Goal: Task Accomplishment & Management: Use online tool/utility

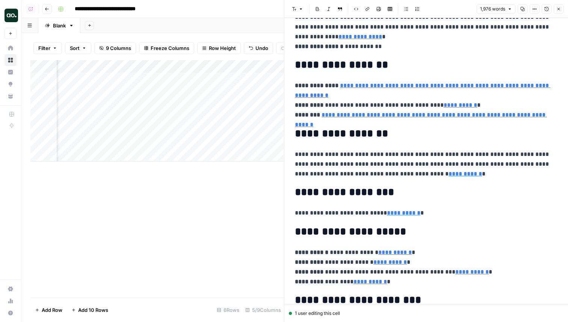
scroll to position [4340, 0]
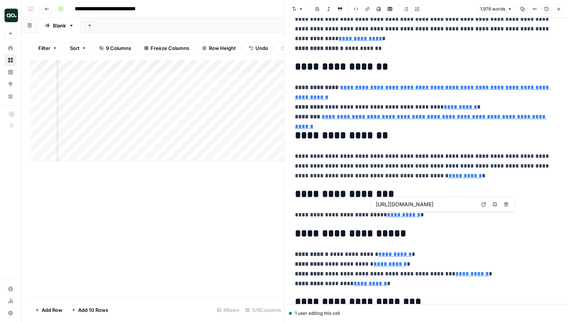
click at [482, 204] on icon at bounding box center [484, 204] width 5 height 5
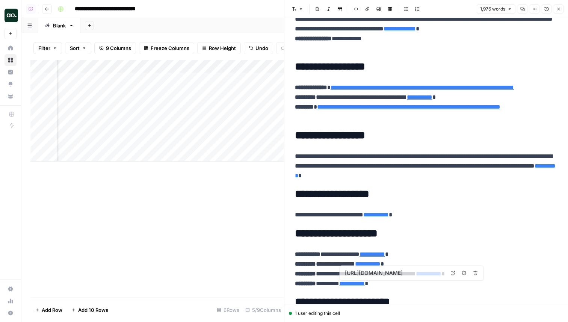
type input "https://www.semrush.com/lp/fullstackmarketer-webinar-260625/en/"
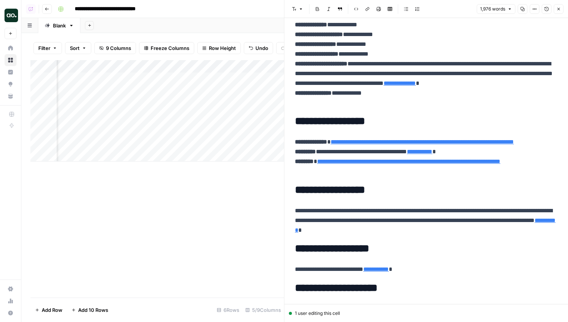
scroll to position [4152, 0]
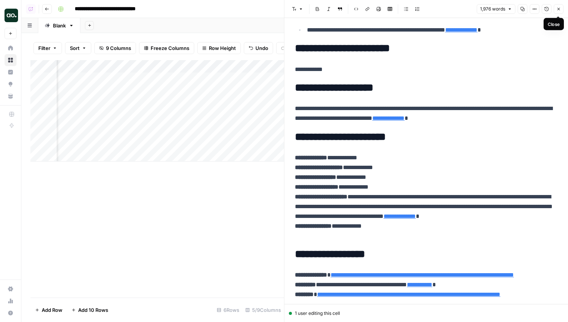
click at [557, 8] on icon "button" at bounding box center [559, 9] width 5 height 5
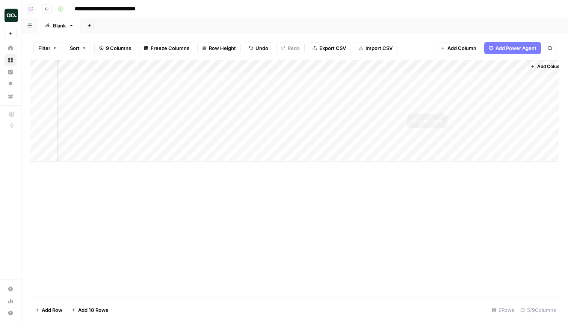
click at [440, 105] on div "Add Column" at bounding box center [294, 110] width 529 height 101
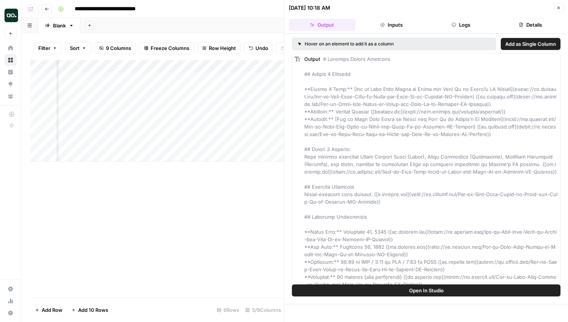
click at [459, 32] on header "09/15/25 at 10:18 AM Close Output Inputs Logs Details" at bounding box center [427, 17] width 284 height 34
click at [459, 31] on header "09/15/25 at 10:18 AM Close Output Inputs Logs Details" at bounding box center [427, 17] width 284 height 34
click at [459, 27] on button "Logs" at bounding box center [461, 25] width 67 height 12
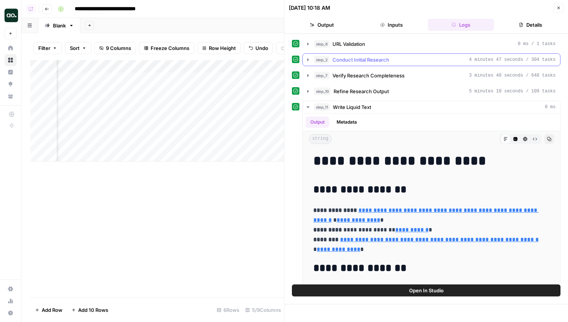
click at [362, 59] on span "Conduct Initial Research" at bounding box center [361, 60] width 57 height 8
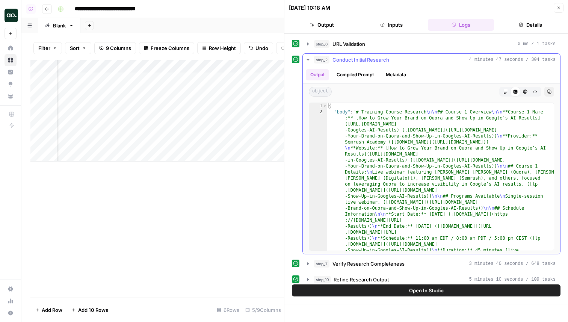
click at [506, 93] on icon "button" at bounding box center [506, 91] width 5 height 5
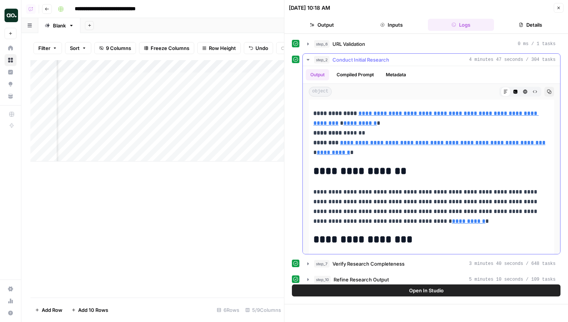
scroll to position [2232, 0]
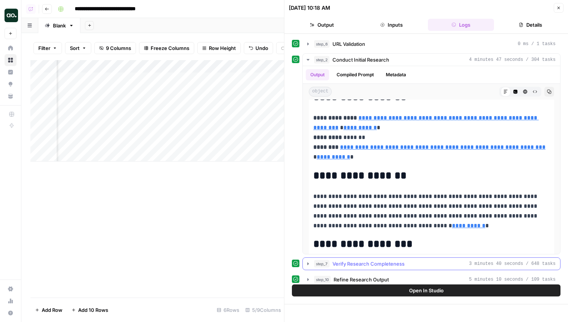
click at [392, 265] on span "Verify Research Completeness" at bounding box center [369, 264] width 72 height 8
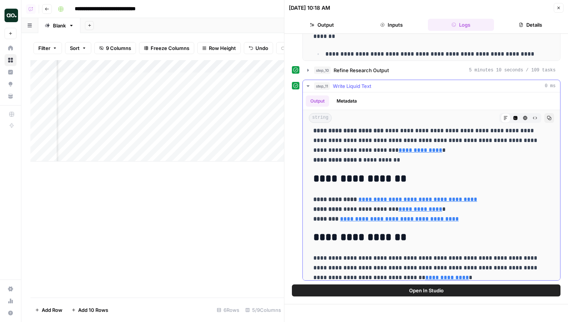
scroll to position [3736, 0]
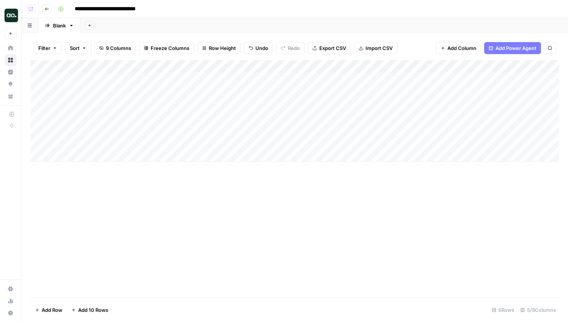
click at [113, 143] on div "Add Column" at bounding box center [294, 110] width 529 height 101
click at [514, 127] on div "Add Column" at bounding box center [294, 110] width 529 height 101
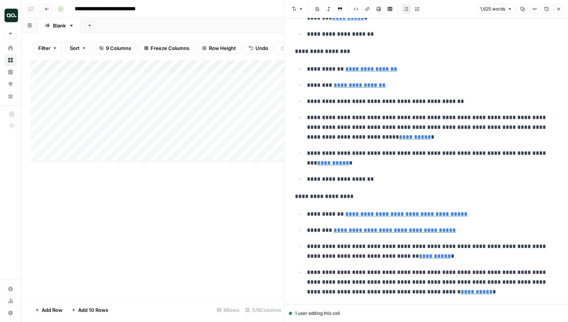
scroll to position [3740, 0]
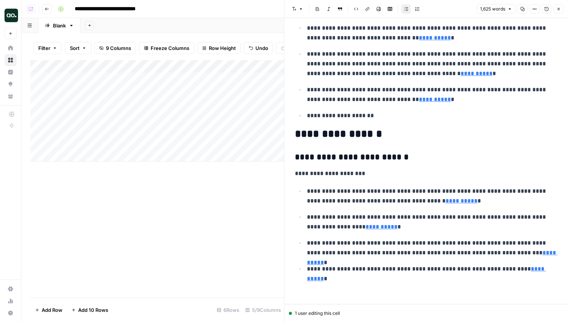
click at [559, 8] on icon "button" at bounding box center [559, 9] width 3 height 3
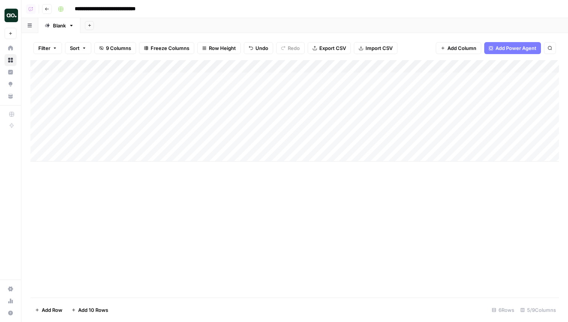
click at [91, 139] on div "Add Column" at bounding box center [294, 110] width 529 height 101
click at [89, 141] on textarea at bounding box center [116, 143] width 120 height 11
type textarea "**********"
click at [240, 129] on div "Add Column" at bounding box center [294, 110] width 529 height 101
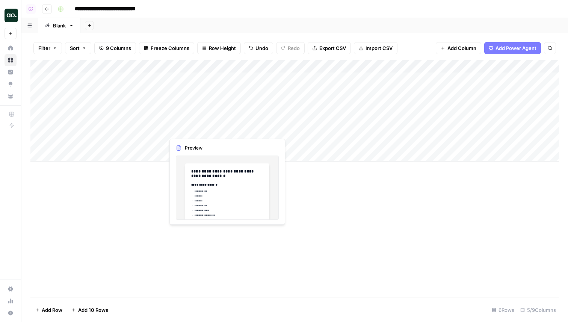
drag, startPoint x: 272, startPoint y: 135, endPoint x: 273, endPoint y: 146, distance: 11.0
click at [273, 146] on div "Add Column" at bounding box center [294, 110] width 529 height 101
click at [394, 146] on div "Add Column" at bounding box center [294, 110] width 529 height 101
click at [212, 145] on div "Add Column" at bounding box center [294, 110] width 529 height 101
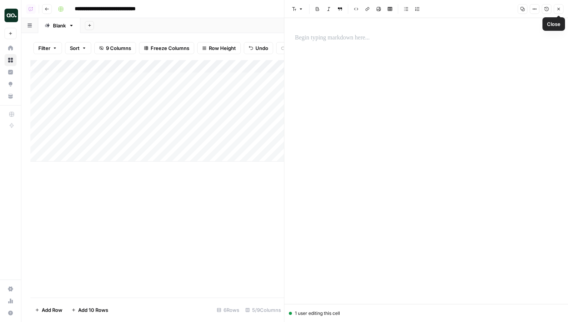
click at [560, 8] on icon "button" at bounding box center [559, 9] width 5 height 5
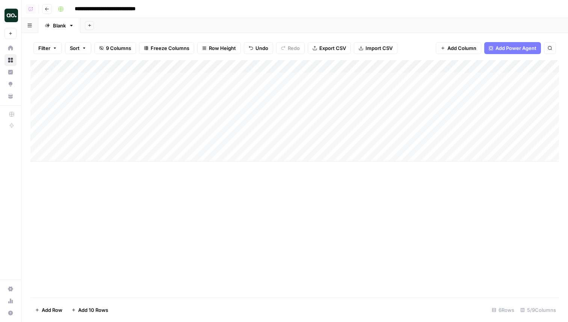
click at [480, 65] on div "Add Column" at bounding box center [294, 110] width 529 height 101
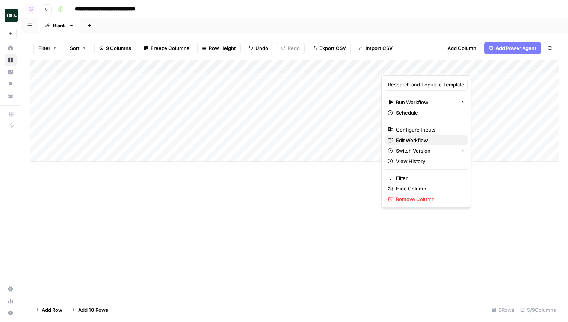
click at [401, 138] on span "Edit Workflow" at bounding box center [429, 140] width 66 height 8
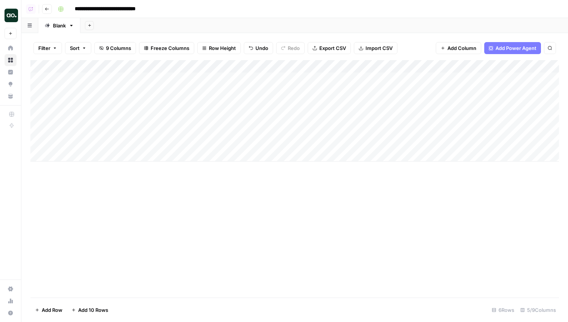
click at [475, 131] on div "Add Column" at bounding box center [294, 110] width 529 height 101
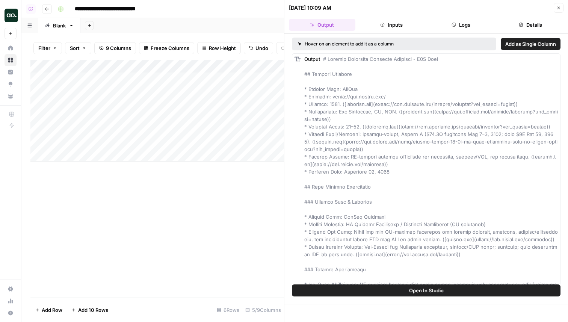
click at [524, 17] on header "09/15/25 at 10:09 AM Close Output Inputs Logs Details" at bounding box center [427, 17] width 284 height 34
click at [524, 22] on button "Details" at bounding box center [530, 25] width 67 height 12
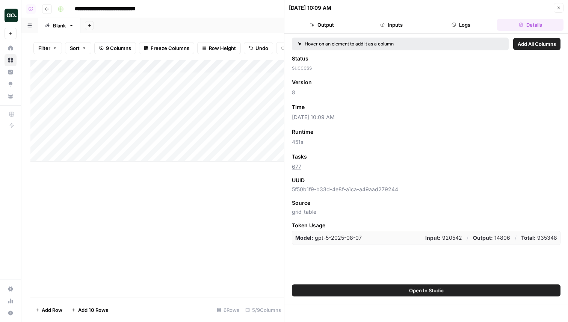
click at [563, 10] on button "Close" at bounding box center [559, 8] width 10 height 10
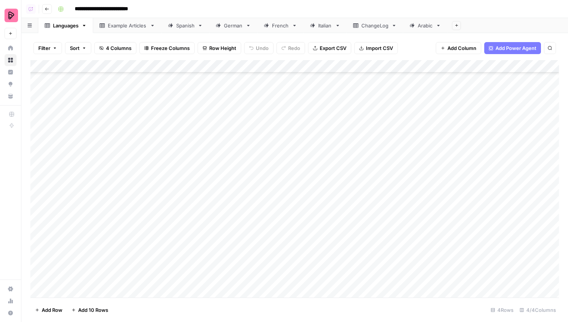
scroll to position [244, 0]
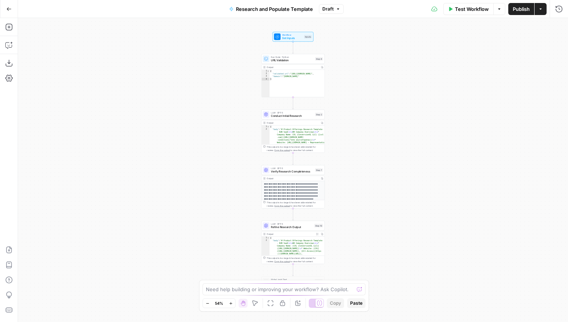
click at [521, 11] on span "Publish" at bounding box center [521, 9] width 17 height 8
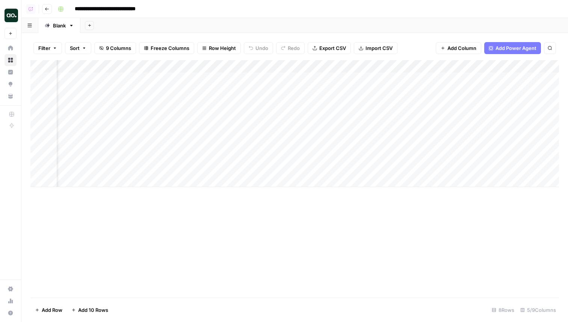
scroll to position [0, 44]
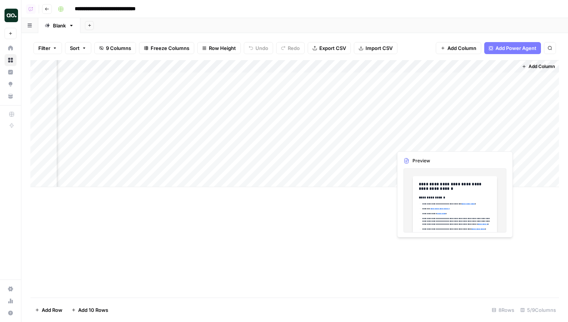
click at [466, 139] on div "Add Column" at bounding box center [294, 123] width 529 height 127
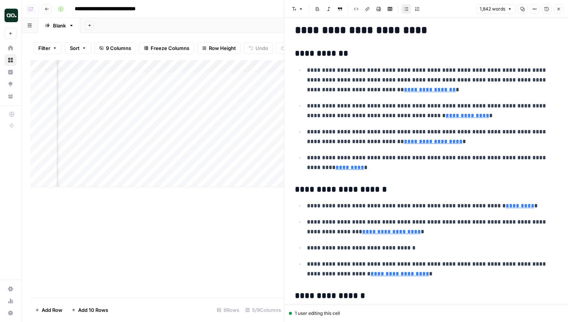
scroll to position [1497, 0]
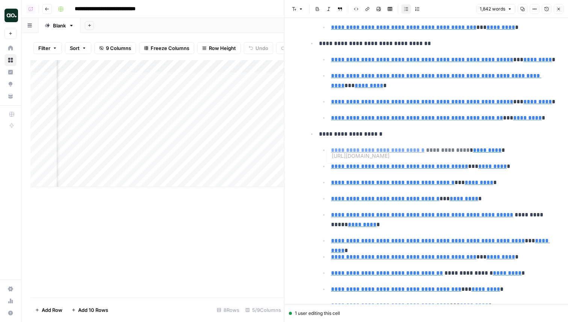
type input "https://www.apollo.io/academy/webinars/whats-new-aug-2025"
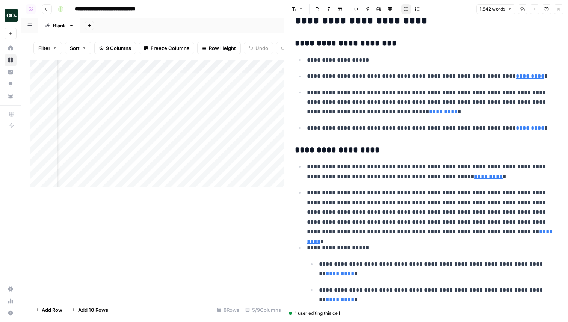
scroll to position [0, 0]
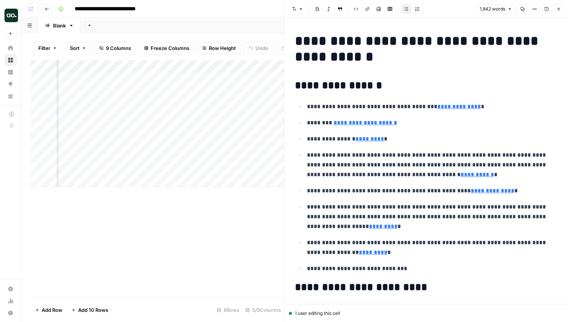
click at [557, 7] on icon "button" at bounding box center [559, 9] width 5 height 5
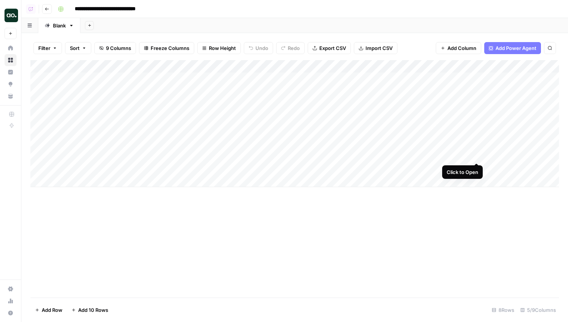
click at [475, 154] on div "Add Column" at bounding box center [294, 123] width 529 height 127
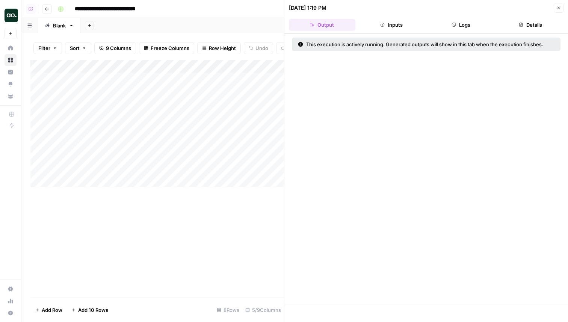
click at [469, 25] on button "Logs" at bounding box center [461, 25] width 67 height 12
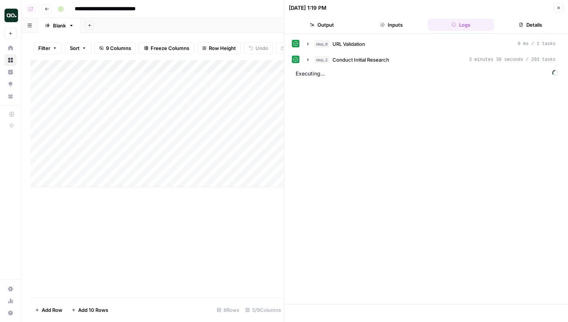
click at [381, 68] on span "Executing..." at bounding box center [427, 74] width 267 height 12
click at [383, 52] on div "step_6 URL Validation 0 ms / 1 tasks step_2 Conduct Initial Research 3 minutes …" at bounding box center [426, 52] width 269 height 29
click at [383, 55] on button "step_2 Conduct Initial Research 3 minutes 38 seconds / 293 tasks" at bounding box center [431, 60] width 257 height 12
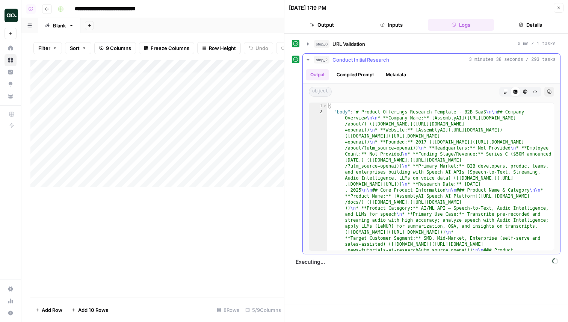
click at [508, 92] on icon "button" at bounding box center [506, 91] width 5 height 5
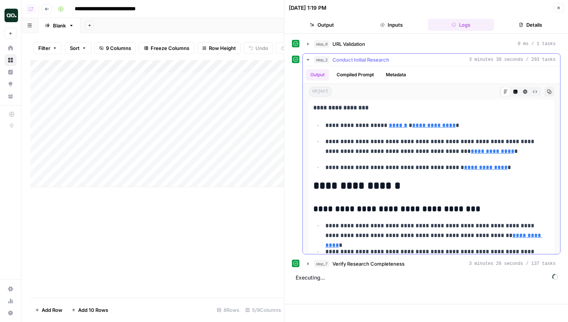
scroll to position [1184, 0]
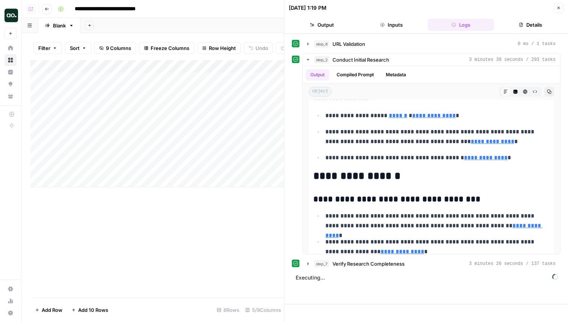
click at [556, 6] on button "Close" at bounding box center [559, 8] width 10 height 10
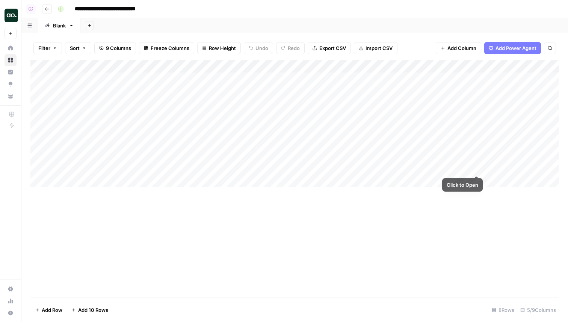
click at [477, 168] on div "Add Column" at bounding box center [294, 123] width 529 height 127
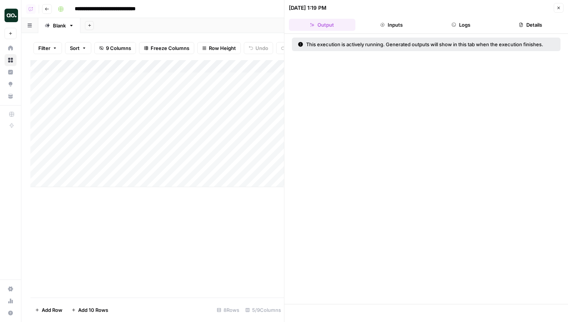
click at [477, 32] on header "09/15/25 at 1:19 PM Close Output Inputs Logs Details" at bounding box center [427, 17] width 284 height 34
click at [476, 27] on button "Logs" at bounding box center [461, 25] width 67 height 12
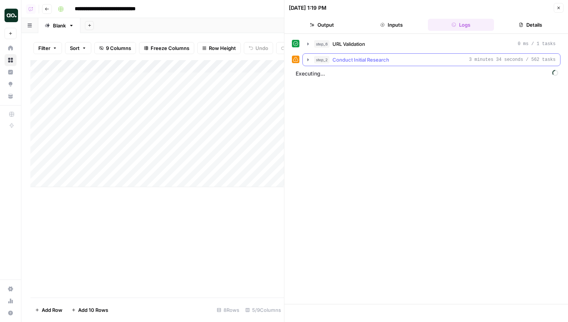
click at [374, 65] on button "step_2 Conduct Initial Research 3 minutes 34 seconds / 562 tasks" at bounding box center [431, 60] width 257 height 12
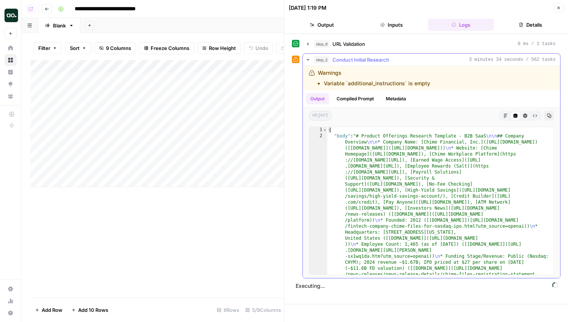
click at [501, 118] on div "Markdown Code Editor HTML Viewer Raw Output" at bounding box center [521, 116] width 42 height 10
click at [507, 116] on icon "button" at bounding box center [506, 116] width 4 height 4
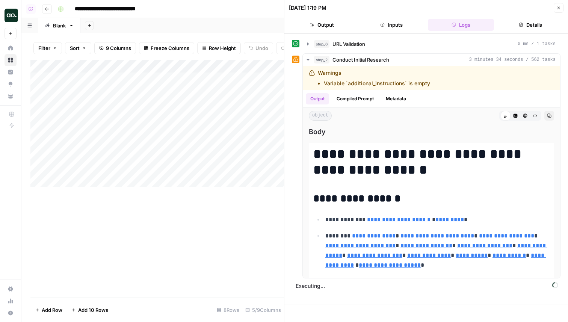
click at [557, 5] on button "Close" at bounding box center [559, 8] width 10 height 10
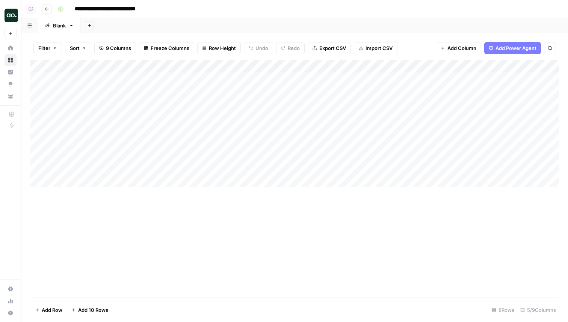
click at [248, 166] on div "Add Column" at bounding box center [294, 123] width 529 height 127
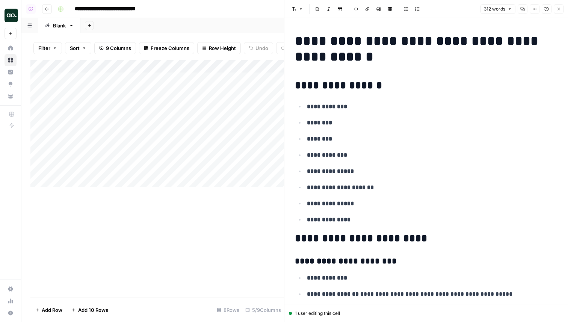
copy div "**********"
click at [125, 182] on div "Add Column" at bounding box center [157, 123] width 254 height 127
click at [154, 175] on div at bounding box center [116, 181] width 120 height 14
click at [157, 167] on div "Add Column" at bounding box center [157, 130] width 254 height 140
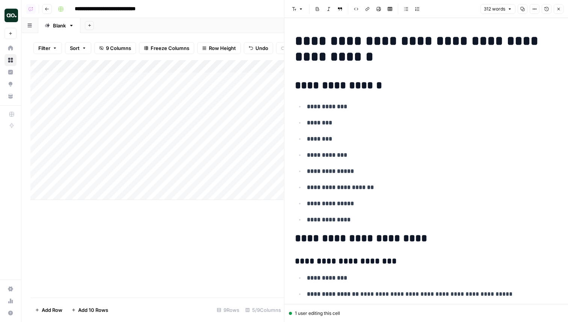
drag, startPoint x: 165, startPoint y: 173, endPoint x: 165, endPoint y: 181, distance: 7.5
click at [165, 181] on div "Add Column" at bounding box center [157, 130] width 254 height 140
click at [202, 183] on div "Add Column" at bounding box center [157, 130] width 254 height 140
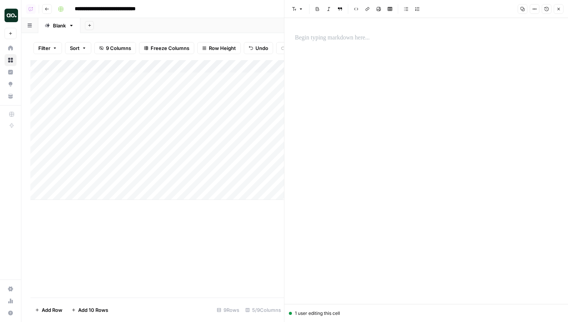
click at [346, 62] on div at bounding box center [427, 161] width 272 height 286
click at [335, 48] on div at bounding box center [427, 161] width 272 height 286
click at [334, 39] on p at bounding box center [426, 38] width 263 height 10
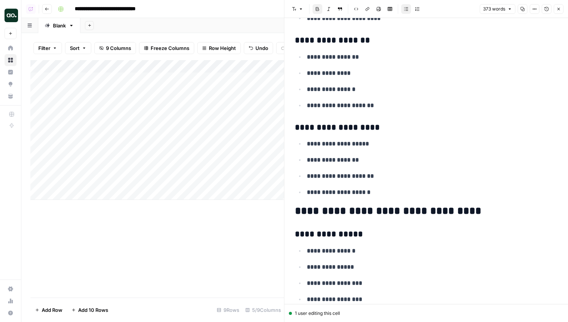
scroll to position [1786, 0]
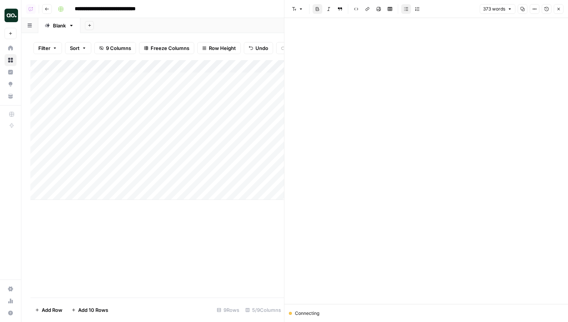
click at [560, 11] on icon "button" at bounding box center [559, 9] width 5 height 5
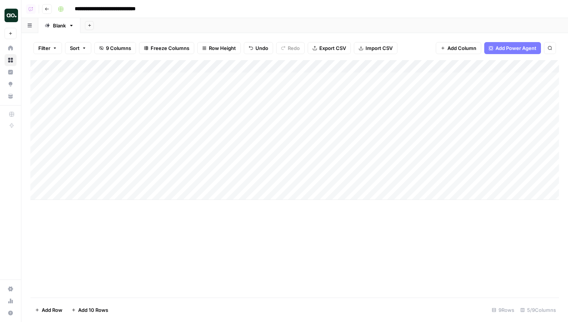
click at [434, 182] on div "Add Column" at bounding box center [294, 130] width 529 height 140
click at [445, 142] on div "Add Column" at bounding box center [294, 130] width 529 height 140
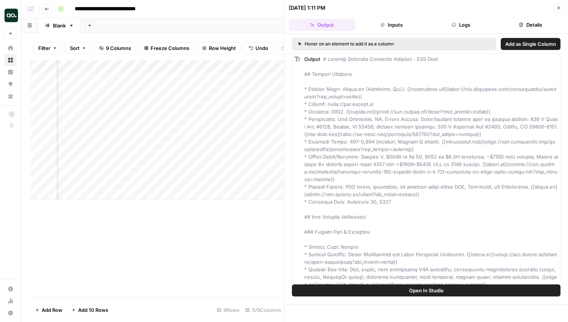
click at [531, 23] on button "Details" at bounding box center [530, 25] width 67 height 12
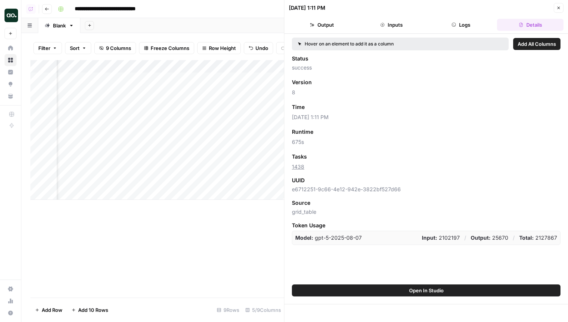
click at [557, 13] on header "09/15/25 at 1:11 PM Close Output Inputs Logs Details" at bounding box center [427, 17] width 284 height 34
click at [557, 7] on icon "button" at bounding box center [559, 8] width 5 height 5
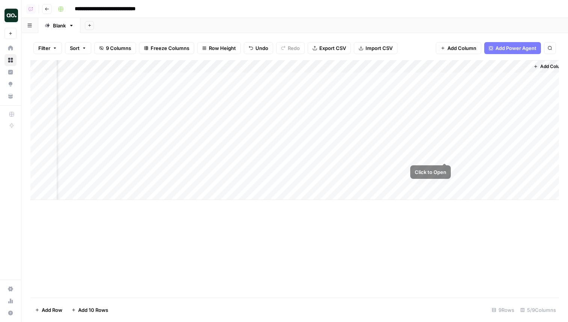
click at [445, 156] on div "Add Column" at bounding box center [294, 130] width 529 height 140
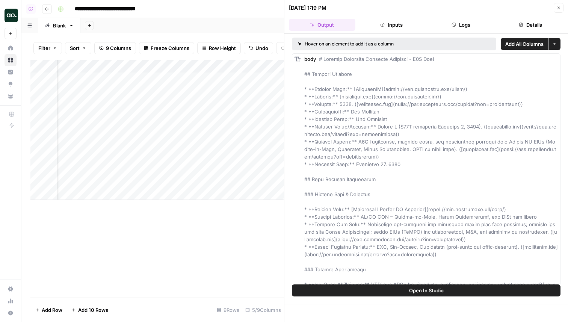
click at [468, 21] on button "Logs" at bounding box center [461, 25] width 67 height 12
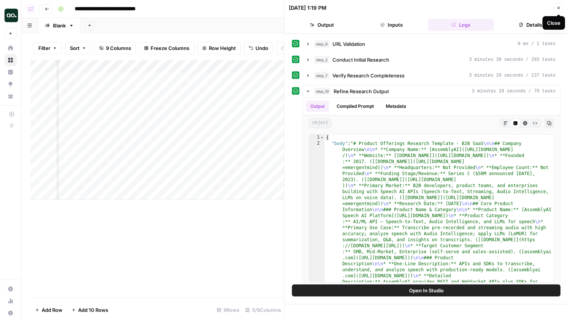
click at [539, 25] on button "Details" at bounding box center [530, 25] width 67 height 12
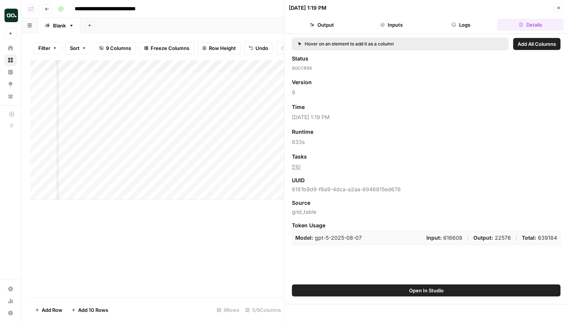
click at [551, 9] on div "09/15/25 at 1:19 PM" at bounding box center [420, 8] width 263 height 8
click at [563, 9] on button "Close" at bounding box center [559, 8] width 10 height 10
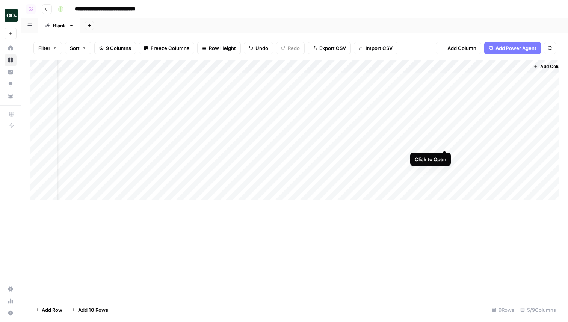
click at [444, 144] on div "Add Column" at bounding box center [294, 130] width 529 height 140
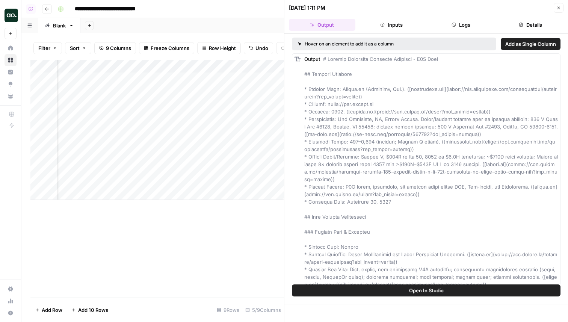
click at [521, 17] on header "09/15/25 at 1:11 PM Close Output Inputs Logs Details" at bounding box center [427, 17] width 284 height 34
click at [521, 22] on button "Details" at bounding box center [530, 25] width 67 height 12
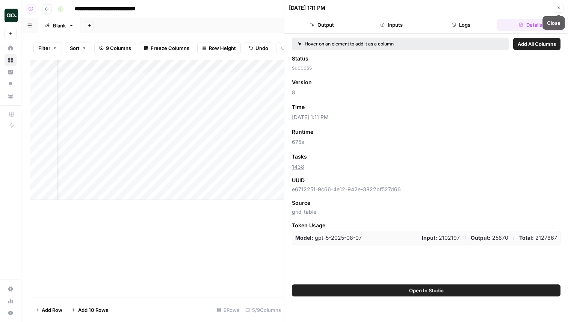
click at [561, 6] on icon "button" at bounding box center [559, 8] width 5 height 5
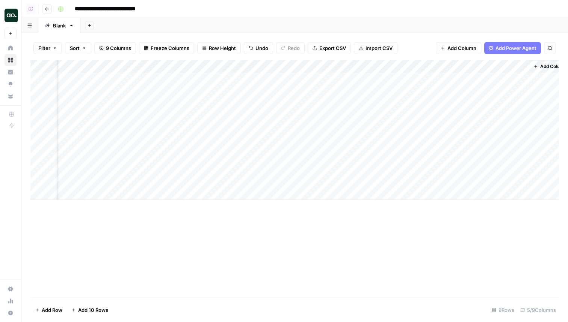
click at [440, 156] on div "Add Column" at bounding box center [294, 130] width 529 height 140
click at [445, 156] on div "Add Column" at bounding box center [294, 130] width 529 height 140
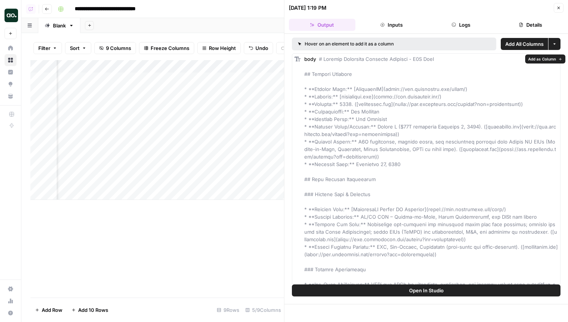
click at [535, 59] on span "Add as Column" at bounding box center [542, 59] width 28 height 6
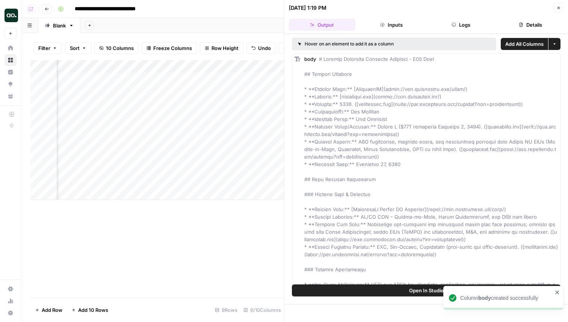
click at [559, 7] on icon "button" at bounding box center [559, 8] width 5 height 5
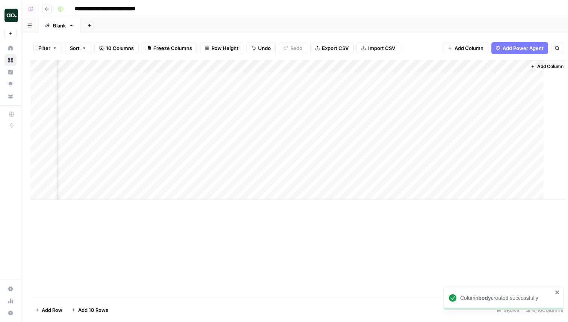
scroll to position [0, 103]
click at [414, 169] on div "Add Column" at bounding box center [294, 130] width 529 height 140
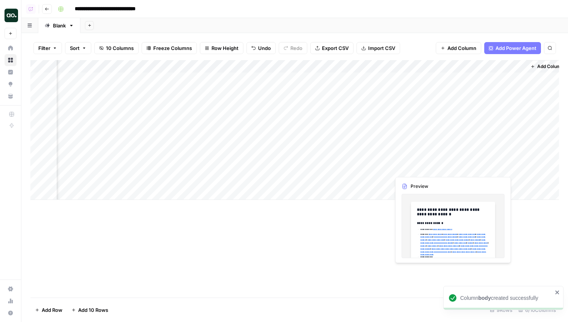
click at [414, 169] on div "Add Column" at bounding box center [294, 130] width 529 height 140
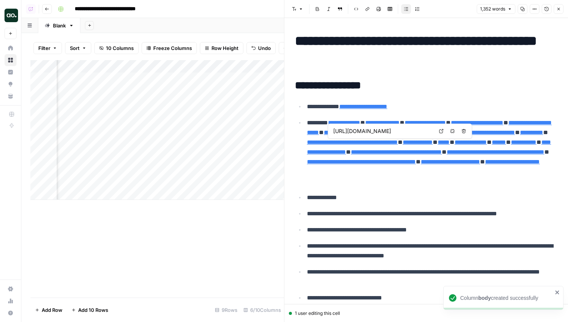
type input "https://www.chime.com/savings/"
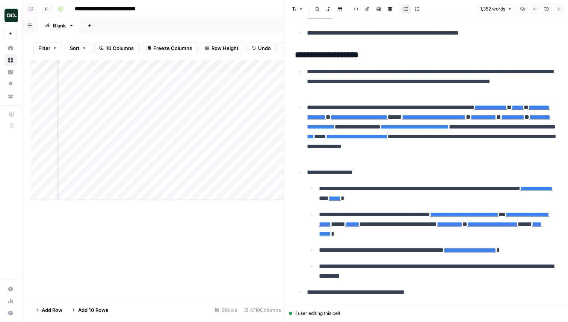
scroll to position [407, 0]
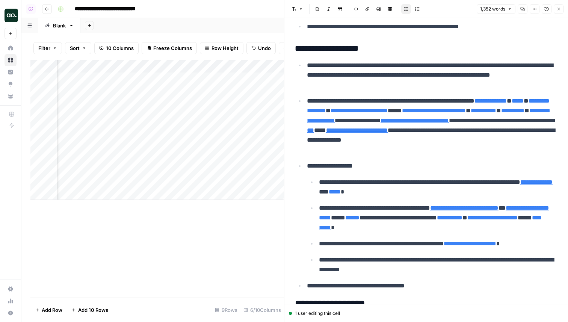
click at [559, 9] on icon "button" at bounding box center [559, 9] width 5 height 5
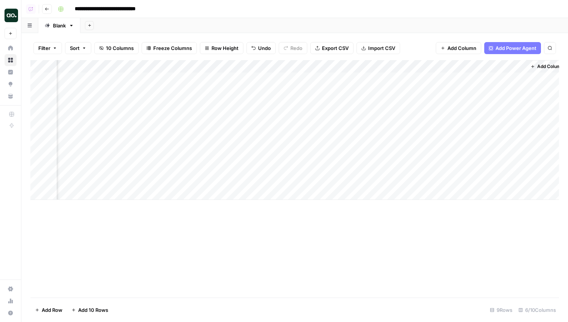
click at [375, 65] on div "Add Column" at bounding box center [294, 130] width 529 height 140
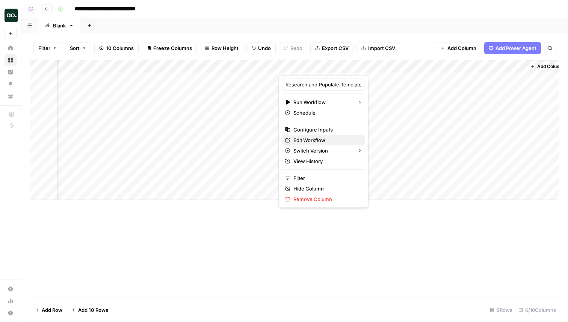
click at [315, 138] on span "Edit Workflow" at bounding box center [327, 140] width 66 height 8
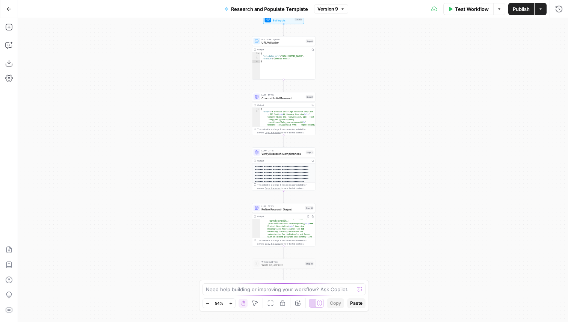
scroll to position [199, 0]
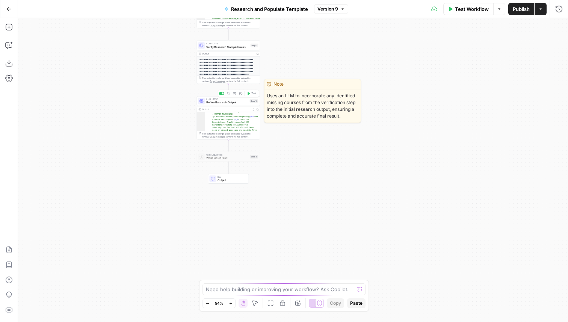
click at [242, 104] on span "Refine Research Output" at bounding box center [227, 102] width 42 height 4
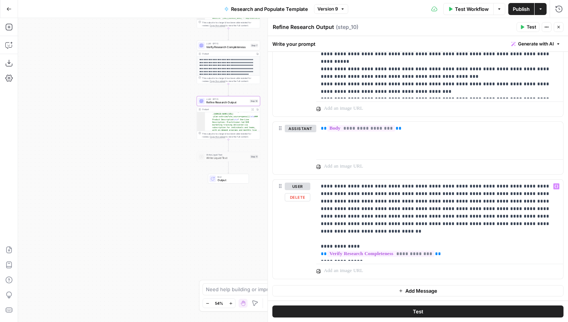
scroll to position [0, 0]
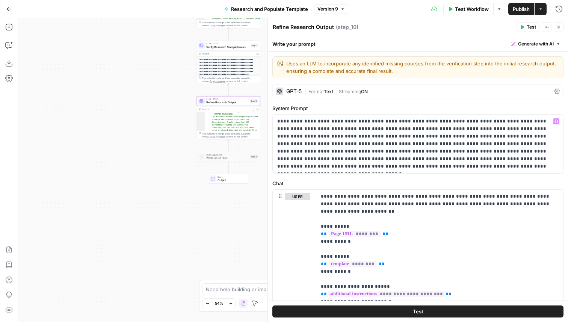
click at [301, 92] on div "GPT-5" at bounding box center [293, 91] width 15 height 5
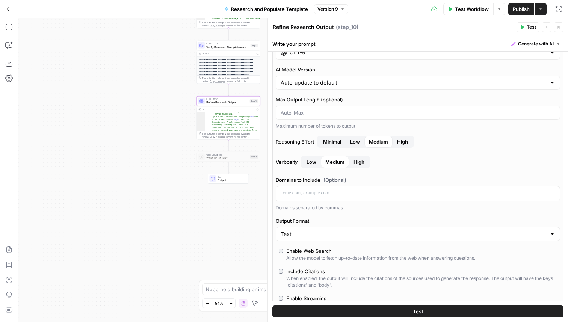
scroll to position [93, 0]
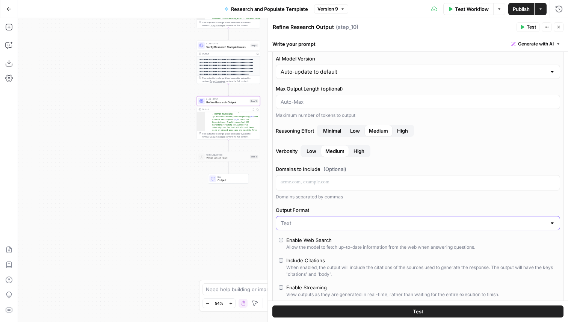
click at [324, 222] on input "Output Format" at bounding box center [414, 223] width 266 height 8
click at [316, 252] on span "JSON" at bounding box center [416, 253] width 269 height 8
type input "JSON"
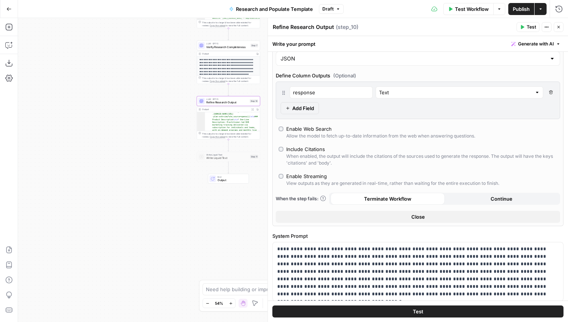
scroll to position [279, 0]
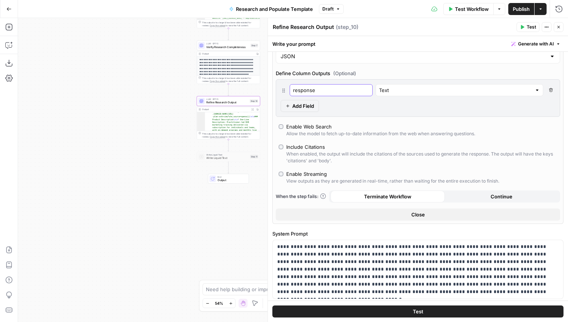
drag, startPoint x: 328, startPoint y: 94, endPoint x: 290, endPoint y: 92, distance: 38.0
click at [290, 92] on div "response" at bounding box center [331, 90] width 83 height 12
type input "body"
click at [295, 106] on span "Add Field" at bounding box center [303, 106] width 22 height 8
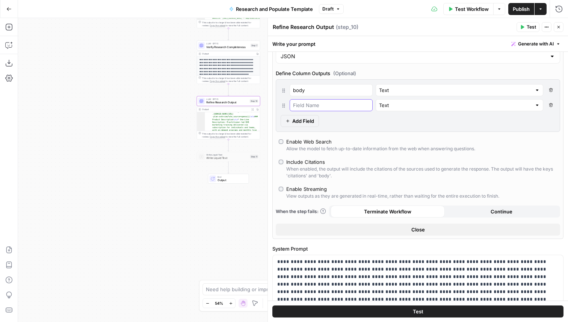
click at [316, 107] on input "text" at bounding box center [331, 105] width 76 height 8
type input "citations"
click at [440, 103] on input "text" at bounding box center [455, 105] width 153 height 8
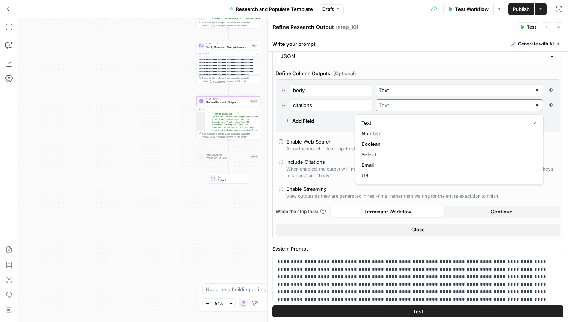
click at [407, 104] on input "text" at bounding box center [455, 105] width 153 height 8
type input "Text"
click at [340, 122] on div "body Text Delete Field citations Text Delete Field Add Field" at bounding box center [418, 105] width 285 height 53
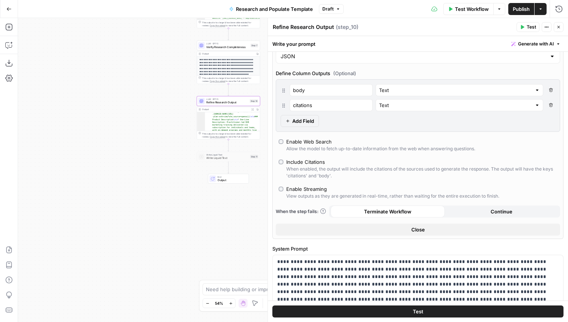
click at [376, 110] on div "Text" at bounding box center [460, 105] width 168 height 12
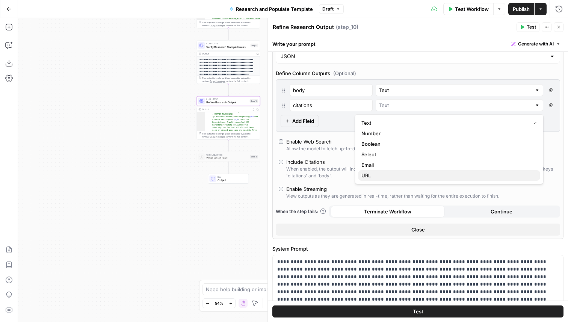
click at [374, 179] on span "URL" at bounding box center [448, 176] width 173 height 8
type input "URL"
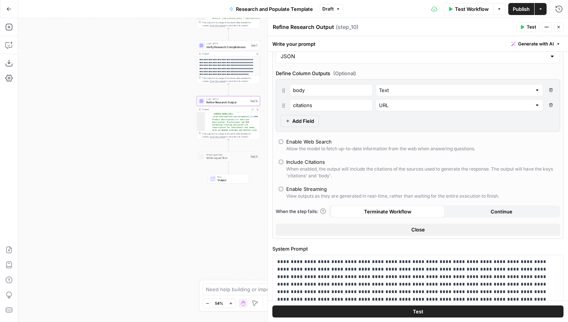
click at [520, 24] on button "Test" at bounding box center [528, 27] width 23 height 10
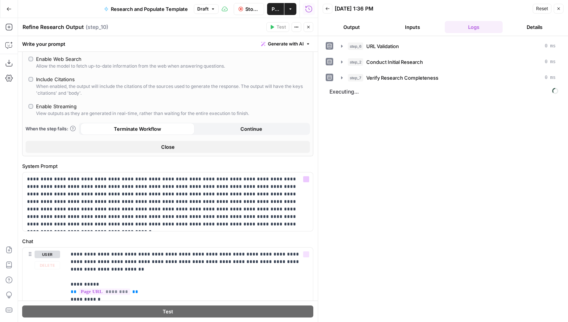
scroll to position [735, 0]
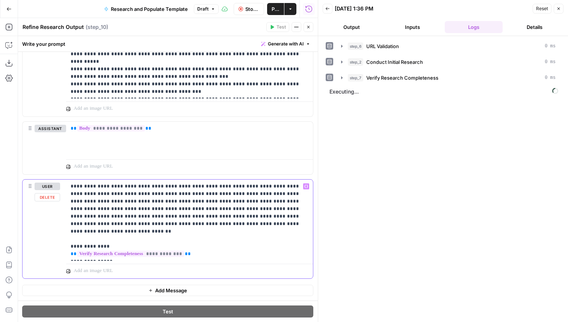
click at [227, 223] on p "**********" at bounding box center [190, 220] width 238 height 75
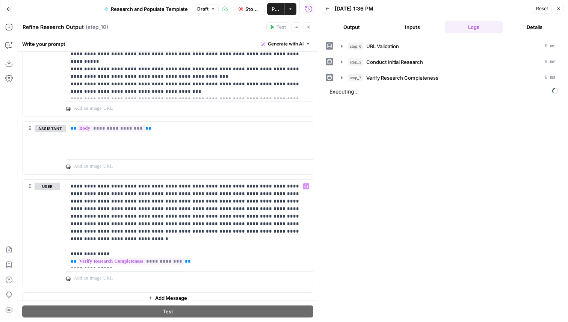
click at [248, 12] on span "Stop Run" at bounding box center [252, 9] width 14 height 8
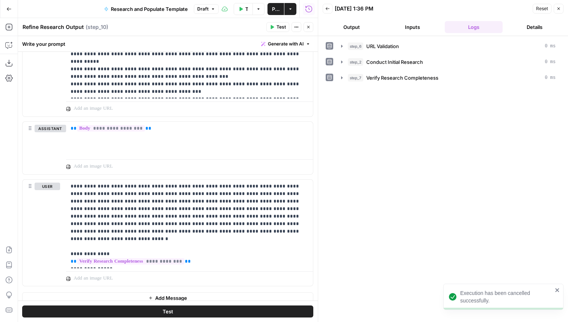
click at [242, 8] on icon "button" at bounding box center [240, 9] width 3 height 4
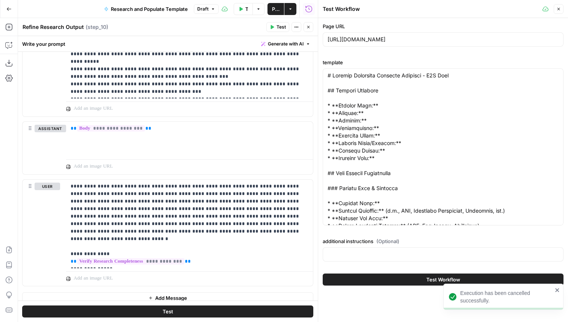
click at [388, 277] on button "Test Workflow" at bounding box center [443, 280] width 241 height 12
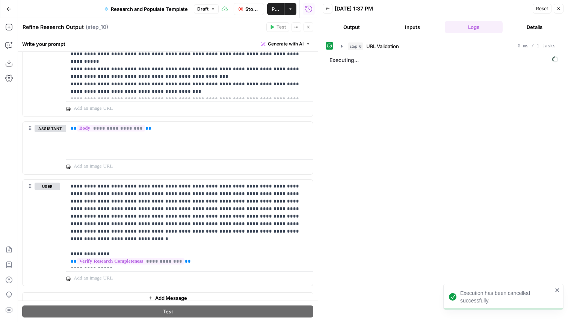
click at [458, 207] on div "step_6 URL Validation 0 ms / 1 tasks Executing..." at bounding box center [443, 179] width 235 height 279
click at [250, 9] on span "Stop Run" at bounding box center [252, 9] width 14 height 8
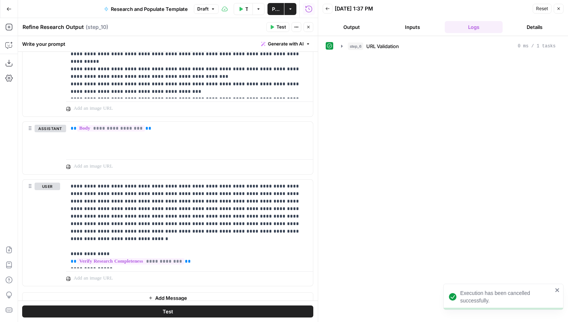
click at [275, 26] on button "Test" at bounding box center [277, 27] width 23 height 10
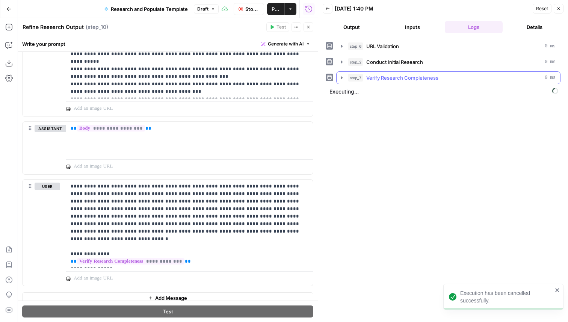
click at [394, 77] on span "Verify Research Completeness" at bounding box center [402, 78] width 72 height 8
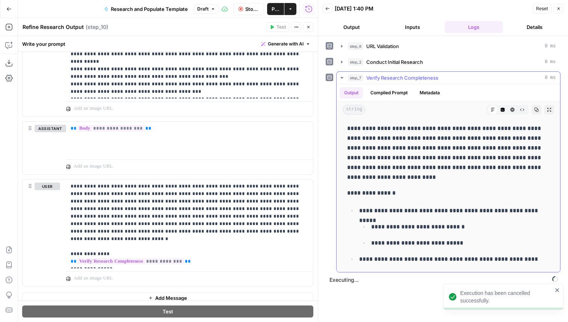
click at [394, 77] on span "Verify Research Completeness" at bounding box center [402, 78] width 72 height 8
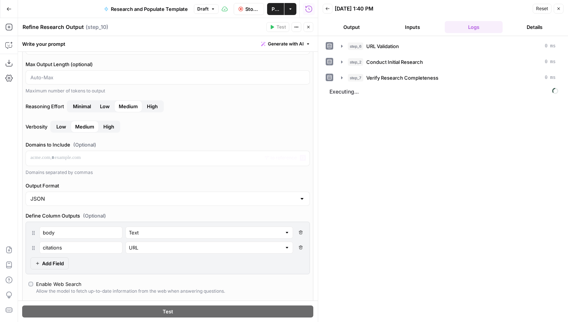
scroll to position [118, 0]
click at [173, 247] on input "text" at bounding box center [205, 247] width 153 height 8
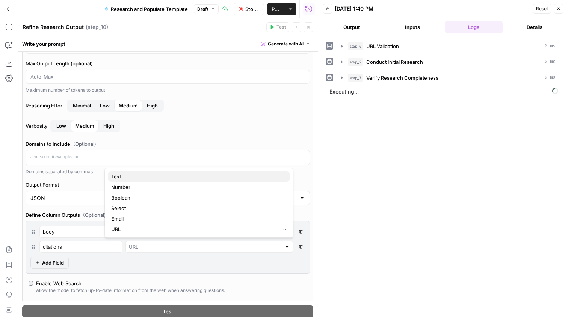
click at [148, 173] on span "Text" at bounding box center [197, 177] width 173 height 8
type input "Text"
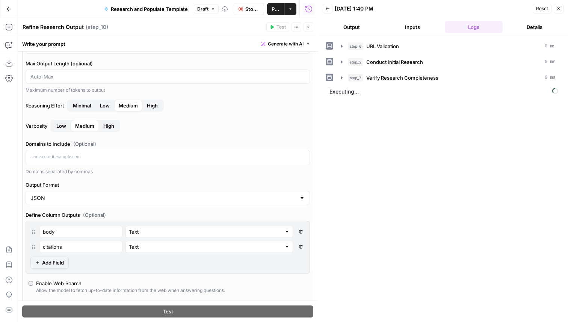
click at [253, 6] on span "Stop Run" at bounding box center [252, 9] width 14 height 8
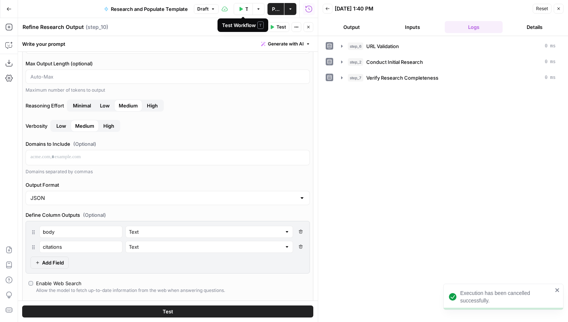
click at [242, 9] on icon "button" at bounding box center [241, 9] width 5 height 5
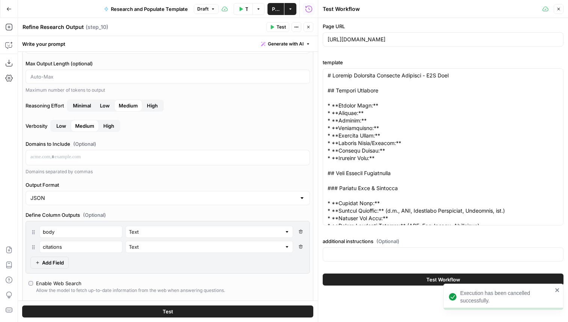
click at [275, 33] on header "Refine Research Output Refine Research Output ( step_10 ) Test Actions Close" at bounding box center [168, 27] width 300 height 18
click at [276, 27] on button "Test" at bounding box center [277, 27] width 23 height 10
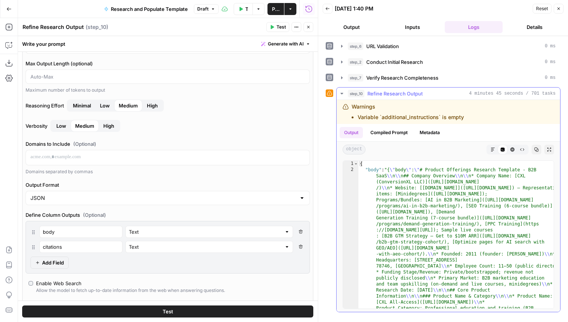
click at [491, 150] on icon "button" at bounding box center [493, 150] width 4 height 4
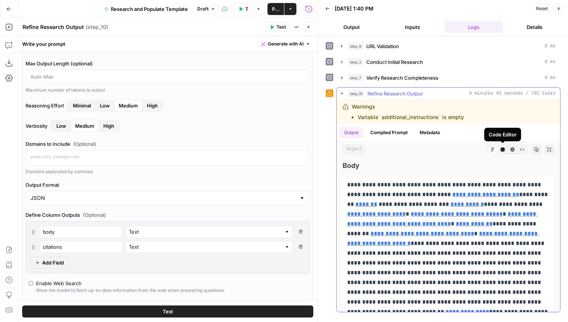
click at [500, 152] on button "Code Editor" at bounding box center [503, 150] width 10 height 10
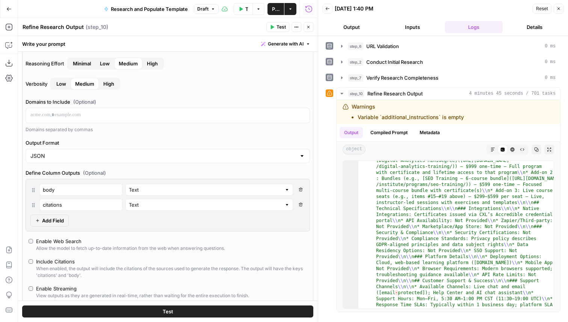
scroll to position [174, 0]
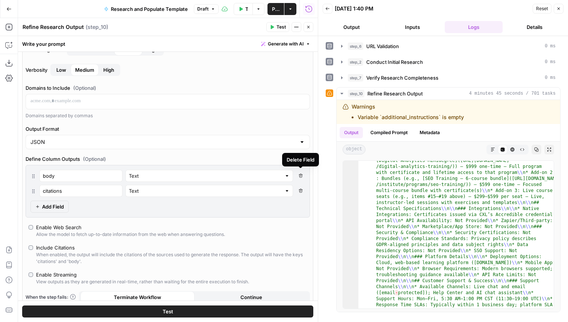
click at [300, 174] on icon "button" at bounding box center [301, 176] width 4 height 4
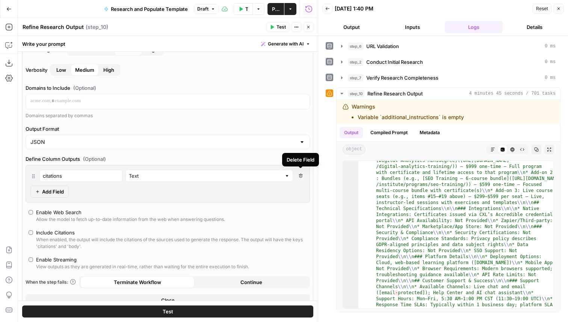
click at [300, 174] on icon "button" at bounding box center [301, 176] width 4 height 4
type input "response"
click at [299, 176] on icon "button" at bounding box center [301, 176] width 4 height 4
click at [279, 30] on span "Test" at bounding box center [281, 27] width 9 height 7
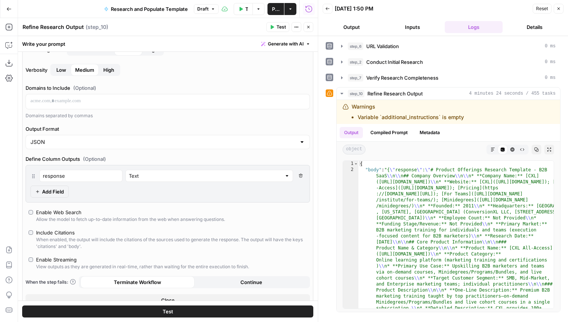
click at [308, 29] on icon "button" at bounding box center [308, 27] width 5 height 5
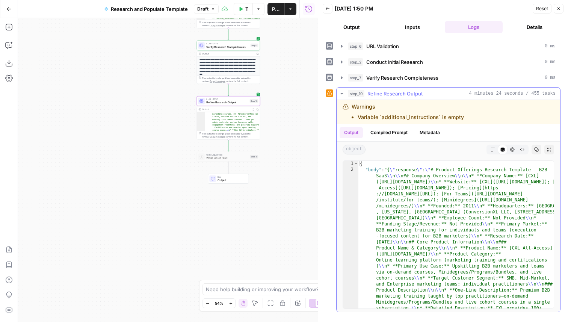
click at [492, 150] on icon "button" at bounding box center [493, 149] width 5 height 5
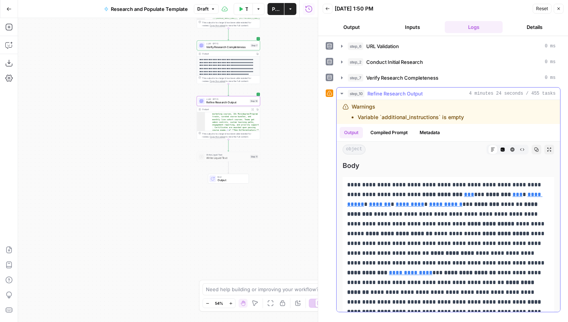
click at [502, 151] on icon "button" at bounding box center [503, 150] width 4 height 4
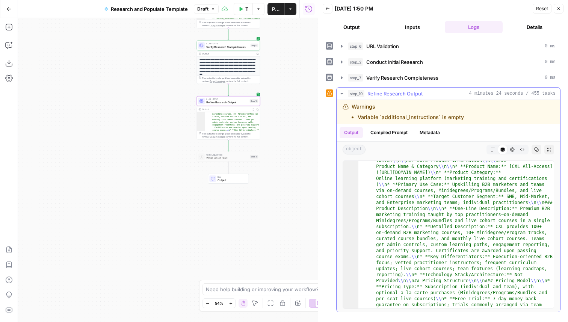
scroll to position [0, 0]
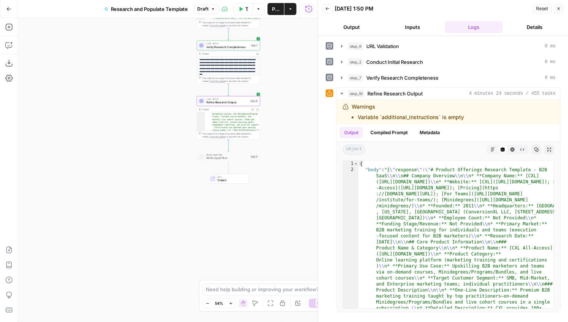
click at [228, 103] on span "Refine Research Output" at bounding box center [227, 102] width 42 height 4
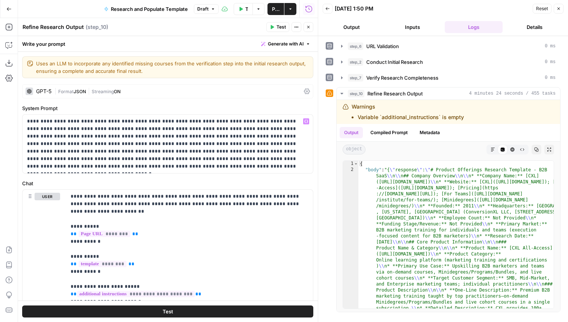
click at [81, 92] on span "JSON" at bounding box center [80, 92] width 12 height 6
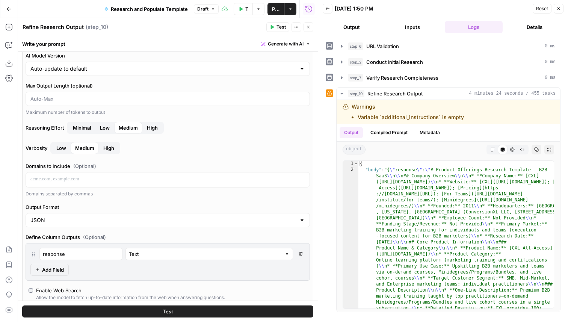
scroll to position [98, 0]
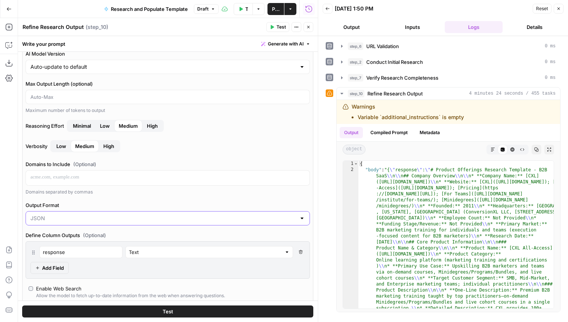
click at [104, 220] on input "Output Format" at bounding box center [163, 219] width 266 height 8
click at [88, 236] on span "Text" at bounding box center [166, 237] width 269 height 8
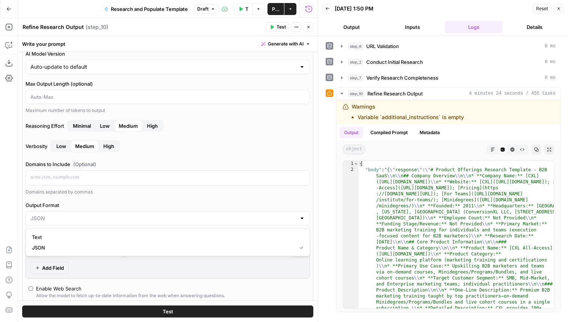
type input "Text"
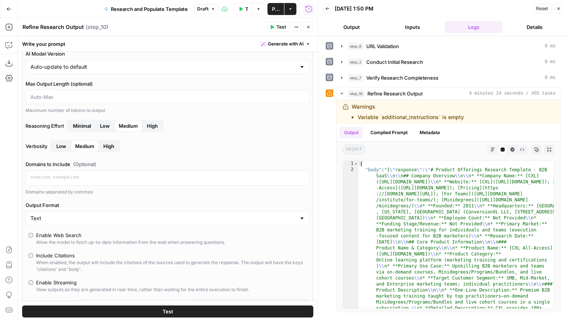
click at [275, 22] on button "Test" at bounding box center [277, 27] width 23 height 10
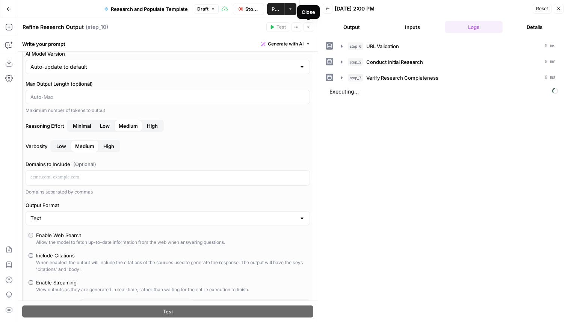
click at [310, 27] on icon "button" at bounding box center [308, 27] width 5 height 5
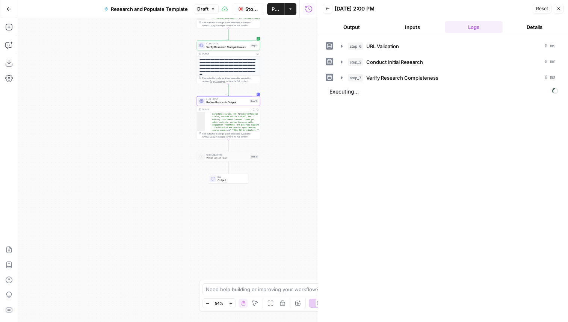
click at [226, 46] on span "Verify Research Completeness" at bounding box center [227, 47] width 42 height 4
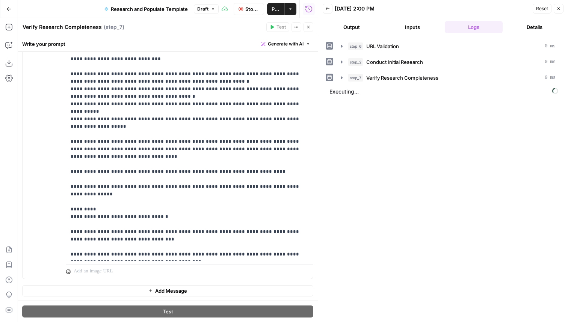
scroll to position [213, 0]
click at [309, 177] on div "**********" at bounding box center [189, 108] width 247 height 306
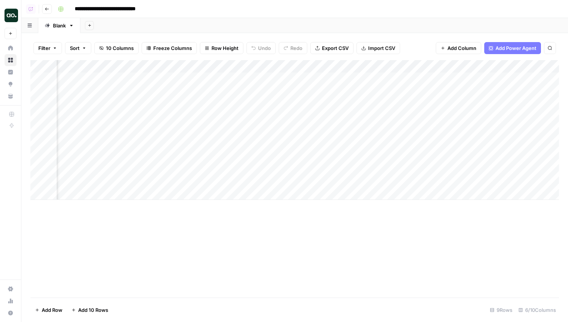
scroll to position [0, 112]
click at [409, 168] on div "Add Column" at bounding box center [294, 130] width 529 height 140
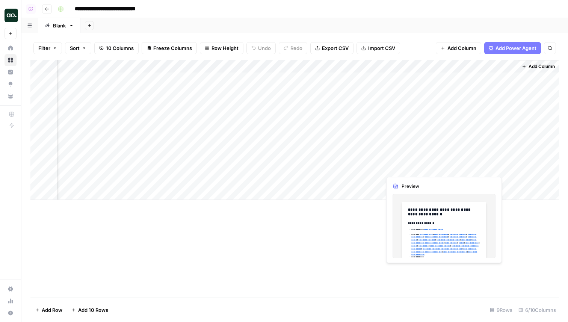
click at [409, 168] on div "Add Column" at bounding box center [294, 130] width 529 height 140
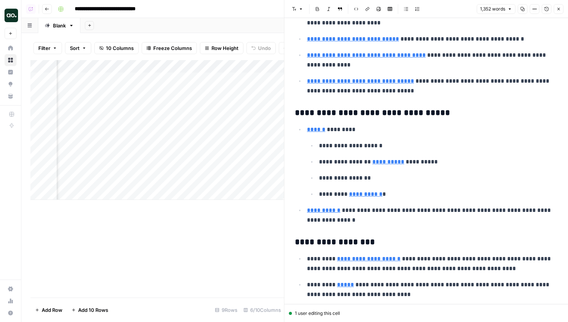
scroll to position [1649, 0]
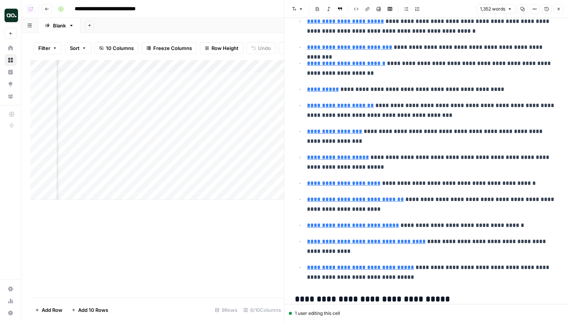
type input "[URL][DOMAIN_NAME]"
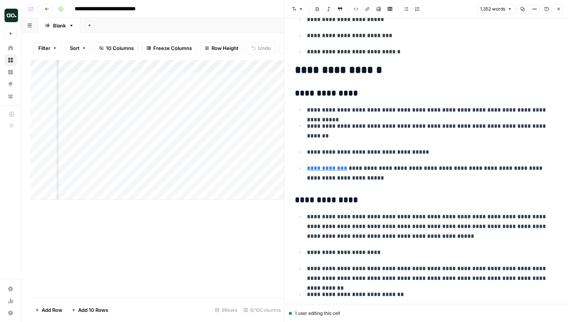
scroll to position [2925, 0]
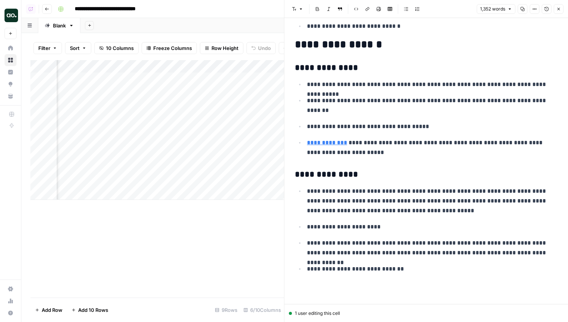
click at [559, 8] on icon "button" at bounding box center [559, 9] width 5 height 5
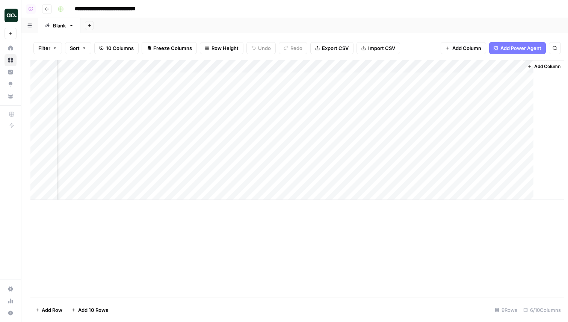
scroll to position [0, 103]
click at [372, 182] on div "Add Column" at bounding box center [294, 130] width 529 height 140
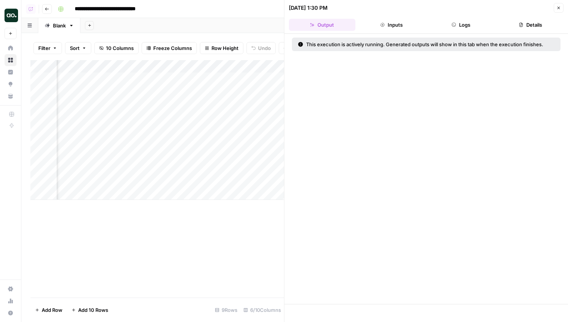
click at [457, 27] on button "Logs" at bounding box center [461, 25] width 67 height 12
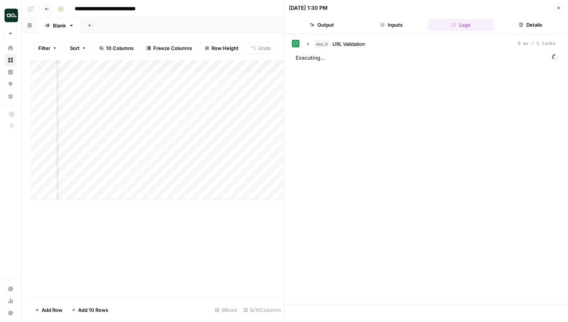
click at [557, 5] on button "Close" at bounding box center [559, 8] width 10 height 10
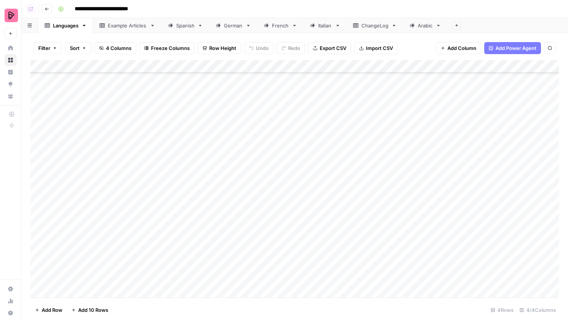
scroll to position [244, 0]
click at [321, 27] on div "Italian" at bounding box center [325, 26] width 14 height 8
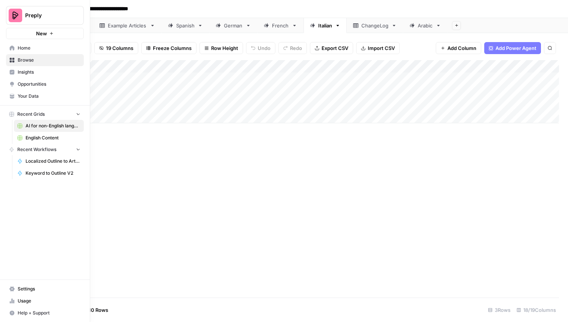
click at [6, 49] on nav "Home Browse Insights Opportunities Your Data" at bounding box center [45, 72] width 90 height 66
click at [12, 50] on icon at bounding box center [11, 47] width 5 height 5
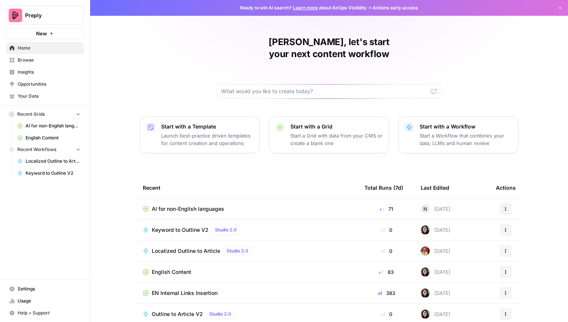
click at [42, 95] on span "Your Data" at bounding box center [49, 96] width 63 height 7
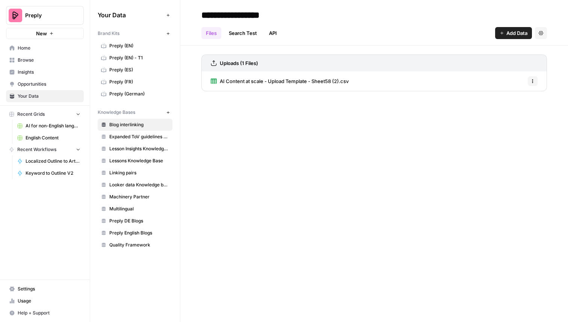
click at [128, 47] on span "Preply (EN)" at bounding box center [139, 45] width 60 height 7
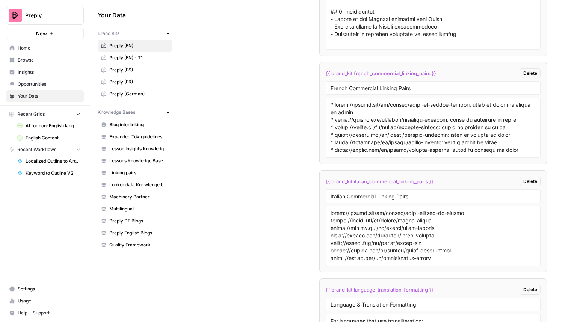
scroll to position [3843, 0]
click at [45, 45] on span "Home" at bounding box center [49, 48] width 63 height 7
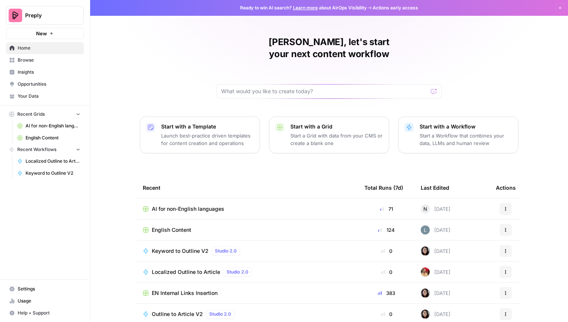
click at [187, 205] on span "AI for non-English languages" at bounding box center [188, 209] width 73 height 8
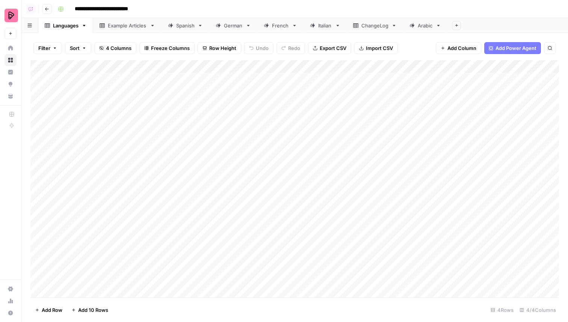
click at [184, 25] on div "Spanish" at bounding box center [185, 26] width 18 height 8
click at [184, 79] on div "Add Column" at bounding box center [294, 179] width 529 height 238
click at [183, 79] on div "**********" at bounding box center [142, 80] width 173 height 13
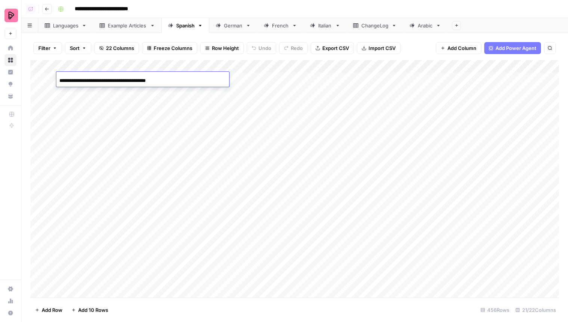
copy body "Oops! Your window is too small AirOps is currently only supported on desktop de…"
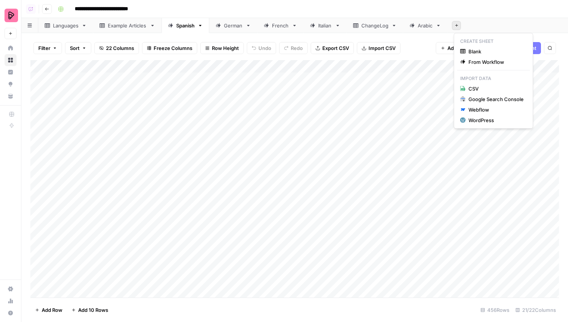
click at [457, 26] on icon "button" at bounding box center [457, 25] width 4 height 4
click at [498, 54] on span "Blank" at bounding box center [496, 52] width 55 height 8
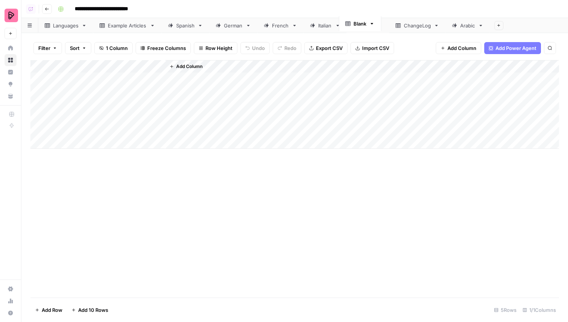
drag, startPoint x: 467, startPoint y: 27, endPoint x: 353, endPoint y: 24, distance: 113.9
click at [353, 24] on div "Languages Example Articles Spanish German French Italian ChangeLog Arabic Blank…" at bounding box center [294, 25] width 547 height 15
click at [365, 24] on div "Blank" at bounding box center [368, 26] width 13 height 8
click at [370, 27] on div "Blank" at bounding box center [368, 26] width 13 height 8
click at [367, 13] on div "**********" at bounding box center [308, 9] width 506 height 12
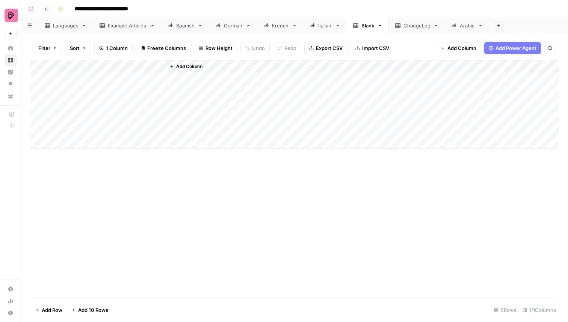
click at [368, 25] on div "Blank" at bounding box center [368, 26] width 13 height 8
click at [368, 25] on input "*****" at bounding box center [369, 26] width 14 height 10
click at [65, 26] on div "Languages" at bounding box center [66, 26] width 26 height 8
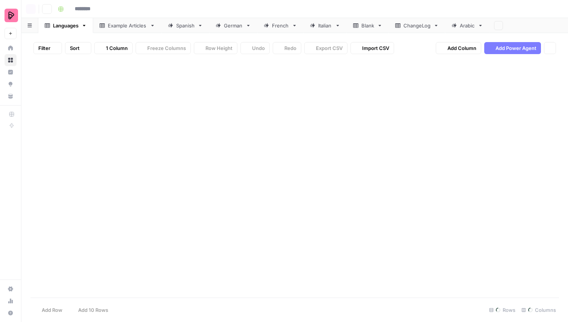
type input "**********"
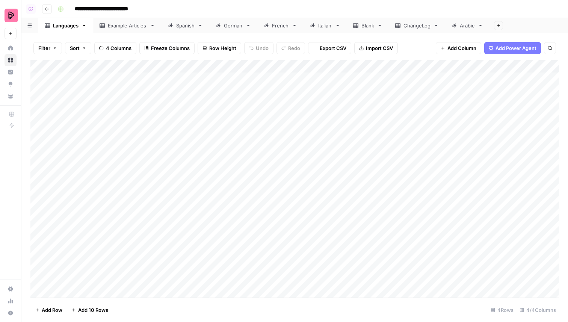
click at [175, 27] on div "Spanish" at bounding box center [181, 26] width 27 height 8
click at [462, 34] on div "Filter Sort 22 Columns Freeze Columns Row Height Undo Redo Export CSV Import CS…" at bounding box center [294, 177] width 547 height 289
click at [461, 30] on link "Arabic" at bounding box center [467, 25] width 44 height 15
click at [61, 29] on link "Languages" at bounding box center [65, 25] width 55 height 15
click at [371, 26] on div "Blank" at bounding box center [368, 26] width 13 height 8
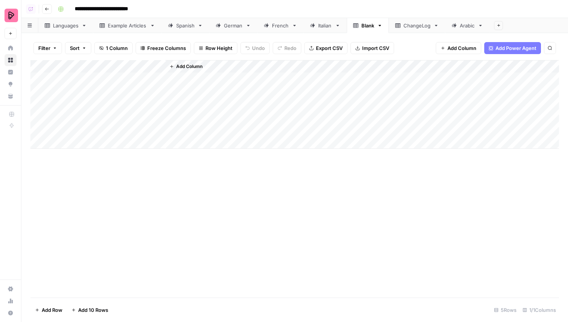
click at [366, 26] on div "Blank" at bounding box center [368, 26] width 13 height 8
click at [366, 26] on input "*****" at bounding box center [369, 26] width 14 height 10
type input "**********"
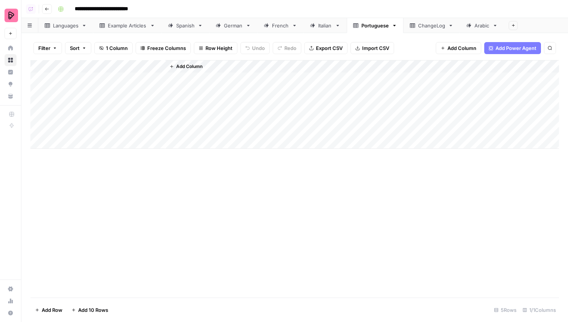
click at [89, 62] on div "Add Column" at bounding box center [294, 104] width 529 height 89
click at [89, 62] on div at bounding box center [111, 67] width 109 height 15
drag, startPoint x: 90, startPoint y: 83, endPoint x: 64, endPoint y: 87, distance: 25.8
click at [64, 87] on input "Title" at bounding box center [102, 85] width 76 height 8
type input "URL"
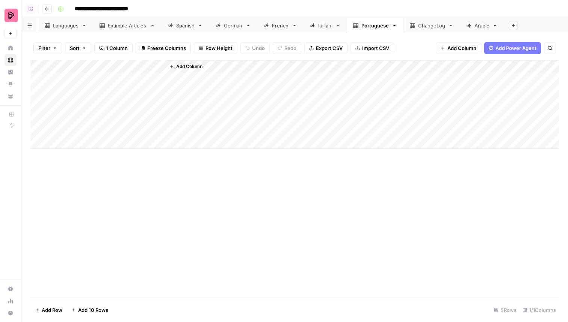
click at [184, 67] on span "Add Column" at bounding box center [189, 66] width 26 height 7
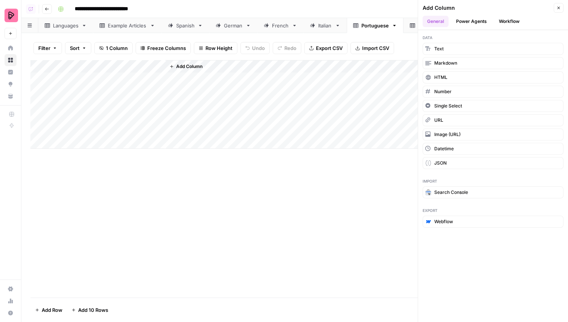
click at [443, 48] on span "Text" at bounding box center [438, 48] width 9 height 7
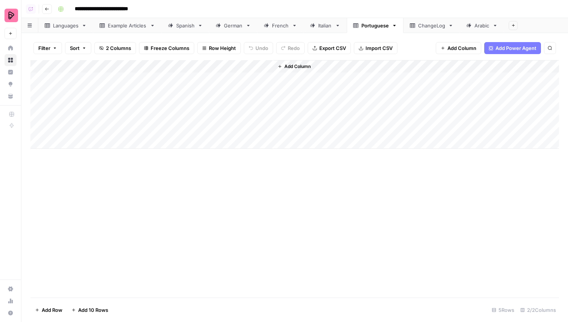
click at [320, 28] on div "Italian" at bounding box center [325, 26] width 14 height 8
click at [277, 29] on link "French" at bounding box center [280, 25] width 46 height 15
click at [367, 28] on div "Portuguese" at bounding box center [375, 26] width 27 height 8
click at [191, 69] on div "Add Column" at bounding box center [294, 104] width 529 height 89
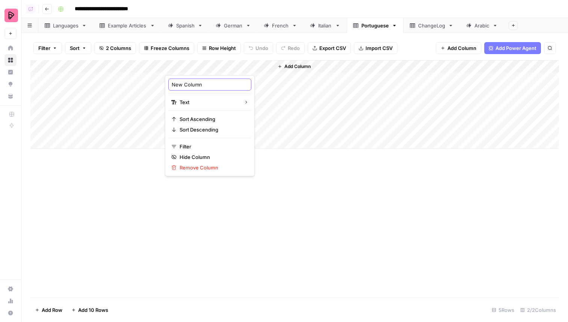
drag, startPoint x: 207, startPoint y: 83, endPoint x: 168, endPoint y: 83, distance: 39.8
click at [168, 83] on div "New Column Text Sort Ascending Sort Descending Filter Hide Column Remove Column" at bounding box center [210, 125] width 90 height 101
type input "Subject"
click at [306, 64] on span "Add Column" at bounding box center [298, 66] width 26 height 7
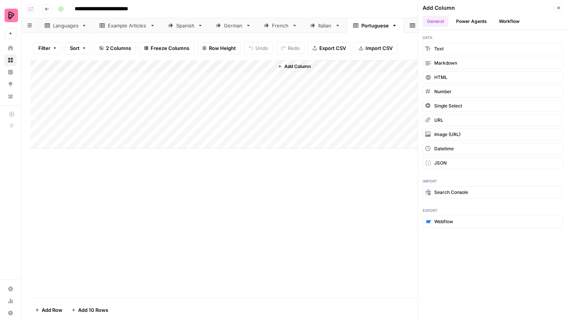
click at [229, 70] on div "Add Column" at bounding box center [294, 104] width 529 height 89
drag, startPoint x: 206, startPoint y: 84, endPoint x: 166, endPoint y: 84, distance: 40.6
click at [166, 84] on div "New Column Text Sort Ascending Sort Descending Filter Hide Column Remove Column" at bounding box center [210, 125] width 90 height 101
type input "Subject"
click at [300, 61] on div "Add Column" at bounding box center [417, 104] width 286 height 89
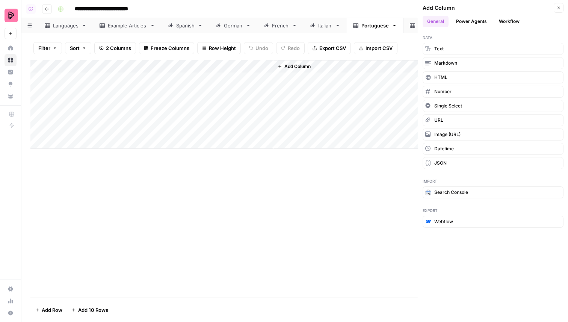
click at [300, 66] on span "Add Column" at bounding box center [298, 66] width 26 height 7
click at [307, 68] on span "Add Column" at bounding box center [298, 66] width 26 height 7
click at [285, 66] on span "Add Column" at bounding box center [298, 66] width 26 height 7
click at [448, 47] on button "Text" at bounding box center [493, 49] width 141 height 12
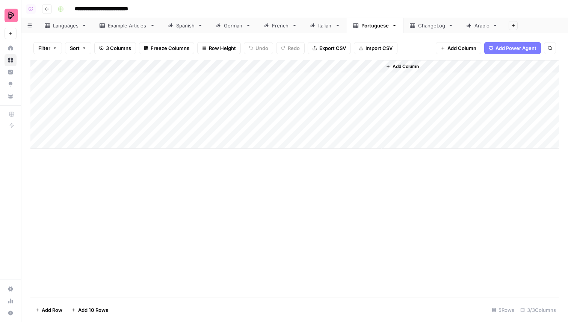
click at [334, 70] on div "Add Column" at bounding box center [294, 104] width 529 height 89
drag, startPoint x: 314, startPoint y: 85, endPoint x: 274, endPoint y: 85, distance: 39.8
click at [274, 85] on div "New Column Text Sort Ascending Sort Descending Filter Hide Column Remove Column" at bounding box center [318, 125] width 90 height 101
type input "Primary Keyword"
click at [288, 24] on div "French" at bounding box center [280, 26] width 17 height 8
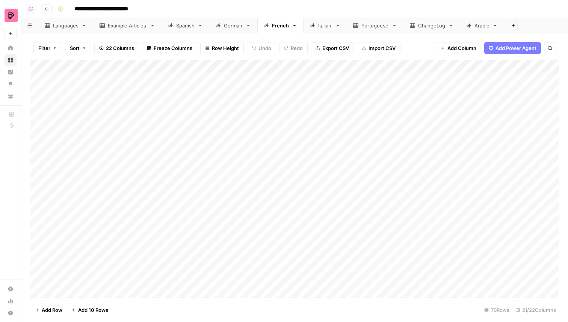
click at [423, 28] on div "ChangeLog" at bounding box center [431, 26] width 27 height 8
click at [383, 30] on link "Portuguese" at bounding box center [375, 25] width 57 height 15
click at [405, 67] on span "Add Column" at bounding box center [406, 66] width 26 height 7
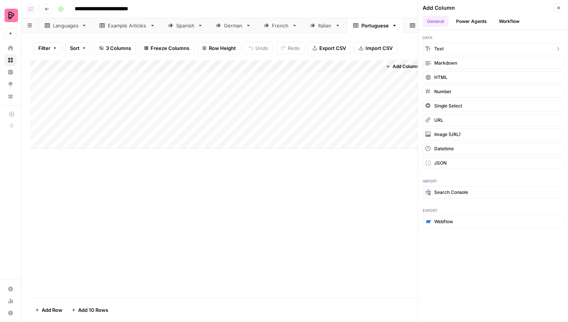
click at [451, 48] on button "Text" at bounding box center [493, 49] width 141 height 12
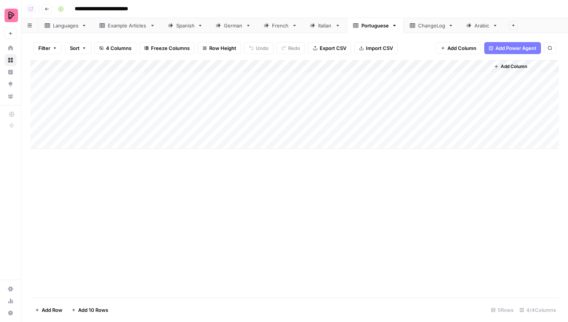
click at [415, 68] on div "Add Column" at bounding box center [294, 104] width 529 height 89
drag, startPoint x: 428, startPoint y: 85, endPoint x: 377, endPoint y: 85, distance: 51.5
click at [377, 85] on body "**********" at bounding box center [284, 161] width 568 height 322
type input "N"
type input "Content Type"
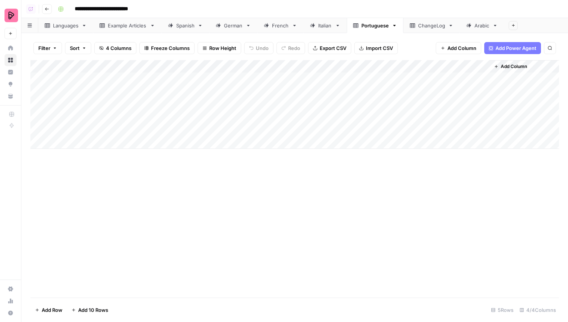
click at [322, 30] on link "Italian" at bounding box center [325, 25] width 43 height 15
click at [278, 29] on link "French" at bounding box center [280, 25] width 46 height 15
click at [427, 21] on link "ChangeLog" at bounding box center [432, 25] width 56 height 15
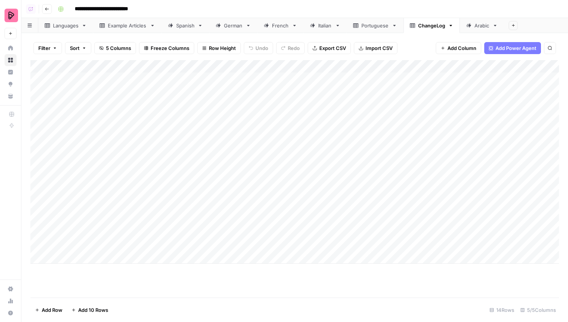
click at [376, 33] on div "Filter Sort 5 Columns Freeze Columns Row Height Undo Redo Export CSV Import CSV…" at bounding box center [294, 177] width 547 height 289
click at [376, 32] on link "Portuguese" at bounding box center [375, 25] width 57 height 15
click at [504, 65] on span "Add Column" at bounding box center [514, 66] width 26 height 7
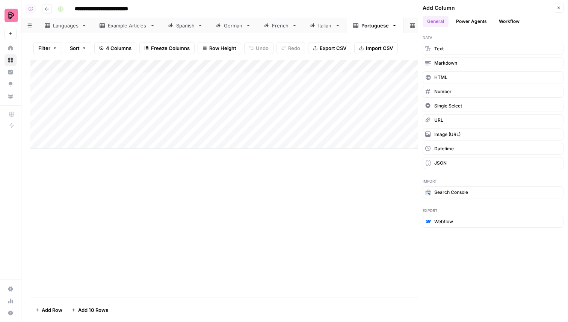
click at [504, 20] on button "Workflow" at bounding box center [510, 21] width 30 height 11
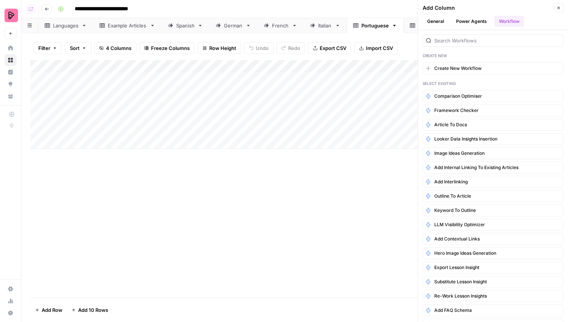
click at [467, 45] on div at bounding box center [493, 41] width 141 height 12
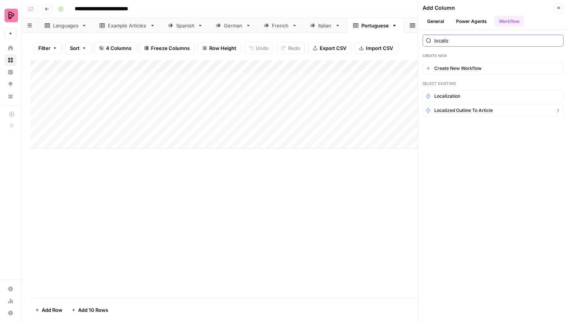
type input "localiz"
drag, startPoint x: 471, startPoint y: 111, endPoint x: 467, endPoint y: 110, distance: 3.8
click at [467, 110] on span "Localized Outline to Article" at bounding box center [463, 110] width 59 height 7
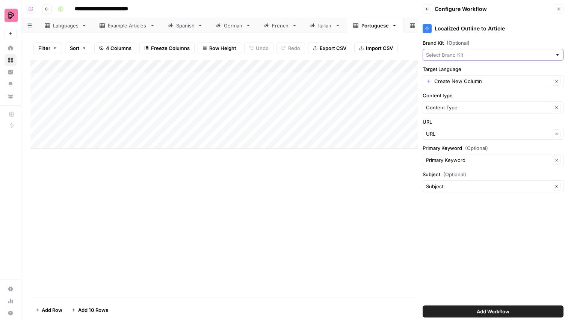
click at [455, 53] on input "Brand Kit (Optional)" at bounding box center [489, 55] width 126 height 8
click at [463, 114] on span "Preply (EN)" at bounding box center [491, 115] width 125 height 8
type input "Preply (EN)"
click at [455, 81] on input "Target Language" at bounding box center [491, 81] width 115 height 8
click at [460, 82] on input "Target Language" at bounding box center [491, 81] width 115 height 8
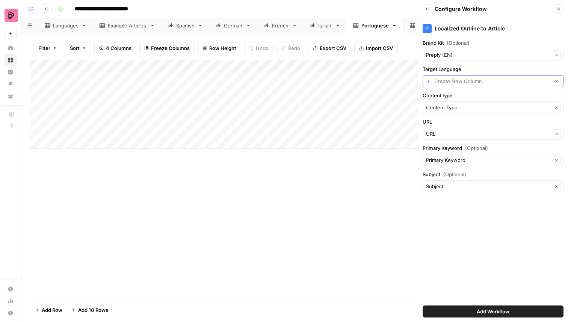
type input "Create New Column"
click at [280, 30] on link "French" at bounding box center [280, 25] width 46 height 15
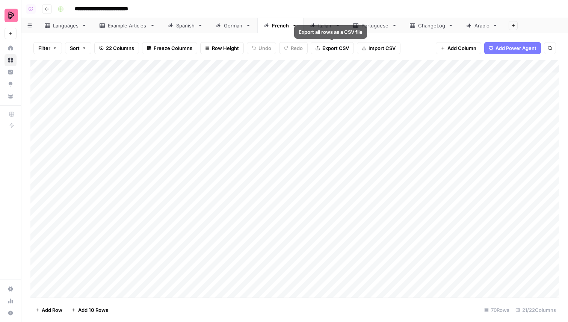
click at [430, 25] on div "ChangeLog" at bounding box center [431, 26] width 27 height 8
click at [388, 27] on div "Portuguese" at bounding box center [375, 26] width 27 height 8
click at [508, 68] on span "Add Column" at bounding box center [514, 66] width 26 height 7
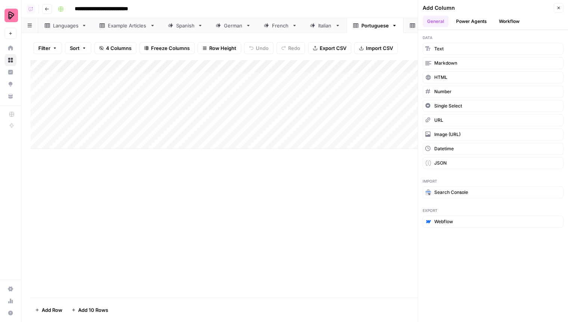
click at [510, 22] on button "Workflow" at bounding box center [510, 21] width 30 height 11
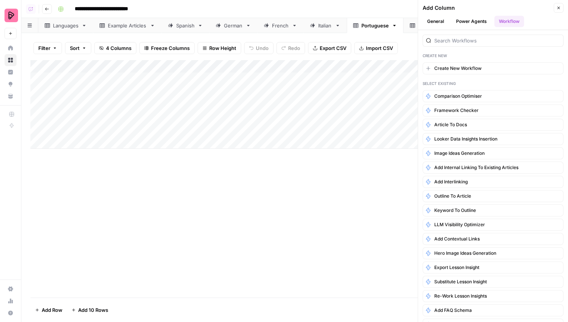
click at [477, 45] on div at bounding box center [493, 41] width 141 height 12
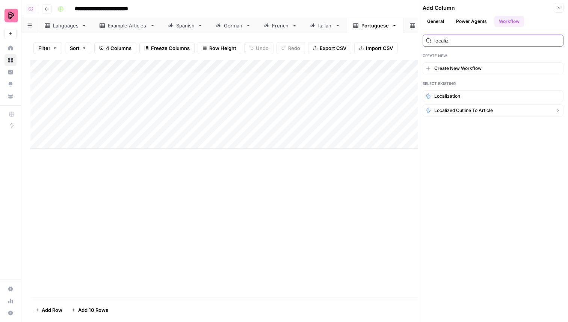
type input "localiz"
click at [483, 110] on span "Localized Outline to Article" at bounding box center [463, 110] width 59 height 7
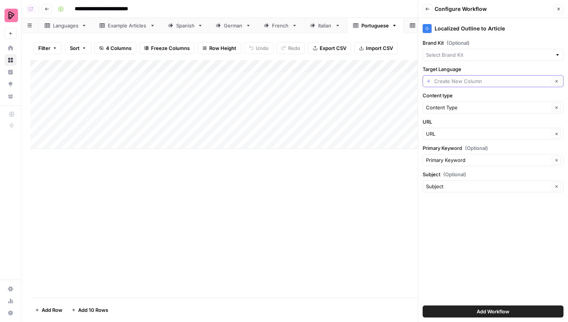
click at [459, 82] on input "Target Language" at bounding box center [491, 81] width 115 height 8
type input "Portuguese"
click at [492, 311] on span "Add Workflow" at bounding box center [493, 312] width 33 height 8
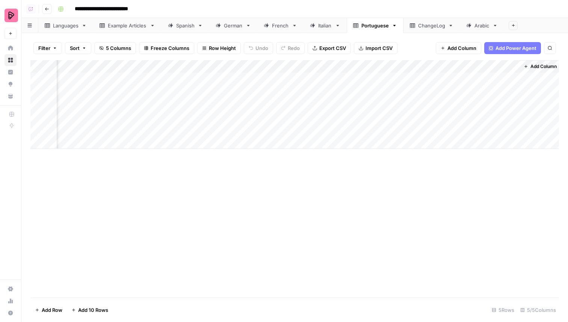
scroll to position [0, 71]
click at [191, 29] on div "Spanish" at bounding box center [185, 26] width 18 height 8
click at [175, 93] on div "Add Column" at bounding box center [294, 179] width 529 height 238
drag, startPoint x: 174, startPoint y: 93, endPoint x: 58, endPoint y: 93, distance: 116.9
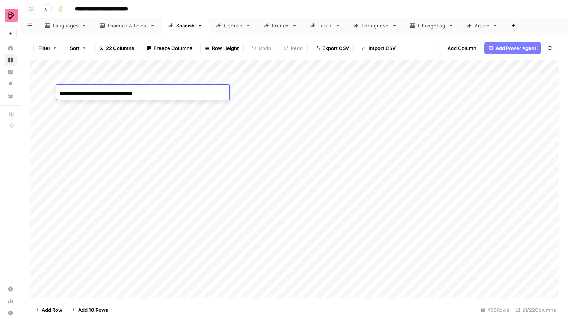
click at [58, 93] on div "**********" at bounding box center [142, 93] width 173 height 13
click at [477, 30] on link "Arabic" at bounding box center [482, 25] width 44 height 15
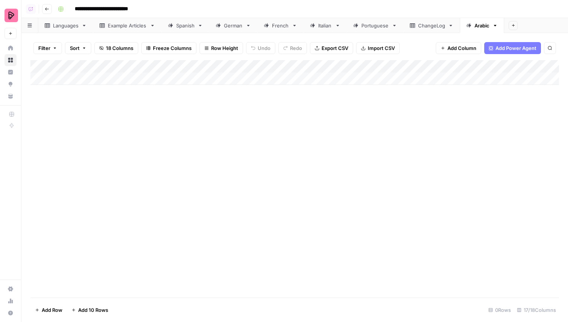
click at [138, 83] on div "Add Column" at bounding box center [294, 72] width 529 height 25
type input "**********"
click at [253, 71] on div "Add Column" at bounding box center [294, 79] width 529 height 38
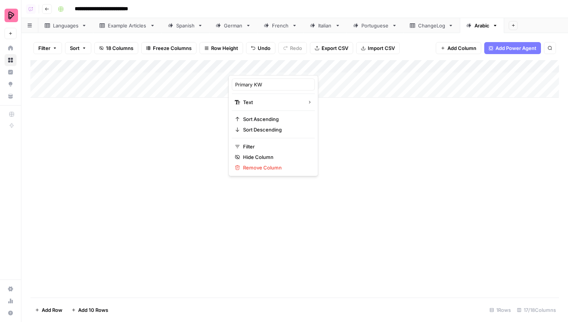
click at [253, 70] on div at bounding box center [263, 67] width 68 height 15
click at [153, 74] on div "Add Column" at bounding box center [294, 79] width 529 height 38
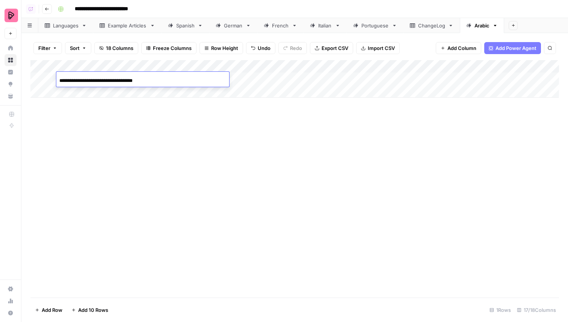
drag, startPoint x: 170, startPoint y: 82, endPoint x: 59, endPoint y: 76, distance: 110.3
click at [59, 76] on input "**********" at bounding box center [119, 80] width 120 height 9
type input "*"
click at [364, 21] on link "Portuguese" at bounding box center [375, 25] width 57 height 15
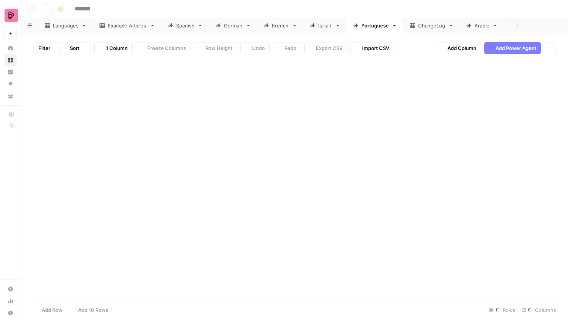
type input "**********"
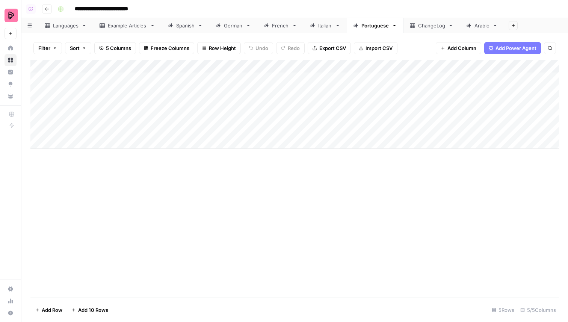
click at [109, 77] on div "Add Column" at bounding box center [294, 104] width 529 height 89
type textarea "**********"
click at [226, 79] on div "Add Column" at bounding box center [294, 104] width 529 height 89
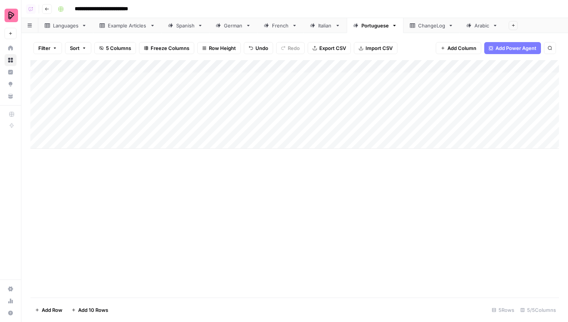
click at [188, 30] on link "Spanish" at bounding box center [186, 25] width 48 height 15
click at [473, 26] on div "Arabic" at bounding box center [477, 26] width 23 height 8
click at [366, 29] on link "Portuguese" at bounding box center [375, 25] width 57 height 15
click at [413, 81] on div "Add Column" at bounding box center [294, 104] width 529 height 89
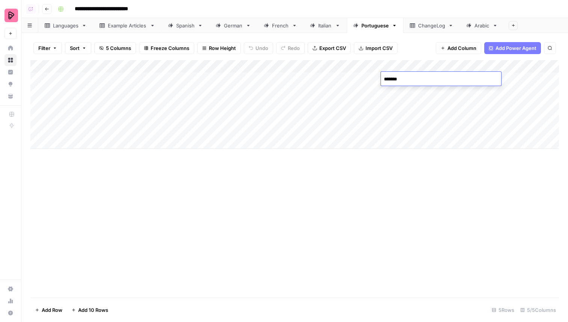
type textarea "*******"
click at [190, 28] on div "Spanish" at bounding box center [185, 26] width 18 height 8
click at [360, 29] on link "Portuguese" at bounding box center [375, 25] width 57 height 15
click at [303, 83] on div "Add Column" at bounding box center [294, 104] width 529 height 89
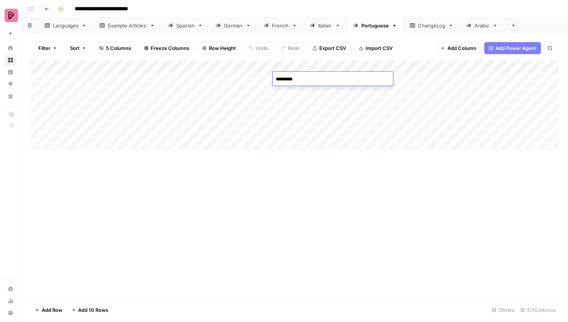
type textarea "**********"
click at [473, 77] on div "Add Column" at bounding box center [294, 104] width 529 height 89
click at [183, 25] on div "Spanish" at bounding box center [185, 26] width 18 height 8
click at [375, 31] on link "Portuguese" at bounding box center [375, 25] width 57 height 15
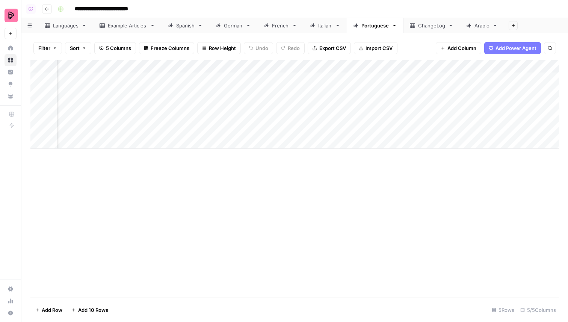
scroll to position [0, 71]
click at [458, 78] on div "Add Column" at bounding box center [294, 104] width 529 height 89
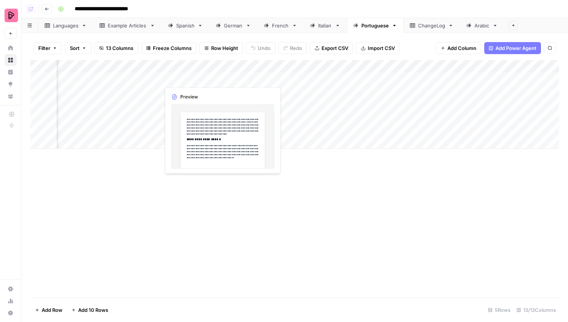
click at [202, 79] on div "Add Column" at bounding box center [294, 104] width 529 height 89
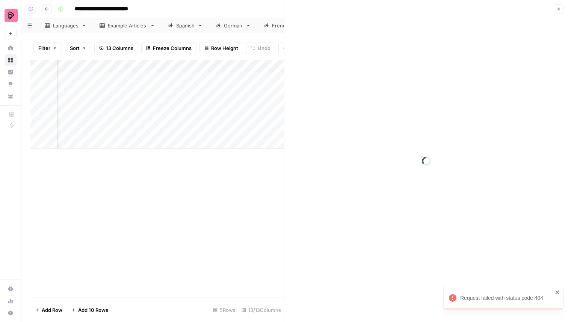
click at [558, 13] on button "Close" at bounding box center [559, 9] width 10 height 10
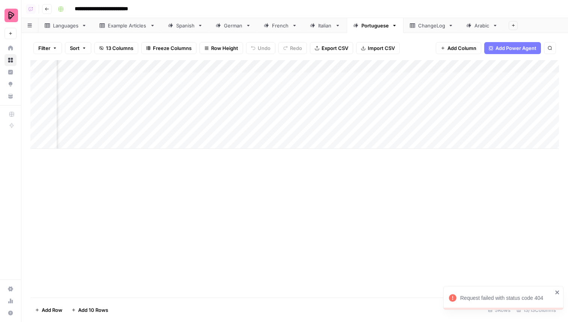
click at [263, 79] on div "Add Column" at bounding box center [294, 104] width 529 height 89
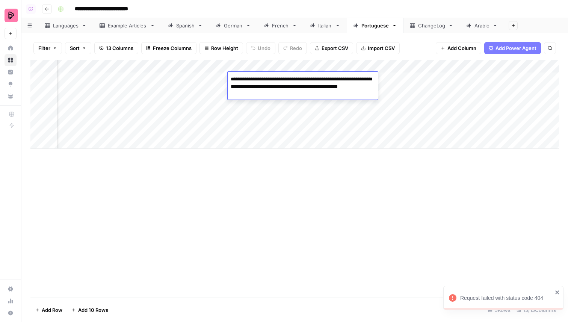
click at [298, 65] on div "Add Column" at bounding box center [294, 104] width 529 height 89
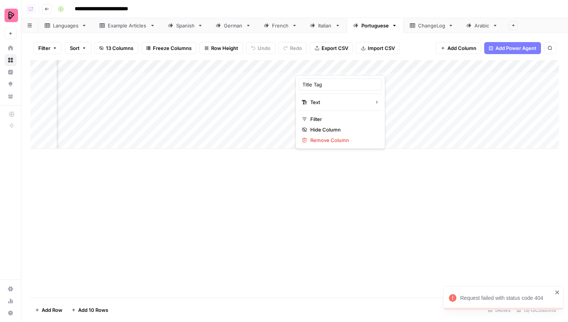
click at [197, 75] on div "Add Column" at bounding box center [294, 104] width 529 height 89
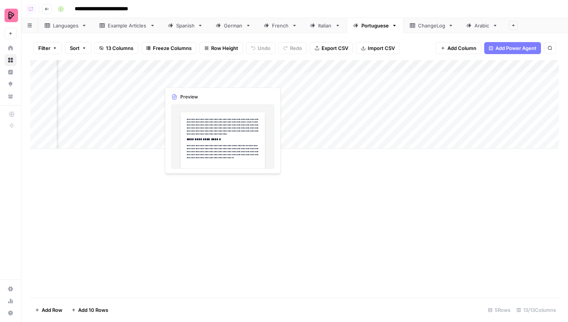
click at [198, 77] on div "Add Column" at bounding box center [294, 104] width 529 height 89
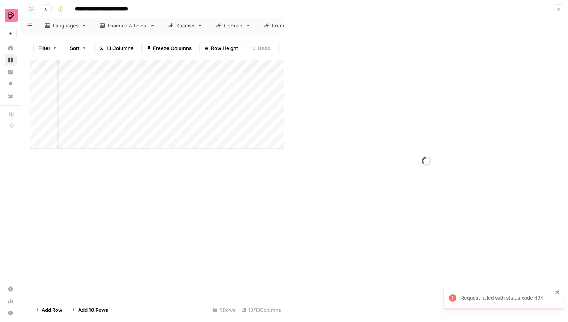
click at [559, 12] on button "Close" at bounding box center [559, 9] width 10 height 10
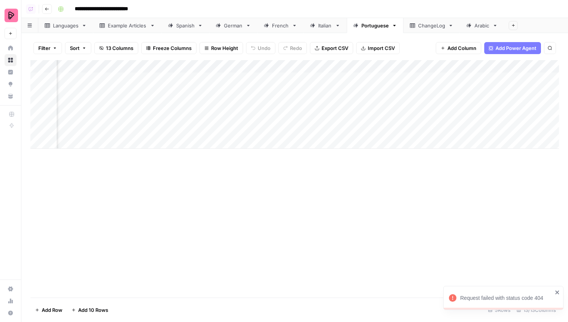
click at [556, 290] on icon "close" at bounding box center [557, 292] width 5 height 6
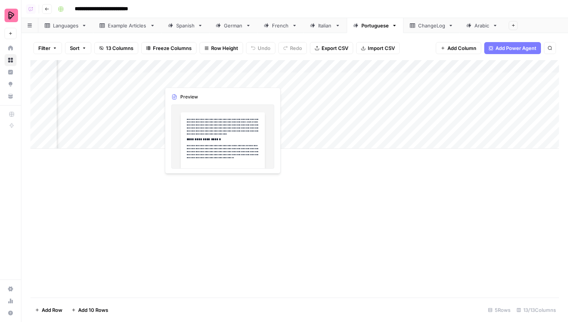
click at [168, 79] on div "Add Column" at bounding box center [294, 104] width 529 height 89
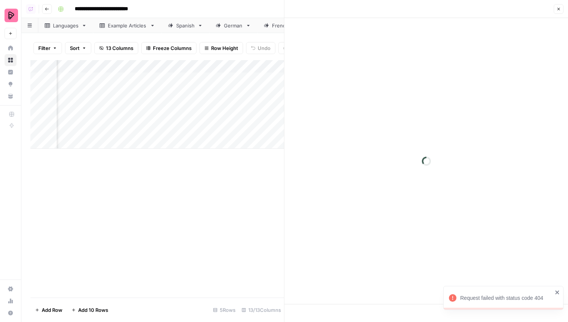
click at [558, 10] on icon "button" at bounding box center [559, 9] width 3 height 3
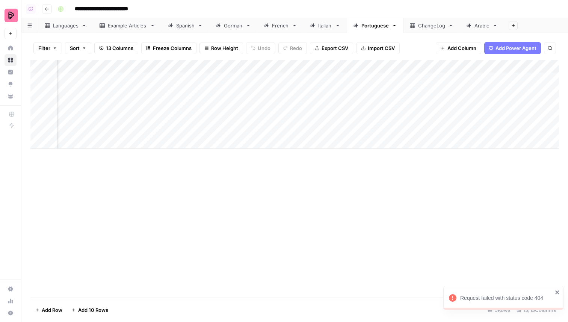
click at [227, 1] on header "**********" at bounding box center [294, 9] width 547 height 18
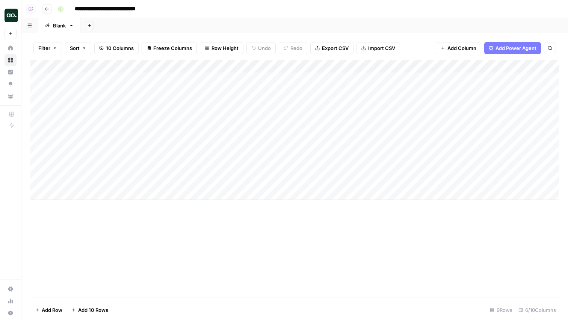
click at [230, 183] on div "Add Column" at bounding box center [294, 130] width 529 height 140
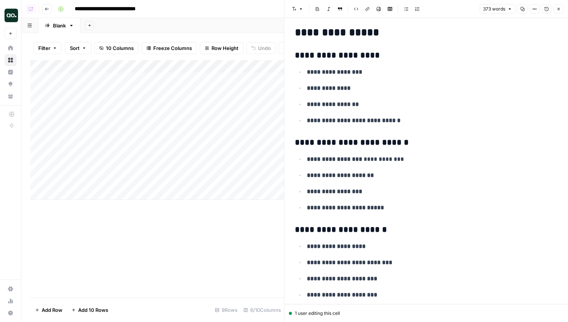
scroll to position [1761, 0]
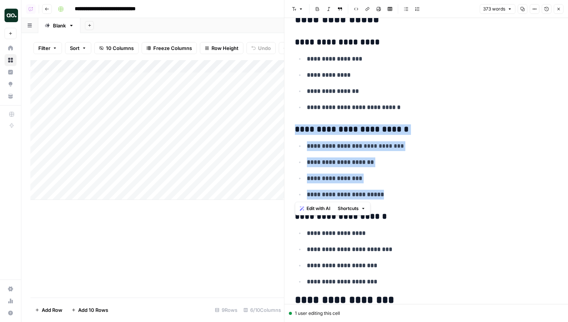
drag, startPoint x: 401, startPoint y: 195, endPoint x: 291, endPoint y: 124, distance: 130.8
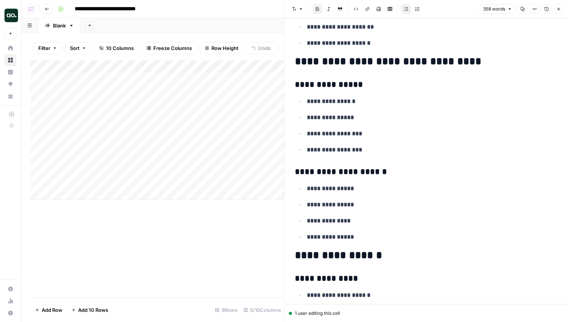
scroll to position [2195, 0]
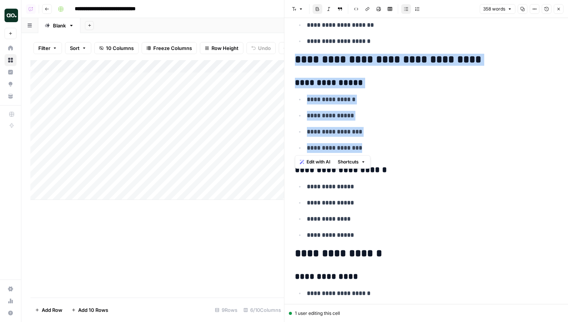
click at [274, 51] on body "**********" at bounding box center [284, 161] width 568 height 322
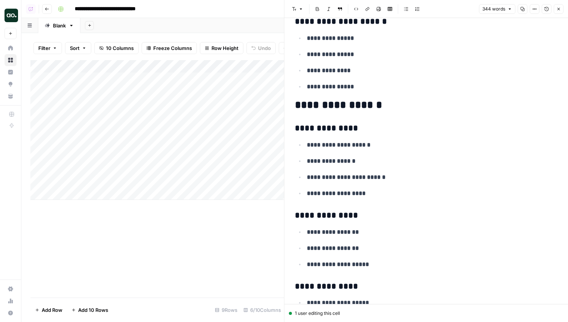
scroll to position [2258, 0]
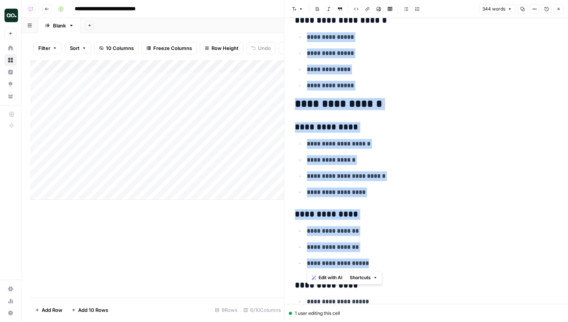
drag, startPoint x: 387, startPoint y: 269, endPoint x: 295, endPoint y: 27, distance: 259.0
click at [383, 194] on p "**********" at bounding box center [432, 193] width 251 height 10
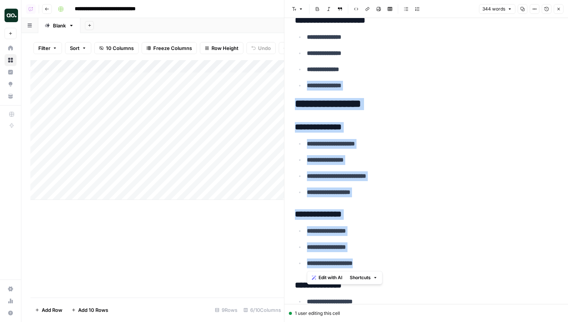
drag, startPoint x: 381, startPoint y: 269, endPoint x: 324, endPoint y: 79, distance: 197.7
click at [407, 246] on p "**********" at bounding box center [432, 247] width 251 height 10
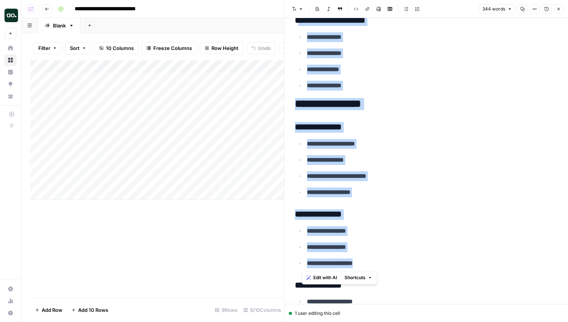
drag, startPoint x: 381, startPoint y: 262, endPoint x: 301, endPoint y: 24, distance: 251.5
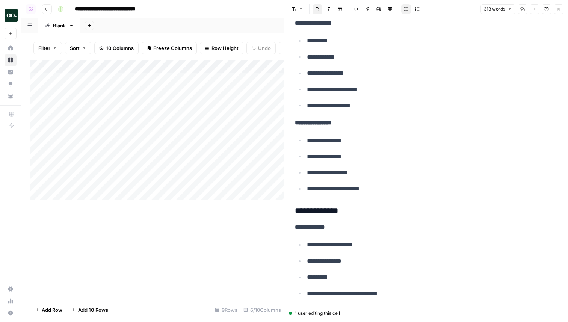
scroll to position [0, 0]
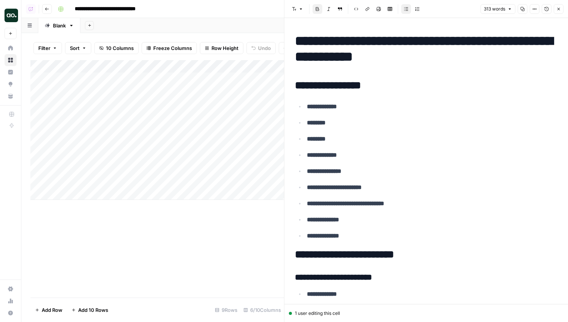
click at [559, 11] on icon "button" at bounding box center [559, 9] width 5 height 5
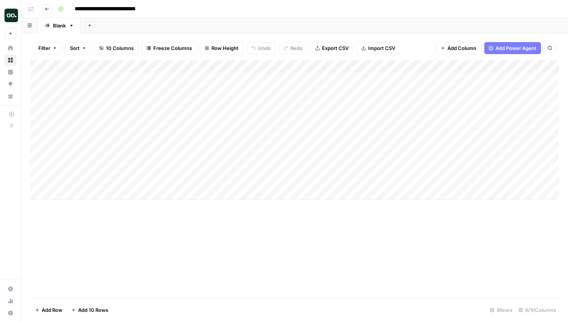
click at [483, 180] on div "Add Column" at bounding box center [294, 130] width 529 height 140
click at [484, 180] on div "Add Column" at bounding box center [294, 130] width 529 height 140
click at [508, 173] on div "Add Column" at bounding box center [294, 130] width 529 height 140
click at [507, 173] on div "Add Column" at bounding box center [294, 130] width 529 height 140
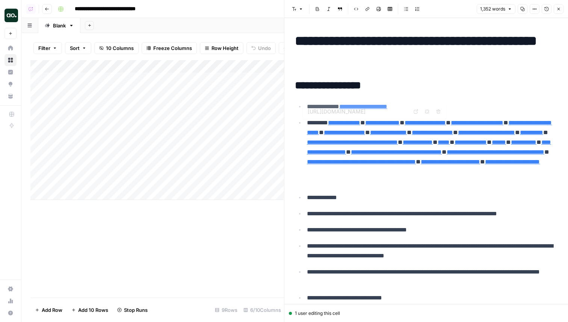
type input "https://enterprise.chime.com/platform/payroll-solutions"
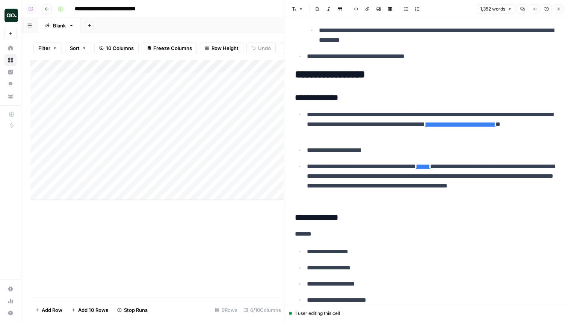
scroll to position [638, 0]
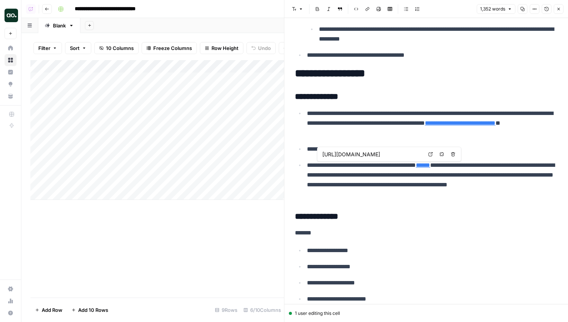
click at [429, 156] on icon at bounding box center [431, 154] width 4 height 4
click at [431, 153] on icon at bounding box center [431, 154] width 4 height 4
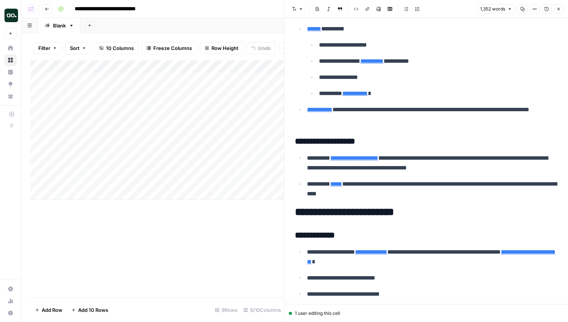
scroll to position [1759, 0]
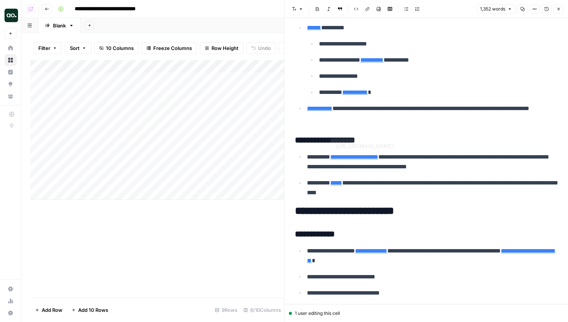
type input "https://enterprise.chime.com/platform/payroll-solutions"
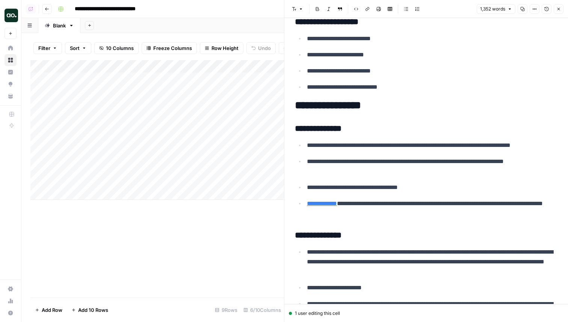
scroll to position [2925, 0]
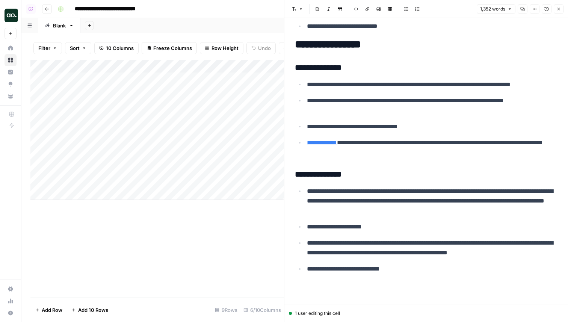
click at [335, 143] on link "**********" at bounding box center [322, 143] width 30 height 6
click at [417, 132] on icon at bounding box center [416, 131] width 5 height 5
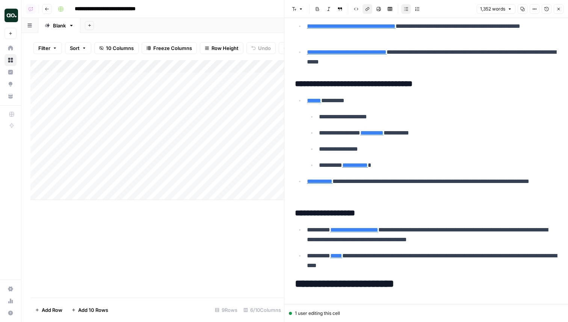
scroll to position [1685, 0]
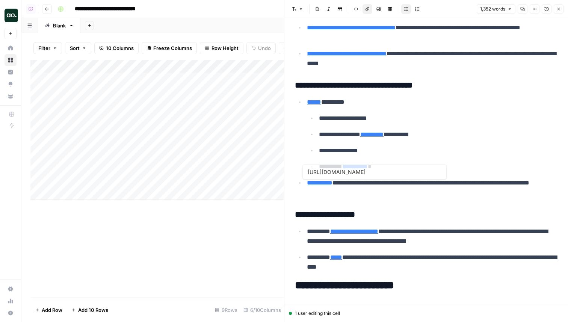
type input "https://www.chime.com/online-banking/chime-plus/"
click at [557, 6] on button "Close" at bounding box center [559, 9] width 10 height 10
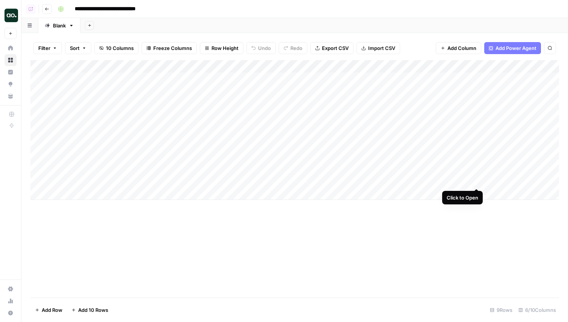
click at [477, 181] on div "Add Column" at bounding box center [294, 130] width 529 height 140
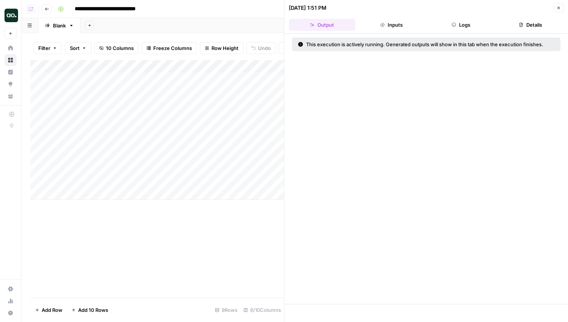
click at [457, 23] on button "Logs" at bounding box center [461, 25] width 67 height 12
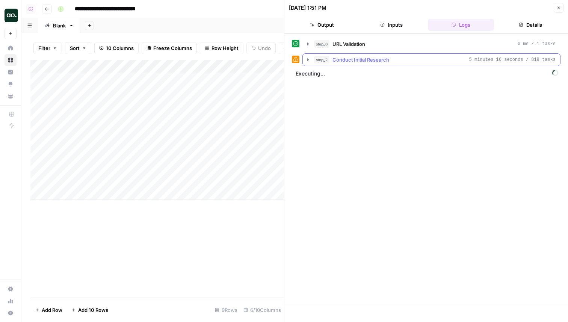
click at [393, 61] on div "step_2 Conduct Initial Research 5 minutes 16 seconds / 818 tasks" at bounding box center [435, 60] width 242 height 8
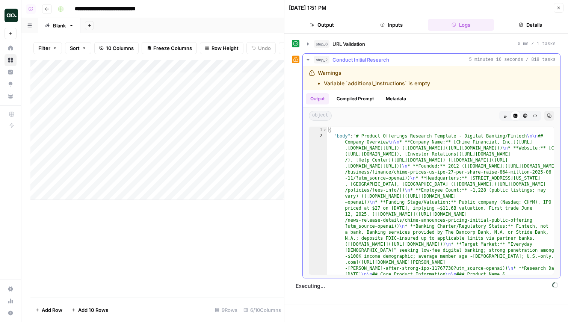
click at [506, 114] on icon "button" at bounding box center [506, 116] width 5 height 5
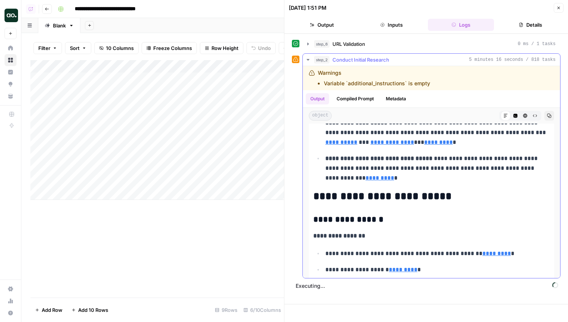
scroll to position [586, 0]
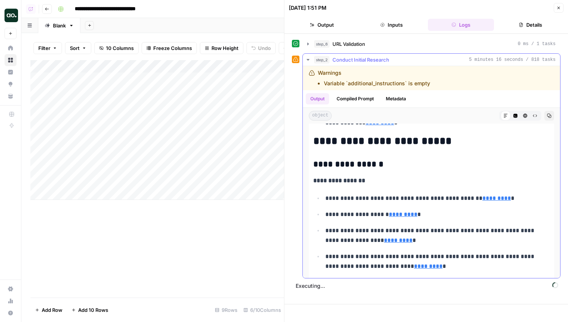
click at [384, 239] on link "*********" at bounding box center [398, 241] width 29 height 6
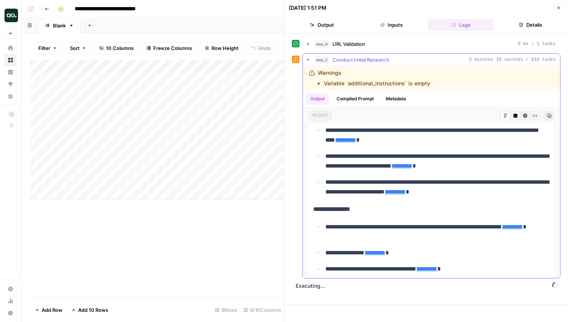
scroll to position [713, 0]
click at [502, 229] on link "*********" at bounding box center [512, 227] width 21 height 6
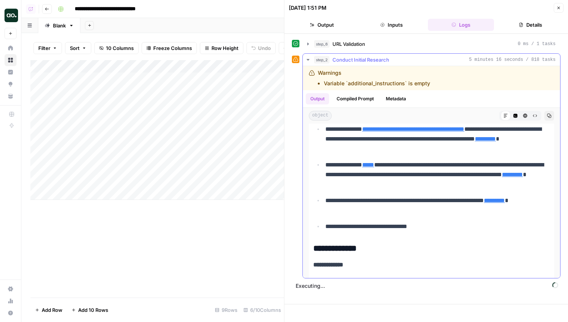
scroll to position [930, 0]
click at [374, 163] on link "*****" at bounding box center [368, 165] width 12 height 6
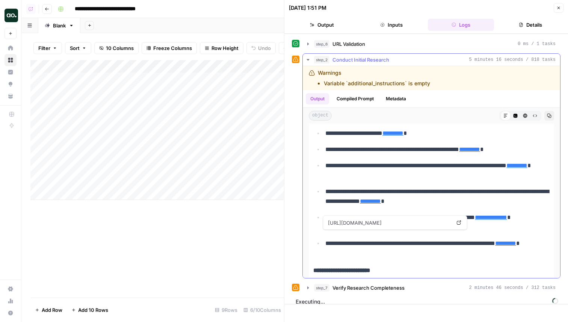
scroll to position [1091, 0]
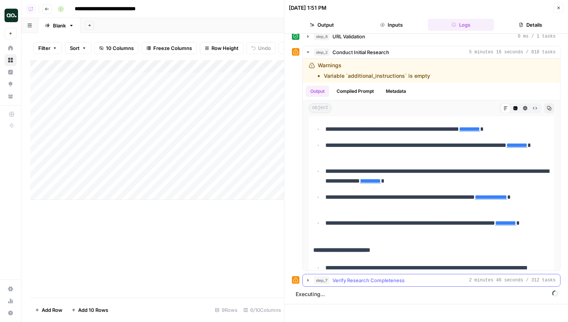
click at [375, 282] on span "Verify Research Completeness" at bounding box center [369, 281] width 72 height 8
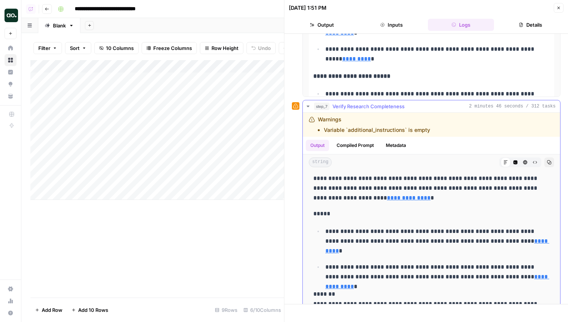
scroll to position [182, 0]
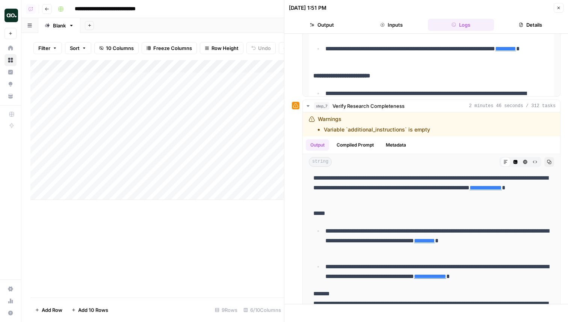
click at [563, 5] on button "Close" at bounding box center [559, 8] width 10 height 10
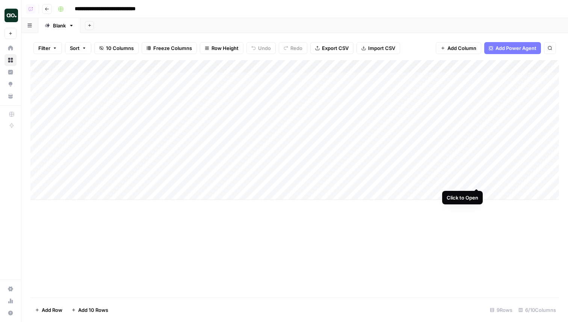
click at [475, 182] on div "Add Column" at bounding box center [294, 130] width 529 height 140
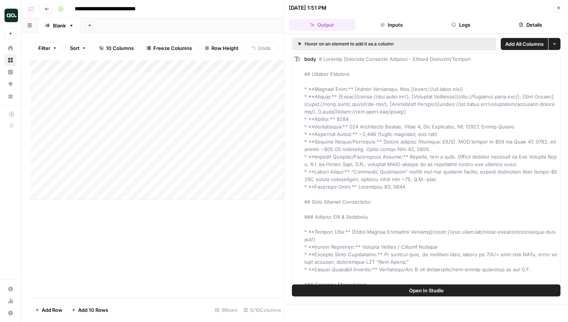
click at [557, 16] on header "09/15/25 at 1:51 PM Close Output Inputs Logs Details" at bounding box center [427, 17] width 284 height 34
click at [560, 8] on icon "button" at bounding box center [559, 8] width 5 height 5
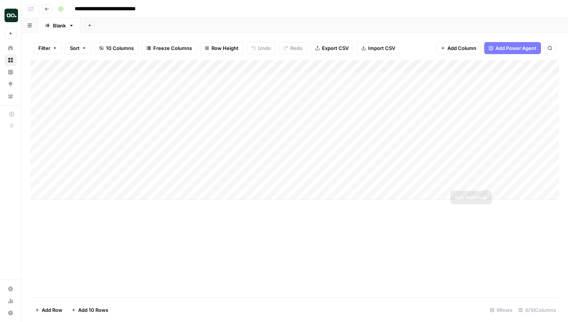
click at [510, 182] on div "Add Column" at bounding box center [294, 130] width 529 height 140
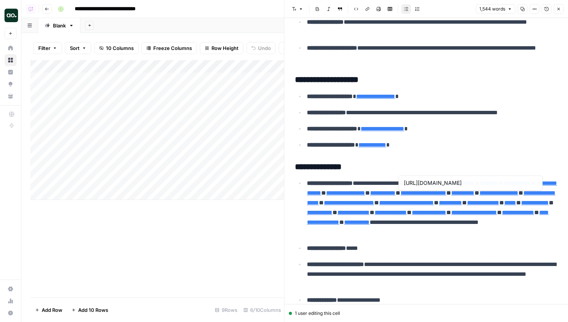
scroll to position [2741, 0]
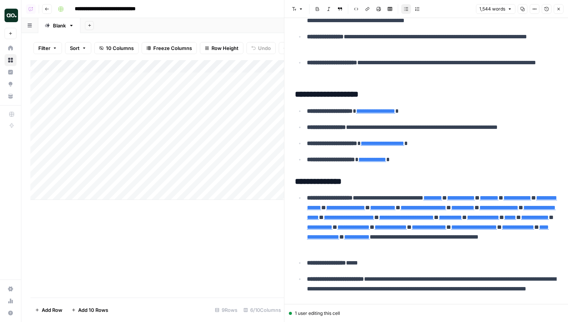
type input "https://www.chime.com/enterprise/employer-platform/"
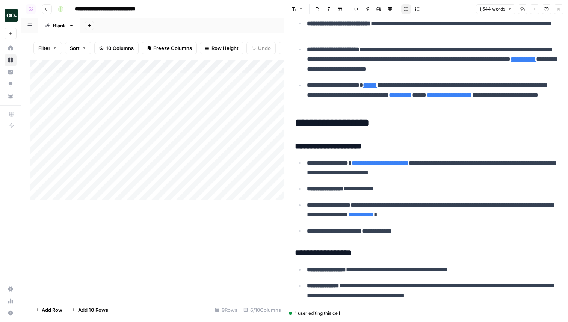
scroll to position [2464, 0]
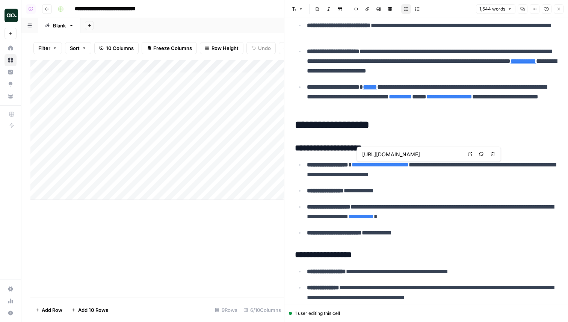
click at [466, 155] on link "Open in a new tab" at bounding box center [471, 155] width 10 height 10
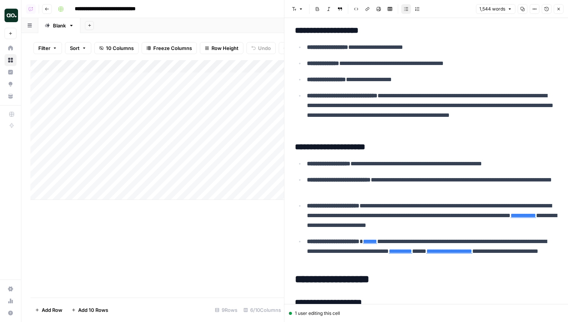
scroll to position [2307, 0]
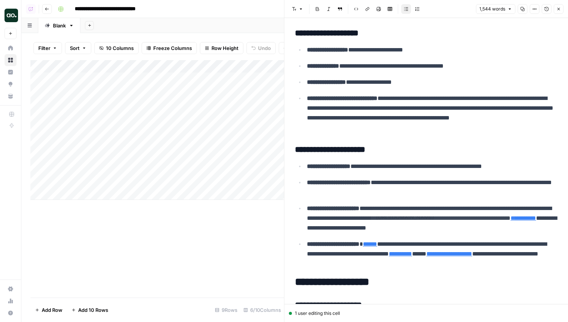
type input "https://www.chime.com/chimeplus-terms/"
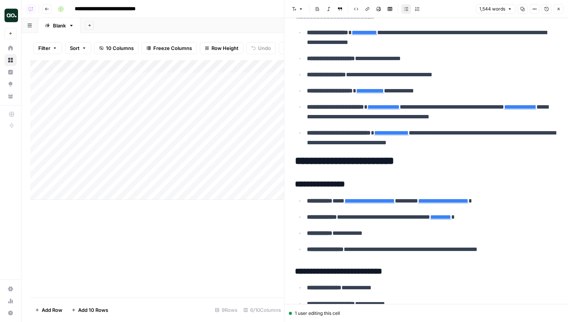
scroll to position [1481, 0]
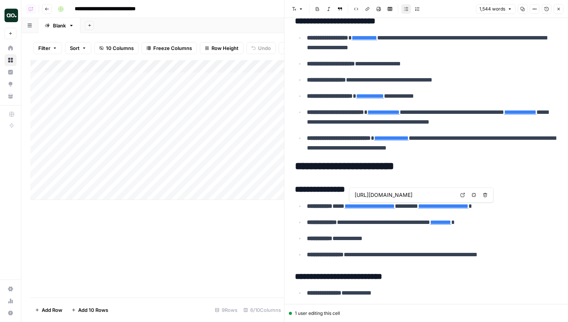
type input "https://www.chime.com/online-banking/checking-account/"
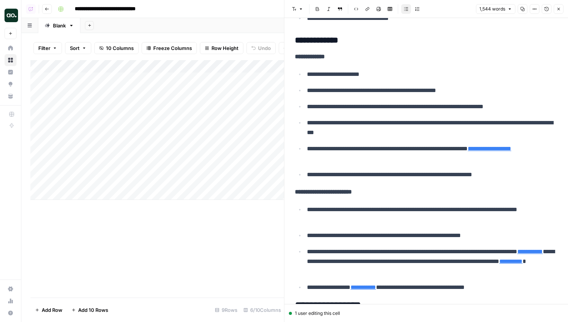
scroll to position [969, 0]
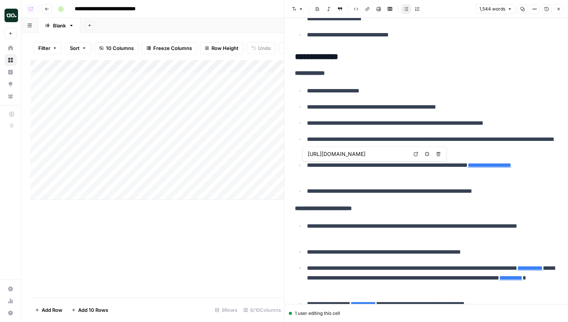
click at [512, 164] on link "**********" at bounding box center [490, 165] width 44 height 6
click at [512, 167] on link "**********" at bounding box center [490, 165] width 44 height 6
click at [468, 168] on link "**********" at bounding box center [490, 165] width 44 height 6
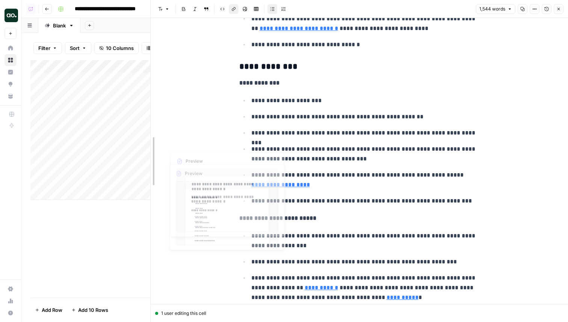
drag, startPoint x: 284, startPoint y: 161, endPoint x: 136, endPoint y: 147, distance: 149.1
click at [136, 148] on body "**********" at bounding box center [284, 161] width 568 height 322
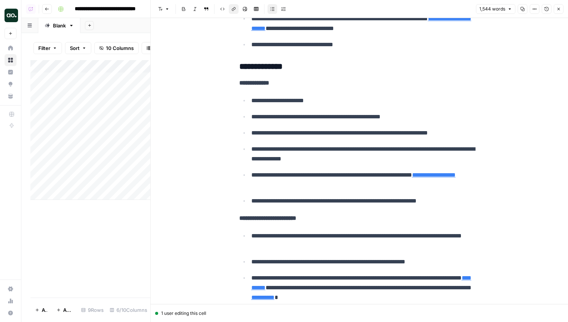
click at [289, 173] on p "**********" at bounding box center [365, 180] width 229 height 20
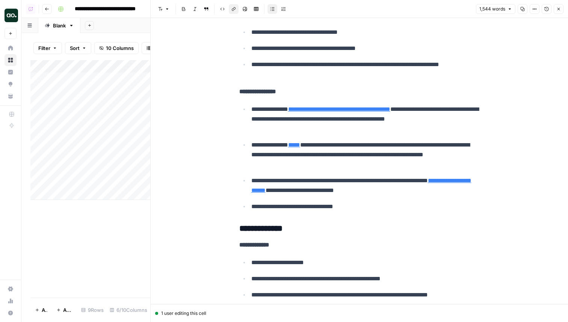
scroll to position [839, 0]
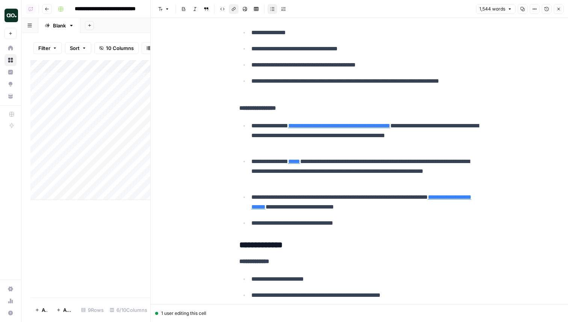
click at [300, 162] on link "*****" at bounding box center [294, 162] width 12 height 6
type input "https://help.chime.com/hc/en-us/articles/17192445836055-How-does-Experian-Boost…"
click at [358, 194] on icon at bounding box center [360, 196] width 5 height 5
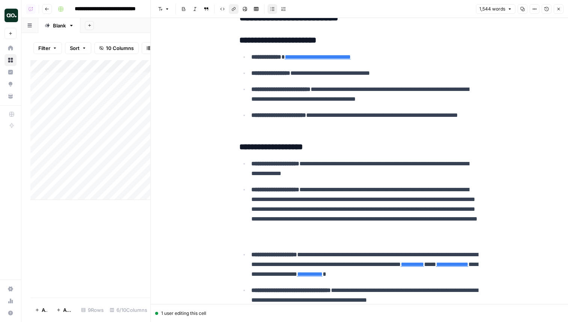
scroll to position [283, 0]
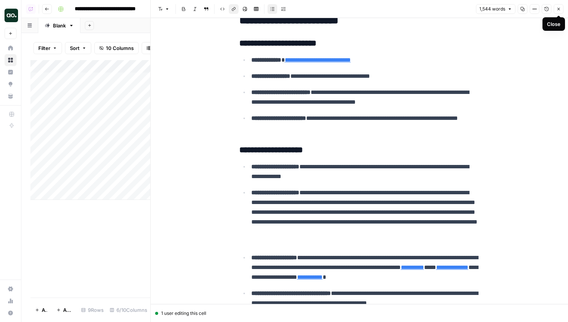
click at [563, 9] on button "Close" at bounding box center [559, 9] width 10 height 10
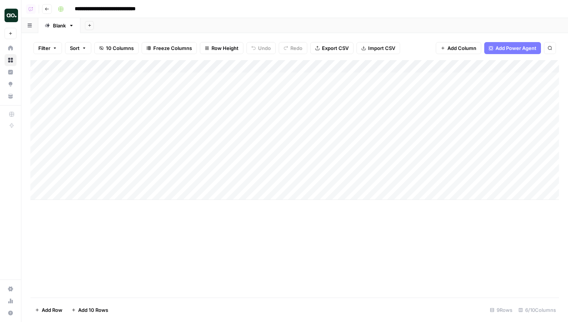
click at [517, 180] on div "Add Column" at bounding box center [294, 130] width 529 height 140
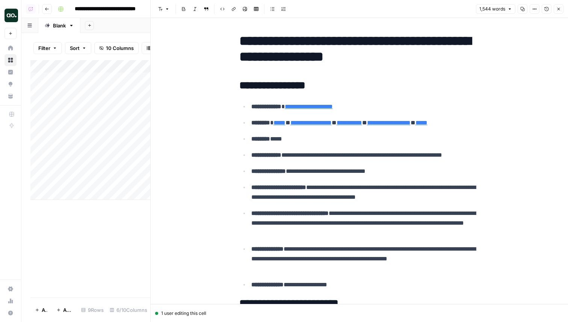
click at [383, 179] on ul "**********" at bounding box center [359, 195] width 241 height 188
copy div "**********"
click at [558, 8] on icon "button" at bounding box center [559, 9] width 3 height 3
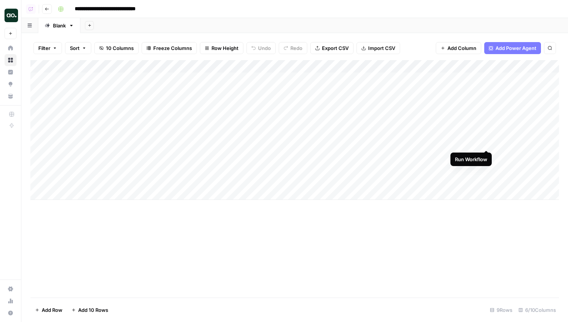
click at [486, 141] on div "Add Column" at bounding box center [294, 130] width 529 height 140
click at [487, 79] on div "Add Column" at bounding box center [294, 130] width 529 height 140
click at [473, 77] on div "Add Column" at bounding box center [294, 130] width 529 height 140
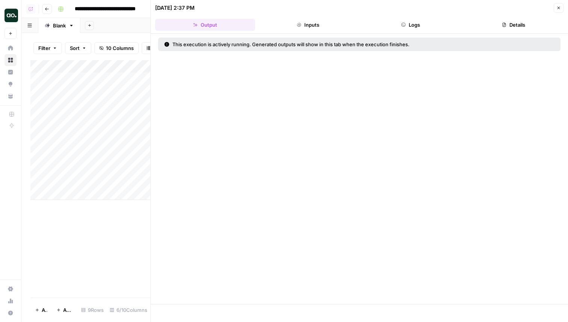
click at [421, 22] on button "Logs" at bounding box center [411, 25] width 100 height 12
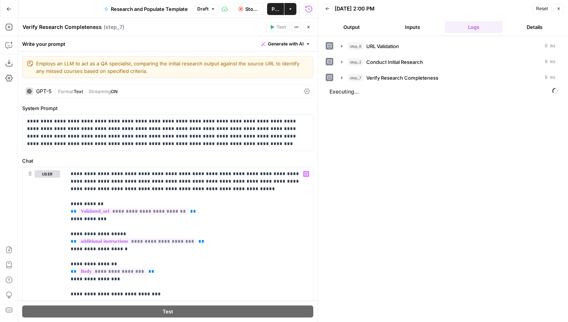
scroll to position [23, 0]
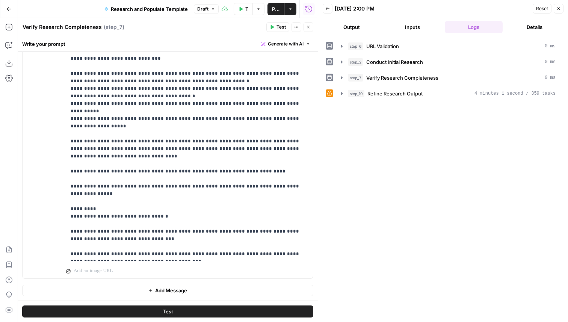
click at [434, 100] on div "step_6 URL Validation 0 ms step_2 Conduct Initial Research 0 ms step_7 Verify R…" at bounding box center [443, 179] width 235 height 279
click at [430, 88] on button "step_10 Refine Research Output 4 minutes 1 second / 359 tasks" at bounding box center [449, 94] width 224 height 12
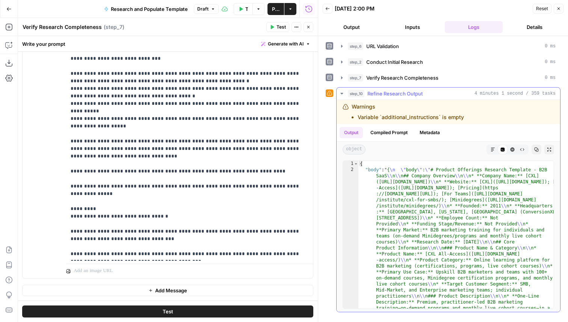
click at [492, 148] on icon "button" at bounding box center [493, 150] width 4 height 4
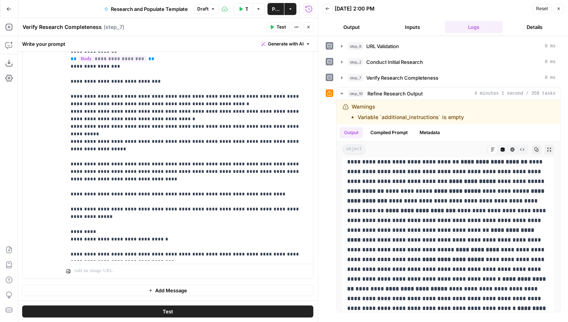
scroll to position [0, 0]
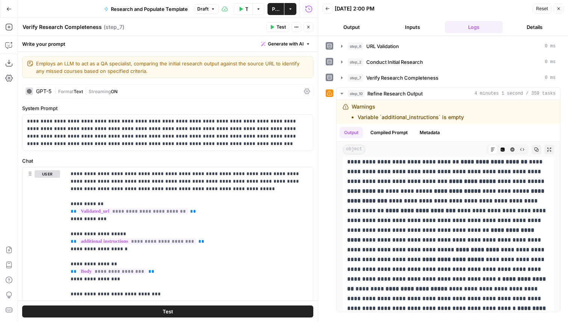
click at [307, 30] on button "Close" at bounding box center [309, 27] width 10 height 10
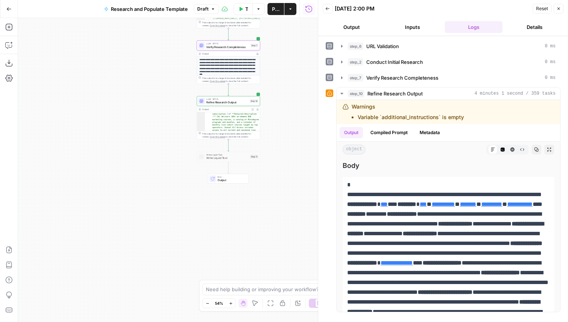
click at [11, 51] on div "Add Steps Copilot Download as JSON Settings Import JSON AirOps Academy Help Giv…" at bounding box center [9, 170] width 18 height 304
click at [11, 46] on icon "button" at bounding box center [9, 45] width 8 height 8
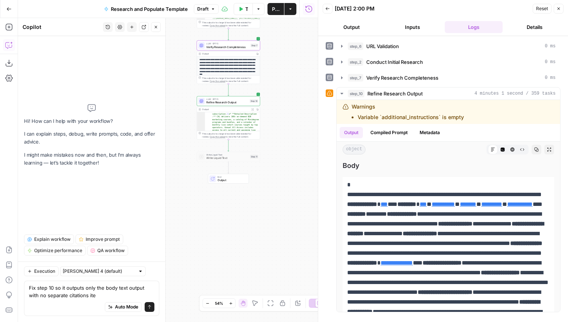
type textarea "Fix step 10 so it outputs only the body text output with no separate citations …"
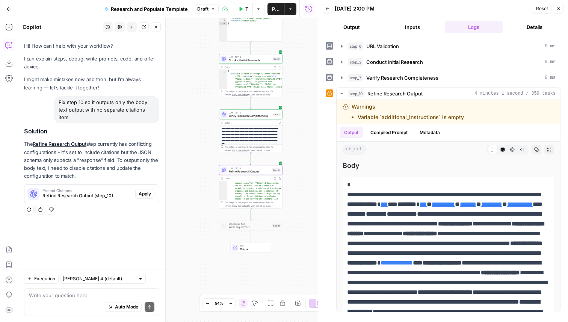
click at [146, 196] on span "Apply" at bounding box center [145, 194] width 12 height 7
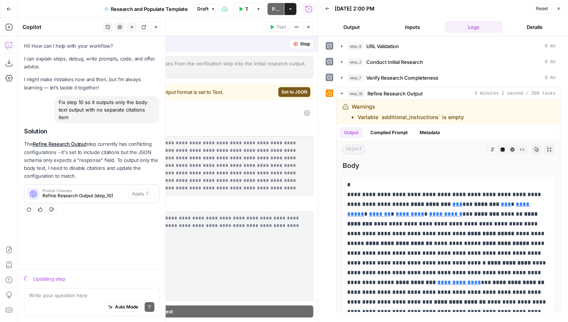
click at [298, 46] on button "Stop" at bounding box center [301, 44] width 23 height 10
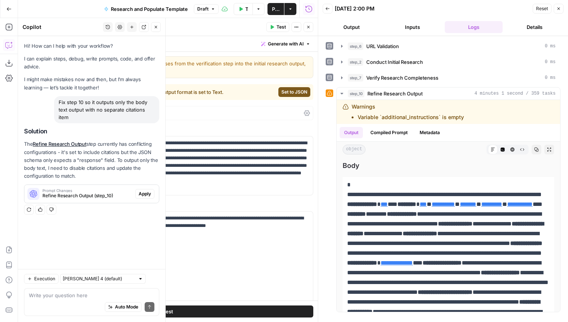
click at [45, 115] on div "GPT-5" at bounding box center [43, 113] width 15 height 5
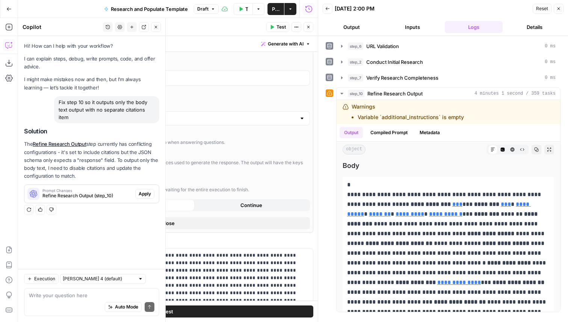
scroll to position [677, 0]
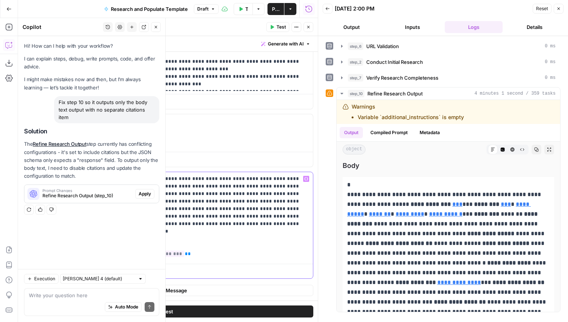
drag, startPoint x: 186, startPoint y: 224, endPoint x: 215, endPoint y: 217, distance: 29.7
click at [215, 217] on p "**********" at bounding box center [190, 216] width 238 height 83
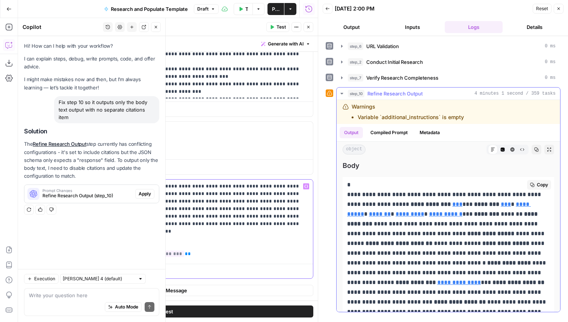
scroll to position [647, 0]
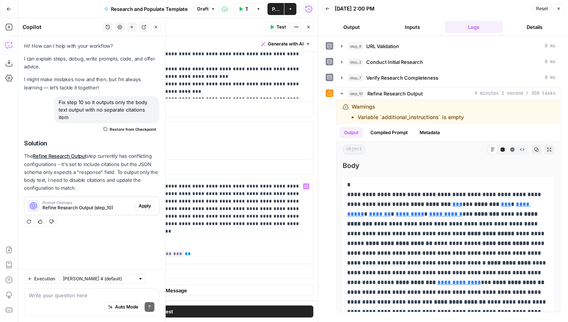
click at [280, 23] on button "Test" at bounding box center [277, 27] width 23 height 10
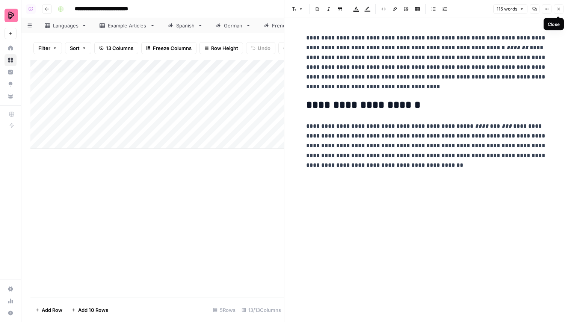
click at [561, 9] on button "Close" at bounding box center [559, 9] width 10 height 10
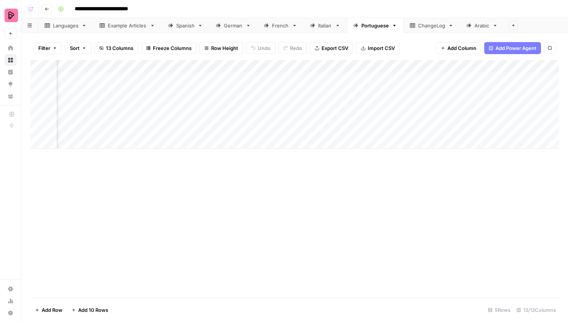
scroll to position [0, 199]
click at [194, 28] on div "Spanish" at bounding box center [185, 26] width 18 height 8
click at [371, 30] on link "Portuguese" at bounding box center [375, 25] width 57 height 15
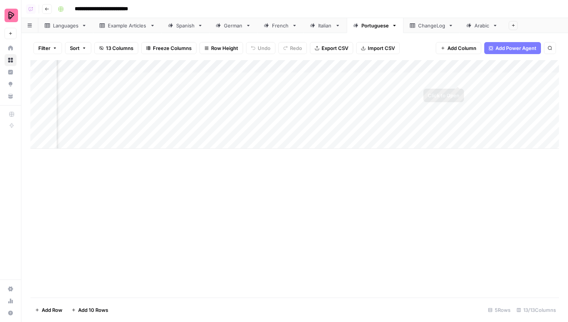
click at [456, 77] on div "Add Column" at bounding box center [294, 104] width 529 height 89
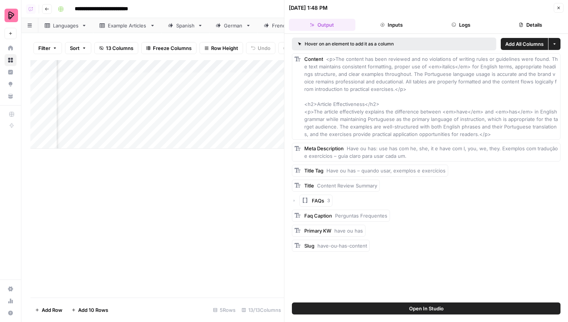
click at [559, 4] on button "Close" at bounding box center [559, 8] width 10 height 10
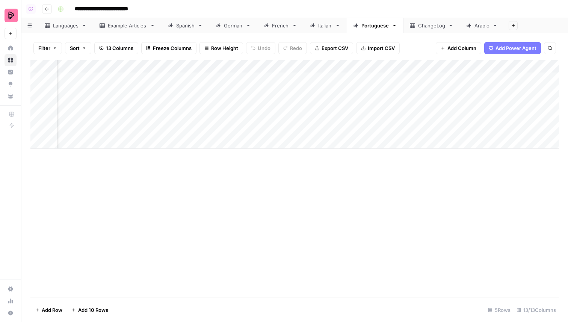
click at [178, 32] on link "Spanish" at bounding box center [186, 25] width 48 height 15
click at [372, 26] on div "Portuguese" at bounding box center [375, 26] width 27 height 8
click at [385, 78] on div "Add Column" at bounding box center [294, 104] width 529 height 89
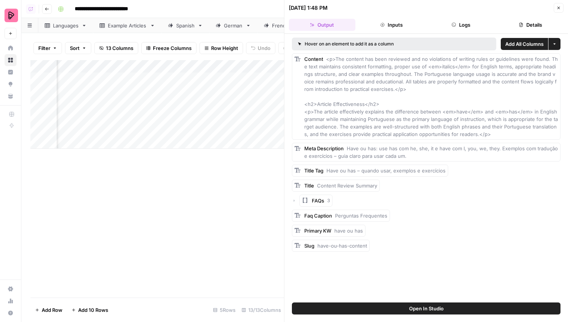
click at [392, 22] on button "Inputs" at bounding box center [392, 25] width 67 height 12
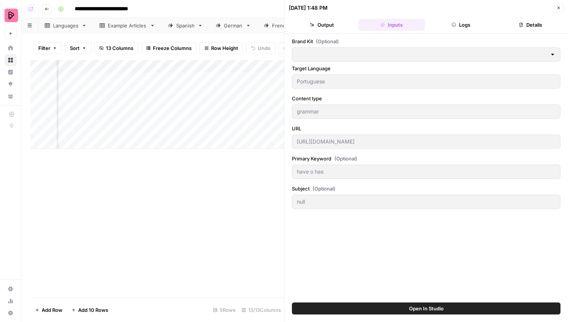
click at [446, 28] on button "Logs" at bounding box center [461, 25] width 67 height 12
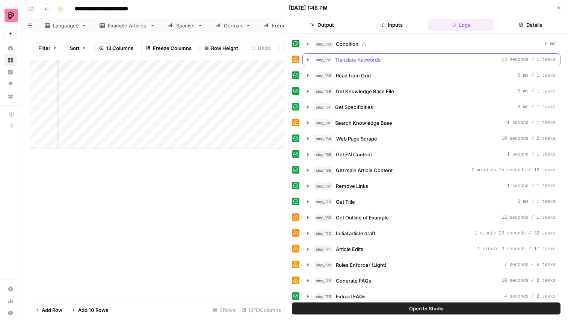
click at [373, 61] on span "Translate Keywords" at bounding box center [357, 60] width 45 height 8
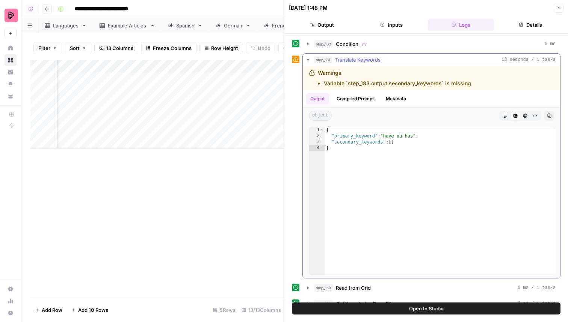
click at [373, 61] on span "Translate Keywords" at bounding box center [357, 60] width 45 height 8
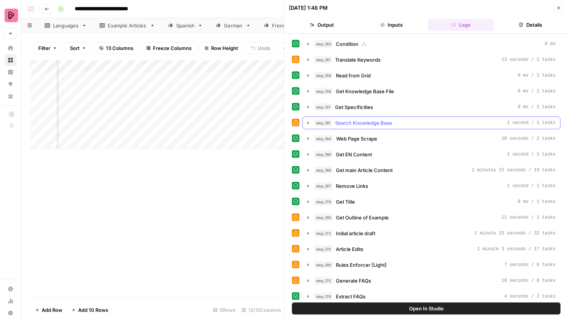
click at [371, 124] on span "Search Knowledge Base" at bounding box center [363, 123] width 57 height 8
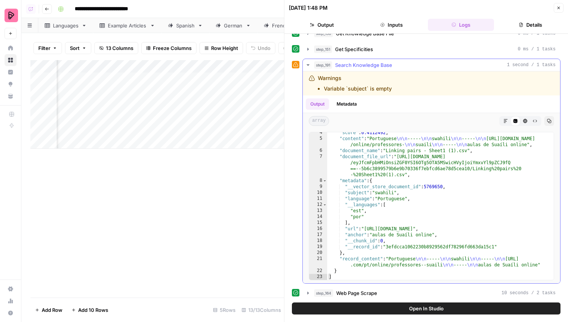
scroll to position [59, 0]
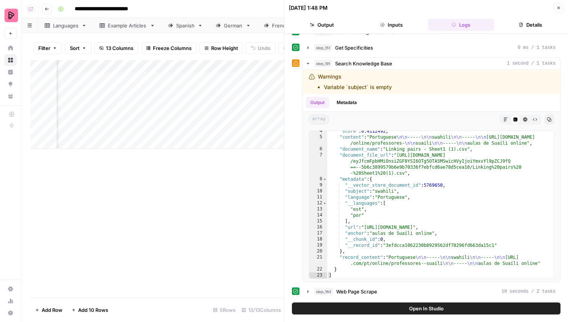
click at [559, 8] on icon "button" at bounding box center [559, 8] width 5 height 5
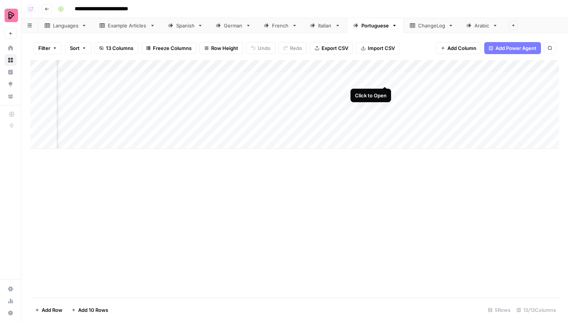
click at [382, 77] on div "Add Column" at bounding box center [294, 104] width 529 height 89
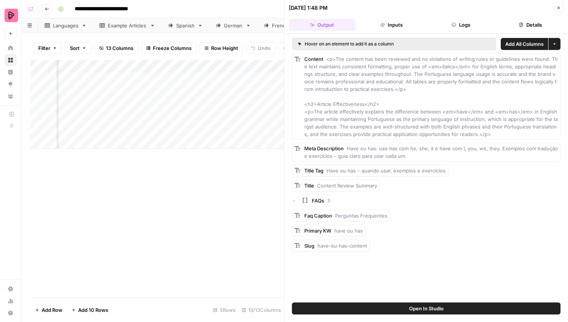
click at [458, 24] on button "Logs" at bounding box center [461, 25] width 67 height 12
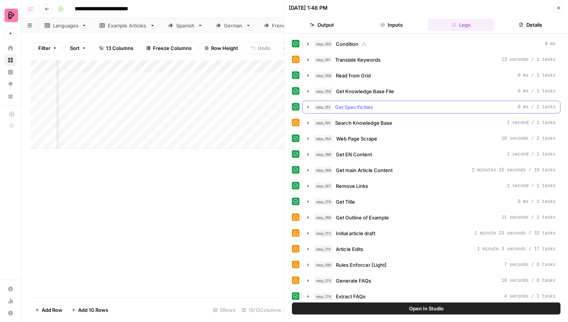
click at [381, 97] on button "step_158 Get Knowledge Base File 0 ms / 1 tasks" at bounding box center [431, 91] width 257 height 12
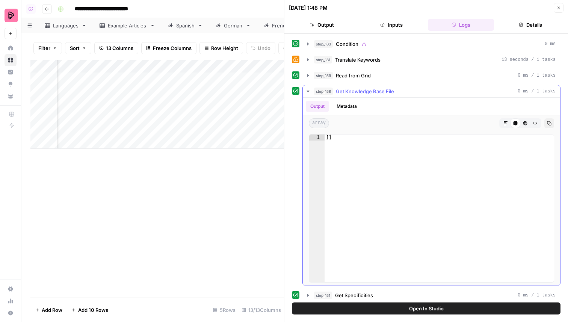
click at [381, 96] on button "step_158 Get Knowledge Base File 0 ms / 1 tasks" at bounding box center [431, 91] width 257 height 12
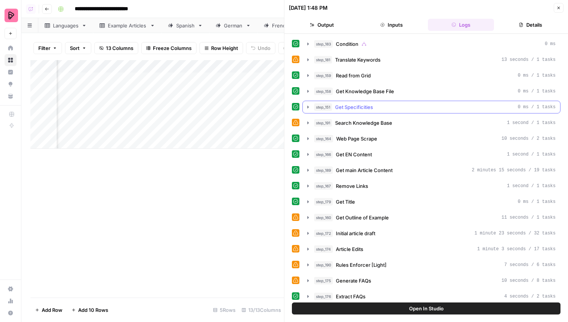
click at [380, 104] on div "step_151 Get Specificities 0 ms / 1 tasks" at bounding box center [435, 107] width 242 height 8
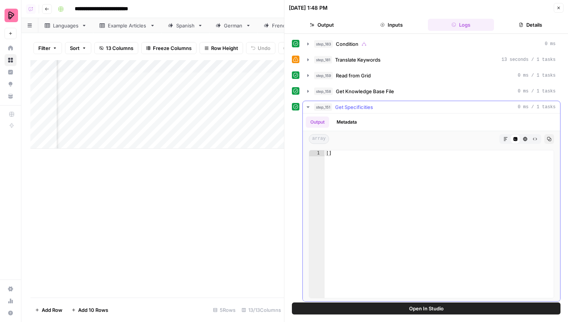
click at [380, 104] on div "step_151 Get Specificities 0 ms / 1 tasks" at bounding box center [435, 107] width 242 height 8
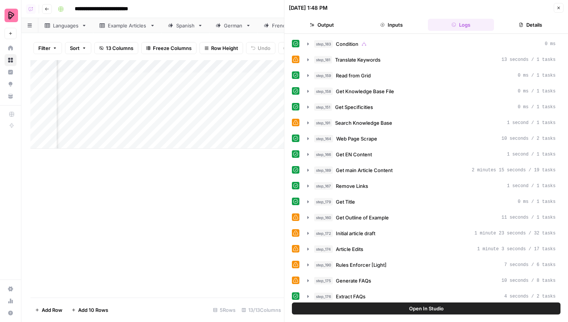
click at [65, 29] on link "Languages" at bounding box center [65, 25] width 55 height 15
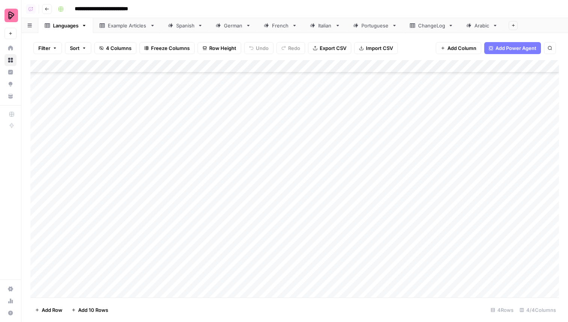
scroll to position [244, 0]
click at [92, 288] on div "Add Column" at bounding box center [294, 179] width 529 height 238
click at [98, 245] on div at bounding box center [116, 227] width 120 height 115
click at [75, 235] on div at bounding box center [116, 227] width 120 height 115
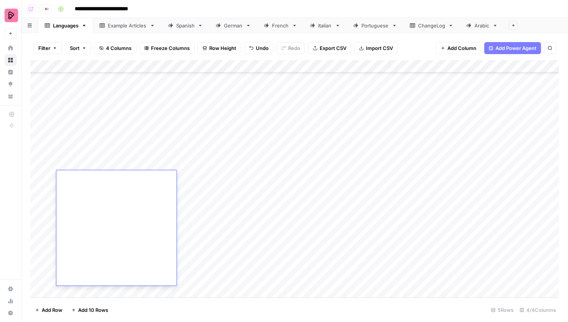
click at [82, 189] on div at bounding box center [116, 227] width 120 height 115
click at [59, 171] on div at bounding box center [116, 227] width 120 height 115
click at [71, 186] on div at bounding box center [116, 227] width 120 height 115
click at [67, 176] on textarea at bounding box center [116, 178] width 120 height 11
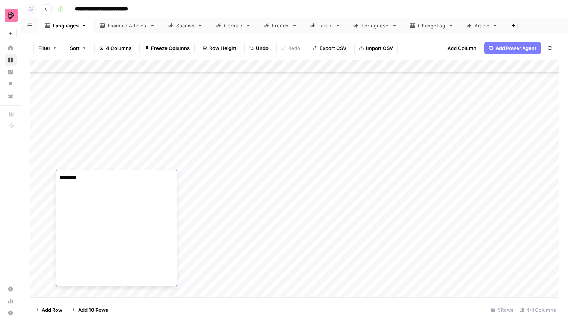
type textarea "**********"
click at [369, 21] on link "Portuguese" at bounding box center [375, 25] width 57 height 15
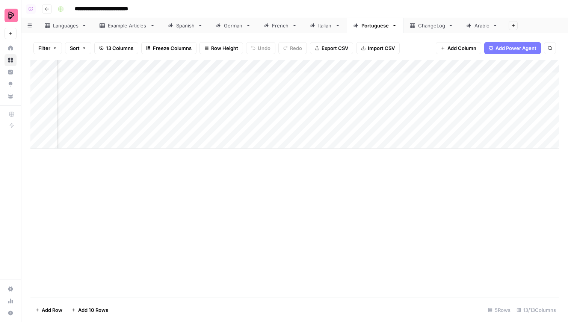
scroll to position [0, 239]
click at [383, 76] on div "Add Column" at bounding box center [294, 104] width 529 height 89
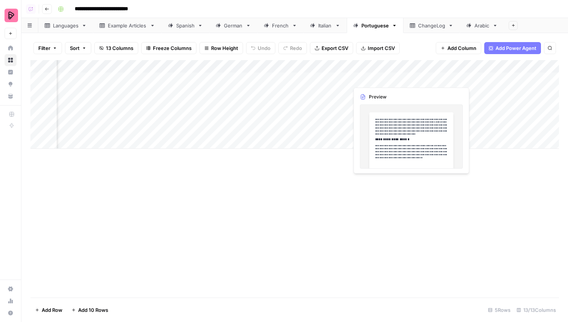
click at [383, 76] on div "Add Column" at bounding box center [294, 104] width 529 height 89
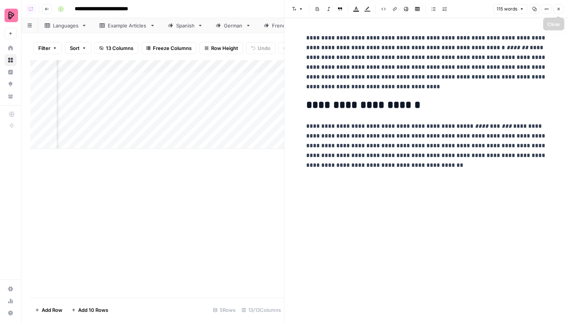
click at [560, 13] on button "Close" at bounding box center [559, 9] width 10 height 10
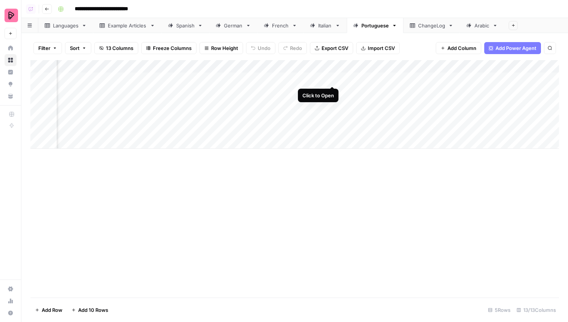
click at [329, 80] on div "Add Column" at bounding box center [294, 104] width 529 height 89
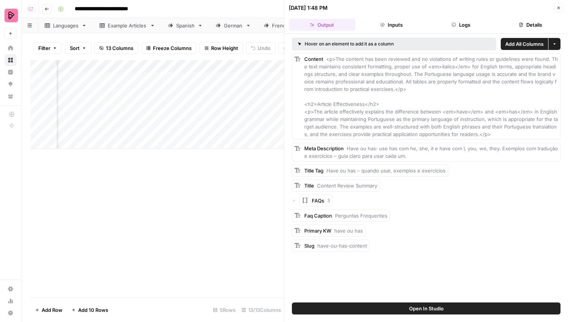
click at [456, 12] on div "09/15/25 at 1:48 PM Close" at bounding box center [426, 8] width 275 height 10
click at [459, 33] on header "09/15/25 at 1:48 PM Close Output Inputs Logs Details" at bounding box center [427, 17] width 284 height 34
click at [461, 25] on button "Logs" at bounding box center [461, 25] width 67 height 12
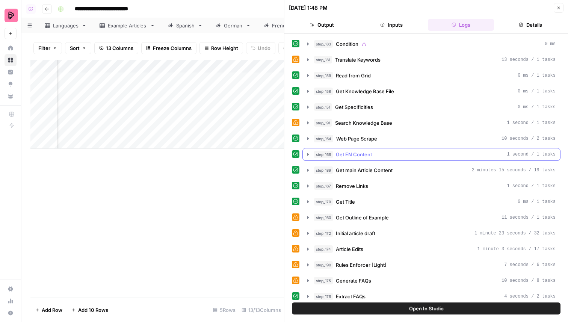
click at [390, 158] on div "step_166 Get EN Content 1 second / 1 tasks" at bounding box center [435, 155] width 242 height 8
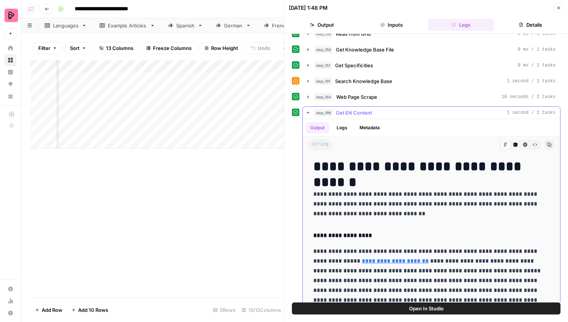
scroll to position [76, 0]
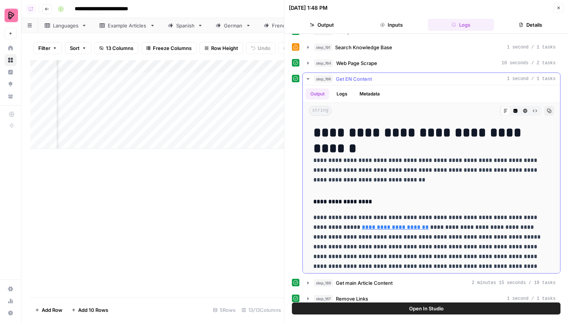
click at [381, 80] on div "step_166 Get EN Content 1 second / 1 tasks" at bounding box center [435, 79] width 242 height 8
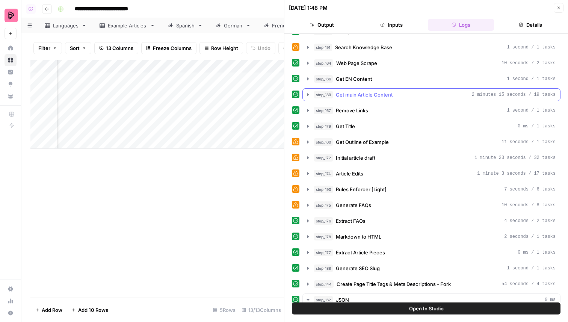
click at [386, 94] on span "Get main Article Content" at bounding box center [364, 95] width 57 height 8
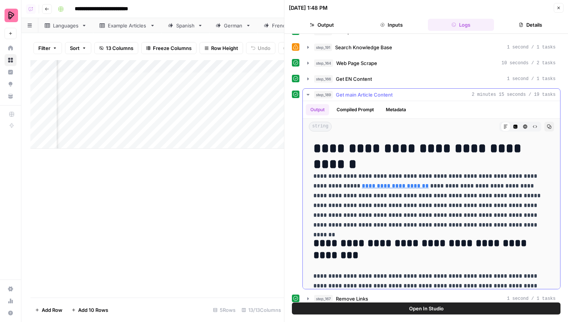
click at [386, 94] on span "Get main Article Content" at bounding box center [364, 95] width 57 height 8
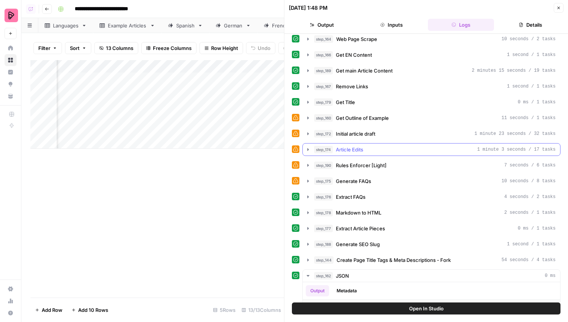
scroll to position [101, 0]
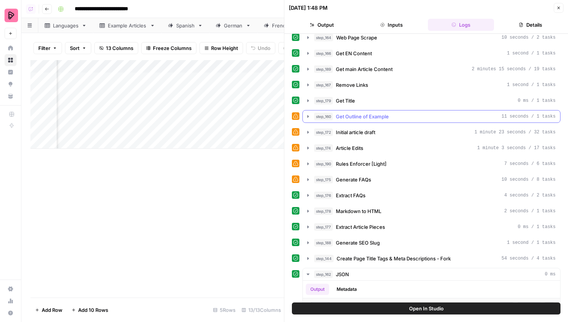
click at [389, 115] on span "Get Outline of Example" at bounding box center [362, 117] width 53 height 8
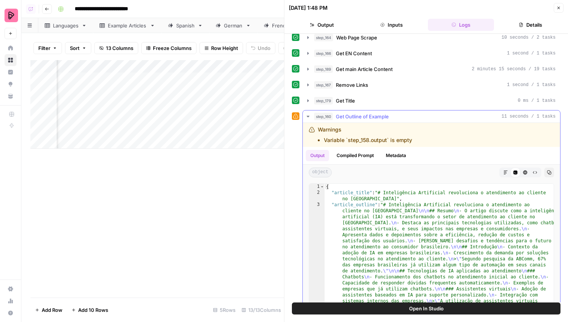
click at [394, 120] on div "step_160 Get Outline of Example 11 seconds / 1 tasks" at bounding box center [435, 117] width 242 height 8
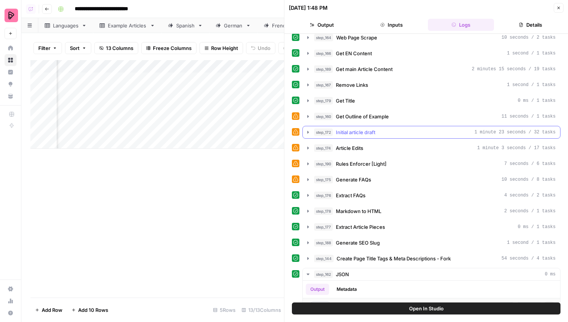
click at [394, 135] on div "step_172 Initial article draft 1 minute 23 seconds / 32 tasks" at bounding box center [435, 133] width 242 height 8
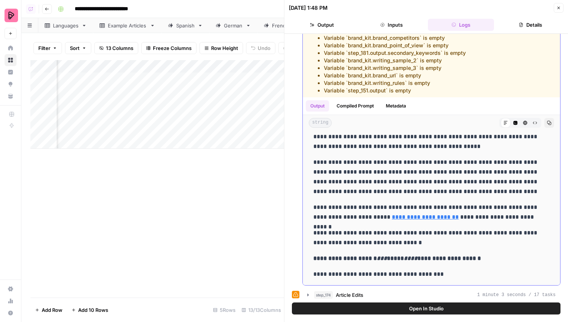
scroll to position [3474, 0]
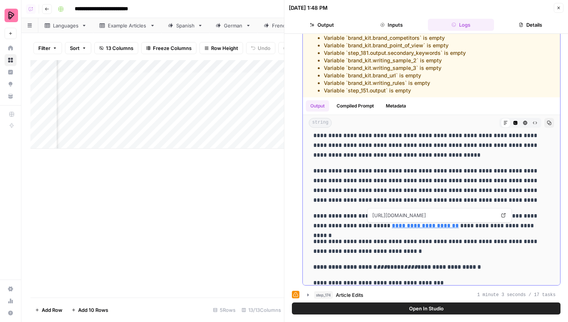
click at [502, 216] on icon at bounding box center [504, 215] width 4 height 4
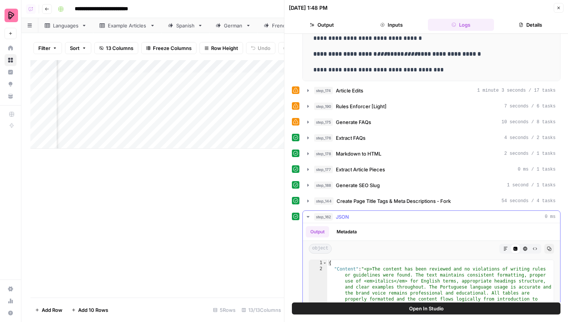
scroll to position [445, 0]
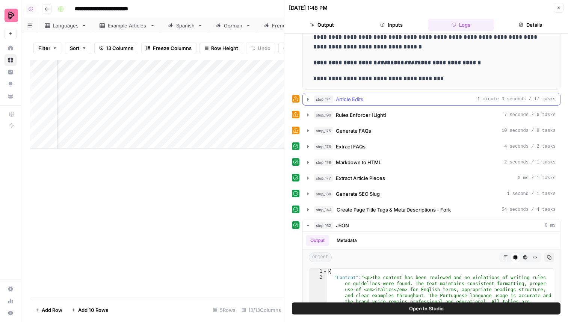
click at [400, 97] on div "step_174 Article Edits 1 minute 3 seconds / 17 tasks" at bounding box center [435, 99] width 242 height 8
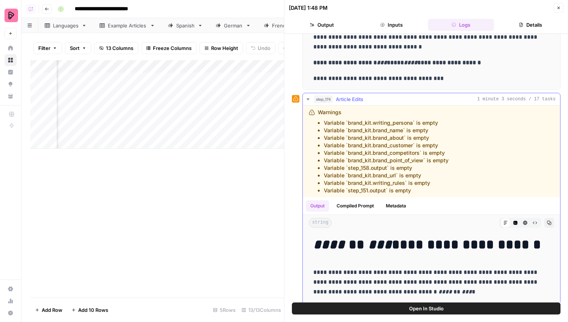
click at [400, 97] on div "step_174 Article Edits 1 minute 3 seconds / 17 tasks" at bounding box center [435, 99] width 242 height 8
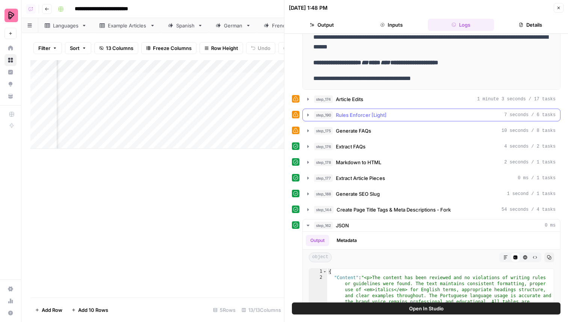
click at [406, 115] on div "step_190 Rules Enforcer [Light] 7 seconds / 6 tasks" at bounding box center [435, 115] width 242 height 8
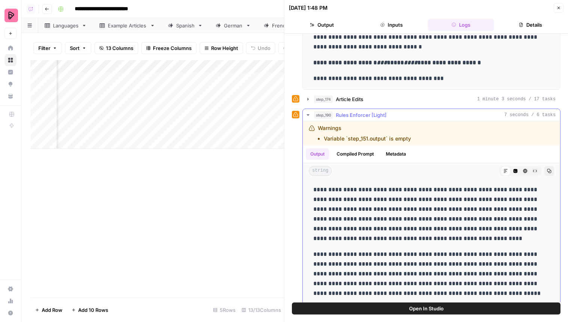
click at [405, 115] on div "step_190 Rules Enforcer [Light] 7 seconds / 6 tasks" at bounding box center [435, 115] width 242 height 8
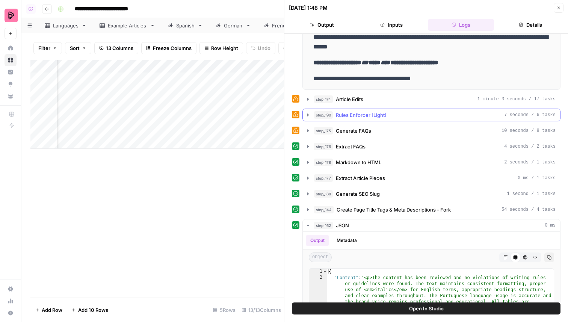
click at [386, 116] on span "Rules Enforcer [Light]" at bounding box center [361, 115] width 51 height 8
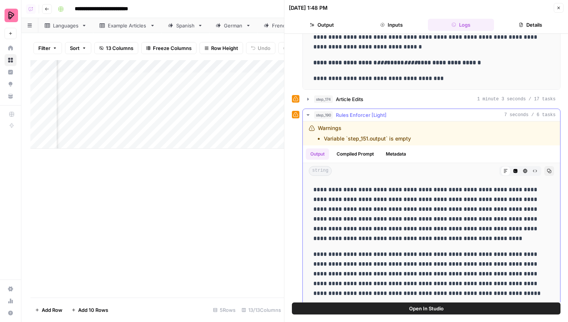
click at [386, 116] on span "Rules Enforcer [Light]" at bounding box center [361, 115] width 51 height 8
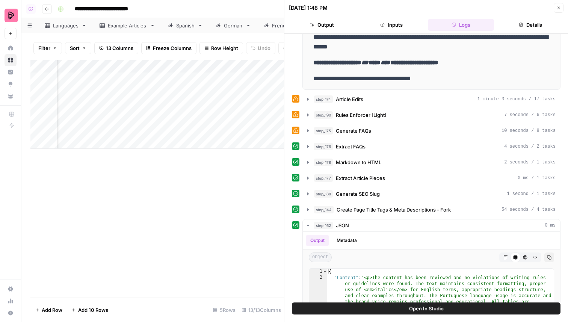
click at [560, 6] on icon "button" at bounding box center [559, 8] width 5 height 5
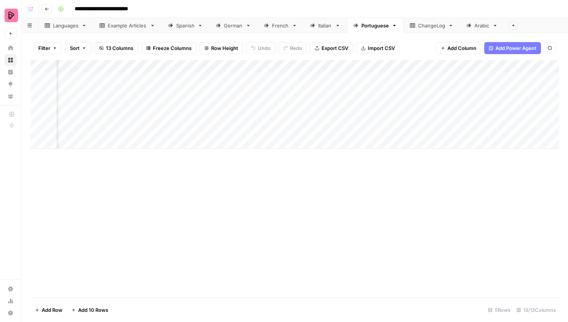
click at [416, 28] on div "ChangeLog" at bounding box center [427, 26] width 35 height 8
click at [236, 242] on div "Add Column" at bounding box center [294, 162] width 529 height 204
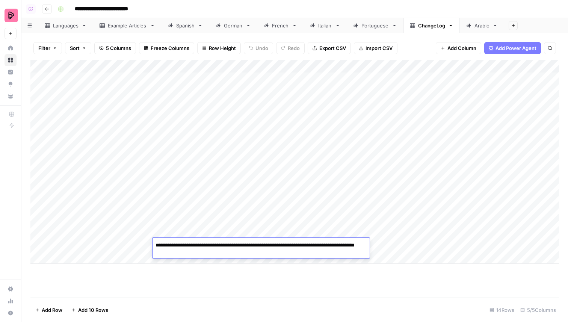
click at [115, 246] on div "Add Column" at bounding box center [294, 162] width 529 height 204
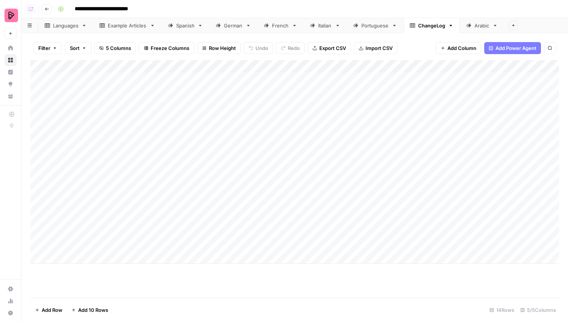
click at [377, 24] on div "Portuguese" at bounding box center [375, 26] width 27 height 8
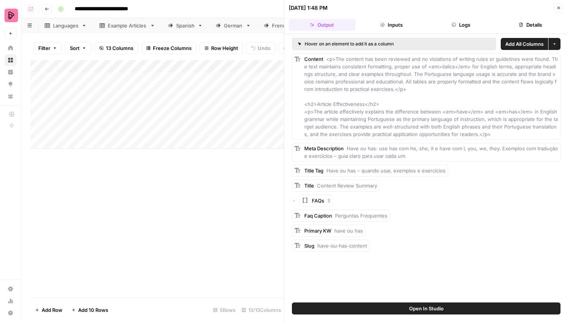
click at [560, 4] on button "Close" at bounding box center [559, 8] width 10 height 10
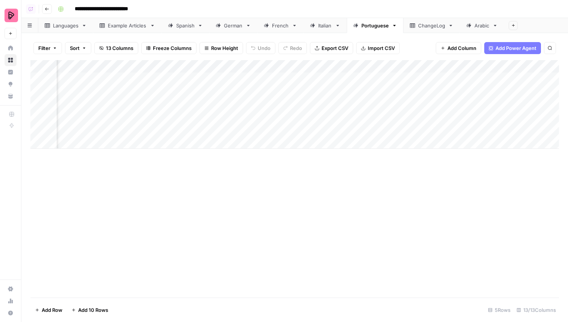
scroll to position [0, 65]
click at [508, 70] on div "Add Column" at bounding box center [294, 104] width 529 height 89
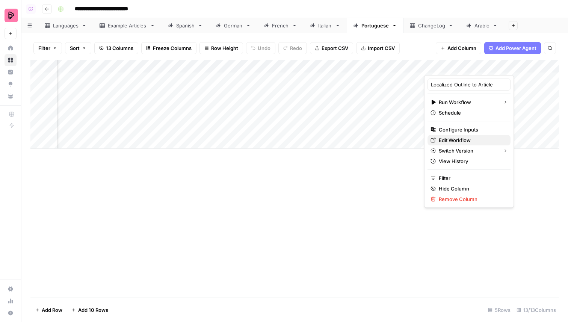
click at [467, 135] on link "Edit Workflow" at bounding box center [469, 140] width 83 height 11
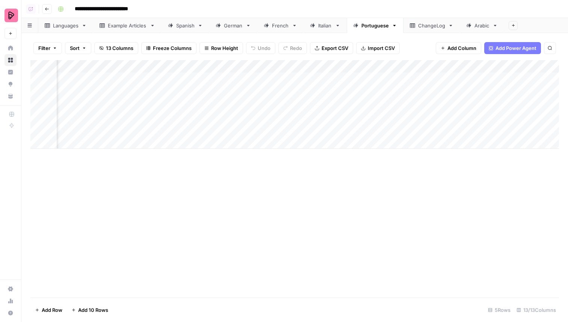
click at [480, 32] on link "Arabic" at bounding box center [482, 25] width 44 height 15
click at [446, 30] on link "ChangeLog" at bounding box center [432, 25] width 56 height 15
click at [368, 32] on link "Portuguese" at bounding box center [375, 25] width 57 height 15
click at [239, 81] on div "Add Column" at bounding box center [294, 104] width 529 height 89
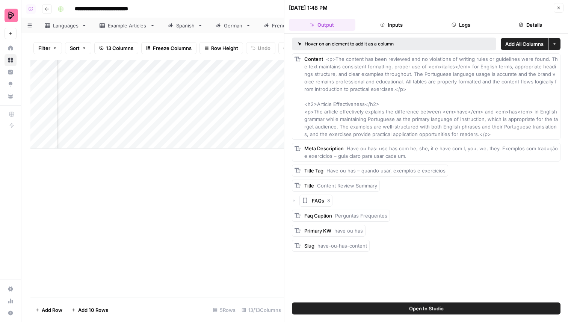
click at [476, 30] on button "Logs" at bounding box center [461, 25] width 67 height 12
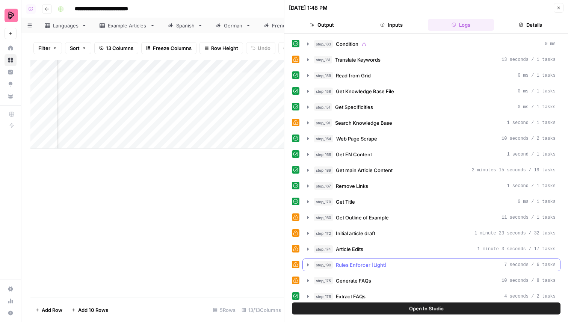
click at [383, 268] on span "Rules Enforcer [Light]" at bounding box center [361, 265] width 51 height 8
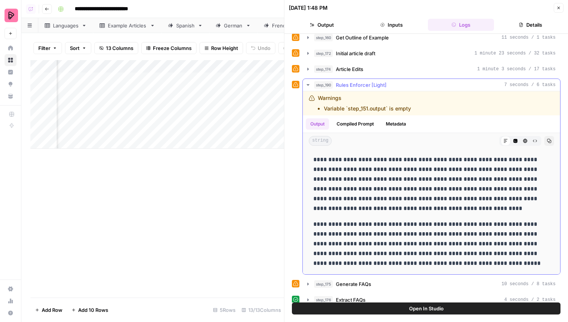
scroll to position [180, 0]
click at [391, 283] on div "step_175 Generate FAQs 10 seconds / 8 tasks" at bounding box center [435, 284] width 242 height 8
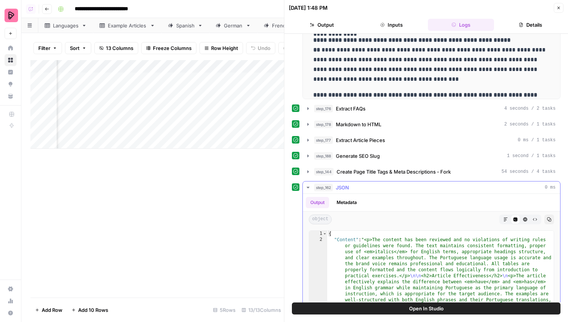
scroll to position [569, 0]
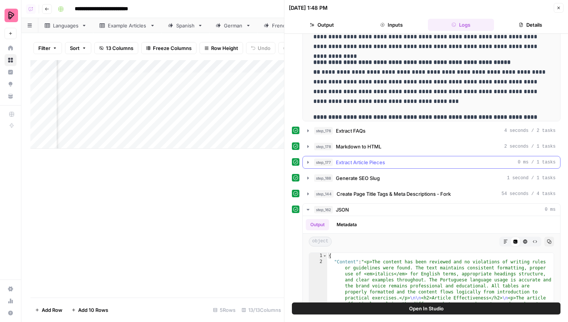
click at [382, 163] on span "Extract Article Pieces" at bounding box center [360, 163] width 49 height 8
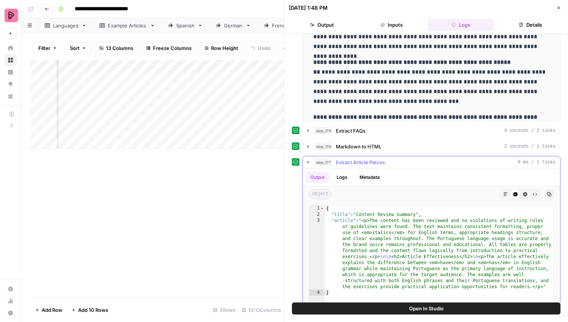
click at [385, 163] on span "Extract Article Pieces" at bounding box center [360, 163] width 49 height 8
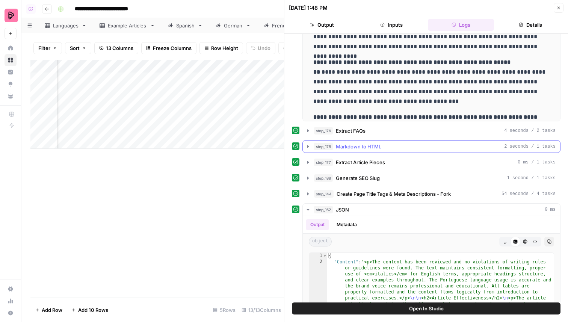
click at [381, 145] on span "Markdown to HTML" at bounding box center [358, 147] width 45 height 8
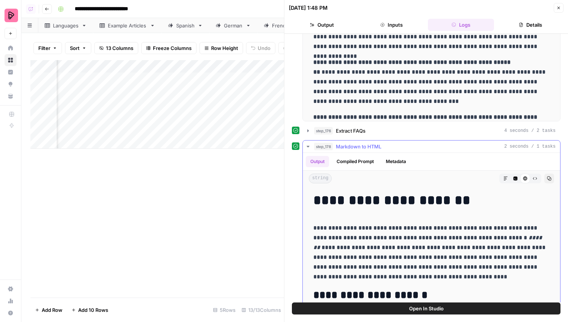
click at [386, 147] on div "step_178 Markdown to HTML 2 seconds / 1 tasks" at bounding box center [435, 147] width 242 height 8
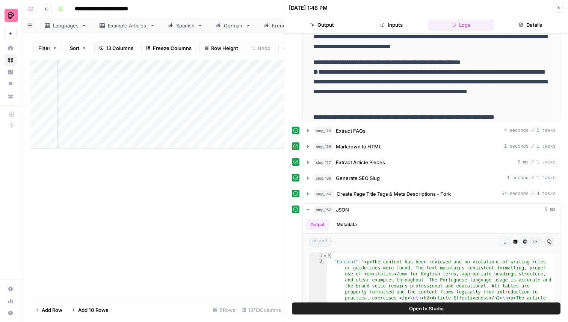
click at [560, 6] on icon "button" at bounding box center [559, 8] width 5 height 5
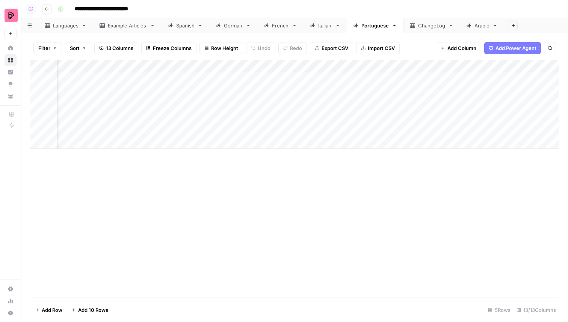
click at [330, 27] on div "Italian" at bounding box center [325, 26] width 14 height 8
click at [285, 22] on div "French" at bounding box center [280, 26] width 17 height 8
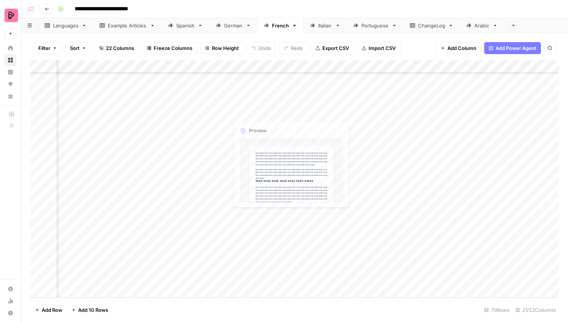
click at [249, 104] on div "Add Column" at bounding box center [294, 179] width 529 height 238
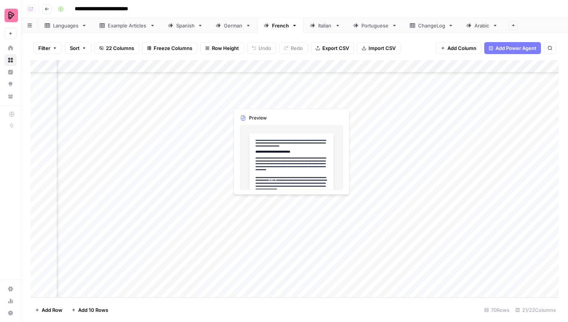
click at [249, 104] on div "Add Column" at bounding box center [294, 179] width 529 height 238
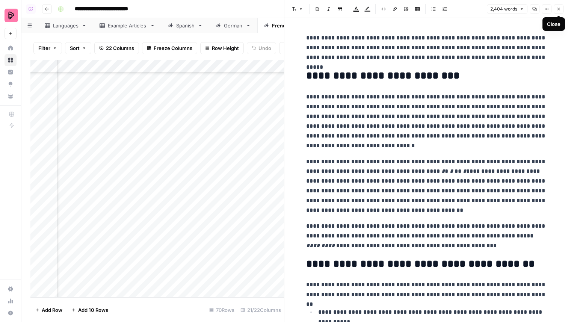
click at [561, 9] on button "Close" at bounding box center [559, 9] width 10 height 10
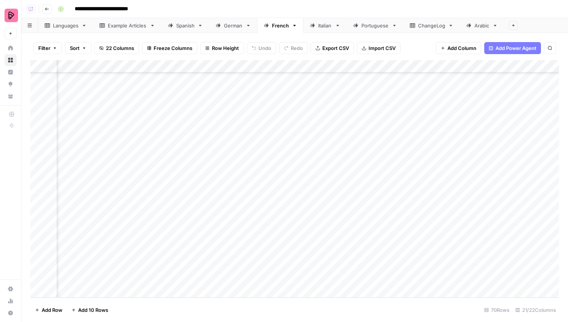
scroll to position [682, 295]
click at [199, 100] on div "Add Column" at bounding box center [294, 179] width 529 height 238
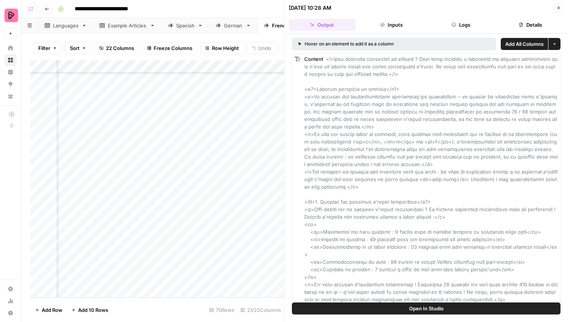
click at [476, 24] on button "Logs" at bounding box center [461, 25] width 67 height 12
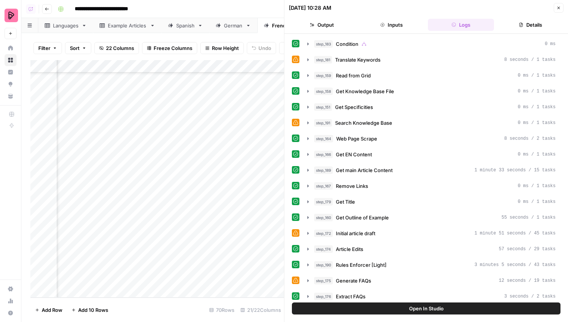
click at [525, 24] on button "Details" at bounding box center [530, 25] width 67 height 12
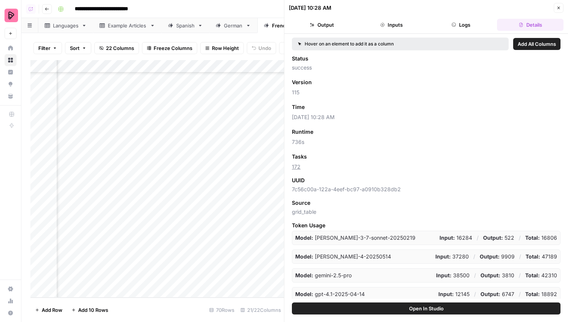
click at [559, 9] on icon "button" at bounding box center [559, 8] width 5 height 5
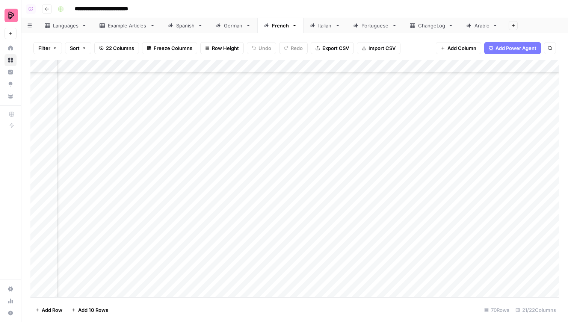
scroll to position [682, 522]
click at [367, 30] on link "Portuguese" at bounding box center [375, 25] width 57 height 15
click at [386, 79] on div "Add Column" at bounding box center [294, 104] width 529 height 89
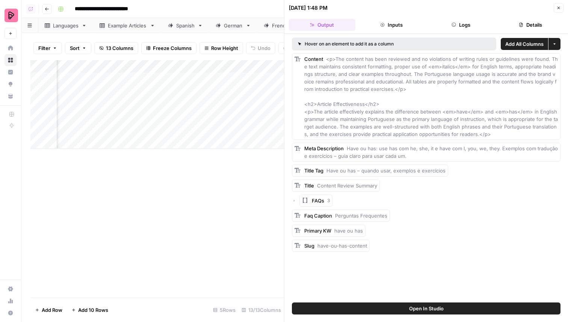
click at [293, 201] on icon "button" at bounding box center [294, 200] width 5 height 5
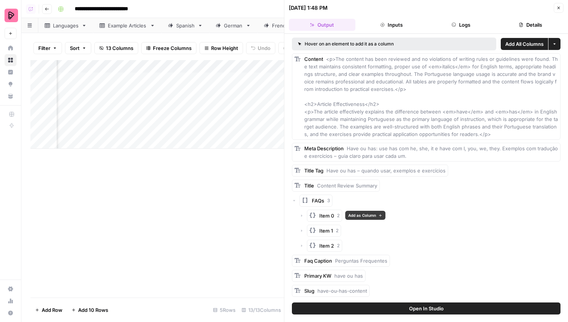
click at [302, 215] on icon "button" at bounding box center [302, 215] width 5 height 5
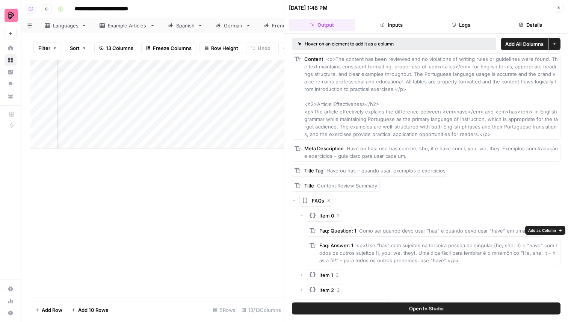
click at [543, 229] on span "Add as Column" at bounding box center [542, 230] width 28 height 6
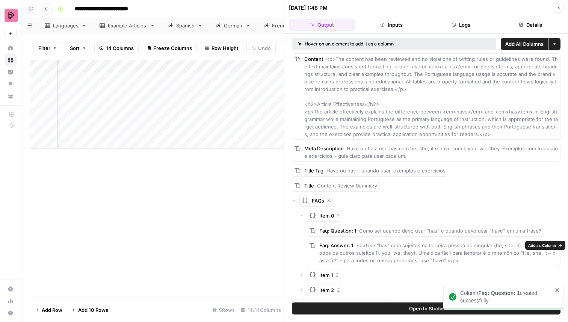
scroll to position [0, 428]
click at [542, 245] on span "Add as Column" at bounding box center [542, 245] width 28 height 6
click at [305, 274] on div "Item 1 2" at bounding box center [430, 275] width 261 height 12
click at [300, 274] on icon "button" at bounding box center [302, 275] width 5 height 5
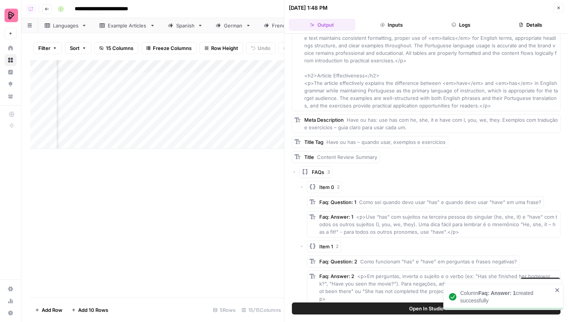
scroll to position [46, 0]
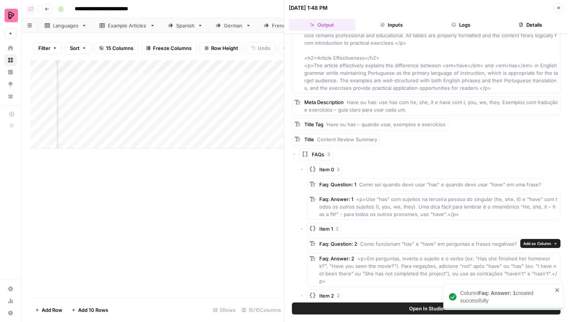
click at [534, 242] on span "Add as Column" at bounding box center [538, 244] width 28 height 6
click at [535, 258] on span "Add as Column" at bounding box center [542, 259] width 28 height 6
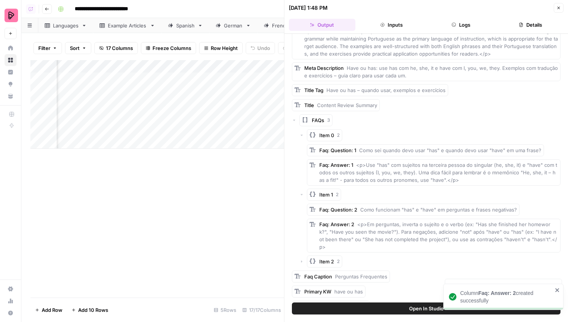
scroll to position [87, 0]
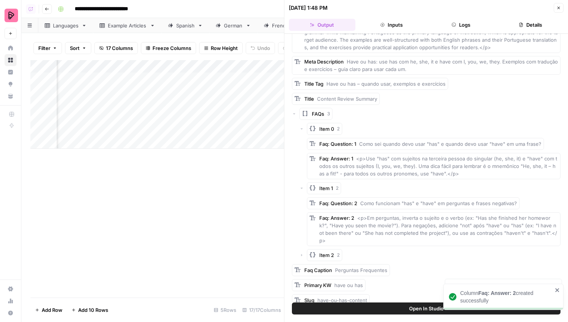
click at [301, 254] on icon "button" at bounding box center [301, 255] width 1 height 2
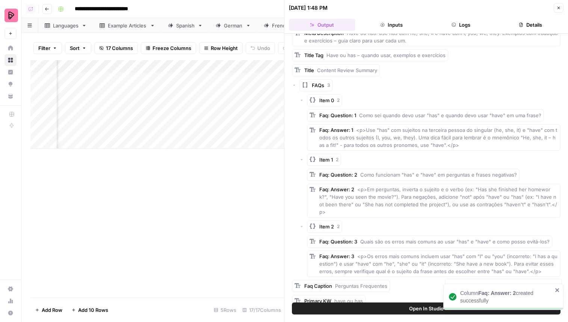
scroll to position [128, 0]
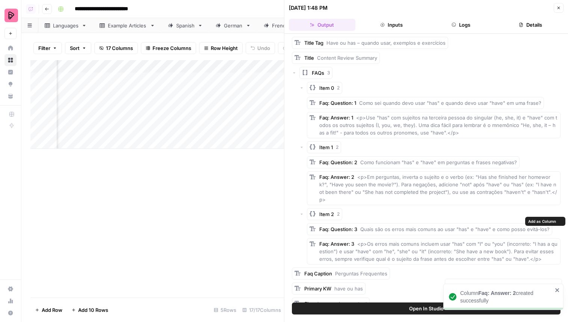
click at [545, 220] on span "Add as Column" at bounding box center [542, 221] width 28 height 6
click at [545, 234] on span "Add as Column" at bounding box center [542, 236] width 27 height 6
click at [558, 7] on icon "button" at bounding box center [559, 8] width 5 height 5
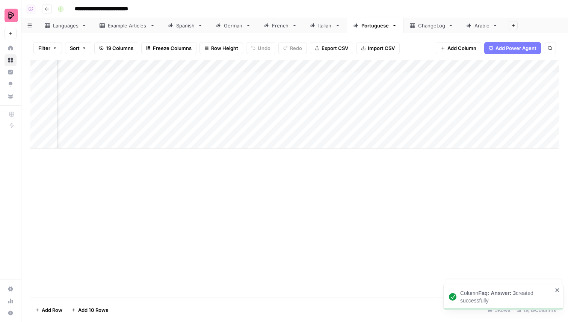
drag, startPoint x: 198, startPoint y: 65, endPoint x: 266, endPoint y: 66, distance: 68.4
click at [266, 66] on div "Add Column" at bounding box center [294, 104] width 529 height 89
drag, startPoint x: 320, startPoint y: 62, endPoint x: 191, endPoint y: 66, distance: 129.0
click at [191, 66] on div "Add Column" at bounding box center [294, 104] width 529 height 89
drag, startPoint x: 409, startPoint y: 69, endPoint x: 205, endPoint y: 73, distance: 204.1
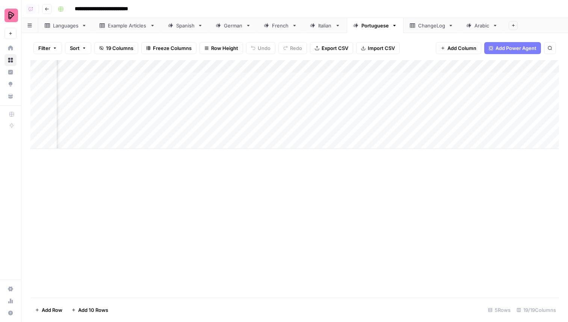
click at [205, 73] on div "Add Column" at bounding box center [294, 104] width 529 height 89
drag, startPoint x: 475, startPoint y: 66, endPoint x: 213, endPoint y: 67, distance: 262.7
click at [213, 67] on div "Add Column" at bounding box center [294, 104] width 529 height 89
drag, startPoint x: 522, startPoint y: 67, endPoint x: 198, endPoint y: 71, distance: 324.0
click at [198, 71] on div "Add Column" at bounding box center [294, 104] width 529 height 89
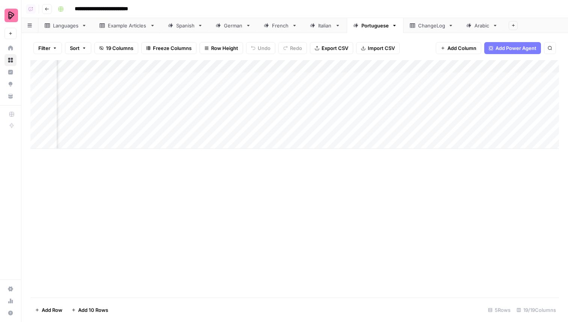
scroll to position [0, 526]
drag, startPoint x: 492, startPoint y: 66, endPoint x: 107, endPoint y: 73, distance: 385.3
click at [107, 73] on div "Add Column" at bounding box center [294, 104] width 529 height 89
click at [183, 30] on link "Spanish" at bounding box center [186, 25] width 48 height 15
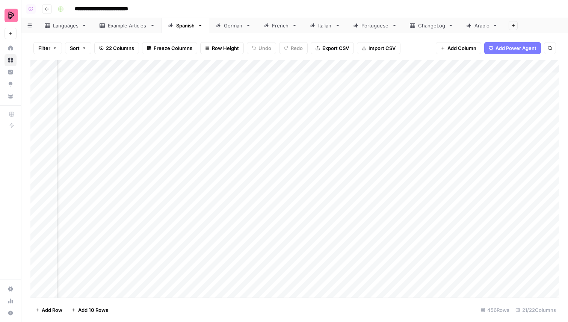
scroll to position [0, 554]
click at [382, 29] on link "Portuguese" at bounding box center [375, 25] width 57 height 15
drag, startPoint x: 424, startPoint y: 68, endPoint x: 63, endPoint y: 69, distance: 361.2
click at [63, 69] on div "Add Column" at bounding box center [294, 104] width 529 height 89
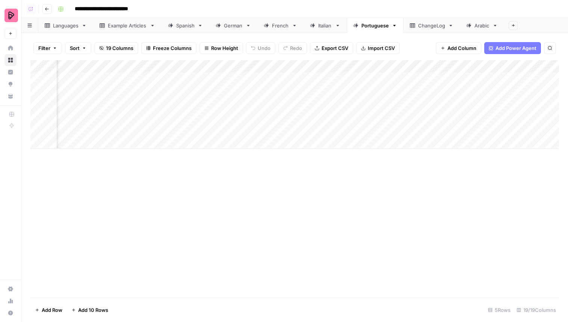
scroll to position [0, 502]
drag, startPoint x: 395, startPoint y: 70, endPoint x: 132, endPoint y: 70, distance: 263.5
click at [132, 70] on div "Add Column" at bounding box center [294, 104] width 529 height 89
click at [183, 25] on div "Spanish" at bounding box center [185, 26] width 18 height 8
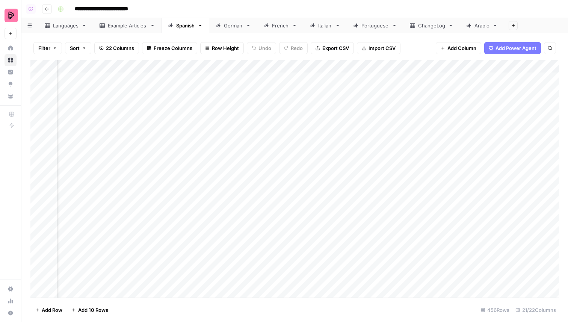
scroll to position [0, 851]
click at [374, 26] on div "Portuguese" at bounding box center [375, 26] width 27 height 8
drag, startPoint x: 213, startPoint y: 68, endPoint x: 33, endPoint y: 64, distance: 180.8
click at [33, 64] on div "Add Column" at bounding box center [294, 104] width 529 height 89
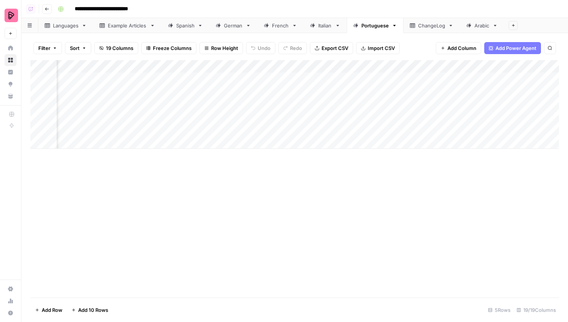
scroll to position [0, 742]
drag, startPoint x: 347, startPoint y: 67, endPoint x: 98, endPoint y: 74, distance: 248.9
click at [98, 74] on div "Add Column" at bounding box center [294, 104] width 529 height 89
drag, startPoint x: 299, startPoint y: 68, endPoint x: 250, endPoint y: 68, distance: 49.6
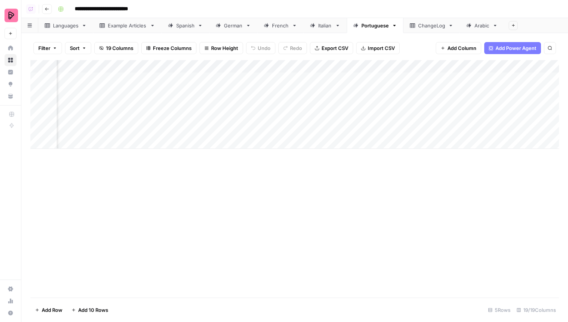
click at [250, 68] on div "Add Column" at bounding box center [294, 104] width 529 height 89
drag, startPoint x: 272, startPoint y: 67, endPoint x: 66, endPoint y: 64, distance: 206.7
click at [66, 64] on div "Add Column" at bounding box center [294, 104] width 529 height 89
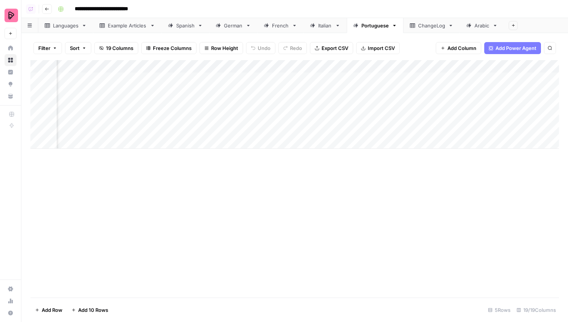
drag, startPoint x: 481, startPoint y: 65, endPoint x: 270, endPoint y: 73, distance: 211.0
click at [270, 73] on div "Add Column" at bounding box center [294, 104] width 529 height 89
click at [189, 26] on div "Spanish" at bounding box center [185, 26] width 18 height 8
click at [421, 26] on div "ChangeLog" at bounding box center [431, 26] width 27 height 8
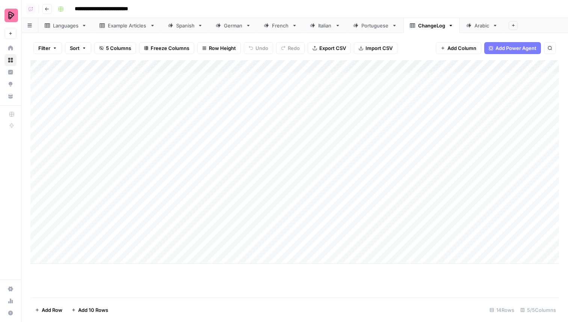
click at [484, 24] on div "Arabic" at bounding box center [482, 26] width 15 height 8
click at [362, 28] on div "Portuguese" at bounding box center [371, 26] width 36 height 8
drag, startPoint x: 374, startPoint y: 70, endPoint x: 104, endPoint y: 74, distance: 270.3
click at [104, 74] on div "Add Column" at bounding box center [294, 104] width 529 height 89
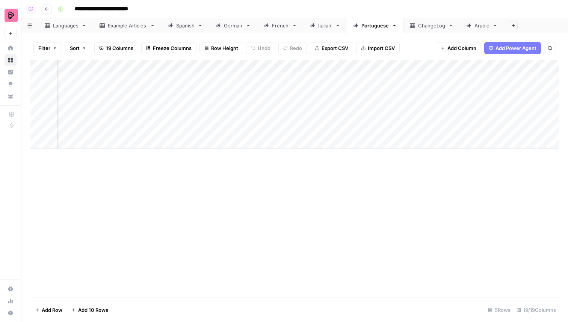
scroll to position [0, 682]
drag, startPoint x: 405, startPoint y: 74, endPoint x: 319, endPoint y: 68, distance: 86.3
click at [319, 68] on div "Add Column" at bounding box center [294, 104] width 529 height 89
drag, startPoint x: 401, startPoint y: 64, endPoint x: 222, endPoint y: 72, distance: 179.5
click at [222, 72] on div "Add Column" at bounding box center [294, 104] width 529 height 89
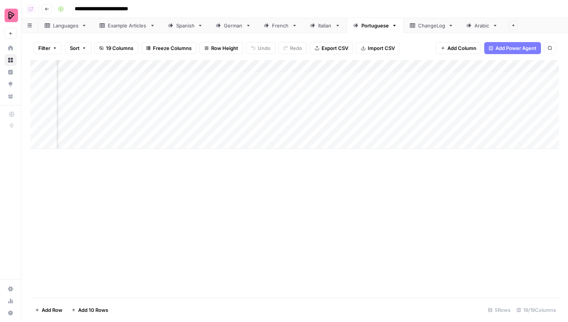
scroll to position [0, 942]
click at [452, 68] on div "Add Column" at bounding box center [294, 104] width 529 height 89
click at [428, 130] on span "Hide Column" at bounding box center [438, 130] width 66 height 8
click at [452, 65] on div "Add Column" at bounding box center [294, 104] width 529 height 89
click at [433, 130] on span "Hide Column" at bounding box center [438, 130] width 66 height 8
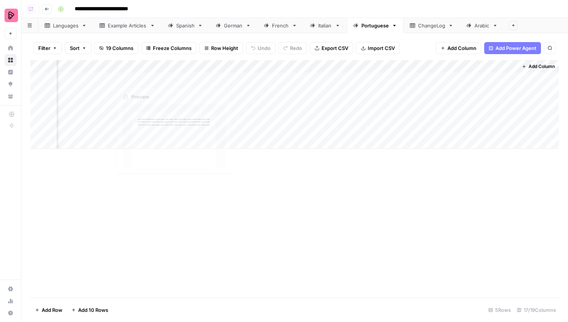
drag, startPoint x: 472, startPoint y: 64, endPoint x: 79, endPoint y: 69, distance: 392.8
click at [79, 69] on div "Add Column" at bounding box center [294, 104] width 529 height 89
drag, startPoint x: 437, startPoint y: 63, endPoint x: 90, endPoint y: 77, distance: 346.8
click at [90, 77] on div "Add Column" at bounding box center [294, 104] width 529 height 89
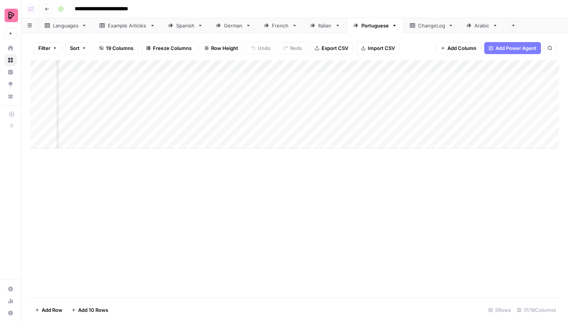
scroll to position [0, 374]
click at [198, 77] on div "Add Column" at bounding box center [294, 104] width 529 height 89
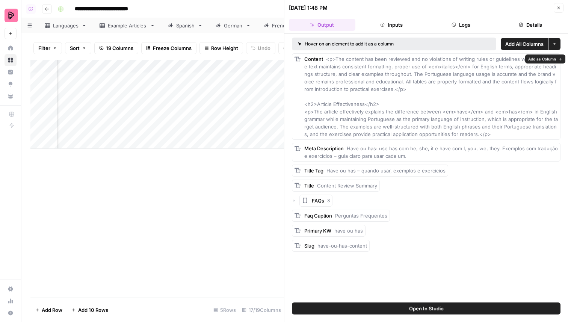
click at [545, 24] on button "Details" at bounding box center [530, 25] width 67 height 12
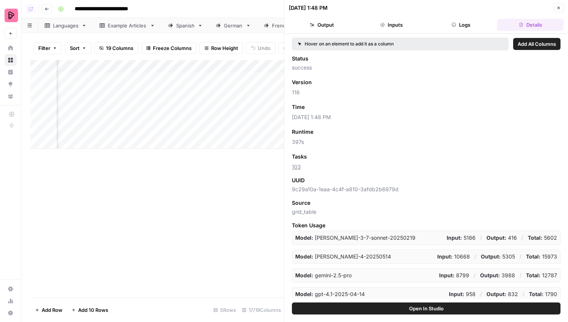
click at [332, 109] on span "Add as Column" at bounding box center [327, 107] width 33 height 7
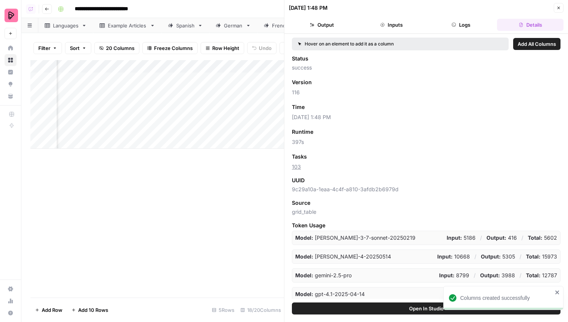
scroll to position [0, 428]
click at [562, 6] on button "Close" at bounding box center [559, 8] width 10 height 10
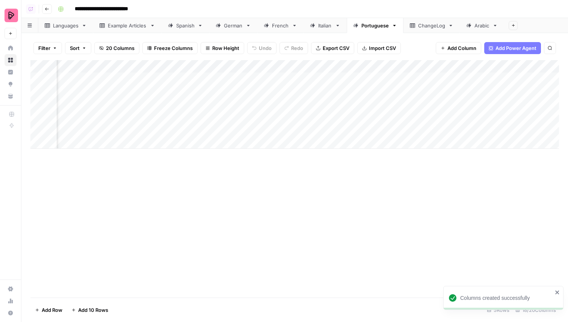
scroll to position [0, 428]
drag, startPoint x: 262, startPoint y: 66, endPoint x: 194, endPoint y: 67, distance: 67.7
click at [194, 67] on div "Add Column" at bounding box center [294, 104] width 529 height 89
click at [542, 65] on span "Add Column" at bounding box center [542, 66] width 26 height 7
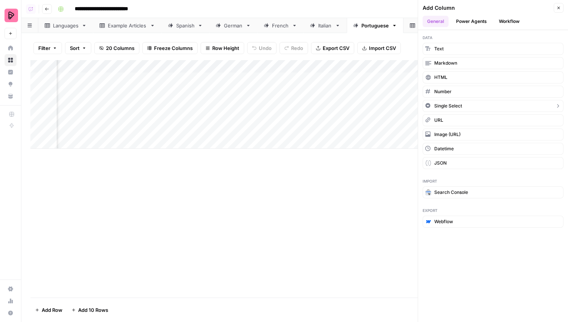
click at [463, 104] on button "Single Select" at bounding box center [493, 106] width 141 height 12
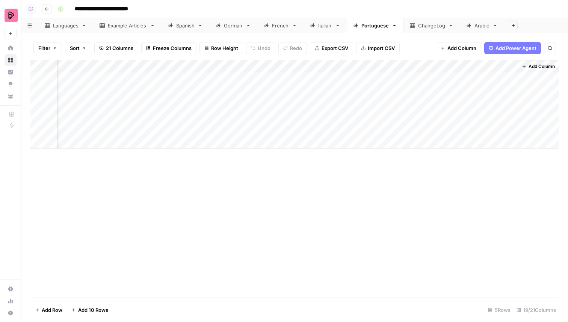
click at [450, 64] on div "Add Column" at bounding box center [294, 104] width 529 height 89
drag, startPoint x: 479, startPoint y: 66, endPoint x: 107, endPoint y: 73, distance: 371.4
click at [107, 73] on div "Add Column" at bounding box center [294, 104] width 529 height 89
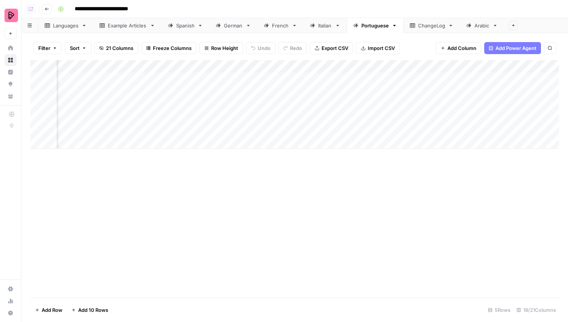
drag, startPoint x: 465, startPoint y: 65, endPoint x: 244, endPoint y: 74, distance: 221.9
click at [244, 74] on div "Add Column" at bounding box center [294, 104] width 529 height 89
click at [170, 30] on link "Spanish" at bounding box center [186, 25] width 48 height 15
click at [269, 83] on div "Add Column" at bounding box center [294, 179] width 529 height 238
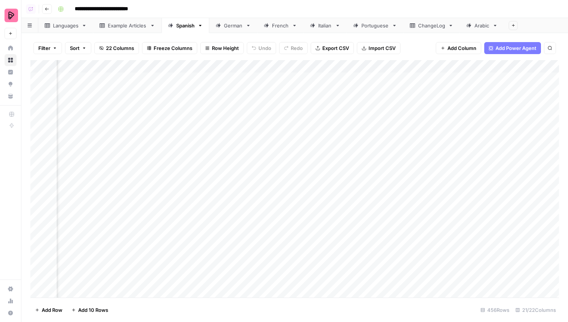
click at [269, 80] on div "Add Column" at bounding box center [294, 179] width 529 height 238
click at [320, 5] on div "**********" at bounding box center [308, 9] width 506 height 12
click at [364, 23] on div "Portuguese" at bounding box center [375, 26] width 27 height 8
click at [294, 67] on div "Add Column" at bounding box center [294, 104] width 529 height 89
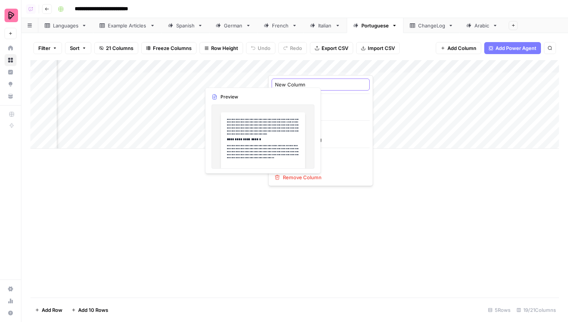
drag, startPoint x: 310, startPoint y: 85, endPoint x: 262, endPoint y: 83, distance: 47.4
click at [263, 83] on body "**********" at bounding box center [284, 161] width 568 height 322
drag, startPoint x: 305, startPoint y: 83, endPoint x: 276, endPoint y: 83, distance: 28.6
click at [276, 83] on input "New Column" at bounding box center [320, 85] width 91 height 8
type input "Status"
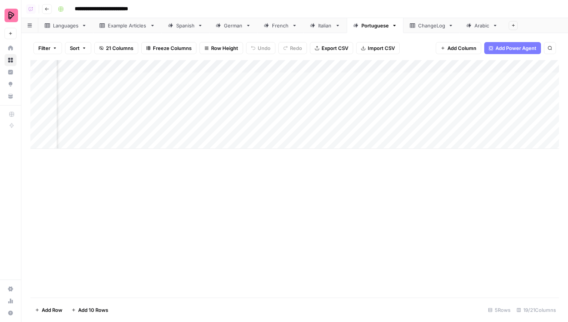
click at [356, 111] on div "Add Column" at bounding box center [294, 104] width 529 height 89
click at [221, 26] on icon at bounding box center [218, 25] width 5 height 5
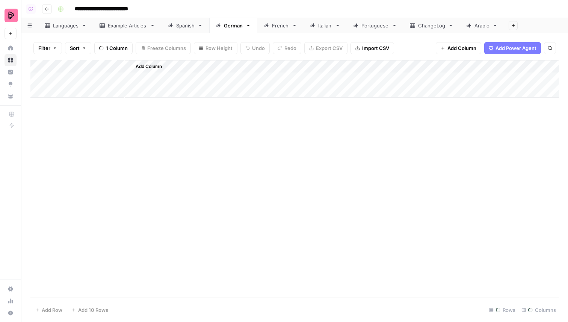
click at [184, 29] on div "Spanish" at bounding box center [185, 26] width 18 height 8
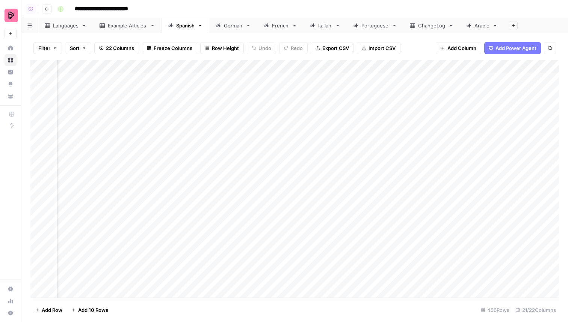
scroll to position [0, 727]
click at [303, 70] on div "Add Column" at bounding box center [294, 179] width 529 height 238
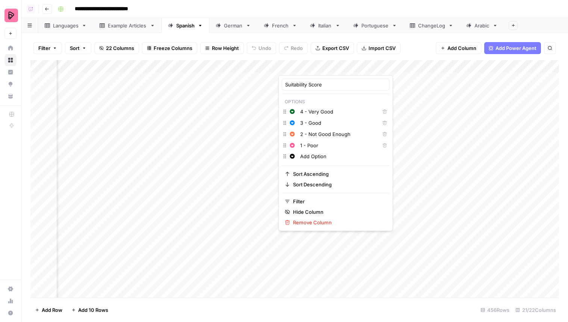
click at [279, 8] on div "**********" at bounding box center [308, 9] width 506 height 12
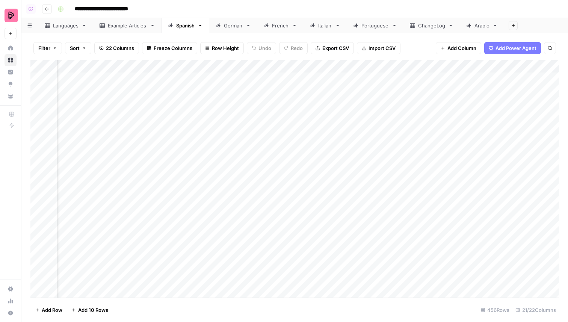
click at [390, 26] on link "Portuguese" at bounding box center [375, 25] width 57 height 15
click at [194, 27] on div "Spanish" at bounding box center [185, 26] width 18 height 8
click at [369, 26] on div "Portuguese" at bounding box center [375, 26] width 27 height 8
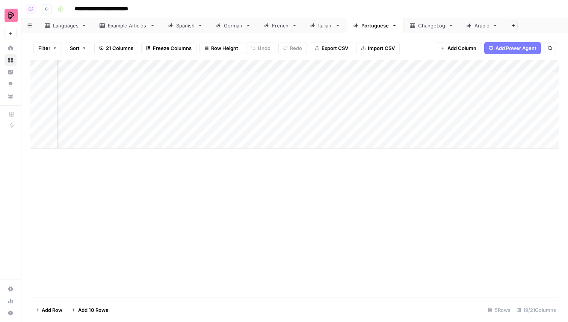
scroll to position [0, 322]
drag, startPoint x: 549, startPoint y: 63, endPoint x: 424, endPoint y: 67, distance: 124.8
click at [424, 67] on div "Add Column" at bounding box center [294, 104] width 529 height 89
click at [536, 64] on span "Add Column" at bounding box center [542, 66] width 26 height 7
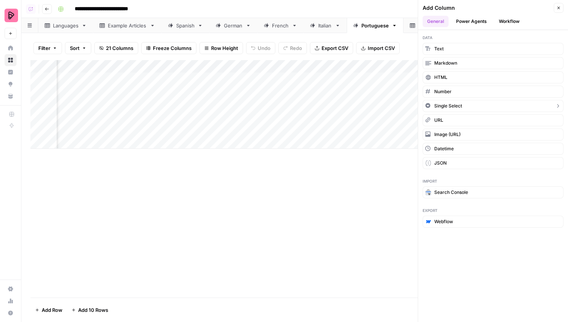
click at [453, 104] on span "Single Select" at bounding box center [448, 106] width 28 height 7
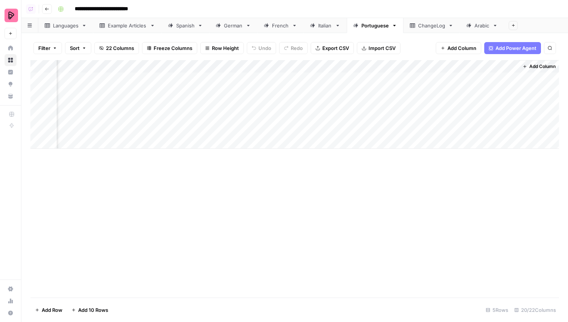
scroll to position [0, 1085]
click at [530, 62] on button "Add Column" at bounding box center [538, 67] width 39 height 10
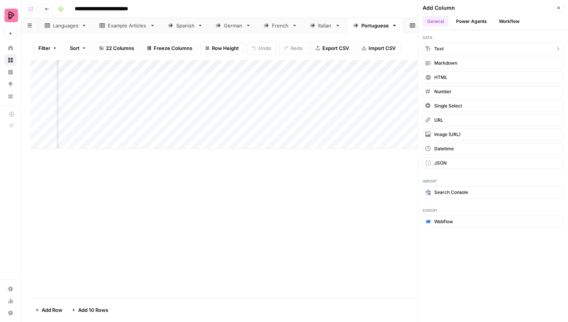
click at [497, 44] on button "Text" at bounding box center [493, 49] width 141 height 12
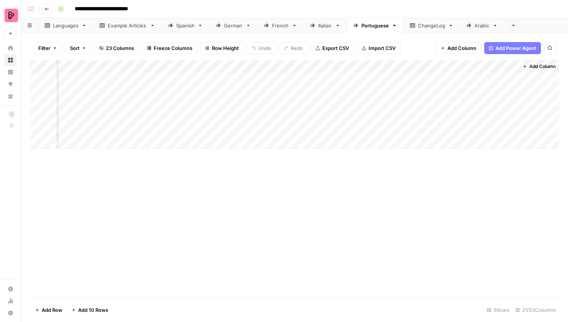
scroll to position [0, 1194]
click at [372, 73] on div "Add Column" at bounding box center [294, 104] width 529 height 89
drag, startPoint x: 371, startPoint y: 67, endPoint x: 105, endPoint y: 68, distance: 265.7
click at [105, 68] on div "Add Column" at bounding box center [294, 104] width 529 height 89
drag, startPoint x: 471, startPoint y: 67, endPoint x: 182, endPoint y: 69, distance: 289.4
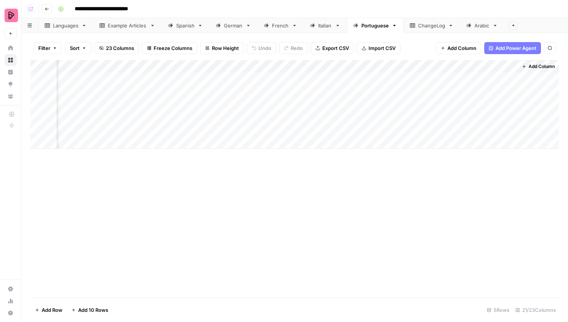
click at [182, 69] on div "Add Column" at bounding box center [294, 104] width 529 height 89
drag, startPoint x: 457, startPoint y: 63, endPoint x: 132, endPoint y: 59, distance: 324.4
click at [132, 59] on div "Filter Sort 23 Columns Freeze Columns Row Height Undo Redo Export CSV Import CS…" at bounding box center [294, 177] width 547 height 289
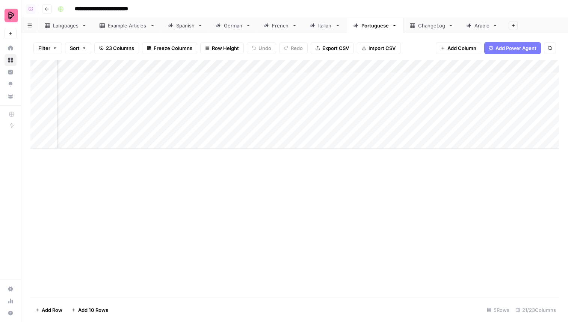
drag, startPoint x: 522, startPoint y: 67, endPoint x: 196, endPoint y: 76, distance: 326.0
click at [196, 76] on div "Add Column" at bounding box center [294, 104] width 529 height 89
click at [409, 68] on div "Add Column" at bounding box center [294, 104] width 529 height 89
click at [174, 20] on link "Spanish" at bounding box center [186, 25] width 48 height 15
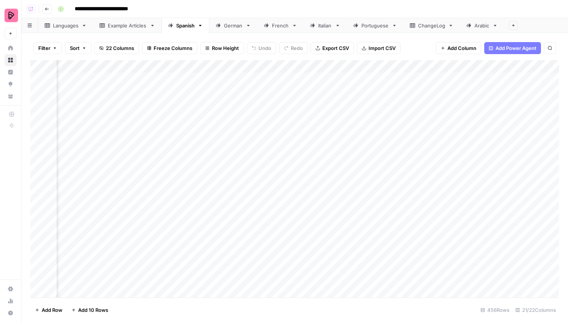
scroll to position [0, 772]
click at [371, 25] on div "Portuguese" at bounding box center [375, 26] width 27 height 8
click at [268, 69] on div "Add Column" at bounding box center [294, 104] width 529 height 89
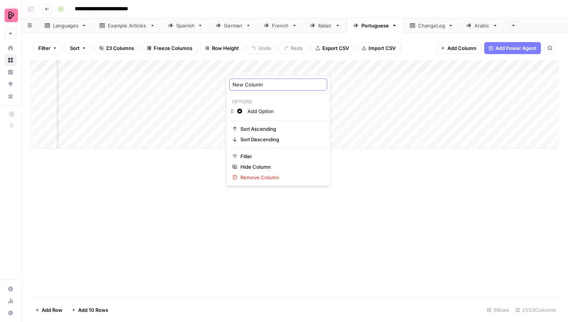
drag, startPoint x: 279, startPoint y: 85, endPoint x: 233, endPoint y: 88, distance: 45.6
click at [233, 88] on input "New Column" at bounding box center [278, 85] width 91 height 8
type input "Suitability Score"
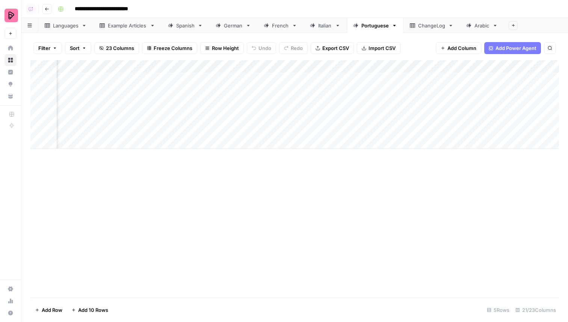
click at [312, 62] on div "Add Column" at bounding box center [294, 104] width 529 height 89
drag, startPoint x: 345, startPoint y: 83, endPoint x: 291, endPoint y: 78, distance: 54.4
click at [291, 78] on body "**********" at bounding box center [284, 161] width 568 height 322
drag, startPoint x: 349, startPoint y: 88, endPoint x: 300, endPoint y: 83, distance: 49.8
click at [300, 83] on div "New Column (1)" at bounding box center [338, 85] width 83 height 12
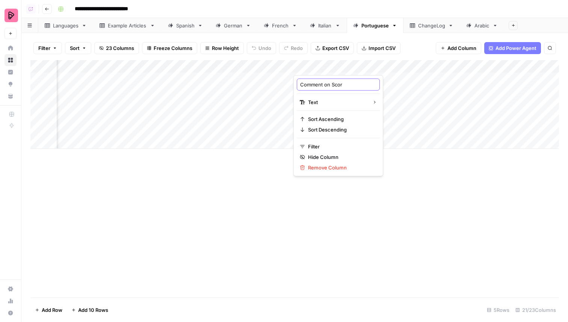
type input "Comment on Score"
click at [415, 51] on div "Filter Sort 23 Columns Freeze Columns Row Height Undo Redo Export CSV Import CS…" at bounding box center [294, 48] width 529 height 24
click at [397, 67] on div "Add Column" at bounding box center [294, 104] width 529 height 89
drag, startPoint x: 342, startPoint y: 85, endPoint x: 297, endPoint y: 83, distance: 44.8
click at [297, 83] on div "New Column (1)" at bounding box center [338, 85] width 83 height 12
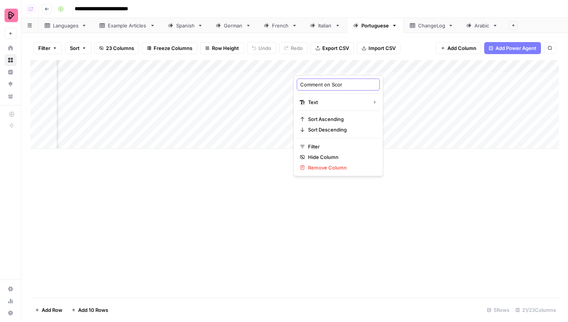
type input "Comment on Score"
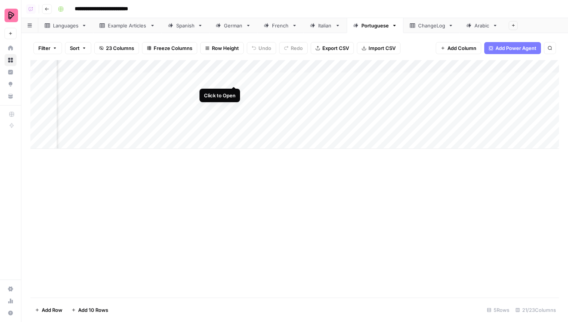
click at [233, 79] on div "Add Column" at bounding box center [294, 104] width 529 height 89
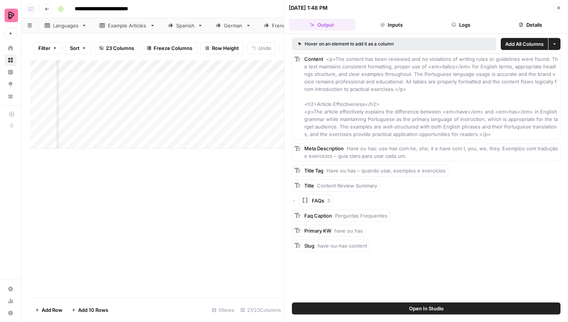
click at [460, 305] on button "Open In Studio" at bounding box center [426, 309] width 269 height 12
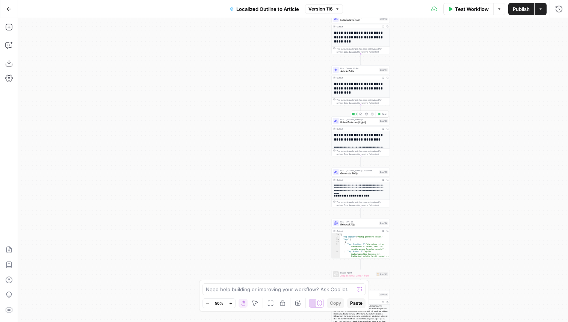
click at [375, 124] on span "Rules Enforcer [Light]" at bounding box center [359, 123] width 37 height 4
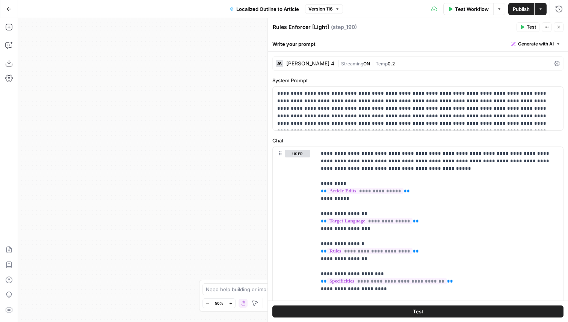
click at [559, 26] on icon "button" at bounding box center [559, 27] width 3 height 3
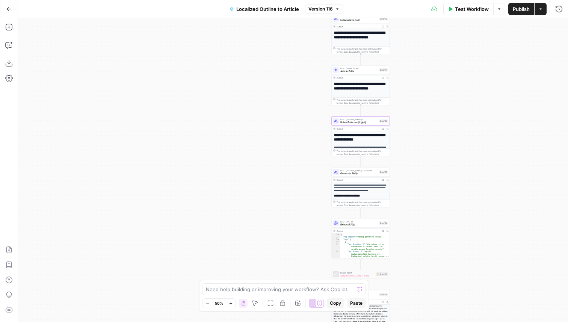
click at [324, 14] on div "Localized Outline to Article Version 116" at bounding box center [284, 9] width 118 height 12
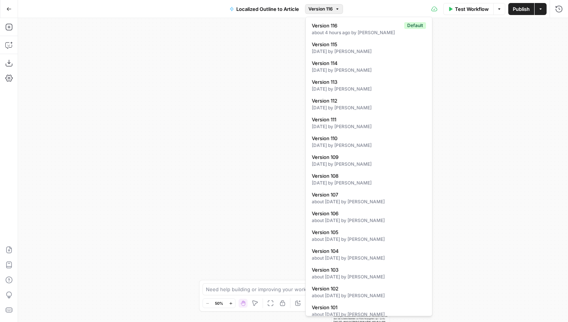
click at [325, 10] on span "Version 116" at bounding box center [321, 9] width 24 height 7
click at [330, 50] on div "[DATE] by [PERSON_NAME]" at bounding box center [369, 51] width 114 height 7
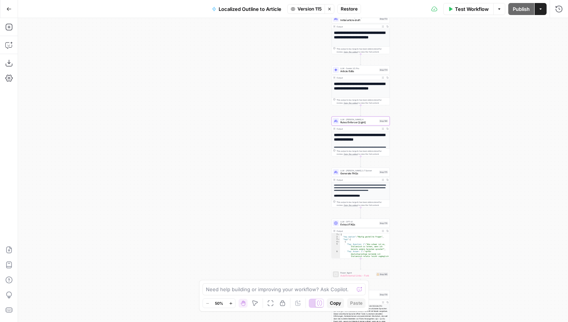
click at [333, 10] on button "Stop viewing" at bounding box center [330, 9] width 10 height 10
click at [333, 10] on button "Version 116" at bounding box center [324, 9] width 38 height 10
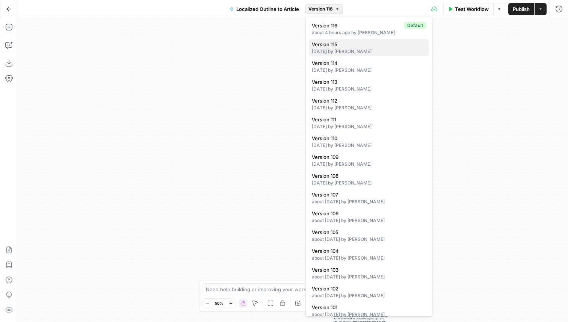
click at [350, 42] on span "Version 115" at bounding box center [367, 45] width 111 height 8
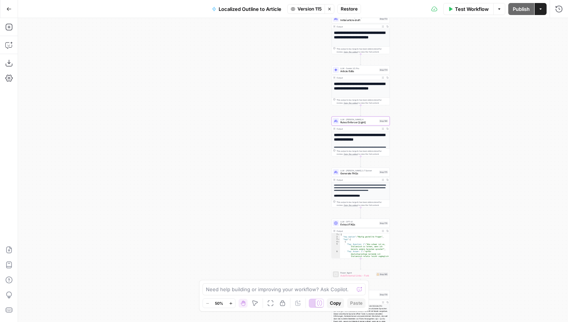
click at [358, 120] on span "LLM · [PERSON_NAME] 4" at bounding box center [359, 119] width 37 height 3
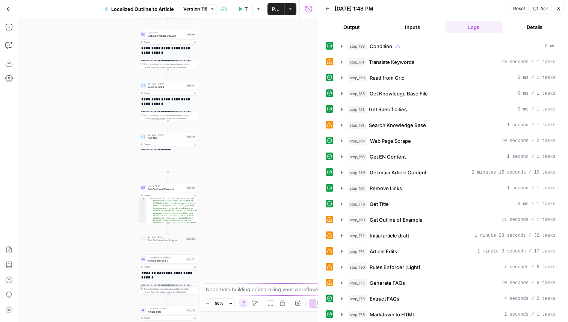
scroll to position [21, 0]
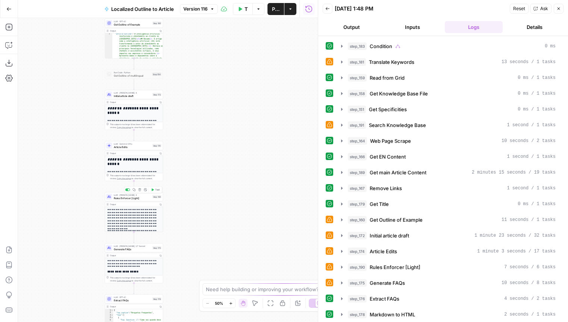
click at [143, 197] on span "Rules Enforcer [Light]" at bounding box center [132, 198] width 37 height 4
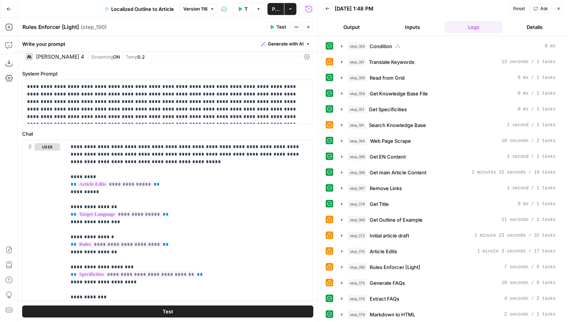
scroll to position [0, 0]
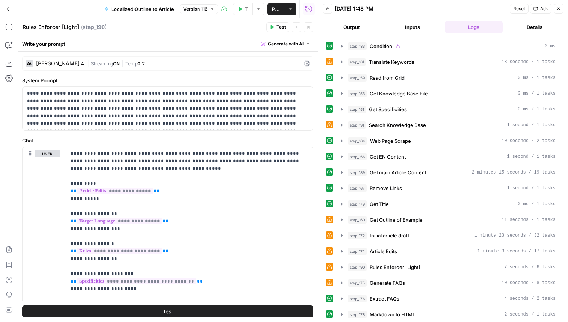
click at [197, 11] on span "Version 116" at bounding box center [195, 9] width 24 height 7
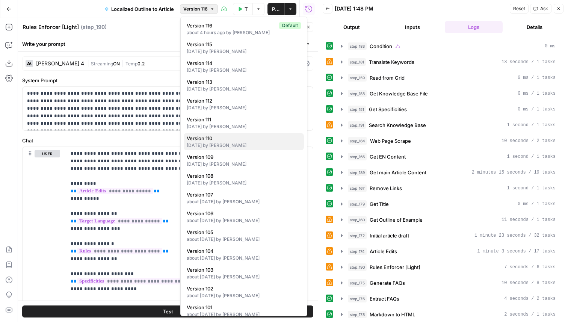
click at [238, 145] on div "13 days ago by Kai Wong" at bounding box center [244, 145] width 114 height 7
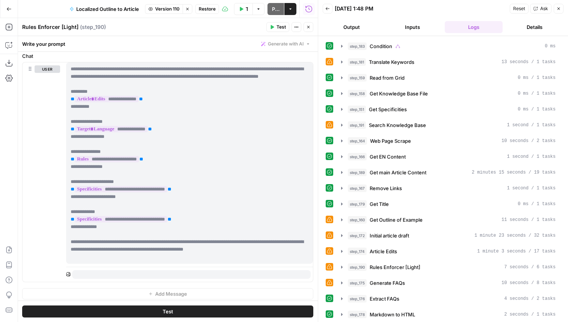
scroll to position [85, 0]
click at [193, 10] on div "Version 110 Stop viewing Restore" at bounding box center [182, 9] width 74 height 10
click at [189, 10] on icon "button" at bounding box center [187, 9] width 5 height 5
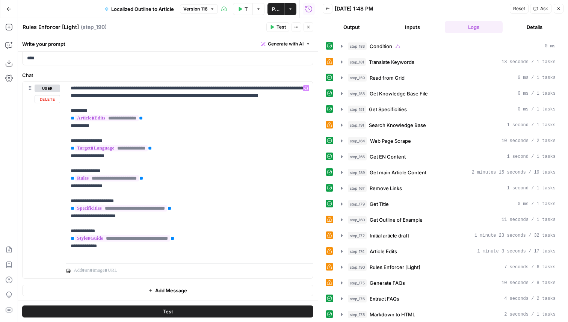
scroll to position [0, 0]
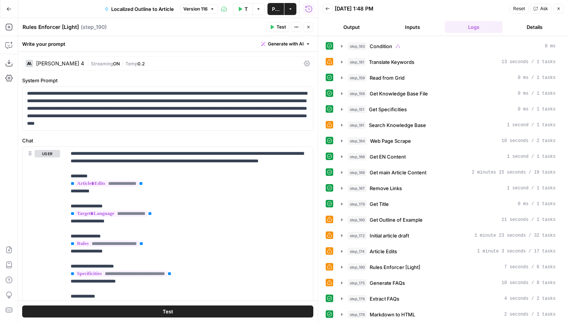
click at [562, 9] on button "Close" at bounding box center [559, 9] width 10 height 10
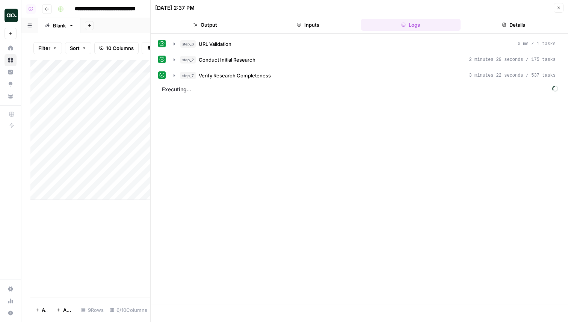
click at [557, 12] on button "Close" at bounding box center [559, 8] width 10 height 10
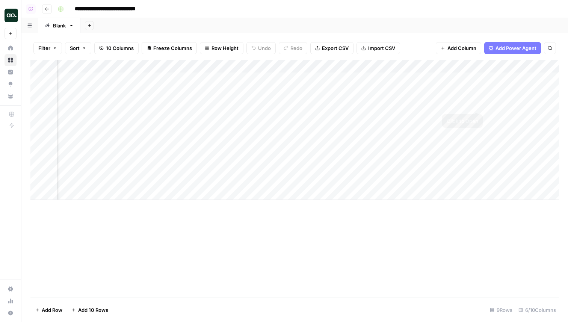
scroll to position [0, 112]
click at [510, 67] on div "Add Column" at bounding box center [294, 130] width 529 height 140
click at [484, 131] on span "Hide Column" at bounding box center [497, 130] width 66 height 8
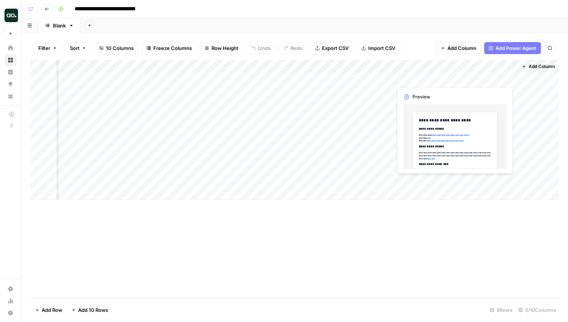
click at [478, 76] on div "Add Column" at bounding box center [294, 130] width 529 height 140
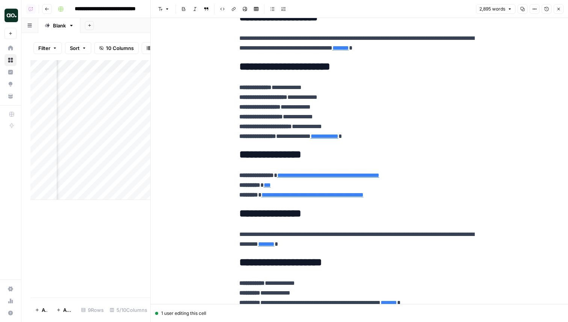
scroll to position [7081, 0]
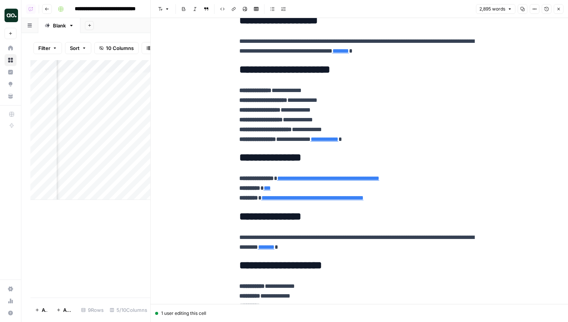
type input "[URL][DOMAIN_NAME]"
click at [399, 168] on icon at bounding box center [398, 169] width 4 height 4
click at [374, 191] on link "Open in a new tab" at bounding box center [375, 188] width 10 height 10
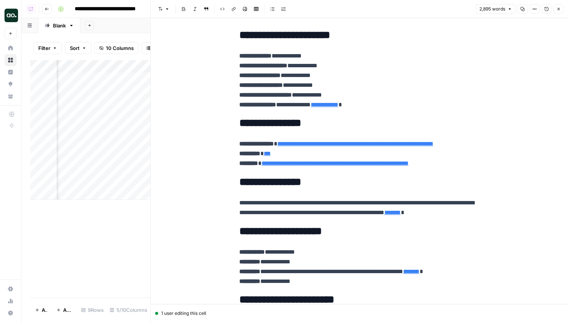
scroll to position [6488, 0]
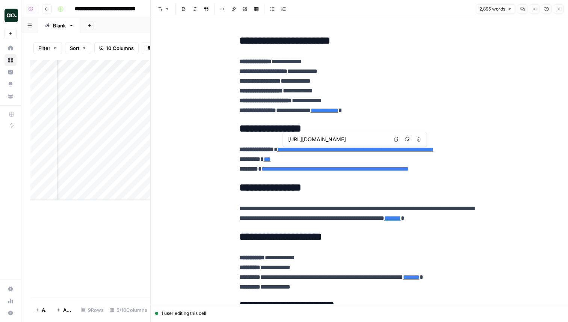
click at [395, 141] on icon at bounding box center [396, 139] width 5 height 5
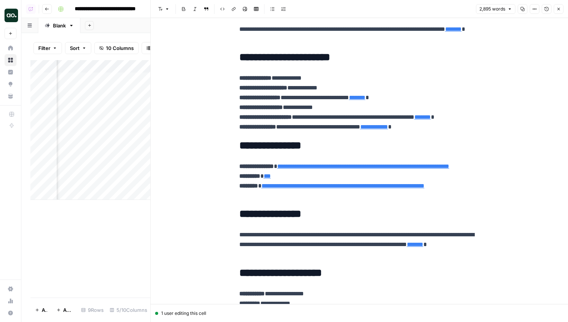
scroll to position [5815, 0]
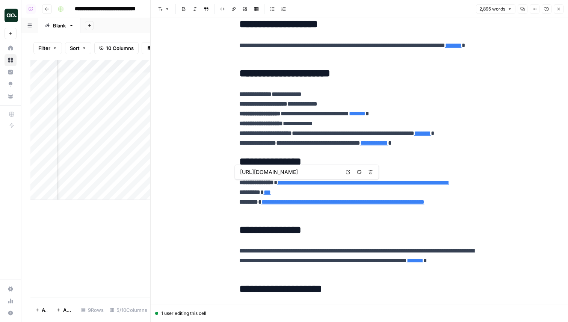
click at [349, 172] on icon at bounding box center [348, 172] width 5 height 5
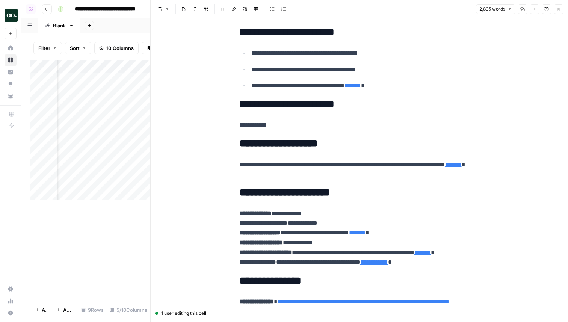
scroll to position [5751, 0]
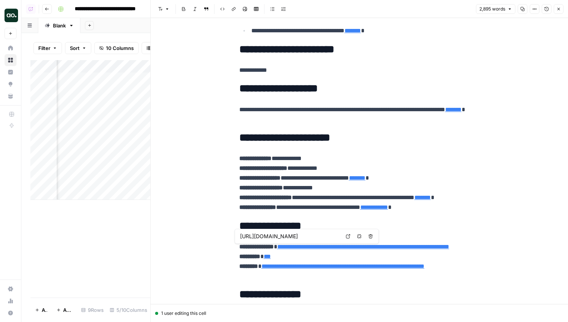
click at [345, 238] on link "Open in a new tab" at bounding box center [349, 237] width 10 height 10
click at [559, 5] on button "Close" at bounding box center [559, 9] width 10 height 10
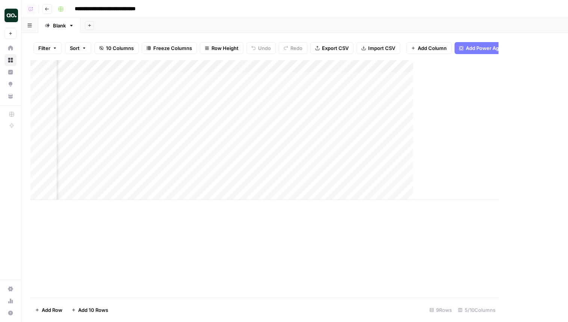
scroll to position [0, 35]
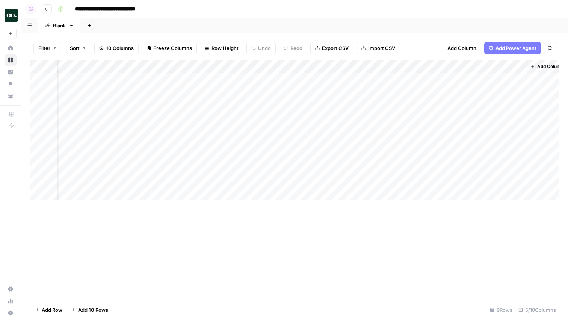
click at [475, 139] on div "Add Column" at bounding box center [294, 130] width 529 height 140
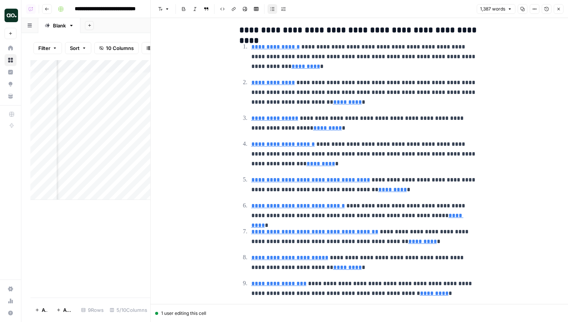
scroll to position [654, 0]
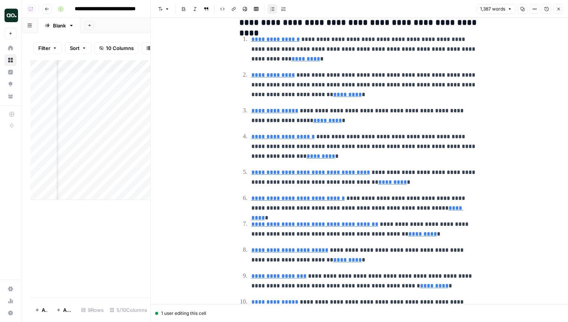
type input "[URL][DOMAIN_NAME]"
click at [346, 173] on link "**********" at bounding box center [310, 173] width 119 height 6
click at [359, 162] on icon at bounding box center [360, 161] width 5 height 5
type input "[URL][DOMAIN_NAME]"
click at [358, 214] on icon at bounding box center [360, 213] width 4 height 4
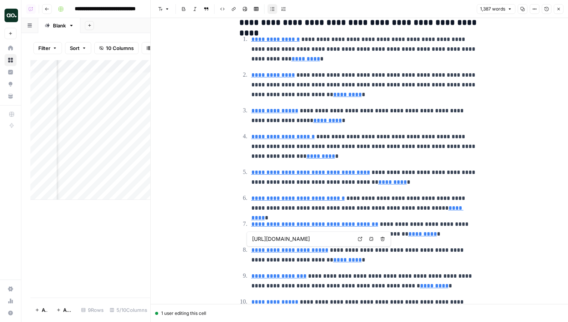
type input "[URL][DOMAIN_NAME]"
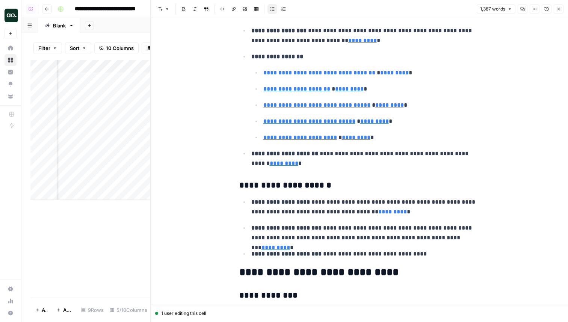
scroll to position [2635, 0]
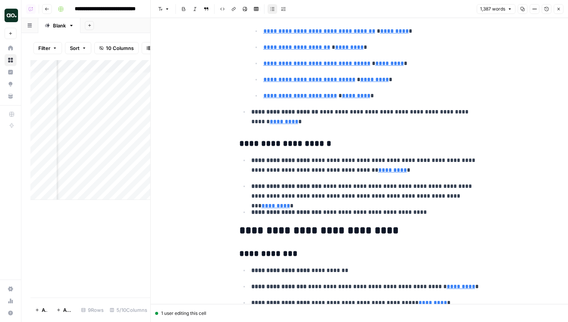
click at [560, 10] on icon "button" at bounding box center [559, 9] width 5 height 5
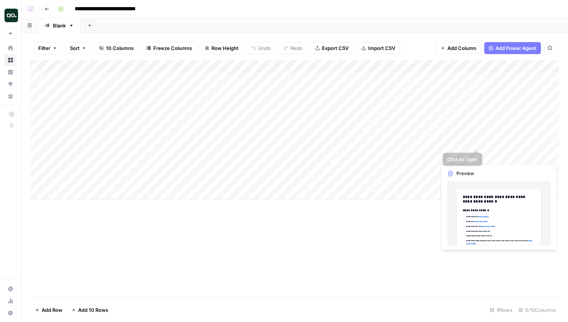
scroll to position [0, 44]
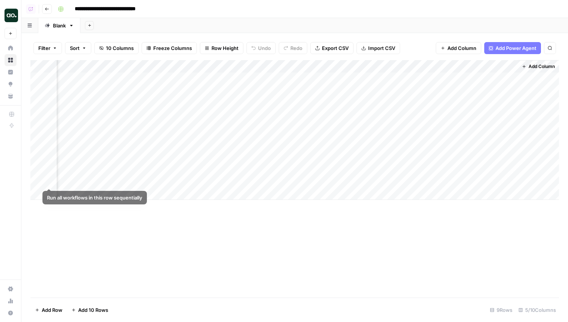
drag, startPoint x: 31, startPoint y: 90, endPoint x: 51, endPoint y: 188, distance: 99.8
click at [51, 188] on div "Add Column" at bounding box center [294, 130] width 529 height 140
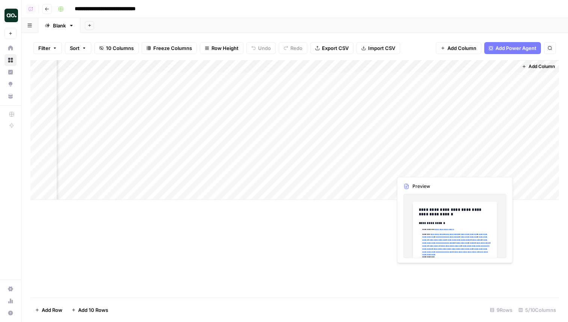
click at [468, 154] on div "Add Column" at bounding box center [294, 130] width 529 height 140
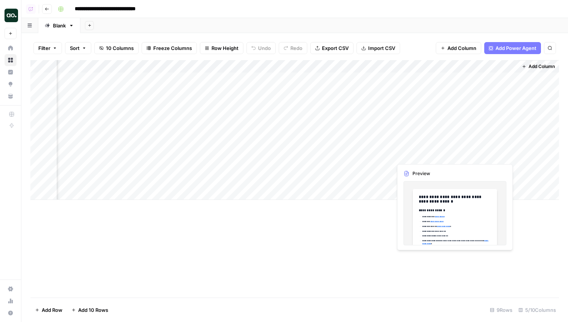
click at [468, 154] on div "Add Column" at bounding box center [294, 130] width 529 height 140
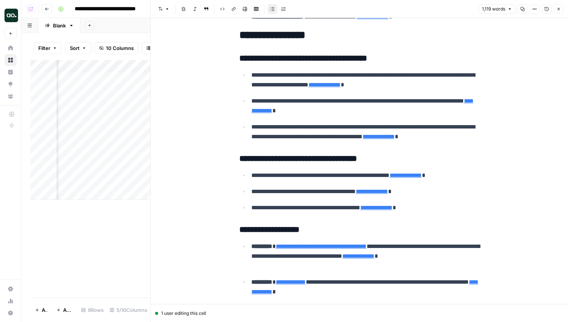
scroll to position [1197, 0]
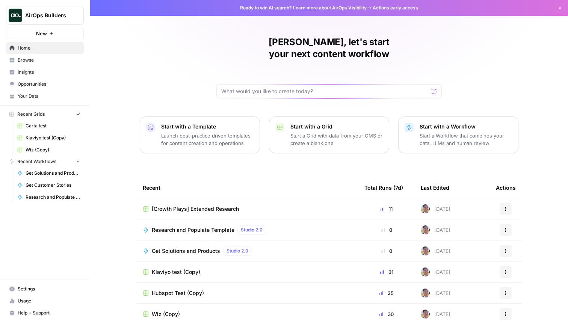
click at [49, 11] on button "AirOps Builders" at bounding box center [45, 15] width 78 height 19
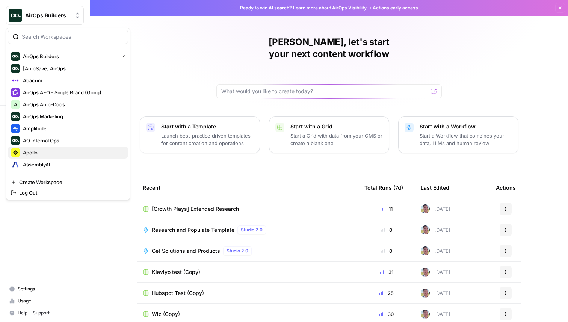
click at [64, 153] on span "Apollo" at bounding box center [72, 153] width 99 height 8
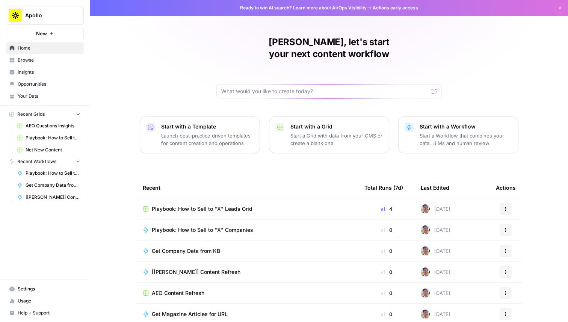
click at [206, 205] on span "Playbook: How to Sell to "X" Leads Grid" at bounding box center [202, 209] width 101 height 8
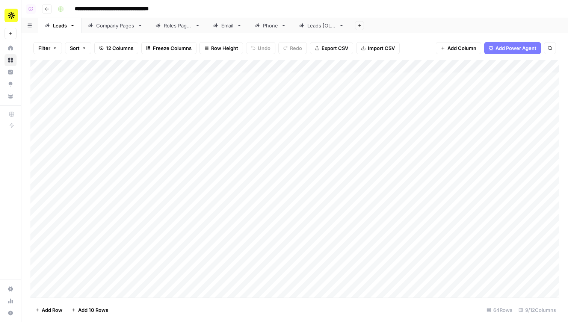
click at [105, 27] on div "Company Pages" at bounding box center [115, 26] width 38 height 8
click at [279, 156] on div "Add Column" at bounding box center [294, 179] width 529 height 238
click at [344, 132] on div "Add Column" at bounding box center [294, 179] width 529 height 238
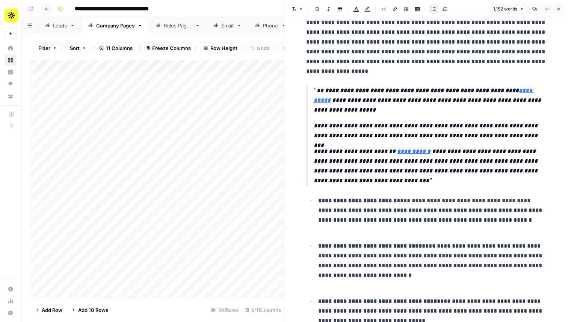
scroll to position [380, 0]
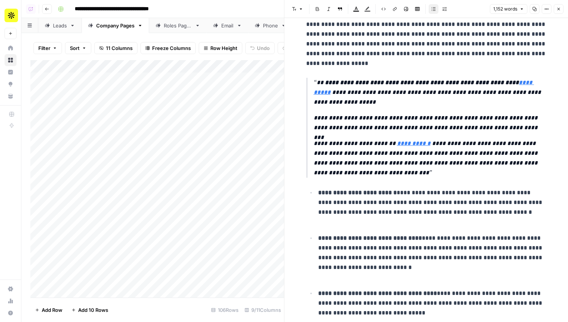
click at [559, 7] on icon "button" at bounding box center [559, 9] width 5 height 5
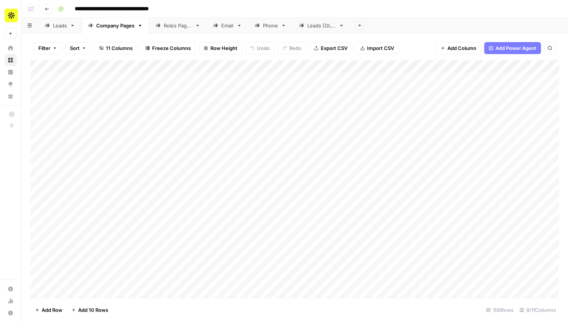
click at [351, 140] on div "Add Column" at bounding box center [294, 179] width 529 height 238
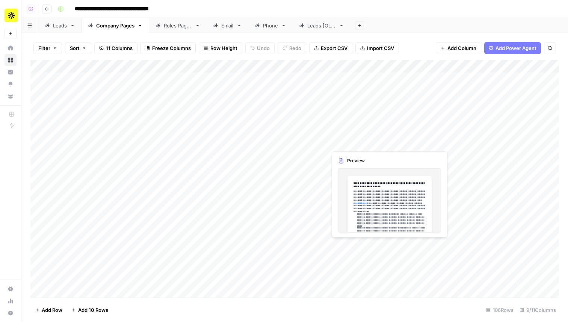
click at [351, 140] on div "Add Column" at bounding box center [294, 179] width 529 height 238
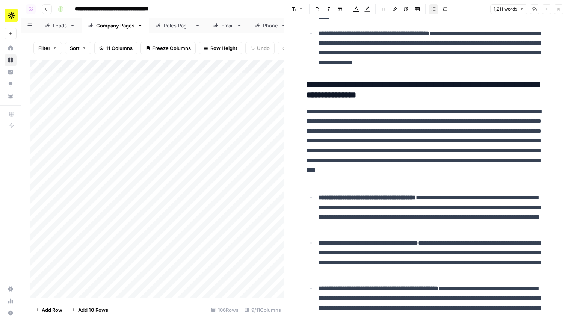
scroll to position [1147, 0]
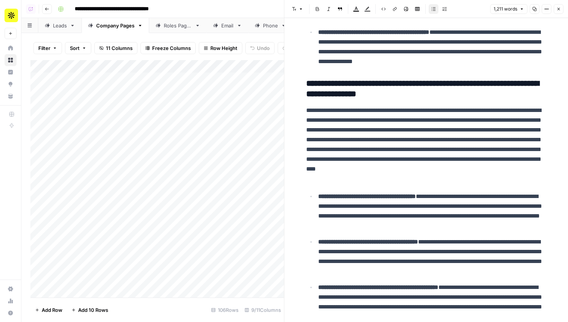
click at [554, 5] on button "Close" at bounding box center [559, 9] width 10 height 10
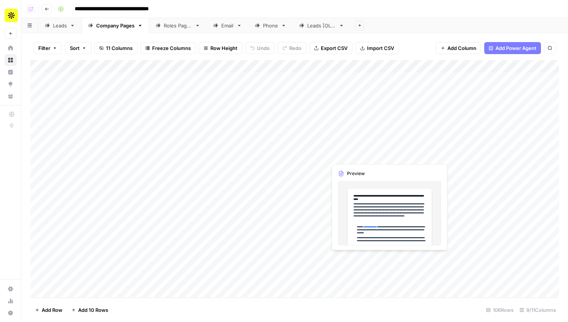
click at [351, 155] on div "Add Column" at bounding box center [294, 179] width 529 height 238
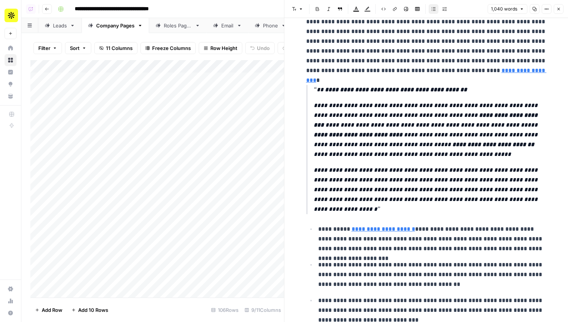
scroll to position [294, 0]
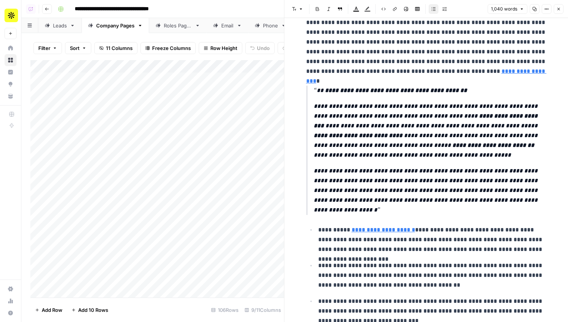
click at [560, 5] on button "Close" at bounding box center [559, 9] width 10 height 10
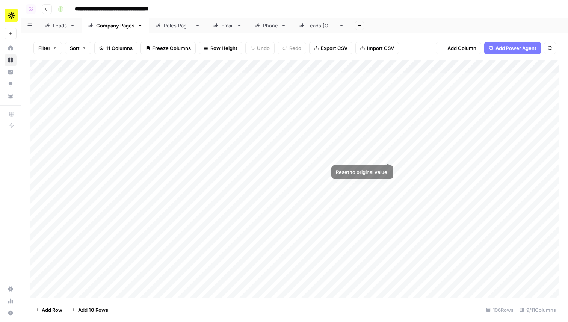
click at [387, 154] on div "Add Column" at bounding box center [294, 179] width 529 height 238
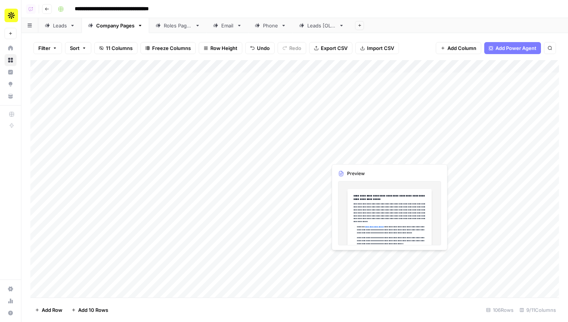
click at [348, 154] on div "Add Column" at bounding box center [294, 179] width 529 height 238
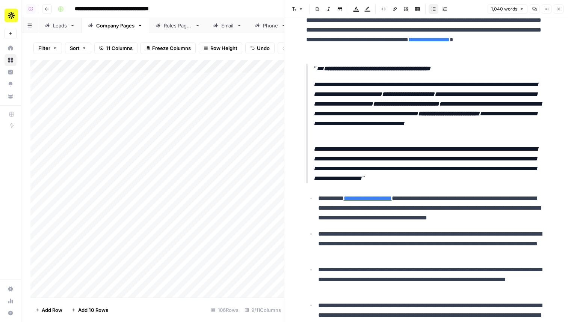
scroll to position [314, 0]
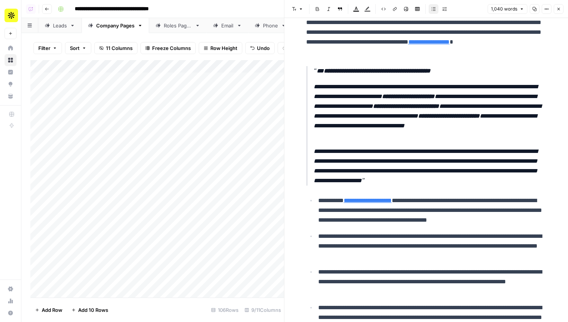
click at [557, 11] on icon "button" at bounding box center [559, 9] width 5 height 5
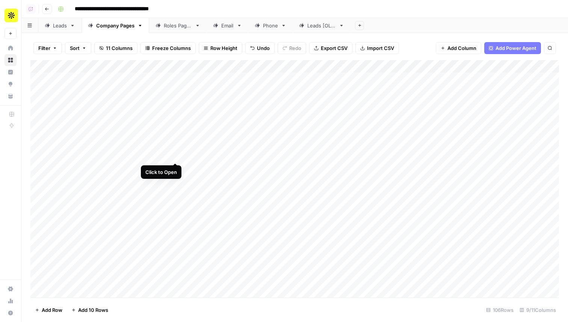
click at [175, 154] on div "Add Column" at bounding box center [294, 179] width 529 height 238
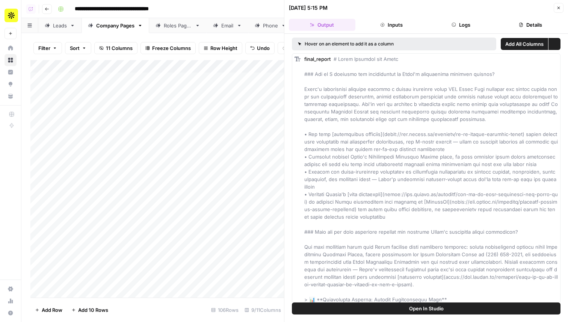
click at [446, 28] on button "Logs" at bounding box center [461, 25] width 67 height 12
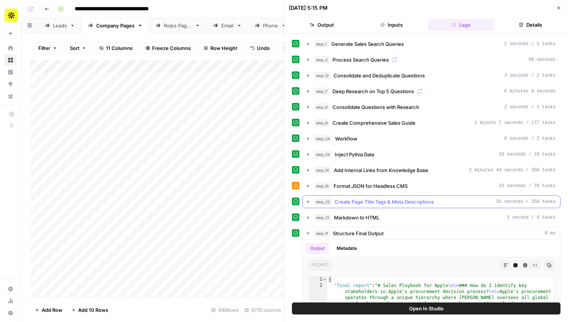
click at [378, 204] on span "Create Page Title Tags & Meta Descriptions" at bounding box center [384, 202] width 99 height 8
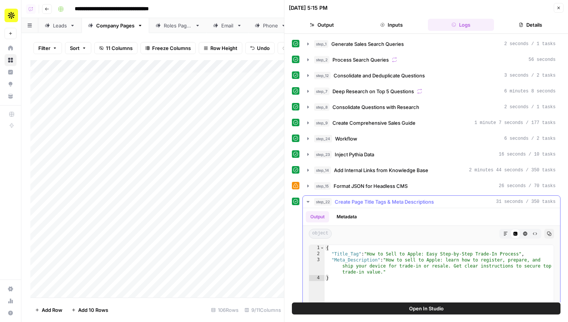
click at [383, 200] on span "Create Page Title Tags & Meta Descriptions" at bounding box center [384, 202] width 99 height 8
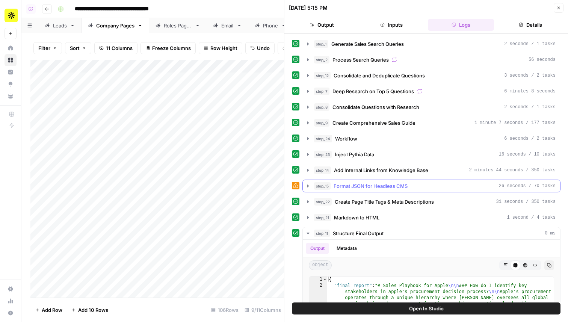
click at [385, 182] on span "Format JSON for Headless CMS" at bounding box center [371, 186] width 74 height 8
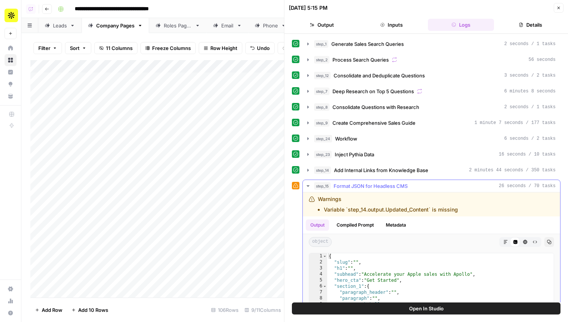
click at [390, 184] on span "Format JSON for Headless CMS" at bounding box center [371, 186] width 74 height 8
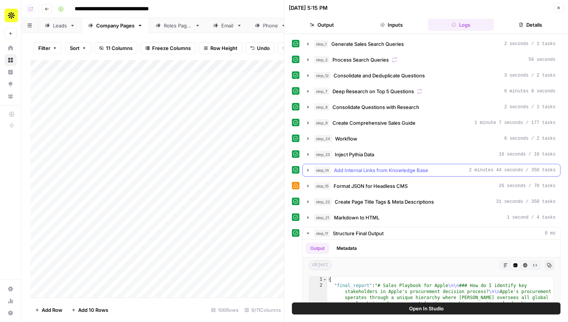
click at [391, 169] on span "Add Internal Links from Knowledge Base" at bounding box center [381, 171] width 94 height 8
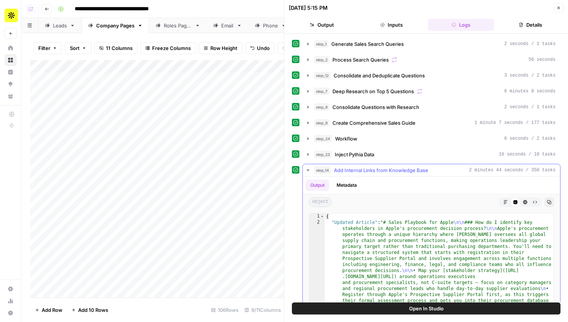
click at [504, 199] on button "Markdown" at bounding box center [506, 202] width 10 height 10
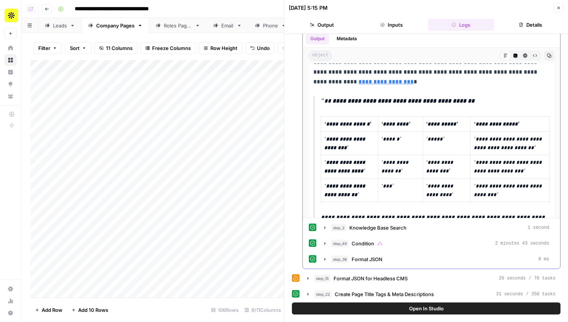
scroll to position [362, 0]
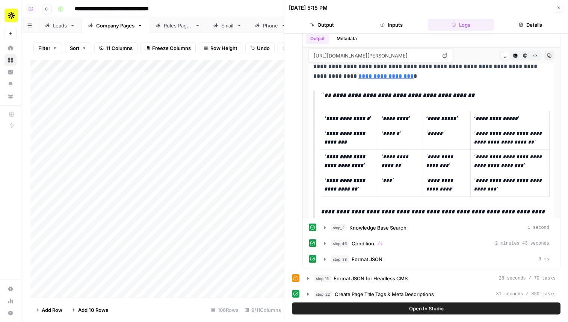
click at [558, 8] on icon "button" at bounding box center [559, 8] width 5 height 5
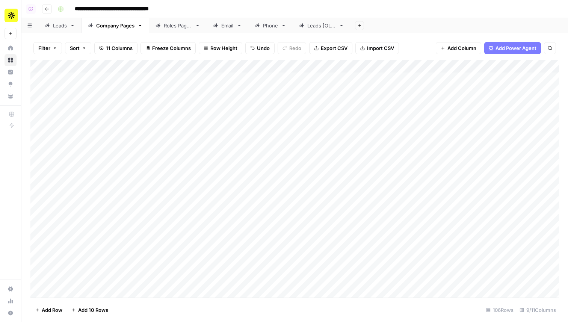
click at [174, 154] on div "Add Column" at bounding box center [294, 179] width 529 height 238
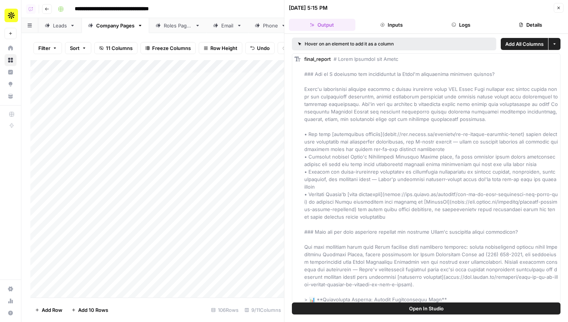
click at [434, 310] on span "Open In Studio" at bounding box center [426, 309] width 35 height 8
click at [185, 168] on div "Add Column" at bounding box center [157, 179] width 254 height 238
click at [201, 167] on div "Add Column" at bounding box center [157, 179] width 254 height 238
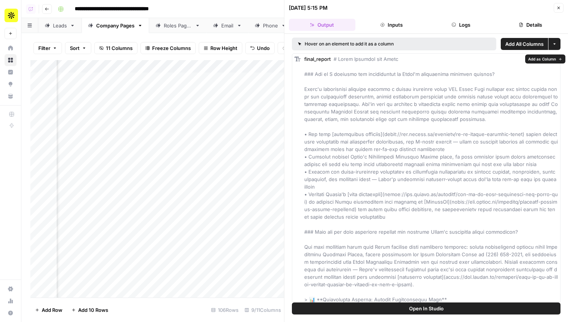
click at [211, 211] on div "Add Column" at bounding box center [157, 179] width 254 height 238
click at [270, 168] on div "Add Column" at bounding box center [157, 179] width 254 height 238
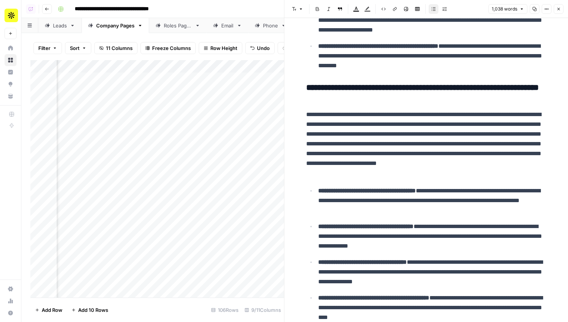
scroll to position [1134, 0]
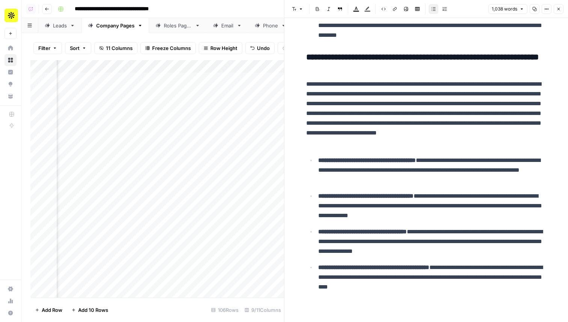
click at [215, 164] on div "Add Column" at bounding box center [157, 179] width 254 height 238
click at [277, 143] on div "Add Column" at bounding box center [157, 179] width 254 height 238
click at [162, 179] on div "Add Column" at bounding box center [157, 179] width 254 height 238
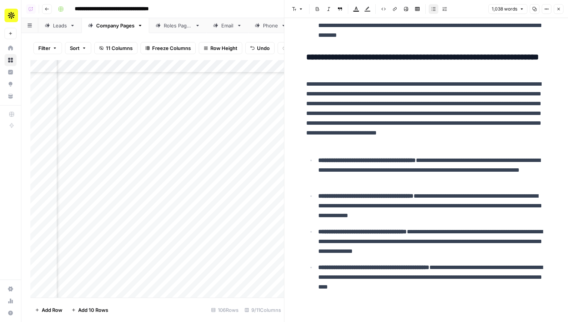
scroll to position [286, 48]
click at [127, 202] on div "Add Column" at bounding box center [157, 179] width 254 height 238
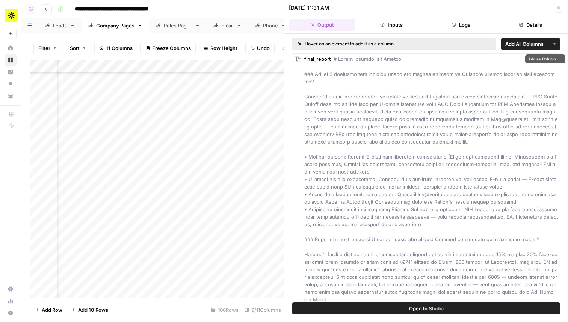
click at [512, 30] on button "Details" at bounding box center [530, 25] width 67 height 12
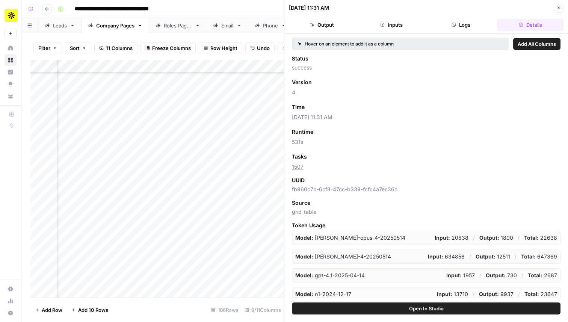
click at [451, 26] on button "Logs" at bounding box center [461, 25] width 67 height 12
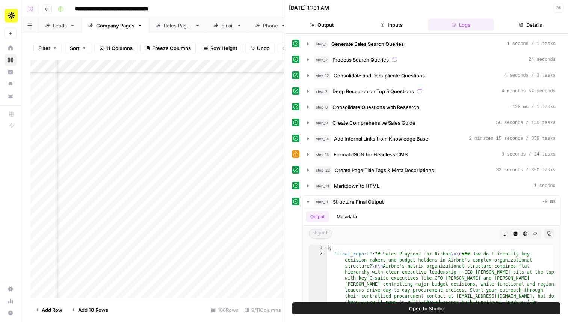
click at [403, 21] on button "Inputs" at bounding box center [392, 25] width 67 height 12
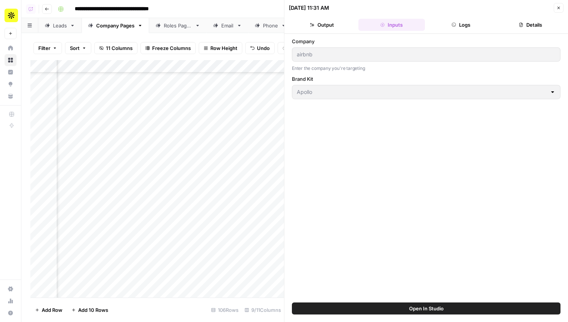
click at [328, 20] on button "Output" at bounding box center [322, 25] width 67 height 12
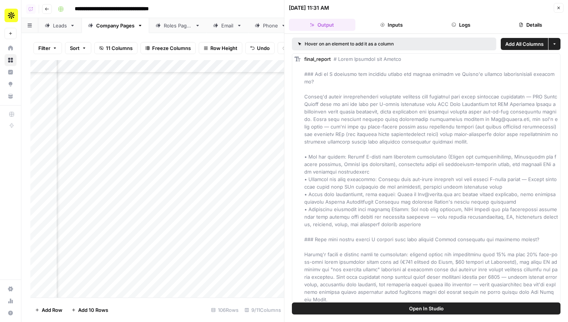
click at [559, 8] on icon "button" at bounding box center [559, 8] width 3 height 3
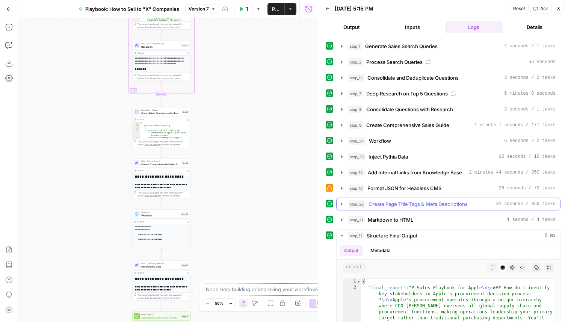
click at [413, 209] on button "step_22 Create Page Title Tags & Meta Descriptions 31 seconds / 350 tasks" at bounding box center [449, 204] width 224 height 12
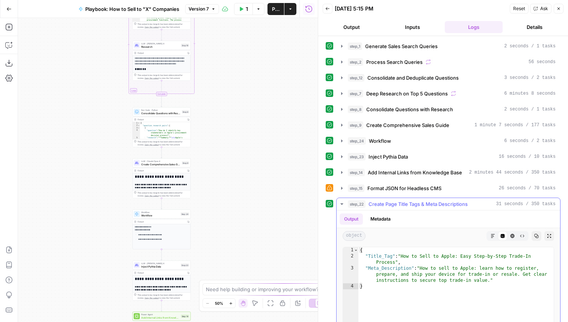
click at [413, 207] on span "Create Page Title Tags & Meta Descriptions" at bounding box center [418, 204] width 99 height 8
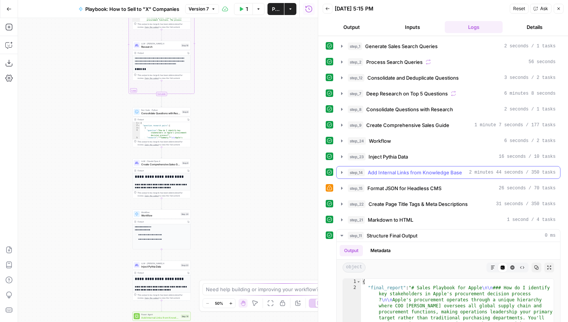
click at [406, 171] on span "Add Internal Links from Knowledge Base" at bounding box center [415, 173] width 94 height 8
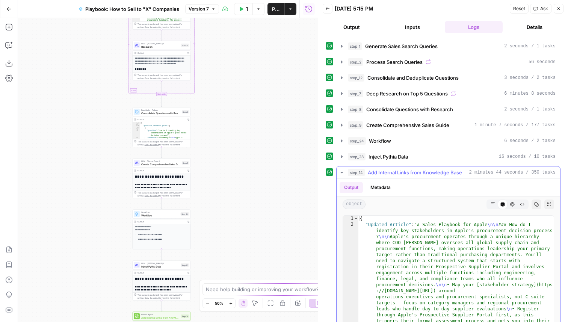
click at [406, 171] on span "Add Internal Links from Knowledge Base" at bounding box center [415, 173] width 94 height 8
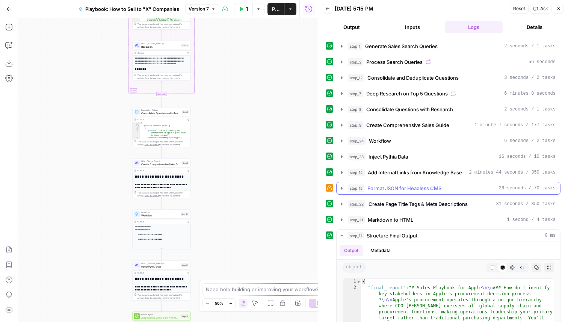
click at [408, 191] on span "Format JSON for Headless CMS" at bounding box center [405, 189] width 74 height 8
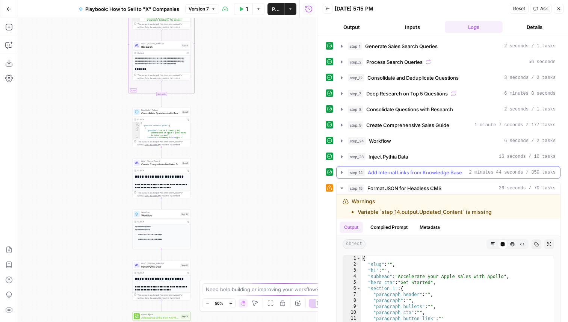
click at [407, 173] on span "Add Internal Links from Knowledge Base" at bounding box center [415, 173] width 94 height 8
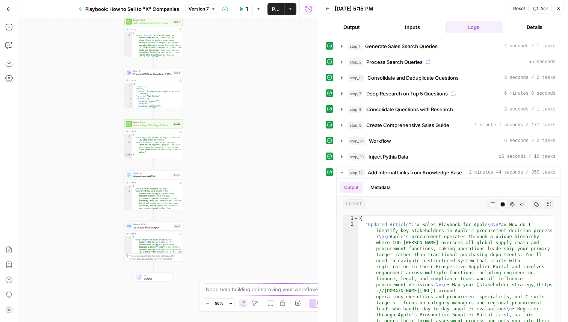
click at [159, 178] on div "Workflow Markdown to HTML Step 21 Copy step Delete step Add Note Test" at bounding box center [154, 175] width 58 height 9
type input "Markdown to HTML"
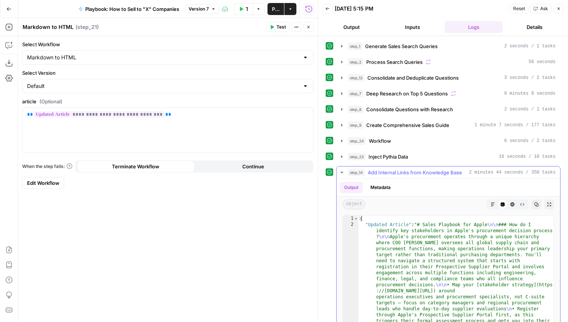
click at [492, 201] on button "Markdown" at bounding box center [493, 205] width 10 height 10
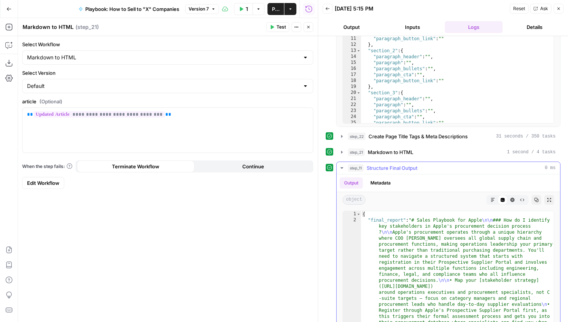
scroll to position [563, 0]
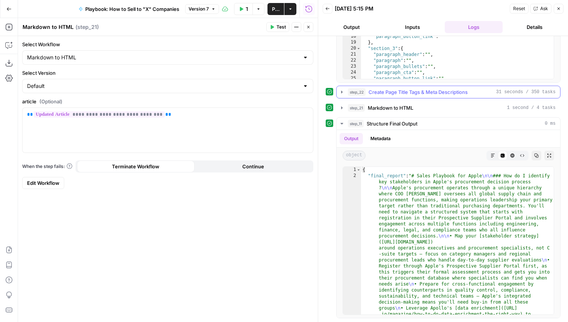
click at [418, 91] on span "Create Page Title Tags & Meta Descriptions" at bounding box center [418, 92] width 99 height 8
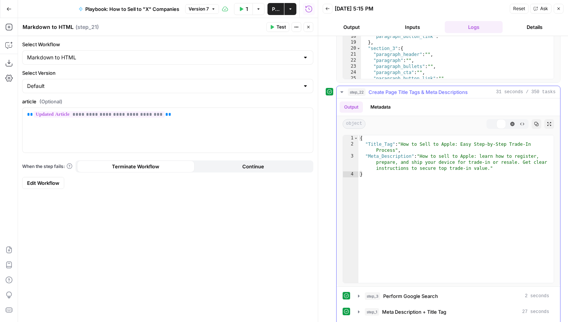
click at [418, 91] on span "Create Page Title Tags & Meta Descriptions" at bounding box center [418, 92] width 99 height 8
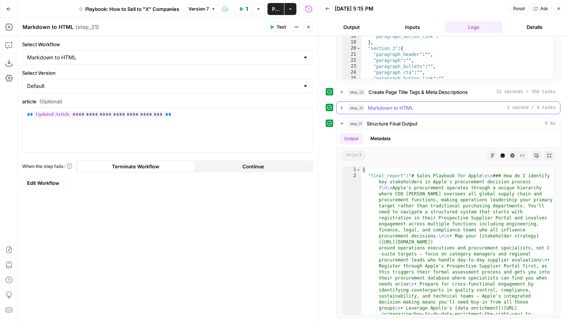
click at [419, 109] on div "step_21 Markdown to HTML 1 second / 4 tasks" at bounding box center [452, 108] width 208 height 8
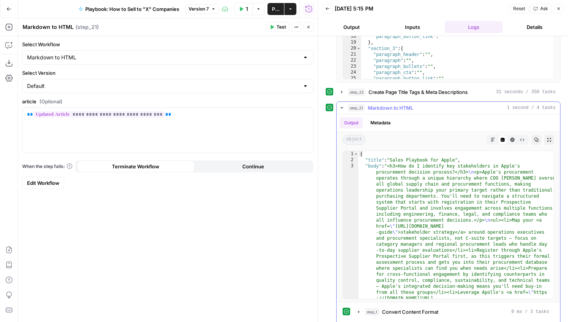
click at [498, 136] on div "Code Editor" at bounding box center [503, 140] width 10 height 10
click at [494, 137] on button "Markdown" at bounding box center [493, 140] width 10 height 10
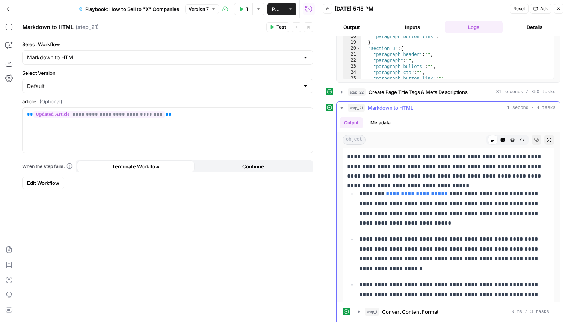
scroll to position [0, 0]
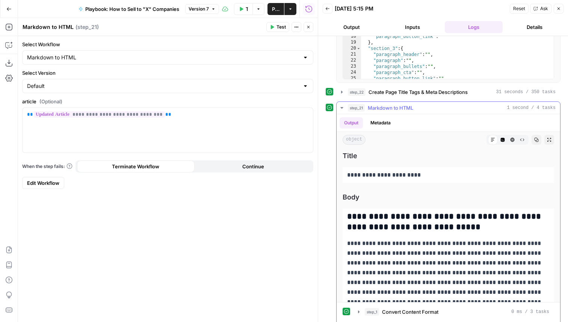
click at [404, 108] on span "Markdown to HTML" at bounding box center [390, 108] width 45 height 8
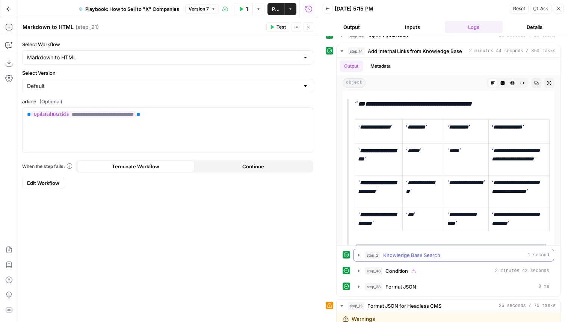
scroll to position [123, 0]
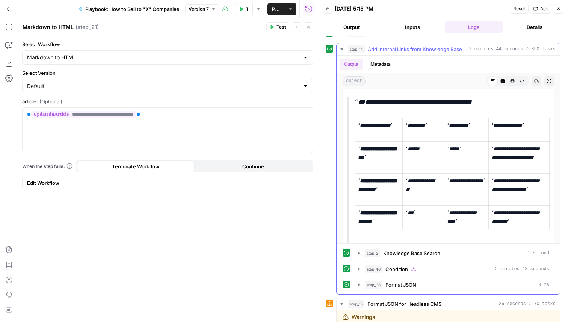
click at [504, 77] on button "Code Editor" at bounding box center [503, 81] width 10 height 10
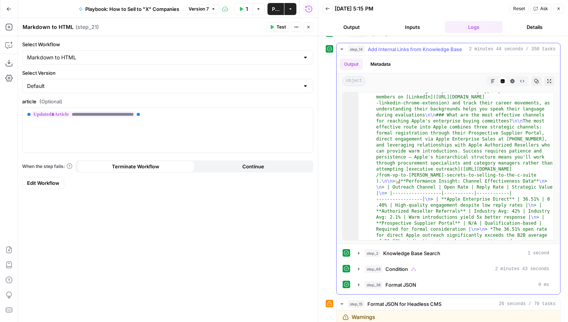
scroll to position [149, 0]
click at [560, 7] on icon "button" at bounding box center [559, 8] width 5 height 5
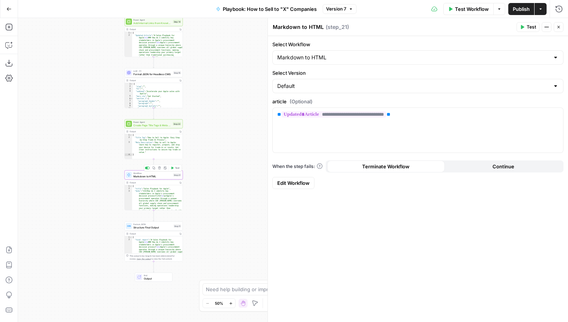
click at [170, 175] on span "Markdown to HTML" at bounding box center [152, 176] width 38 height 4
click at [292, 180] on span "Edit Workflow" at bounding box center [293, 183] width 32 height 8
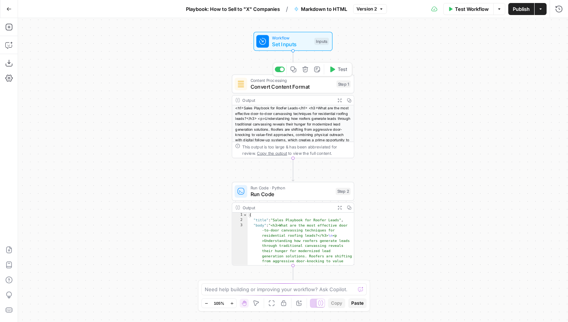
click at [291, 87] on span "Convert Content Format" at bounding box center [292, 87] width 83 height 8
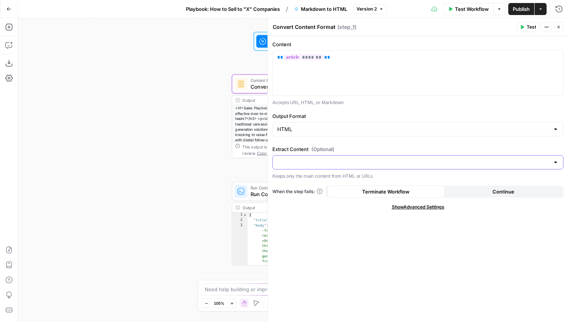
click at [326, 160] on input "Extract Content (Optional)" at bounding box center [413, 163] width 272 height 8
click at [317, 190] on span "No" at bounding box center [416, 192] width 275 height 8
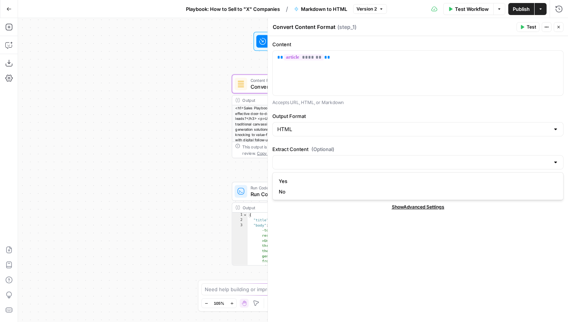
type input "No"
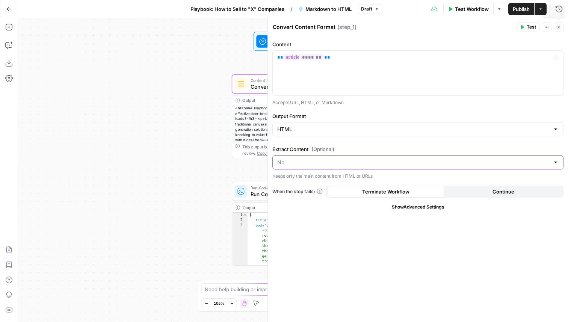
click at [371, 164] on input "Extract Content (Optional)" at bounding box center [413, 163] width 272 height 8
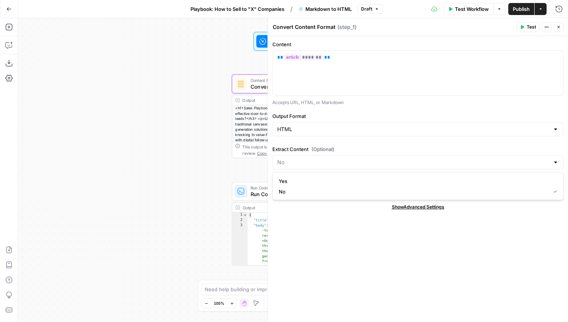
type input "No"
click at [337, 210] on div "Show Advanced Settings" at bounding box center [417, 207] width 291 height 7
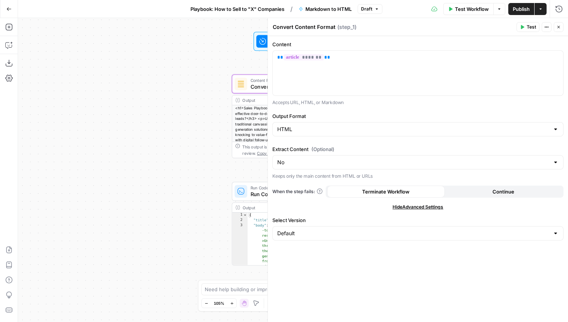
click at [310, 199] on div "Content ** ******* ** Accepts URL, HTML, or Markdown Output Format HTML Extract…" at bounding box center [418, 179] width 300 height 286
click at [371, 157] on div "No" at bounding box center [417, 162] width 291 height 14
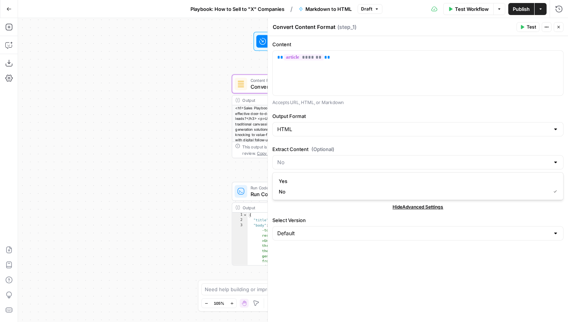
type input "No"
click at [349, 146] on label "Extract Content (Optional)" at bounding box center [417, 149] width 291 height 8
click at [349, 159] on input "No" at bounding box center [413, 163] width 272 height 8
type input "No"
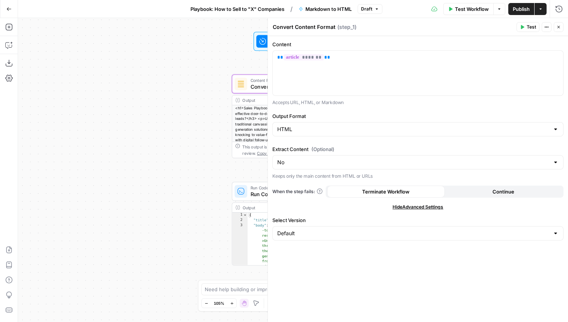
click at [317, 237] on div "Default" at bounding box center [417, 233] width 291 height 14
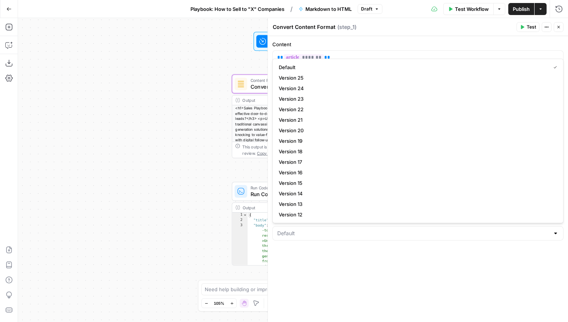
click at [317, 237] on div at bounding box center [417, 233] width 291 height 14
type input "Default"
click at [324, 267] on div "Content ** ******* ** Accepts URL, HTML, or Markdown Output Format HTML Extract…" at bounding box center [418, 179] width 300 height 286
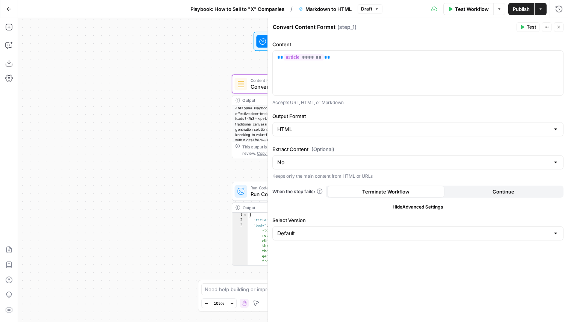
click at [564, 24] on header "Convert Content Format Convert Content Format ( step_1 ) Test Actions Close" at bounding box center [418, 27] width 300 height 18
click at [561, 27] on span "Close" at bounding box center [561, 27] width 0 height 0
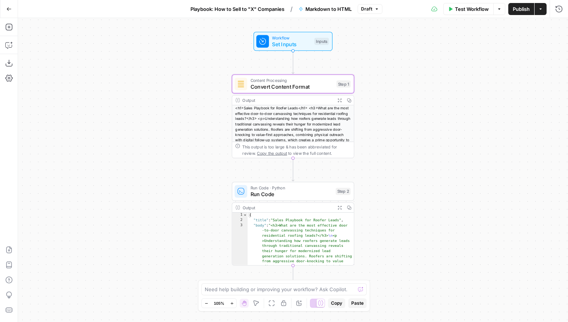
click at [367, 6] on span "Draft" at bounding box center [366, 9] width 11 height 7
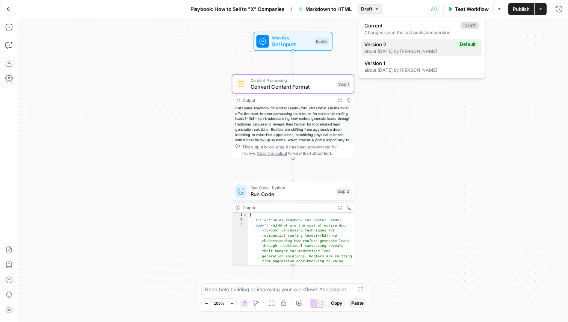
click at [381, 55] on button "Version 2 Default about 2 months ago by Kai Wong" at bounding box center [422, 47] width 120 height 17
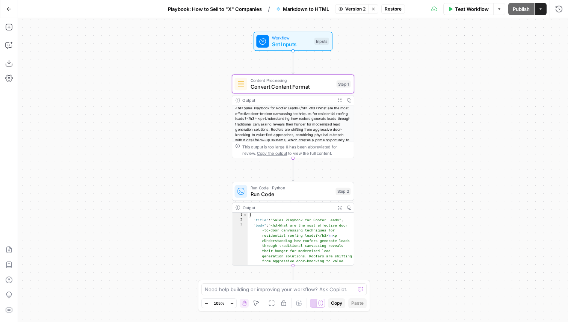
click at [395, 8] on span "Restore" at bounding box center [393, 9] width 17 height 7
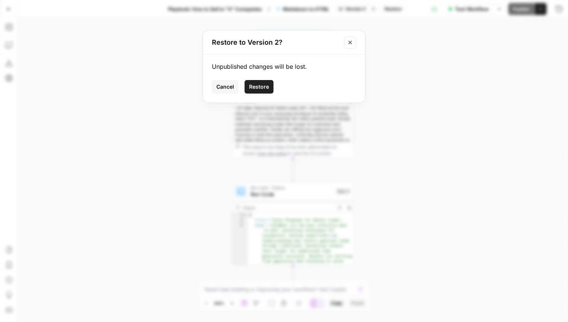
click at [254, 89] on span "Restore" at bounding box center [259, 87] width 20 height 8
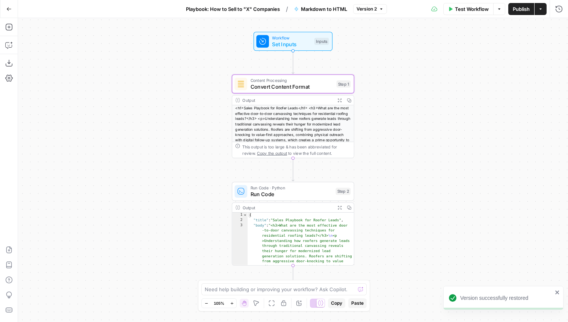
click at [234, 5] on button "Playbook: How to Sell to "X" Companies" at bounding box center [233, 9] width 103 height 12
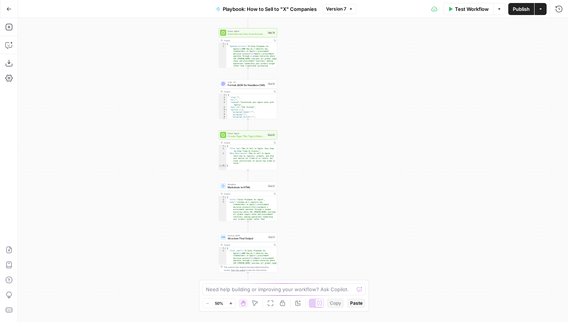
click at [266, 188] on span "Markdown to HTML" at bounding box center [247, 188] width 38 height 4
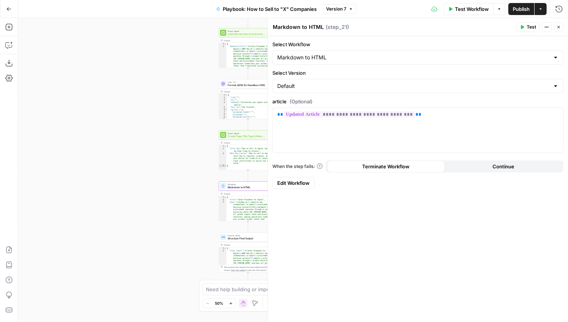
click at [295, 182] on span "Edit Workflow" at bounding box center [293, 183] width 32 height 8
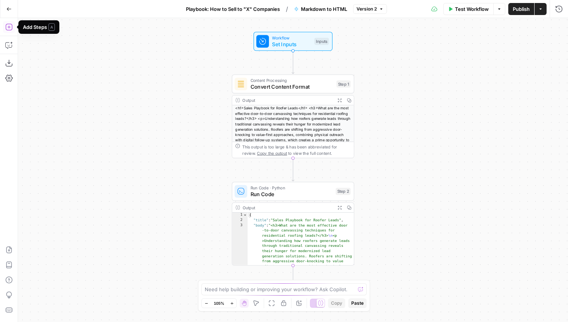
click at [10, 26] on icon "button" at bounding box center [9, 27] width 8 height 8
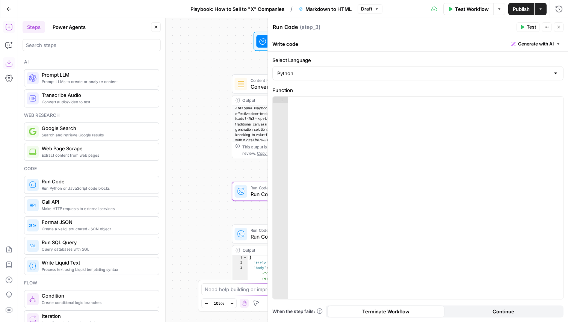
click at [8, 53] on div "Add Steps Copilot Download as JSON Settings Import JSON AirOps Academy Help Giv…" at bounding box center [9, 170] width 18 height 304
click at [8, 44] on icon "button" at bounding box center [9, 45] width 8 height 8
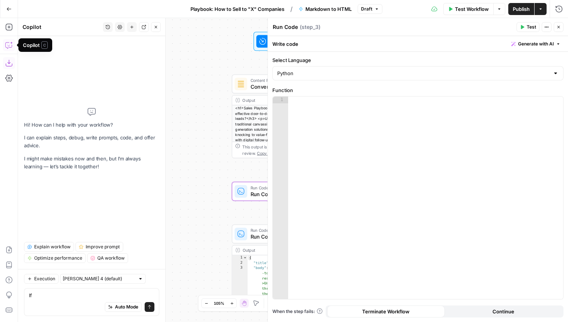
type textarea "I"
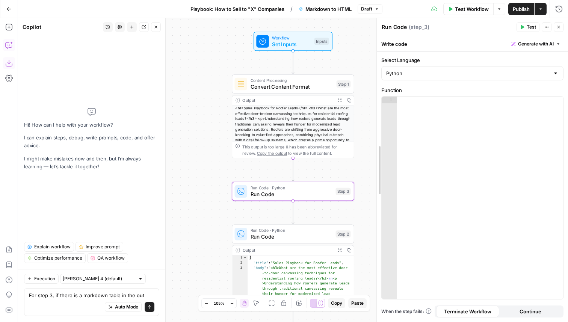
drag, startPoint x: 268, startPoint y: 146, endPoint x: 377, endPoint y: 161, distance: 110.0
click at [143, 292] on textarea "For step 3, if there is a markdown table in the out" at bounding box center [92, 296] width 126 height 8
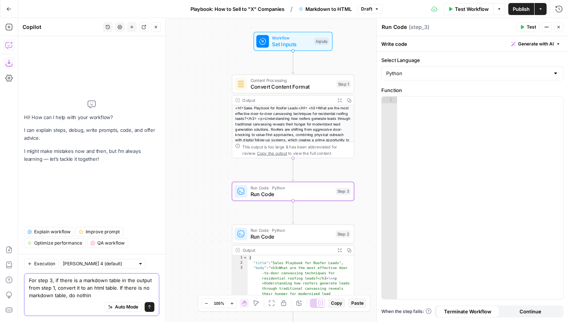
type textarea "For step 3, if there is a markdown table in the output from step 1, convert it …"
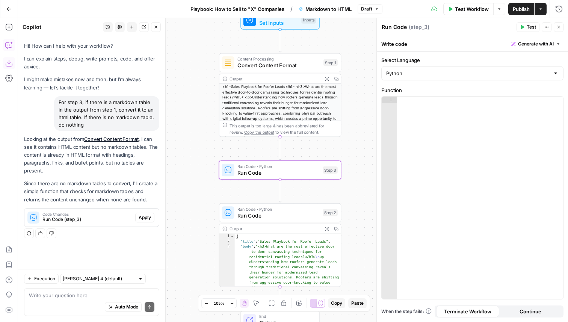
click at [145, 215] on span "Apply" at bounding box center [145, 217] width 12 height 7
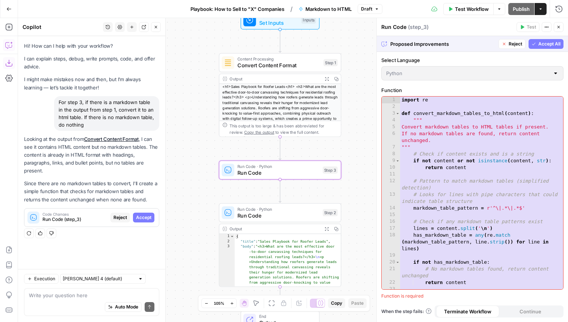
click at [145, 215] on span "Accept" at bounding box center [143, 217] width 15 height 7
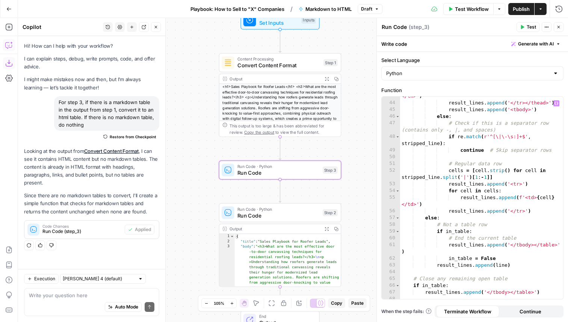
scroll to position [427, 0]
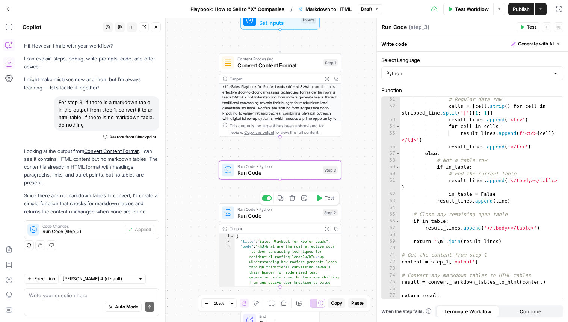
click at [250, 213] on span "Run Code" at bounding box center [279, 216] width 82 height 8
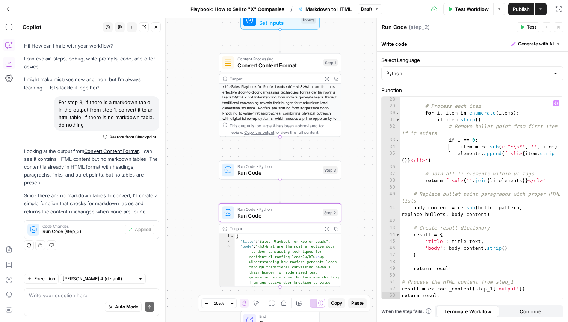
scroll to position [210, 0]
click at [492, 288] on div "# Process each item for i , item in enumerate ( items ) : if item . strip ( ) :…" at bounding box center [481, 204] width 163 height 216
type textarea "**********"
click at [327, 158] on span "Test" at bounding box center [329, 155] width 9 height 7
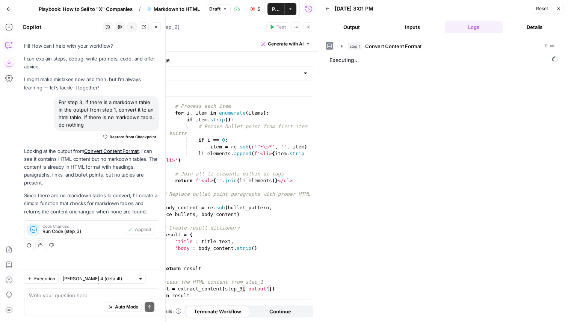
click at [561, 6] on button "Close" at bounding box center [559, 9] width 10 height 10
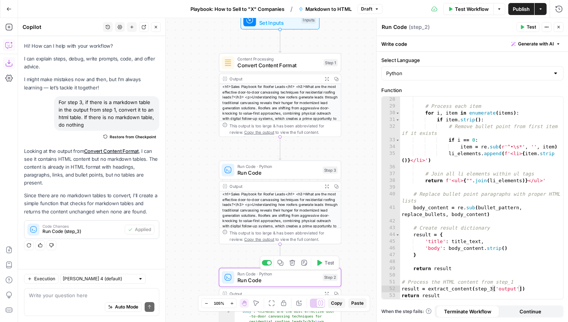
click at [310, 274] on span "Run Code · Python" at bounding box center [279, 274] width 82 height 6
click at [322, 263] on button "Test" at bounding box center [325, 263] width 24 height 10
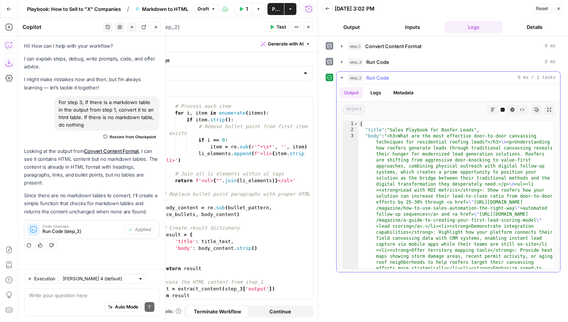
click at [490, 104] on div "object Markdown Code Editor HTML Viewer Raw Output Copy Expand Output" at bounding box center [449, 110] width 224 height 16
click at [491, 108] on icon "button" at bounding box center [493, 109] width 5 height 5
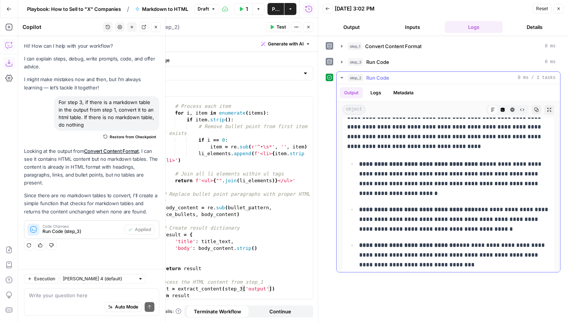
scroll to position [1175, 0]
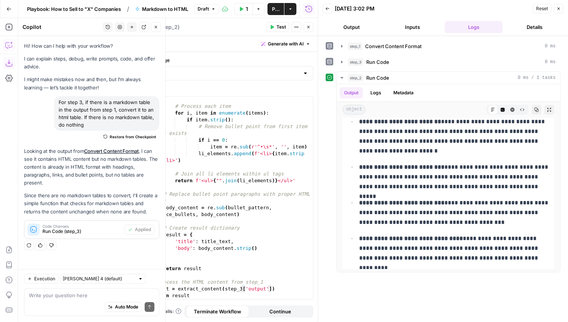
click at [93, 9] on span "Playbook: How to Sell to "X" Companies" at bounding box center [74, 9] width 94 height 8
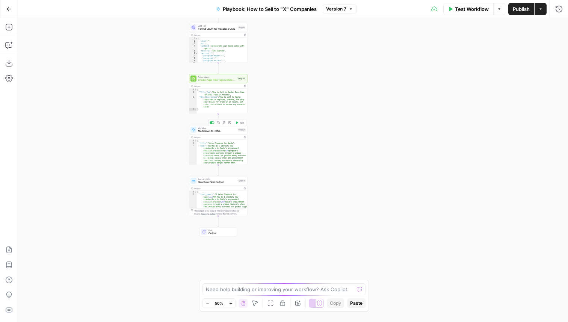
click at [232, 134] on div "Workflow Markdown to HTML Step 21 Copy step Delete step Add Note Test" at bounding box center [218, 129] width 58 height 9
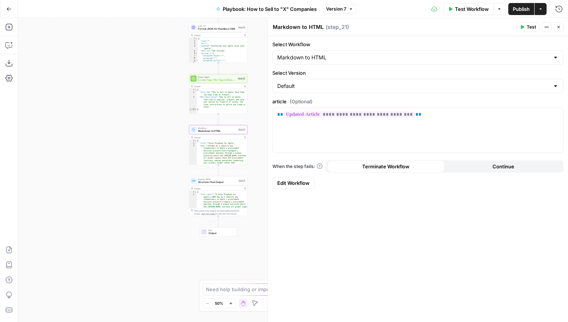
click at [295, 180] on span "Edit Workflow" at bounding box center [293, 183] width 32 height 8
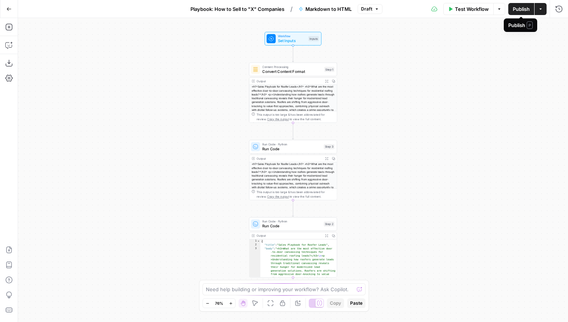
click at [520, 10] on span "Publish" at bounding box center [521, 9] width 17 height 8
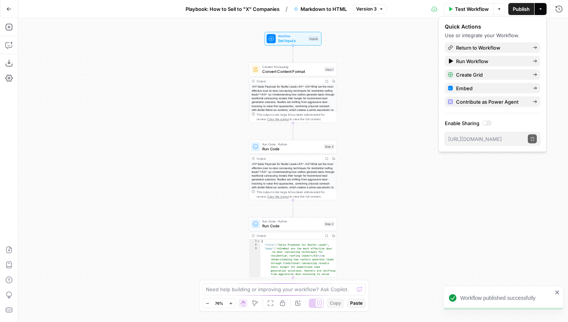
click at [250, 13] on button "Playbook: How to Sell to "X" Companies" at bounding box center [232, 9] width 103 height 12
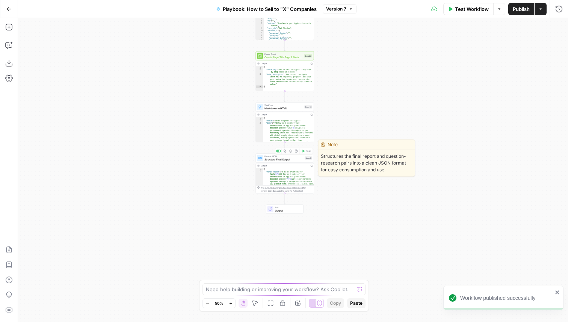
click at [291, 104] on span "Workflow" at bounding box center [284, 105] width 38 height 3
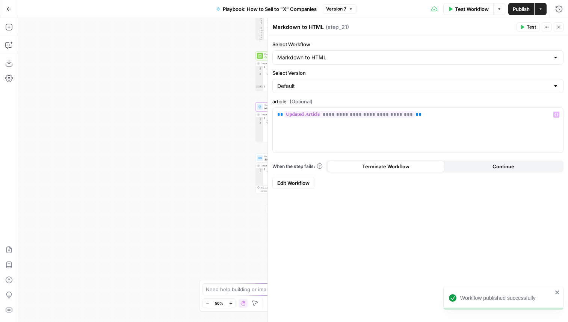
click at [289, 183] on span "Edit Workflow" at bounding box center [293, 183] width 32 height 8
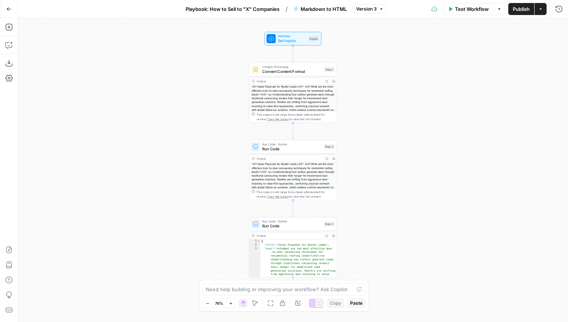
click at [223, 8] on span "Playbook: How to Sell to "X" Companies" at bounding box center [233, 9] width 94 height 8
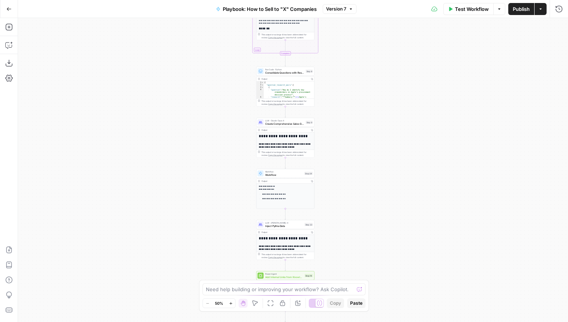
click at [298, 126] on div "LLM · Claude Opus 4 Create Comprehensive Sales Guide Step 9 Copy step Delete st…" at bounding box center [285, 122] width 58 height 9
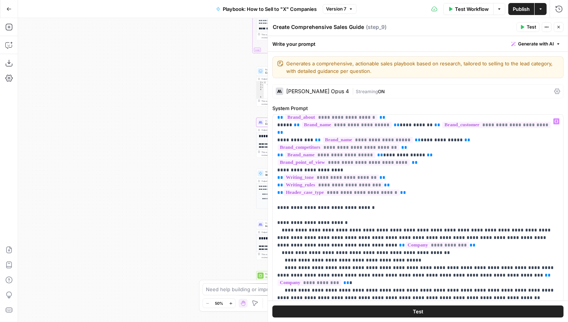
scroll to position [74, 0]
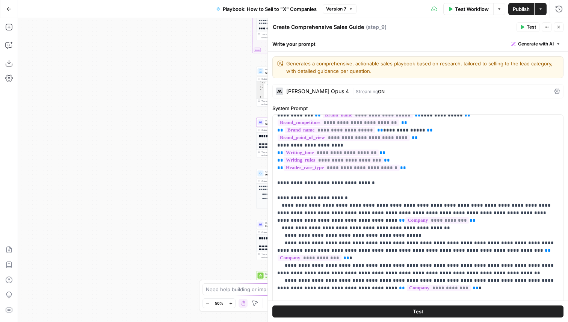
click at [562, 24] on button "Close" at bounding box center [559, 27] width 10 height 10
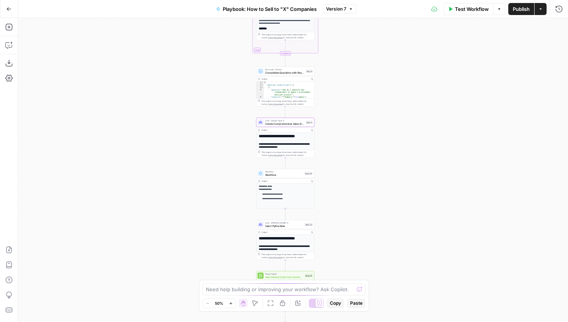
scroll to position [89, 0]
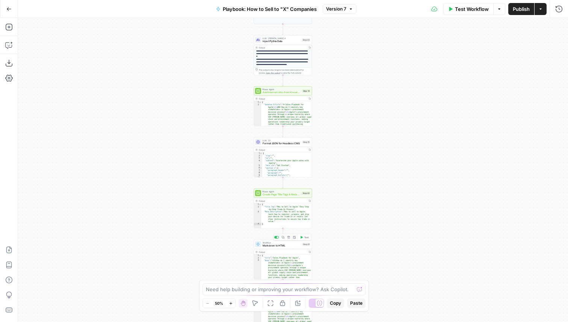
click at [306, 238] on span "Test" at bounding box center [306, 237] width 5 height 3
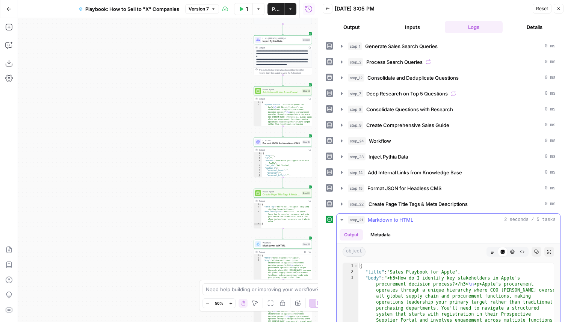
click at [496, 251] on button "Markdown" at bounding box center [493, 252] width 10 height 10
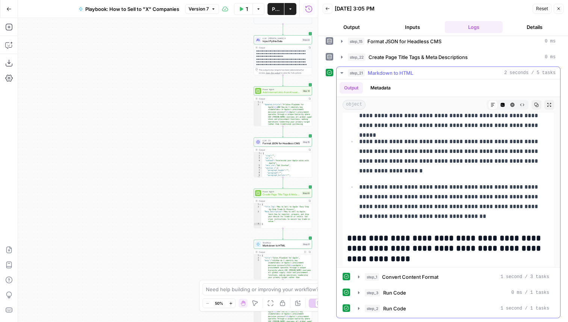
scroll to position [1497, 0]
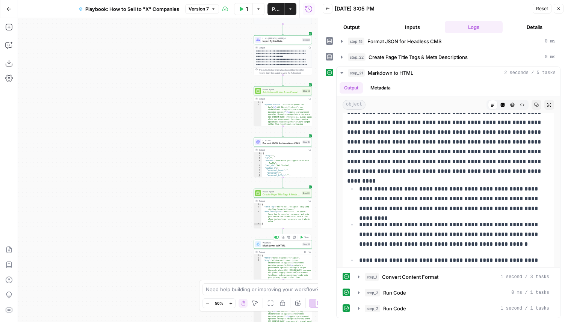
click at [288, 247] on span "Markdown to HTML" at bounding box center [282, 246] width 38 height 4
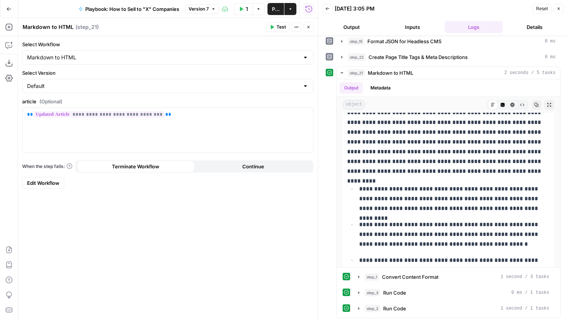
click at [47, 187] on link "Edit Workflow" at bounding box center [43, 183] width 42 height 12
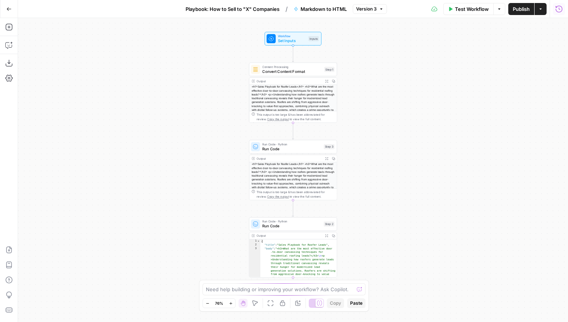
click at [552, 10] on div "Test Workflow Options Publish Actions Run History" at bounding box center [477, 9] width 181 height 18
click at [561, 10] on icon "button" at bounding box center [560, 9] width 8 height 8
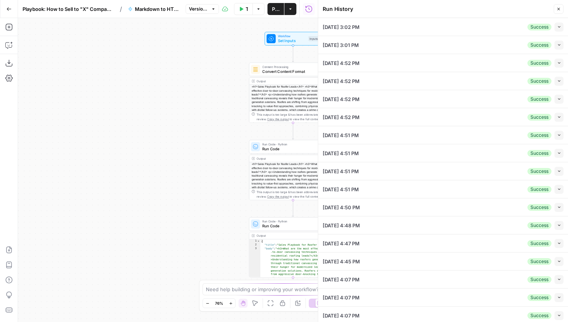
click at [557, 10] on icon "button" at bounding box center [559, 9] width 5 height 5
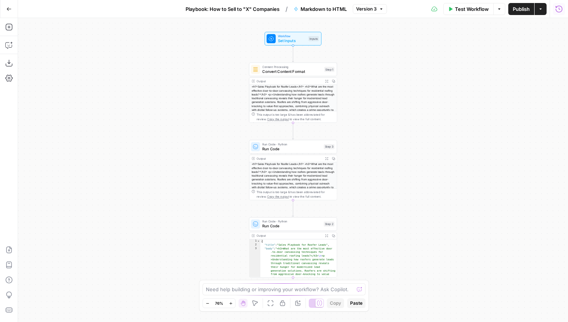
click at [481, 5] on span "Test Workflow" at bounding box center [472, 9] width 34 height 8
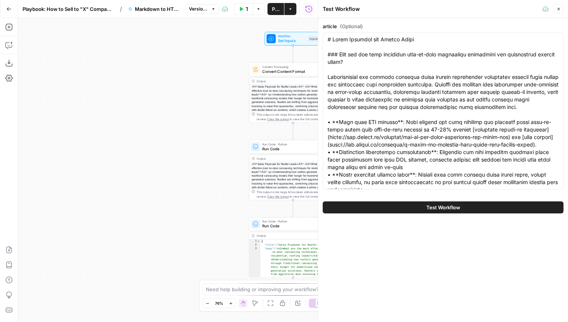
click at [6, 10] on icon "button" at bounding box center [8, 8] width 5 height 5
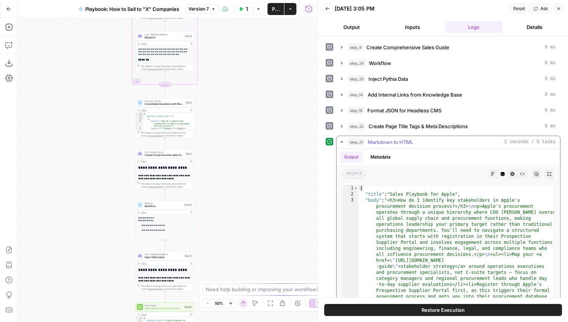
scroll to position [74, 0]
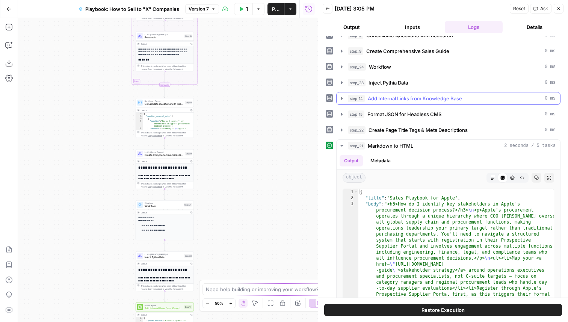
click at [426, 101] on span "Add Internal Links from Knowledge Base" at bounding box center [415, 99] width 94 height 8
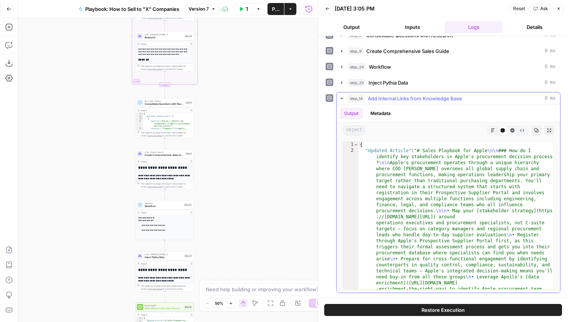
click at [493, 131] on icon "button" at bounding box center [493, 130] width 5 height 5
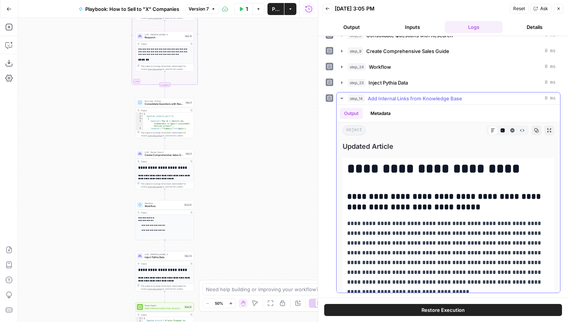
click at [502, 126] on button "Code Editor" at bounding box center [503, 131] width 10 height 10
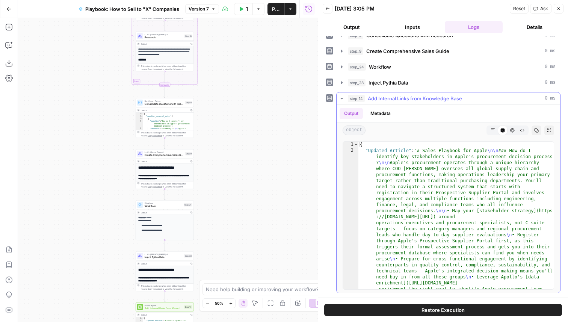
type textarea "**********"
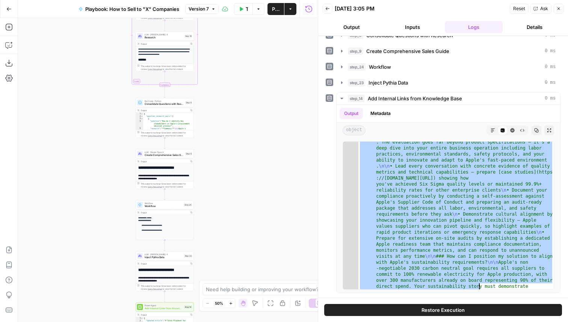
scroll to position [682, 0]
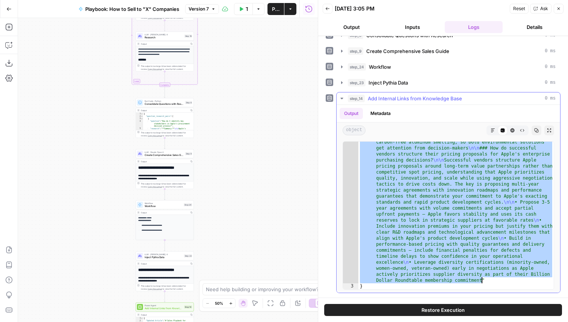
drag, startPoint x: 421, startPoint y: 151, endPoint x: 483, endPoint y: 282, distance: 144.1
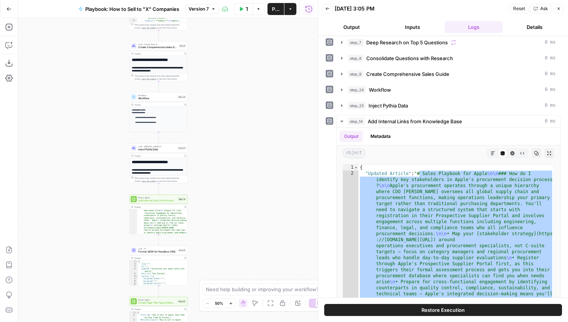
scroll to position [146, 0]
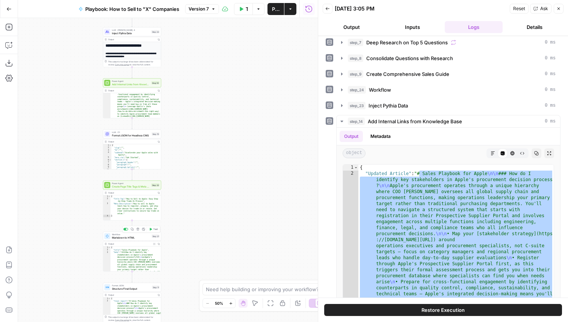
click at [142, 238] on span "Markdown to HTML" at bounding box center [131, 238] width 38 height 4
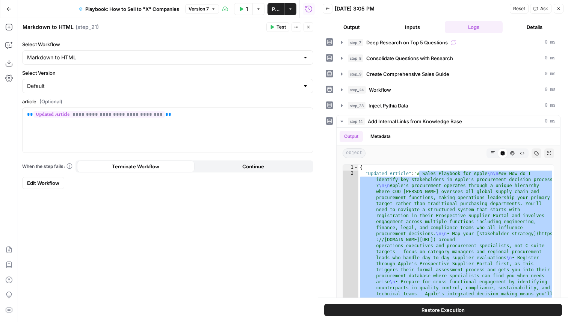
click at [53, 186] on span "Edit Workflow" at bounding box center [43, 183] width 32 height 8
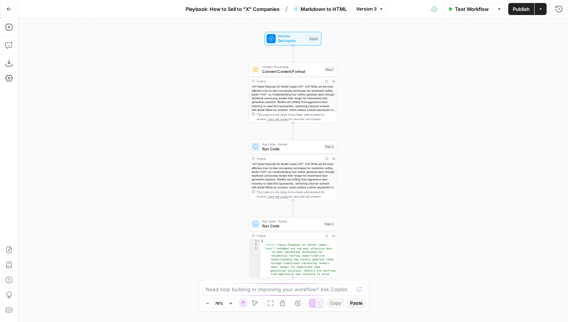
click at [468, 9] on span "Test Workflow" at bounding box center [472, 9] width 34 height 8
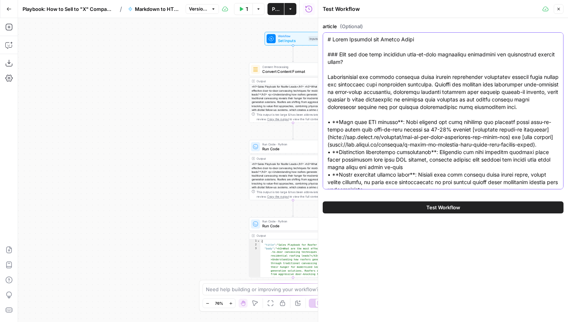
paste textarea "Apple\n\n### How do I identify key stakeholders in Apple's procurement decision…"
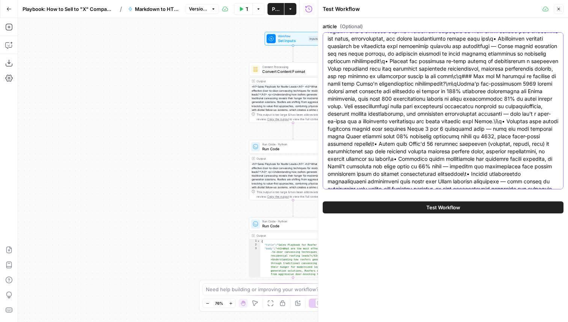
scroll to position [579, 0]
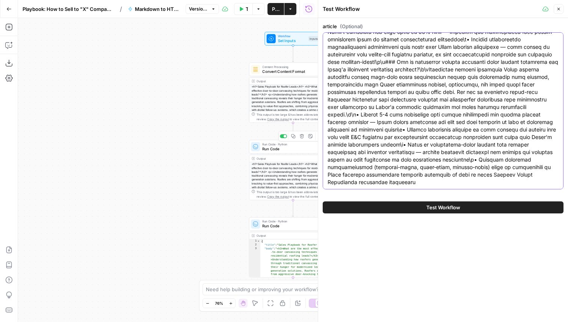
type textarea "# Sales Playbook for Apple\n\n### How do I identify key stakeholders in Apple's…"
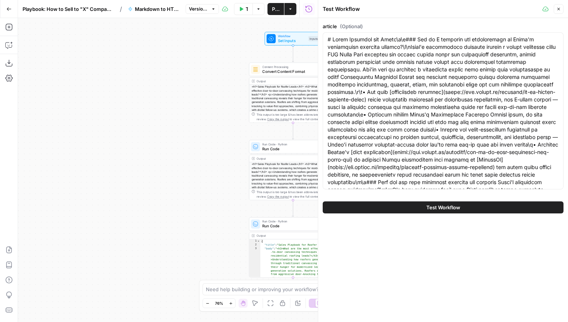
click at [416, 210] on button "Test Workflow" at bounding box center [443, 207] width 241 height 12
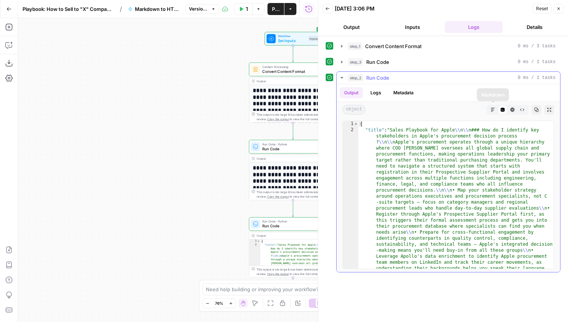
click at [491, 109] on icon "button" at bounding box center [493, 109] width 5 height 5
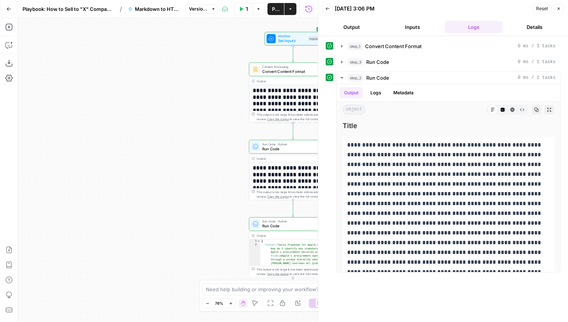
click at [423, 22] on button "Inputs" at bounding box center [413, 27] width 58 height 12
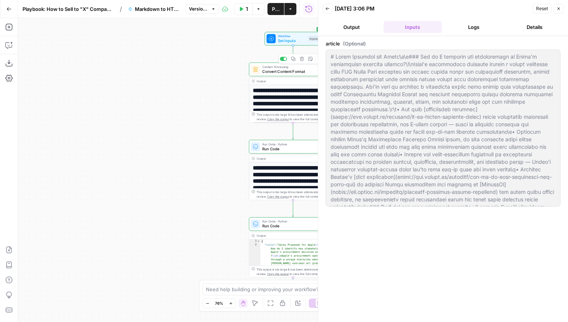
click at [295, 70] on span "Convert Content Format" at bounding box center [292, 71] width 60 height 6
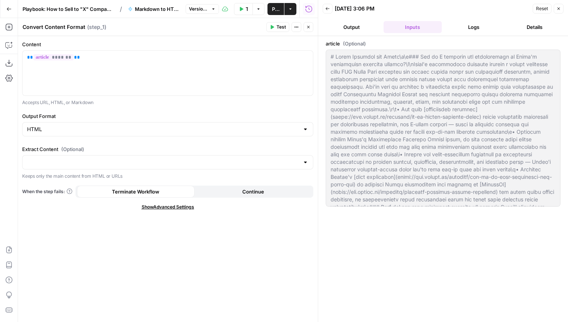
click at [308, 27] on icon "button" at bounding box center [308, 27] width 3 height 3
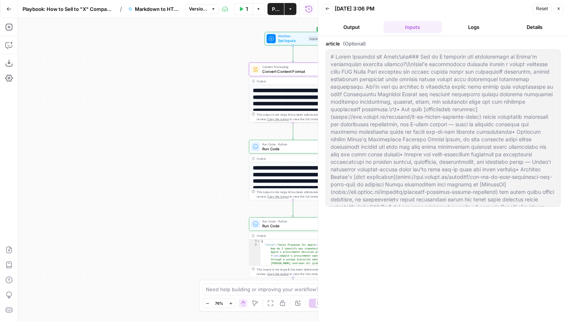
click at [359, 27] on button "Output" at bounding box center [352, 27] width 58 height 12
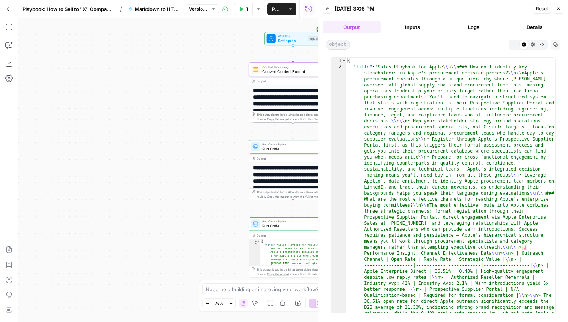
click at [480, 34] on header "Back 09/15/25 at 3:06 PM Reset Close Output Inputs Logs Details" at bounding box center [443, 18] width 250 height 36
click at [473, 24] on button "Logs" at bounding box center [474, 27] width 58 height 12
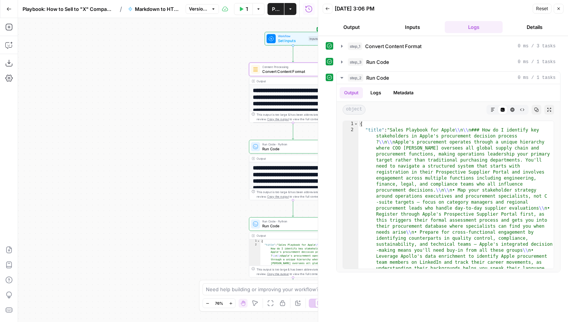
click at [369, 27] on button "Output" at bounding box center [352, 27] width 58 height 12
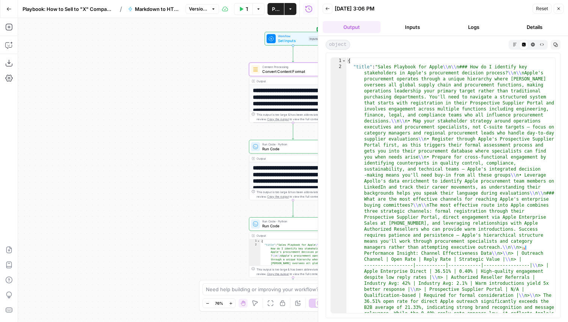
click at [510, 45] on button "Markdown" at bounding box center [514, 44] width 9 height 9
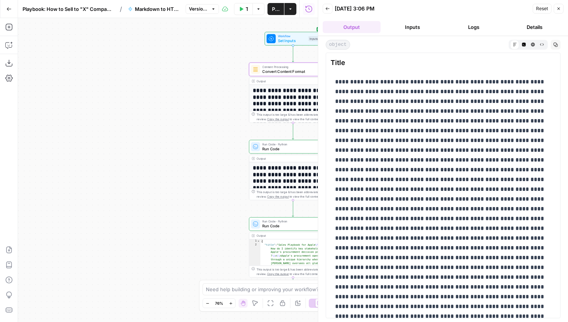
click at [559, 9] on icon "button" at bounding box center [559, 8] width 5 height 5
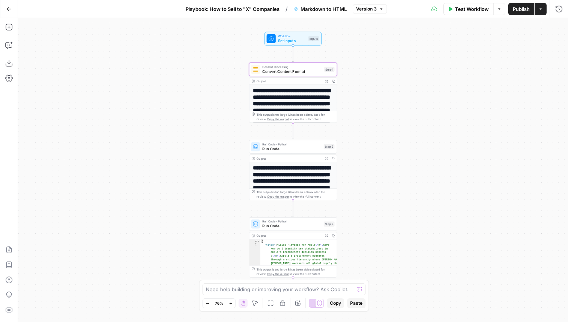
click at [245, 9] on span "Playbook: How to Sell to "X" Companies" at bounding box center [233, 9] width 94 height 8
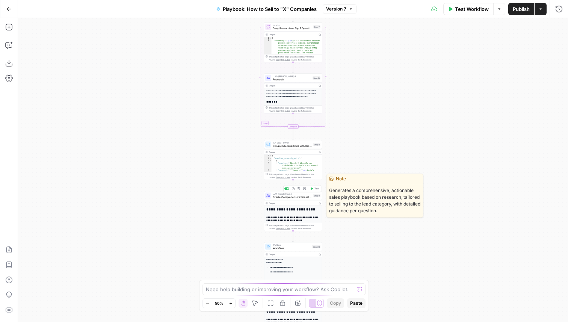
click at [301, 196] on span "Create Comprehensive Sales Guide" at bounding box center [292, 197] width 39 height 4
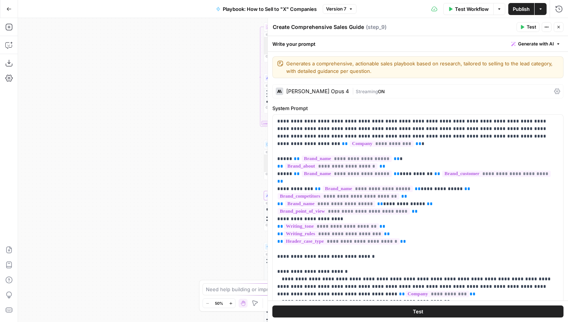
click at [559, 29] on icon "button" at bounding box center [559, 27] width 5 height 5
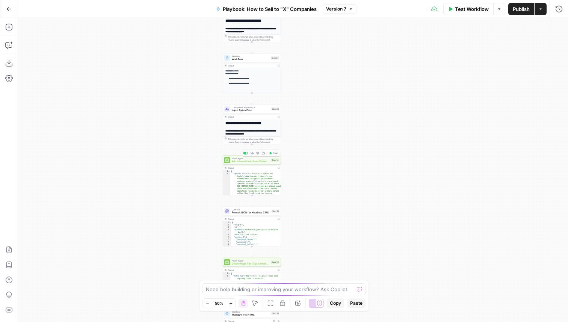
click at [275, 160] on div "Step 14" at bounding box center [275, 160] width 8 height 3
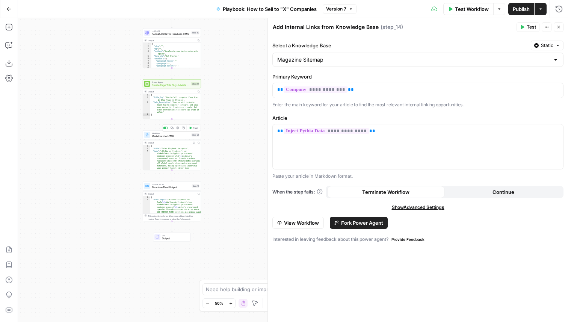
click at [183, 136] on span "Markdown to HTML" at bounding box center [171, 137] width 38 height 4
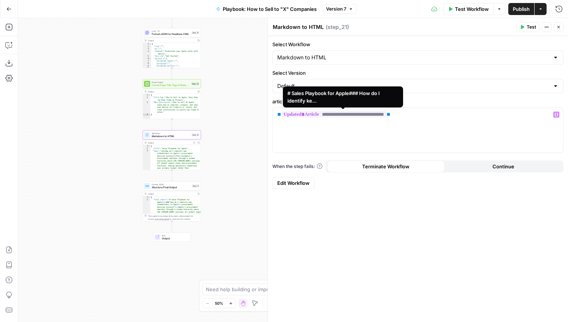
click at [364, 113] on span "**********" at bounding box center [334, 114] width 105 height 6
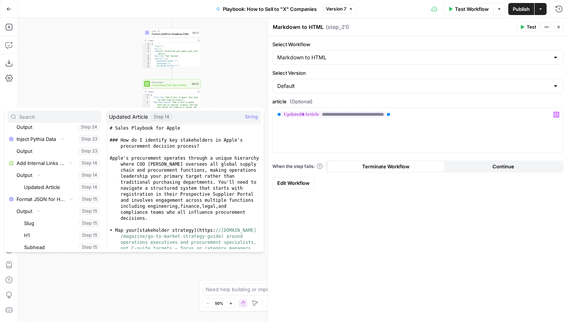
type textarea "**********"
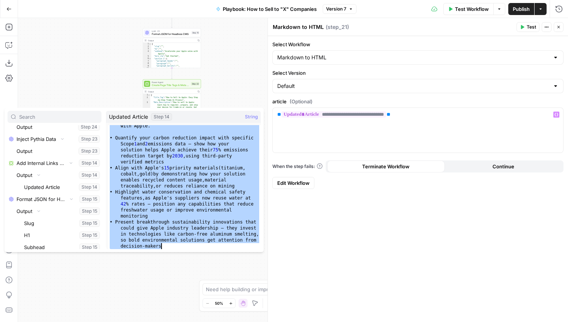
scroll to position [1127, 0]
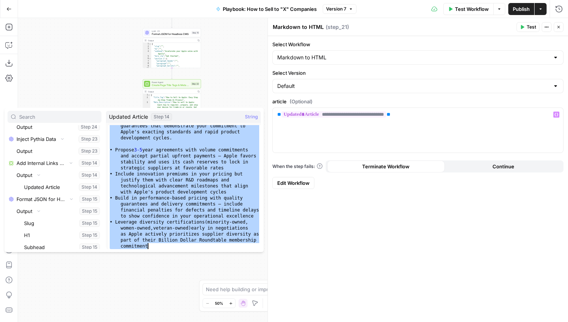
drag, startPoint x: 110, startPoint y: 129, endPoint x: 162, endPoint y: 293, distance: 171.6
click at [162, 293] on body "Apollo New Home Browse Insights Opportunities Your Data Recent Grids AEO Questi…" at bounding box center [284, 161] width 568 height 322
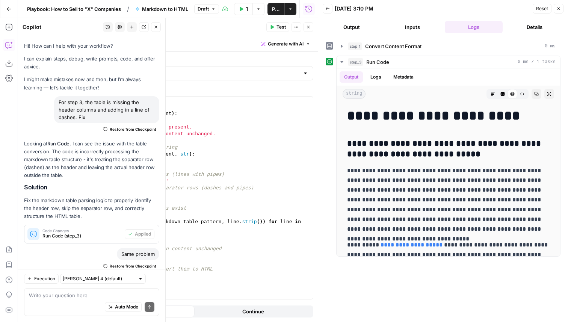
scroll to position [117, 0]
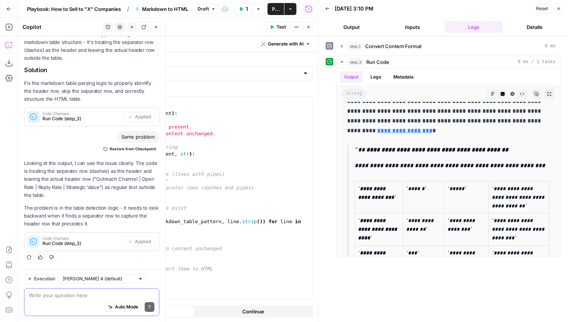
click at [86, 298] on textarea at bounding box center [92, 296] width 126 height 8
type textarea "it's still not making the header columns an html row"
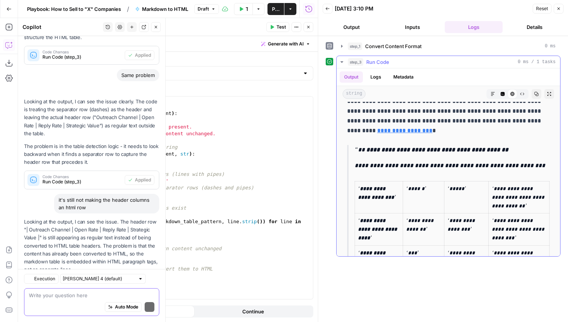
scroll to position [225, 0]
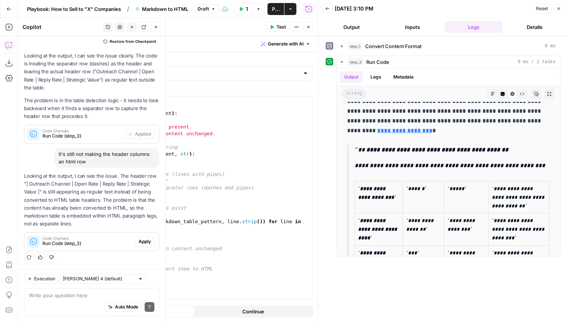
click at [150, 243] on span "Apply" at bounding box center [145, 241] width 12 height 7
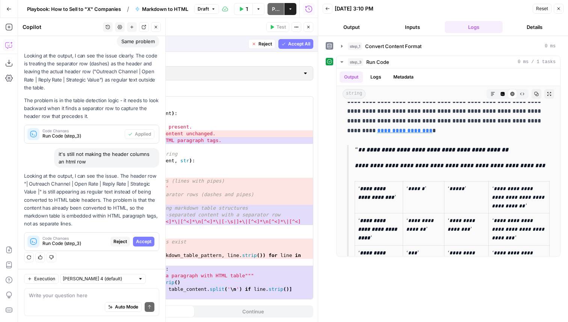
click at [292, 44] on span "Accept All" at bounding box center [299, 44] width 22 height 7
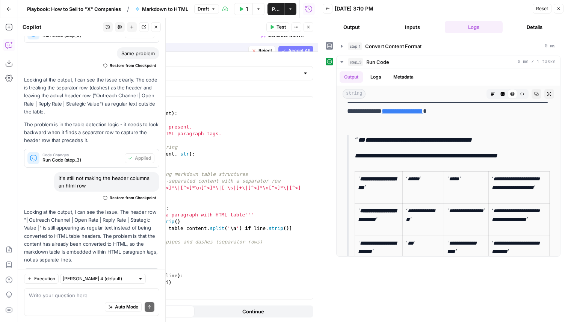
scroll to position [0, 0]
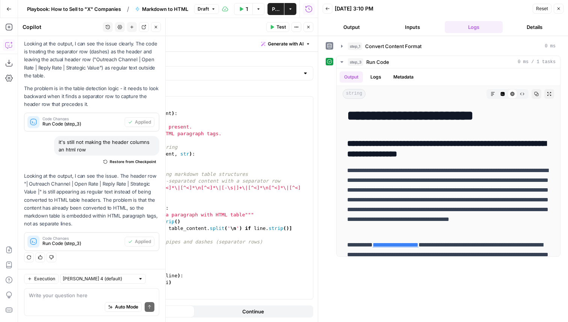
click at [281, 23] on button "Test" at bounding box center [277, 27] width 23 height 10
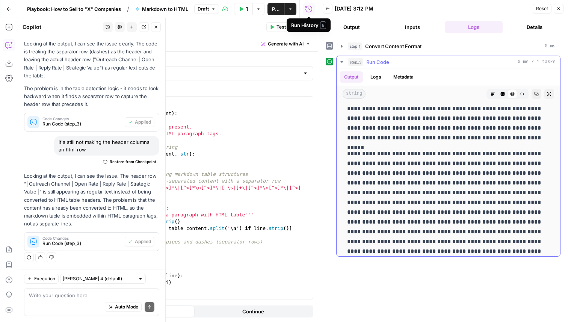
scroll to position [1294, 0]
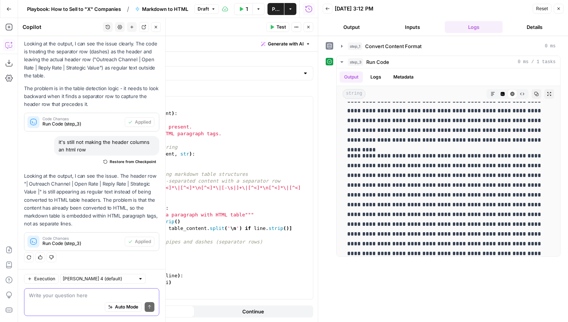
click at [56, 298] on textarea at bounding box center [92, 296] width 126 height 8
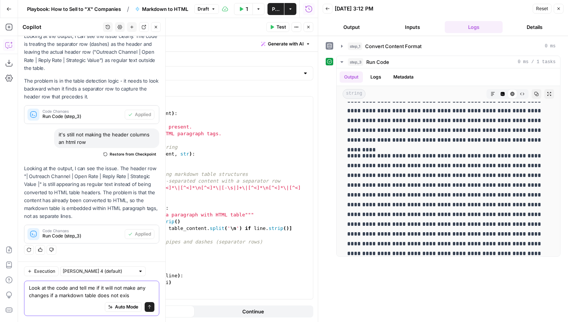
type textarea "Look at the code and tell me if it will not make any changes if a markdown tabl…"
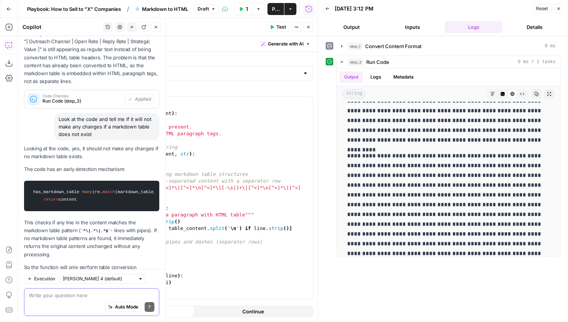
scroll to position [437, 0]
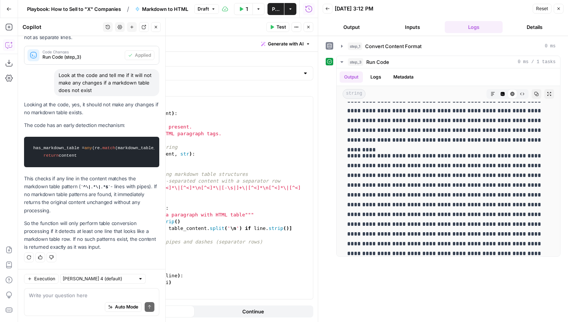
click at [274, 8] on span "Publish" at bounding box center [276, 9] width 8 height 8
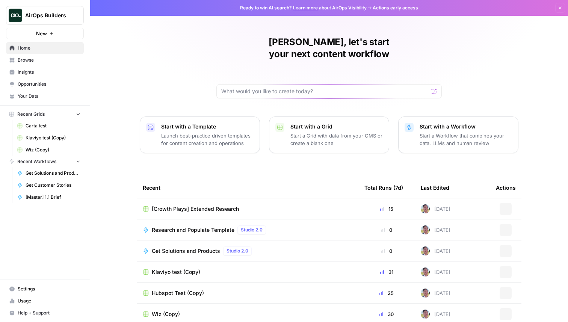
click at [45, 16] on span "AirOps Builders" at bounding box center [47, 16] width 45 height 8
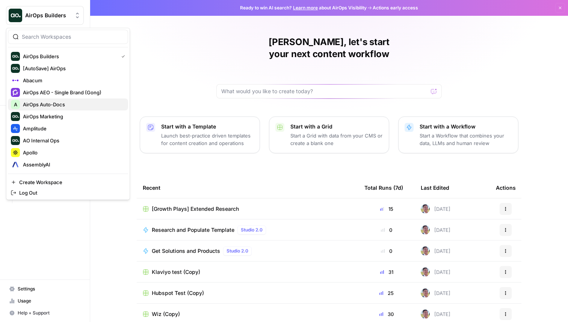
scroll to position [449, 0]
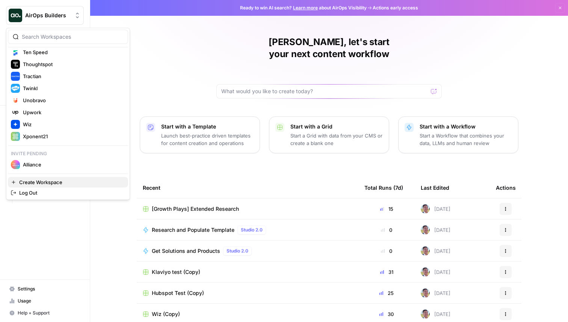
click at [58, 182] on span "Create Workspace" at bounding box center [70, 183] width 103 height 8
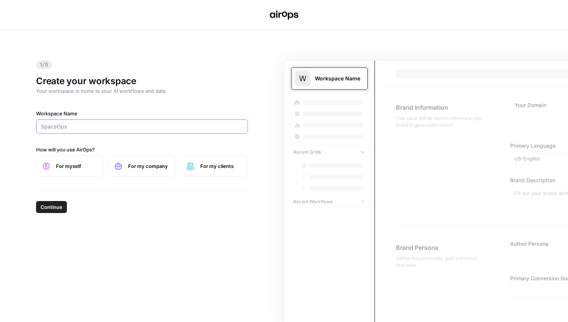
click at [144, 129] on input "Workspace Name" at bounding box center [142, 127] width 202 height 8
type input "Smartness"
click at [59, 209] on span "Continue" at bounding box center [52, 207] width 22 height 8
click at [139, 169] on span "For my company" at bounding box center [148, 166] width 41 height 8
click at [61, 201] on button "Continue" at bounding box center [51, 207] width 31 height 12
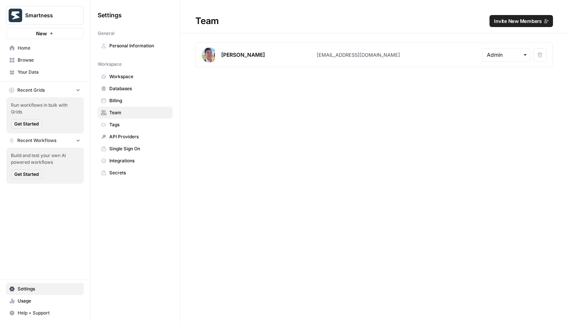
click at [518, 20] on span "Invite New Members" at bounding box center [518, 21] width 48 height 8
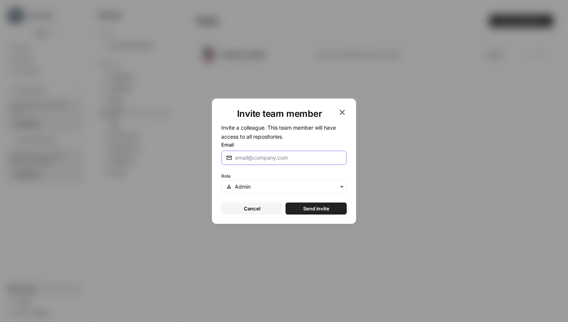
click at [271, 161] on input "Email" at bounding box center [288, 158] width 107 height 8
type input "[PERSON_NAME][EMAIL_ADDRESS][DOMAIN_NAME]"
click at [286, 203] on button "Send invite" at bounding box center [316, 209] width 61 height 12
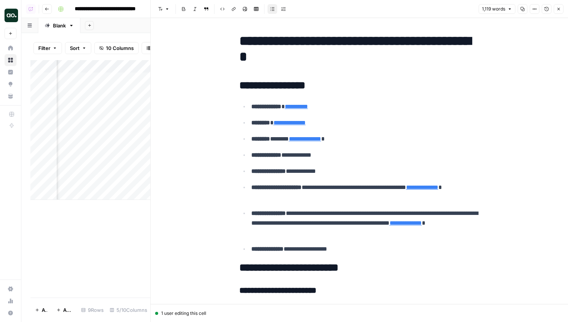
scroll to position [1197, 0]
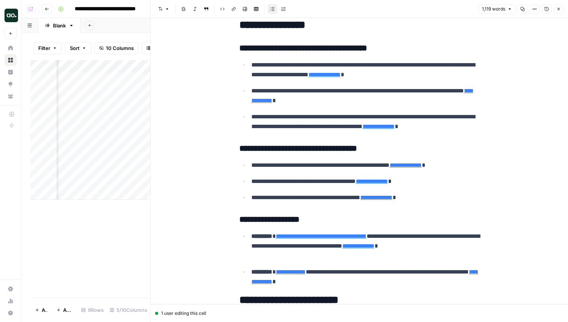
click at [560, 10] on icon "button" at bounding box center [559, 9] width 5 height 5
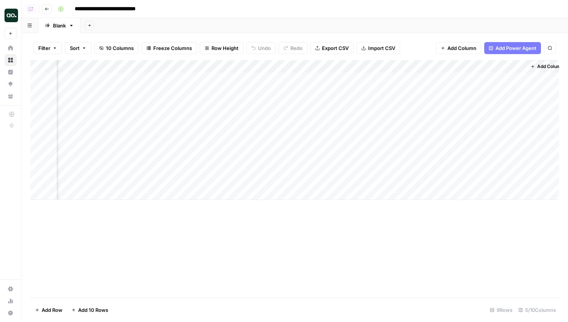
scroll to position [0, 44]
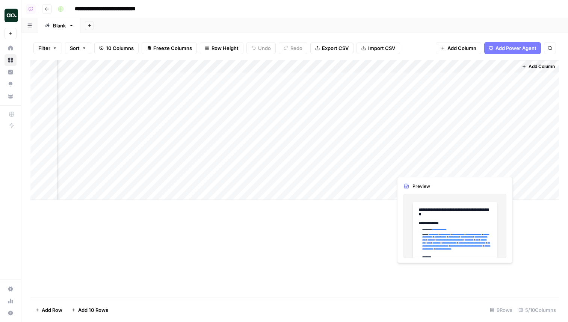
click at [479, 166] on div "Add Column" at bounding box center [294, 130] width 529 height 140
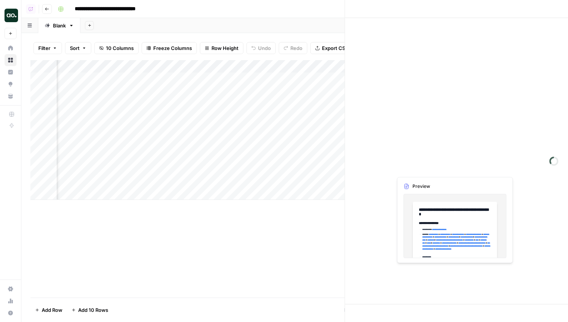
scroll to position [0, 38]
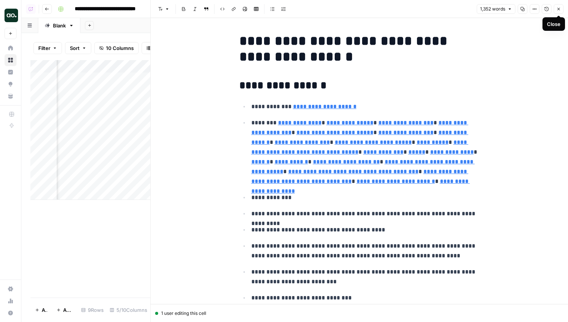
click at [560, 11] on icon "button" at bounding box center [559, 9] width 5 height 5
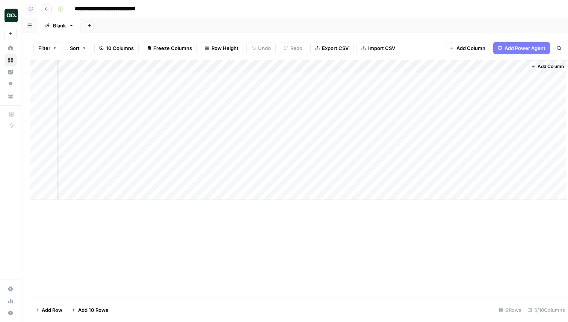
scroll to position [0, 35]
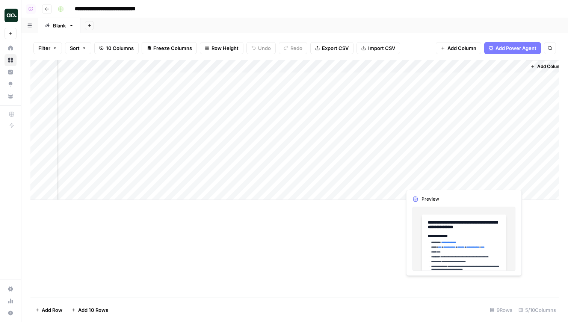
click at [483, 182] on div "Add Column" at bounding box center [294, 130] width 529 height 140
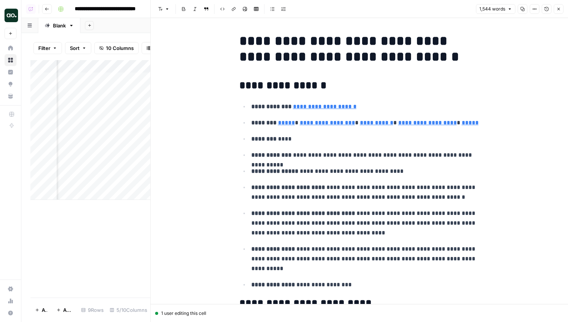
type input "[URL][DOMAIN_NAME]"
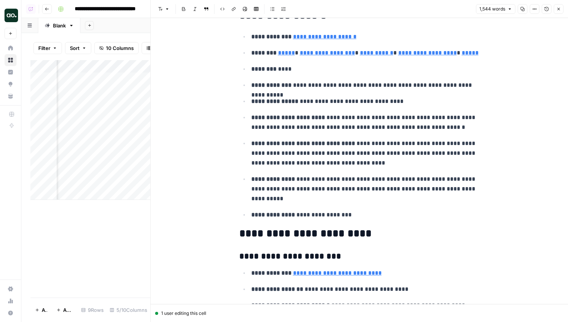
scroll to position [83, 0]
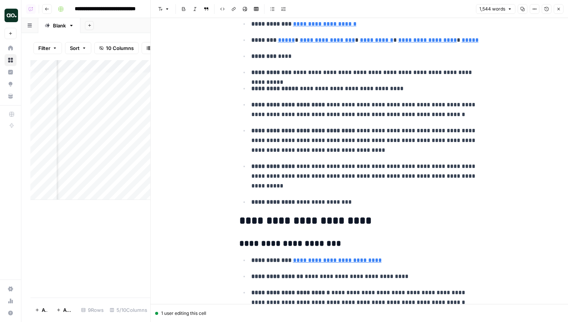
click at [562, 12] on button "Close" at bounding box center [559, 9] width 10 height 10
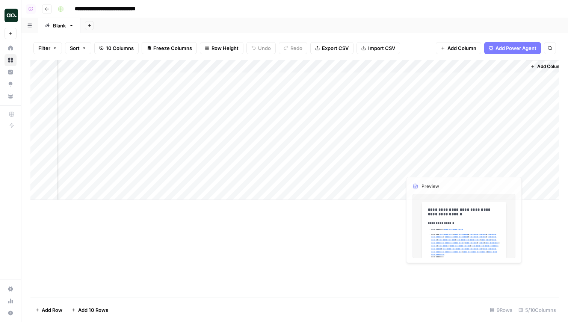
click at [475, 147] on div "Add Column" at bounding box center [294, 130] width 529 height 140
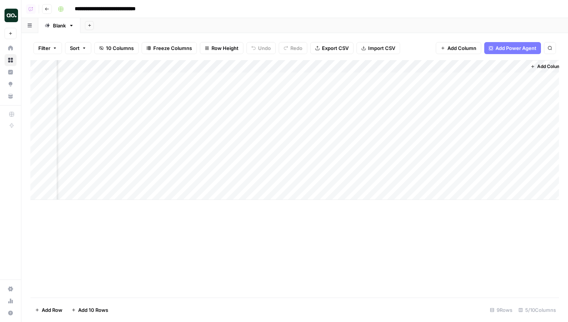
click at [475, 147] on div "Add Column" at bounding box center [294, 130] width 529 height 140
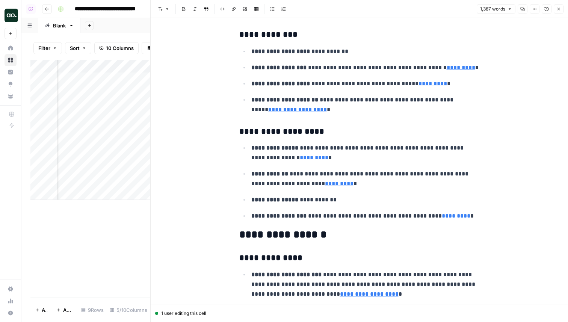
scroll to position [2967, 0]
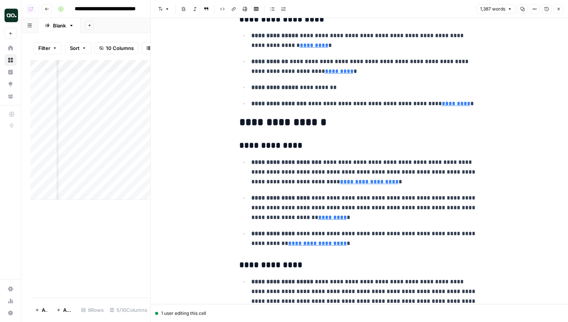
click at [557, 12] on button "Close" at bounding box center [559, 9] width 10 height 10
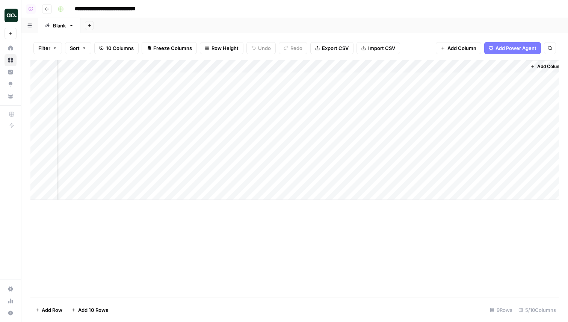
click at [467, 77] on div "Add Column" at bounding box center [294, 130] width 529 height 140
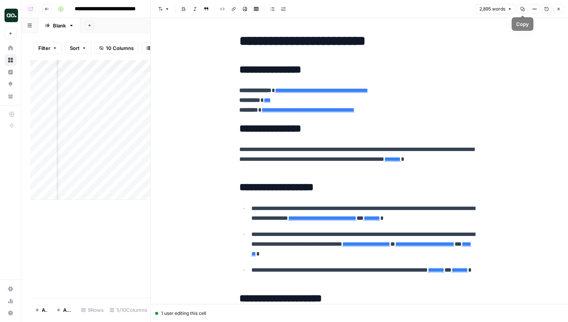
click at [519, 8] on button "Copy" at bounding box center [523, 9] width 10 height 10
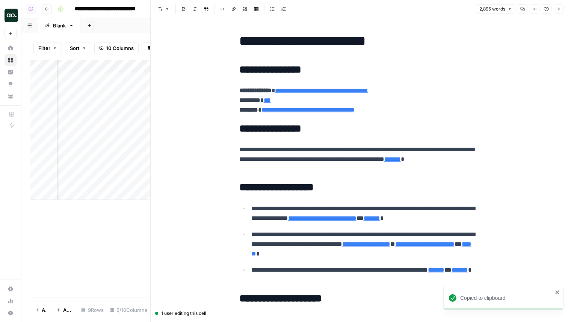
click at [558, 6] on button "Close" at bounding box center [559, 9] width 10 height 10
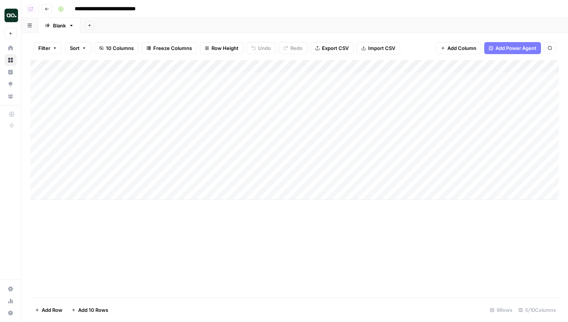
click at [478, 68] on div "Add Column" at bounding box center [294, 130] width 529 height 140
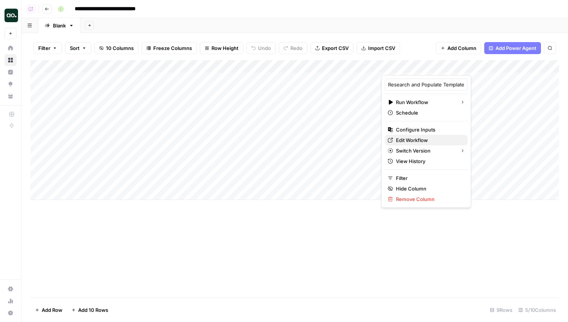
click at [413, 143] on span "Edit Workflow" at bounding box center [429, 140] width 66 height 8
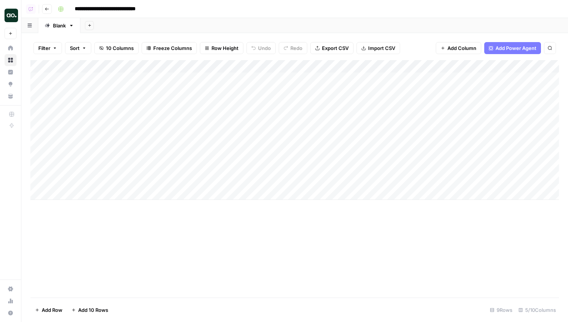
scroll to position [0, 44]
click at [443, 64] on div "Add Column" at bounding box center [294, 130] width 529 height 140
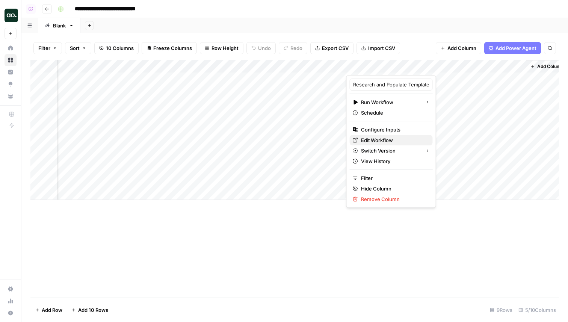
click at [383, 139] on span "Edit Workflow" at bounding box center [394, 140] width 66 height 8
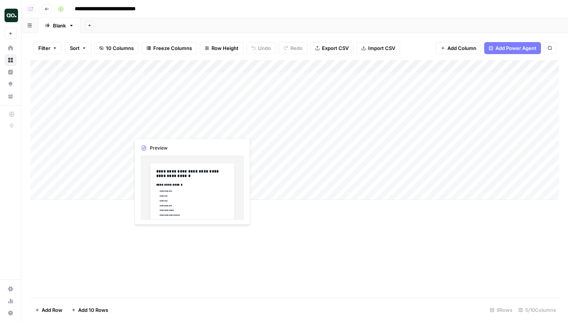
scroll to position [0, 0]
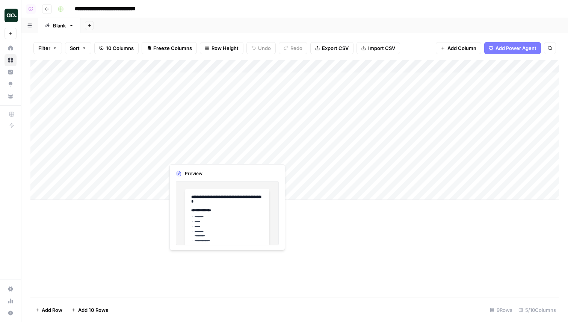
click at [217, 157] on div "Add Column" at bounding box center [294, 130] width 529 height 140
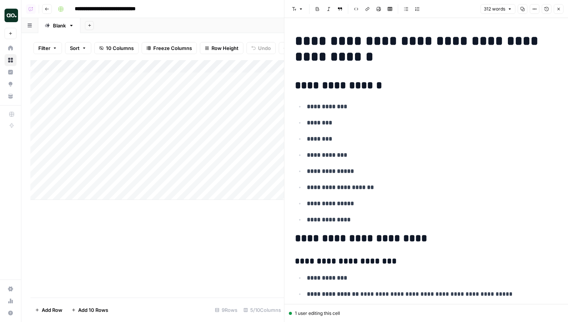
click at [559, 7] on icon "button" at bounding box center [559, 9] width 5 height 5
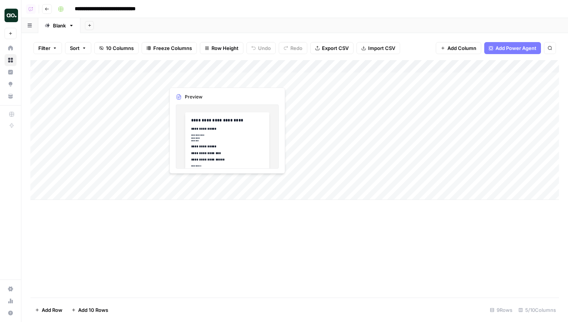
click at [201, 81] on div "Add Column" at bounding box center [294, 130] width 529 height 140
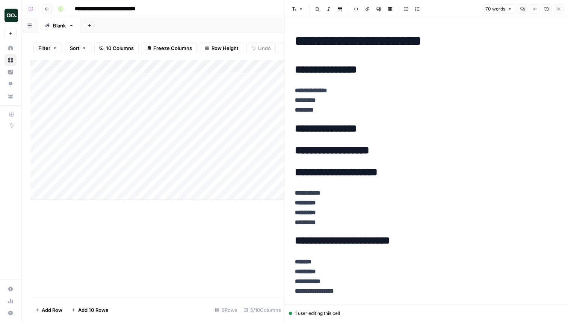
click at [366, 97] on p "**********" at bounding box center [426, 100] width 263 height 29
click at [345, 88] on p "**********" at bounding box center [426, 100] width 263 height 29
click at [334, 96] on p "**********" at bounding box center [426, 100] width 263 height 29
click at [346, 91] on p "**********" at bounding box center [426, 100] width 263 height 29
click at [336, 97] on p "**********" at bounding box center [426, 100] width 263 height 29
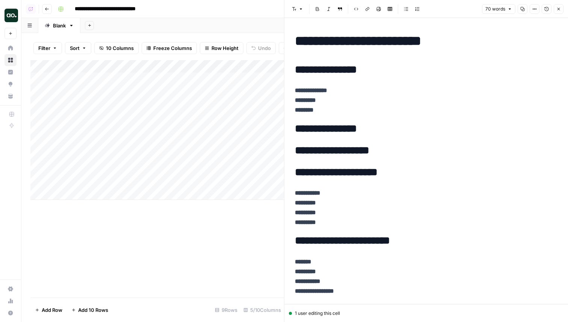
click at [335, 108] on p "**********" at bounding box center [426, 100] width 263 height 29
click at [334, 103] on p "**********" at bounding box center [426, 100] width 263 height 29
click at [558, 10] on icon "button" at bounding box center [559, 9] width 5 height 5
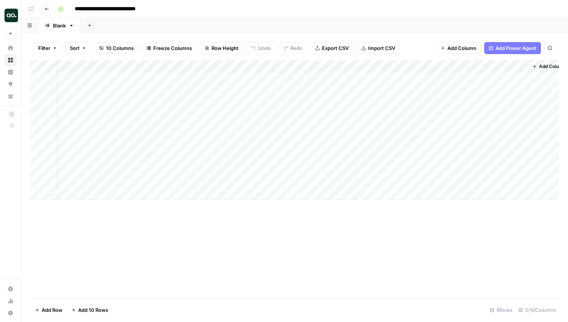
scroll to position [0, 44]
click at [433, 76] on div "Add Column" at bounding box center [294, 130] width 529 height 140
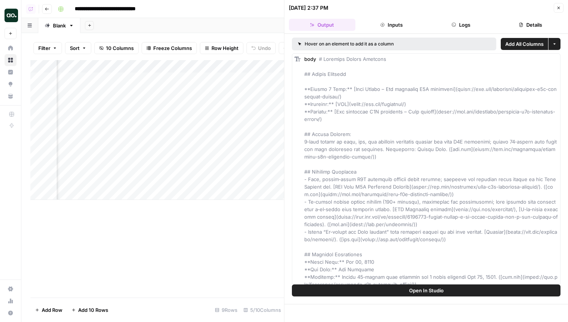
click at [437, 288] on span "Open In Studio" at bounding box center [426, 291] width 35 height 8
click at [227, 80] on div "Add Column" at bounding box center [157, 130] width 254 height 140
click at [221, 89] on div "Add Column" at bounding box center [157, 130] width 254 height 140
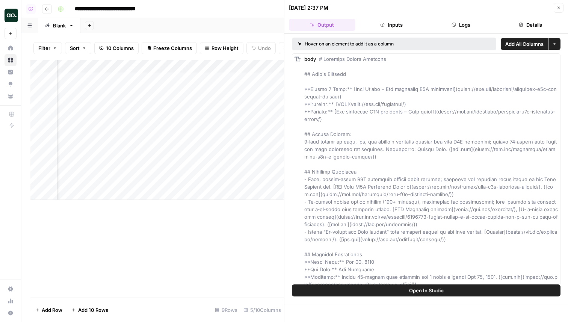
click at [221, 89] on div "Add Column" at bounding box center [157, 130] width 254 height 140
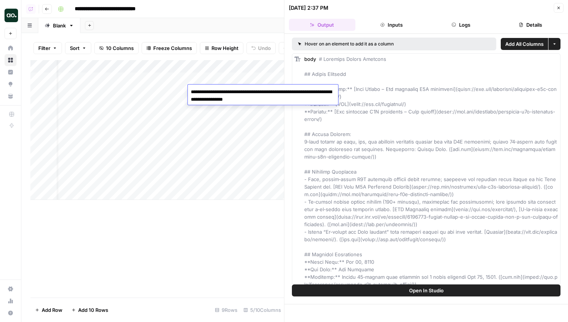
scroll to position [0, 15]
click at [230, 144] on div "Add Column" at bounding box center [157, 130] width 254 height 140
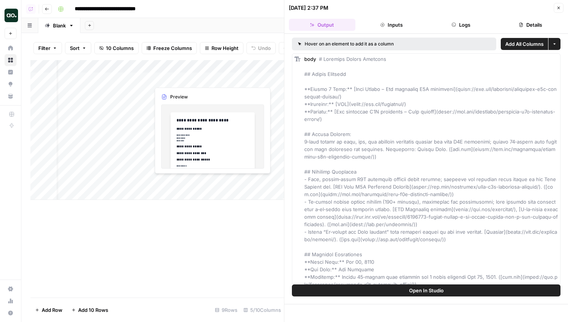
click at [200, 80] on div "Add Column" at bounding box center [157, 130] width 254 height 140
click at [559, 10] on icon "button" at bounding box center [559, 8] width 5 height 5
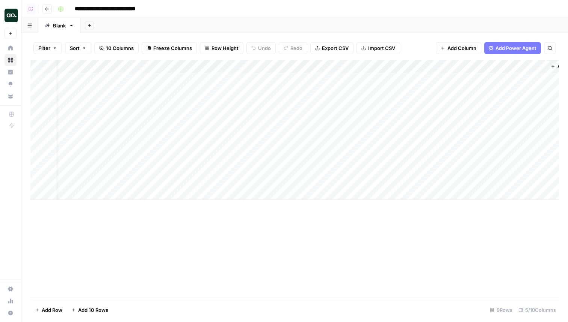
click at [495, 80] on div "Add Column" at bounding box center [294, 130] width 529 height 140
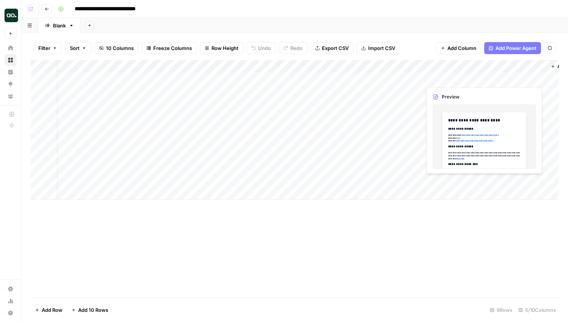
click at [495, 80] on div "Add Column" at bounding box center [294, 130] width 529 height 140
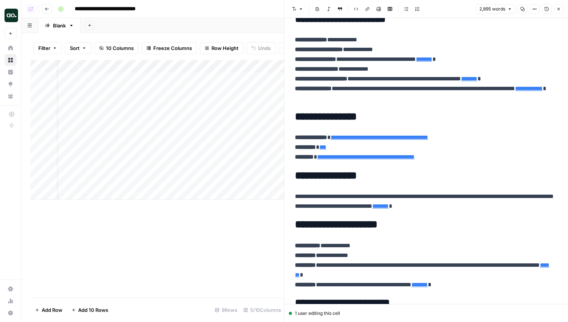
scroll to position [719, 0]
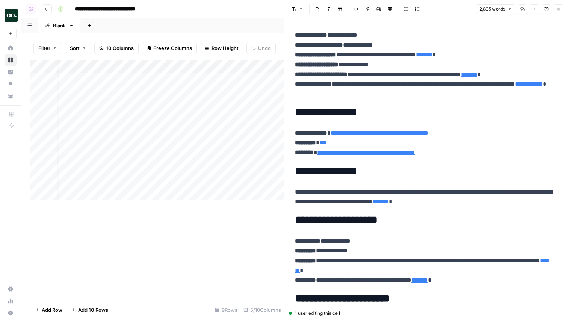
click at [559, 11] on icon "button" at bounding box center [559, 9] width 5 height 5
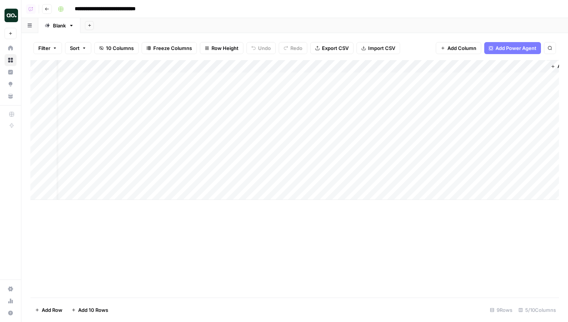
click at [86, 194] on div "Add Column" at bounding box center [294, 130] width 529 height 140
click at [229, 192] on div "Add Column" at bounding box center [294, 136] width 529 height 153
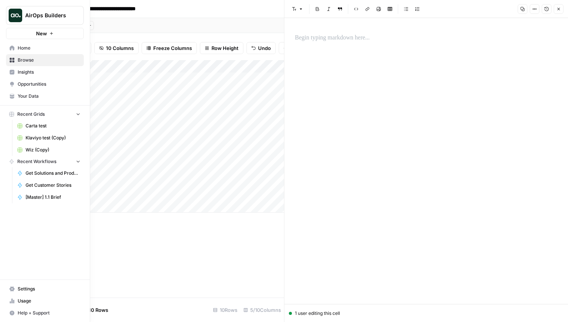
click at [27, 49] on span "Home" at bounding box center [49, 48] width 63 height 7
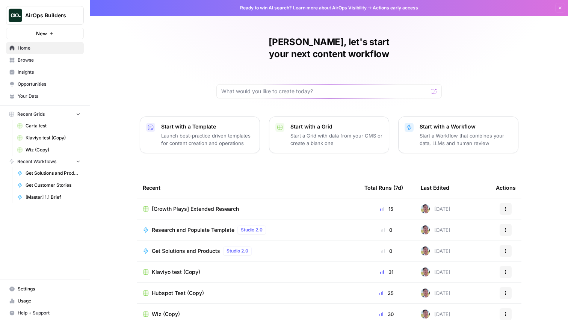
click at [37, 99] on span "Your Data" at bounding box center [49, 96] width 63 height 7
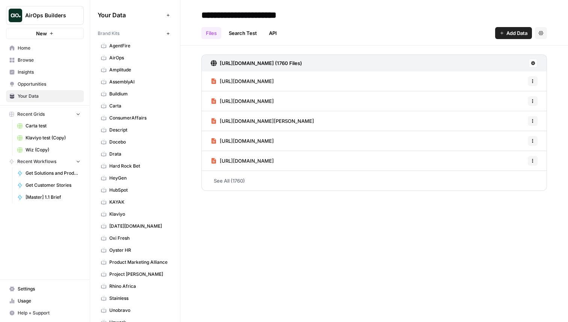
click at [45, 48] on span "Home" at bounding box center [49, 48] width 63 height 7
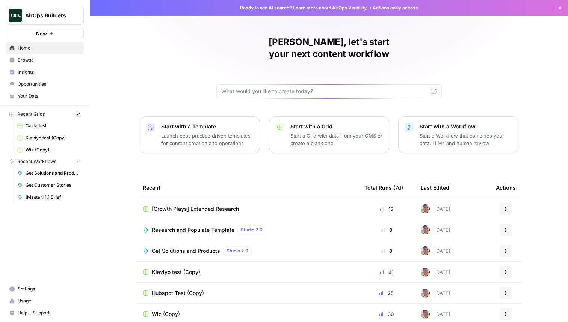
click at [192, 205] on span "[Growth Plays] Extended Research" at bounding box center [195, 209] width 87 height 8
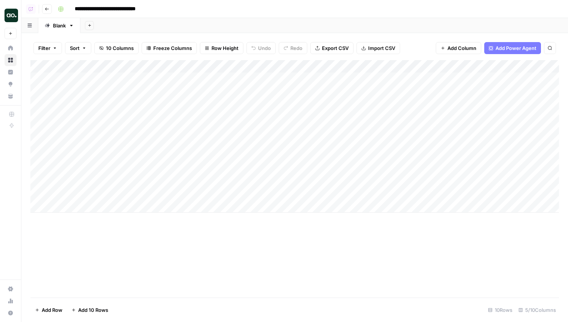
click at [225, 189] on div "Add Column" at bounding box center [294, 136] width 529 height 153
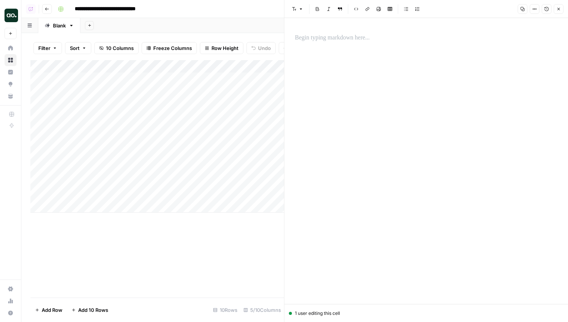
click at [360, 41] on p at bounding box center [426, 38] width 263 height 10
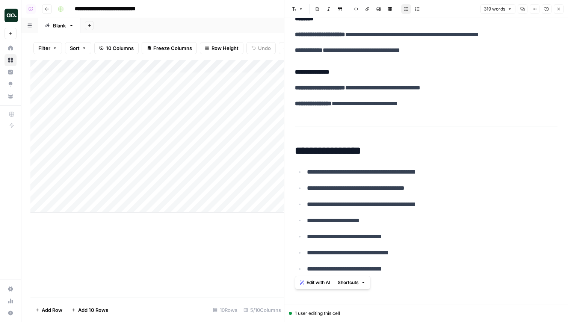
drag, startPoint x: 406, startPoint y: 269, endPoint x: 291, endPoint y: 155, distance: 162.1
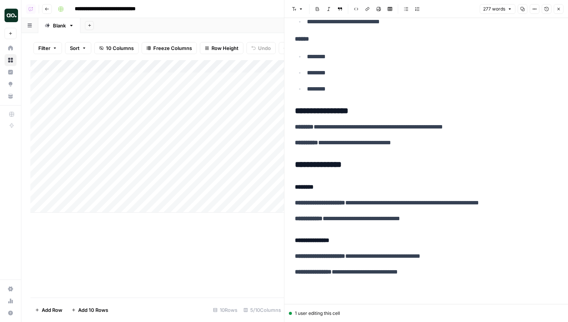
scroll to position [1007, 0]
click at [133, 191] on div "Add Column" at bounding box center [157, 136] width 254 height 153
paste textarea "**********"
type textarea "**********"
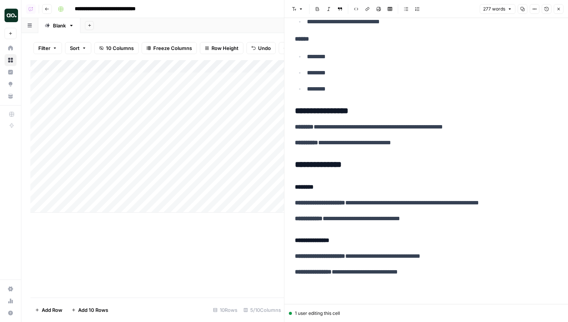
click at [80, 189] on div "Add Column" at bounding box center [157, 136] width 254 height 153
drag, startPoint x: 74, startPoint y: 194, endPoint x: 58, endPoint y: 195, distance: 16.9
click at [58, 195] on textarea "**********" at bounding box center [116, 194] width 120 height 11
type textarea "**********"
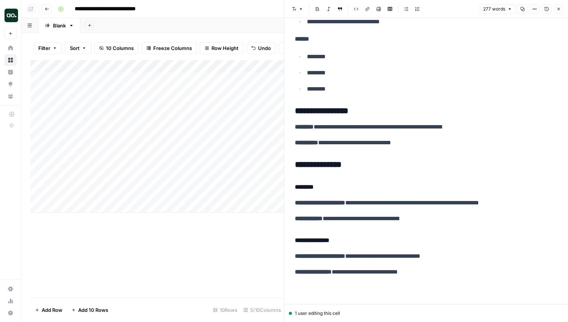
click at [194, 188] on div "Add Column" at bounding box center [157, 136] width 254 height 153
click at [150, 193] on div "Add Column" at bounding box center [157, 136] width 254 height 153
click at [195, 193] on div "Add Column" at bounding box center [157, 136] width 254 height 153
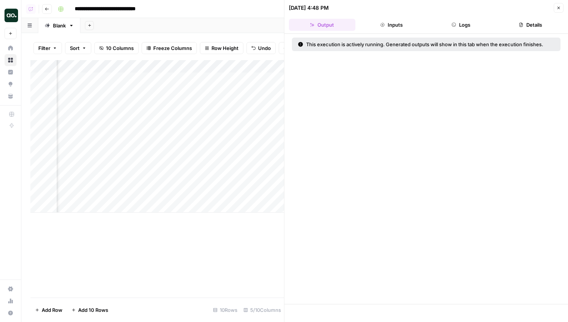
click at [482, 25] on button "Logs" at bounding box center [461, 25] width 67 height 12
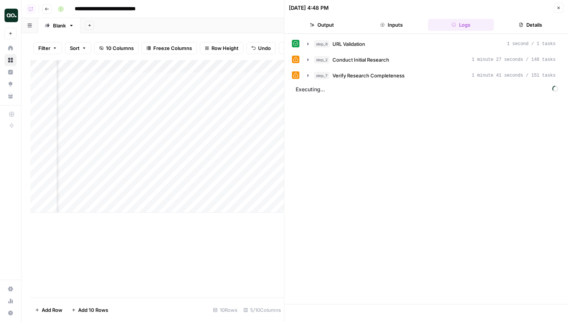
click at [392, 59] on div "step_2 Conduct Initial Research 1 minute 27 seconds / 148 tasks" at bounding box center [435, 60] width 242 height 8
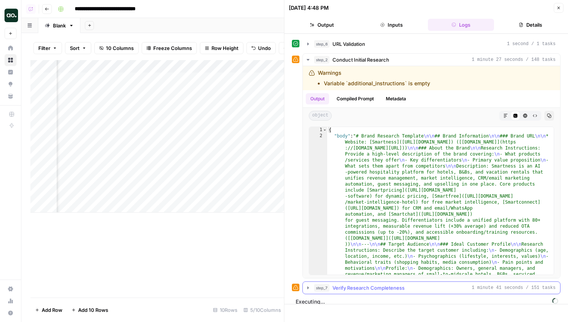
click at [391, 283] on button "step_7 Verify Research Completeness 1 minute 41 seconds / 151 tasks" at bounding box center [431, 288] width 257 height 12
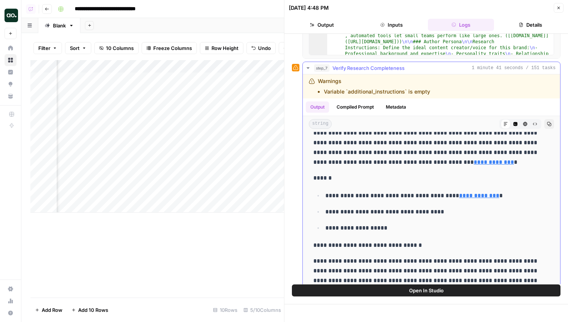
scroll to position [99, 0]
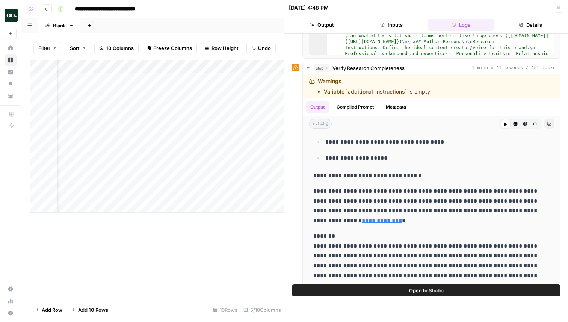
click at [412, 291] on span "Open In Studio" at bounding box center [426, 291] width 35 height 8
click at [382, 72] on button "step_7 Verify Research Completeness 1 minute 41 seconds / 151 tasks" at bounding box center [431, 68] width 257 height 12
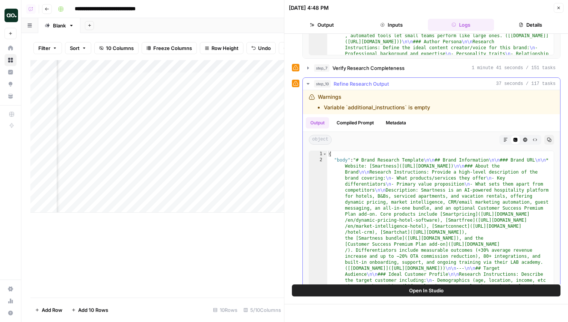
scroll to position [242, 0]
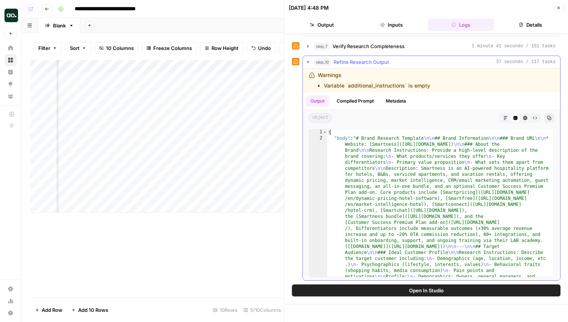
click at [505, 118] on icon "button" at bounding box center [506, 118] width 4 height 4
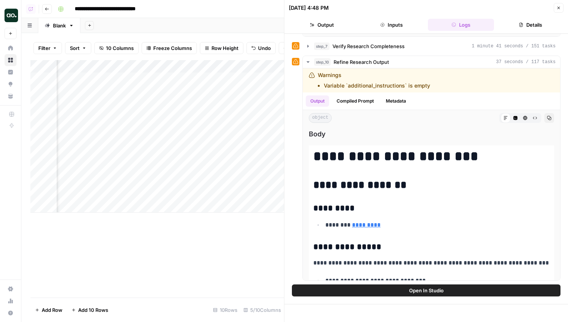
click at [242, 192] on div "Add Column" at bounding box center [157, 136] width 254 height 153
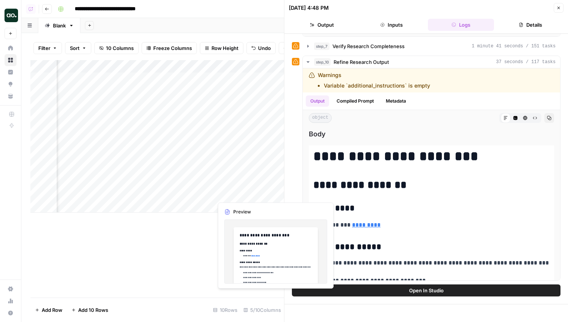
click at [242, 192] on div "Add Column" at bounding box center [157, 136] width 254 height 153
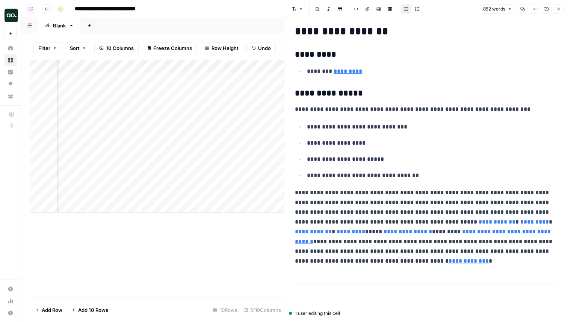
scroll to position [39, 0]
type input "[URL][DOMAIN_NAME]"
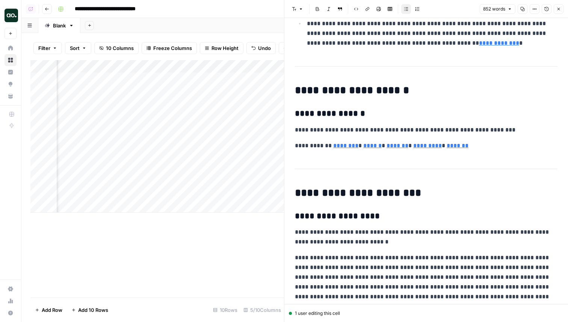
scroll to position [572, 0]
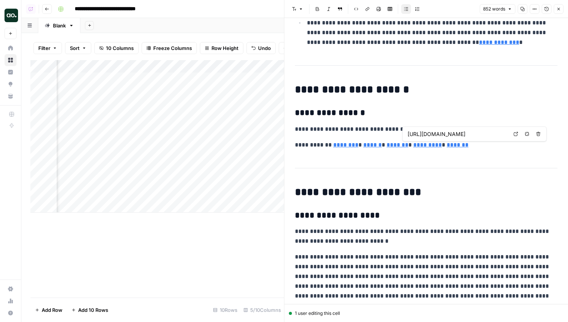
type input "[URL][DOMAIN_NAME]"
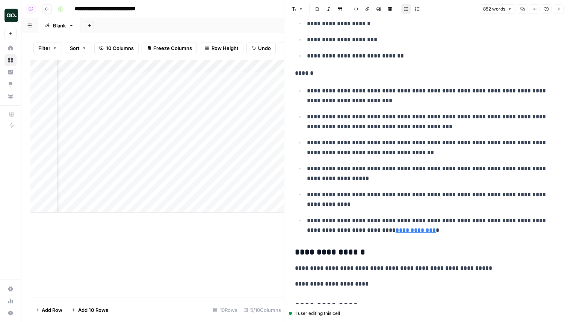
scroll to position [1433, 0]
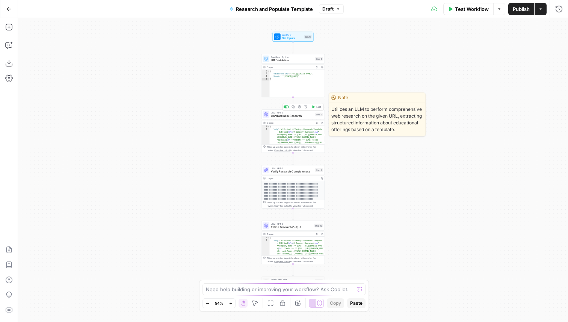
click at [288, 115] on span "Conduct Initial Research" at bounding box center [292, 116] width 42 height 4
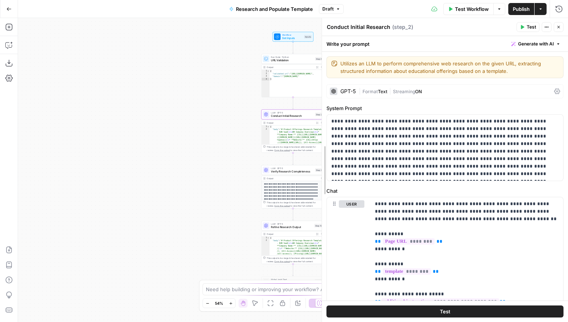
drag, startPoint x: 377, startPoint y: 156, endPoint x: 319, endPoint y: 151, distance: 58.1
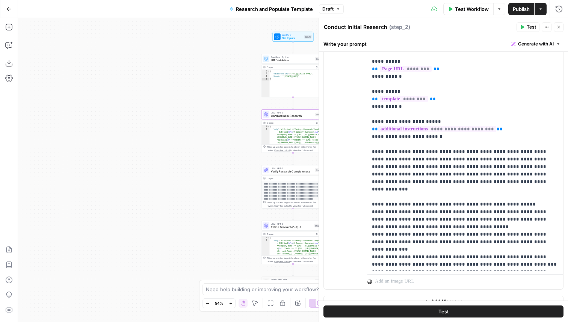
scroll to position [183, 0]
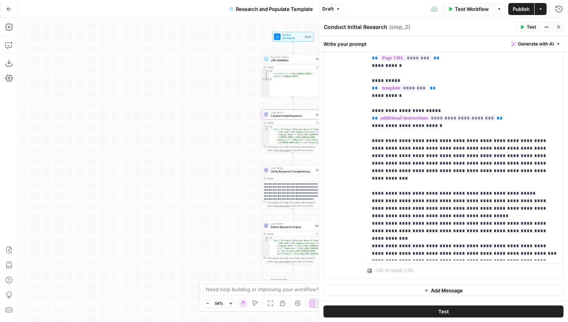
click at [560, 30] on button "Close" at bounding box center [559, 27] width 10 height 10
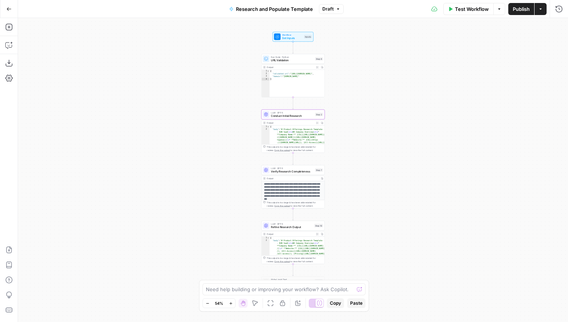
click at [285, 173] on span "Verify Research Completeness" at bounding box center [292, 172] width 42 height 4
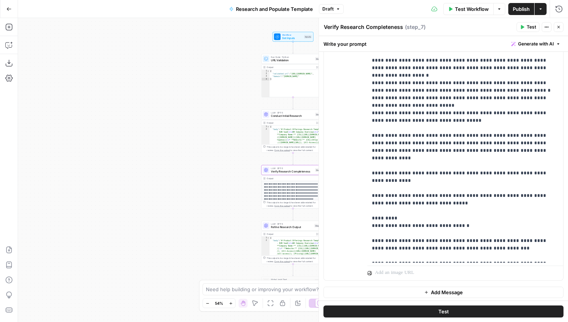
scroll to position [220, 0]
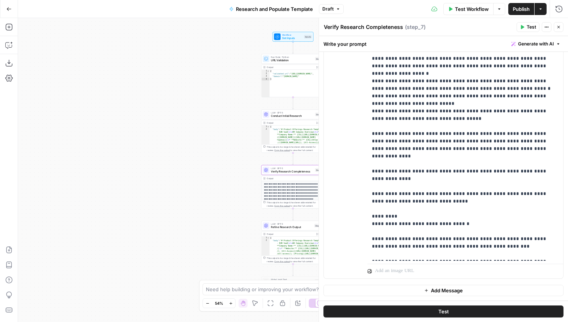
click at [559, 32] on button "Close" at bounding box center [559, 27] width 10 height 10
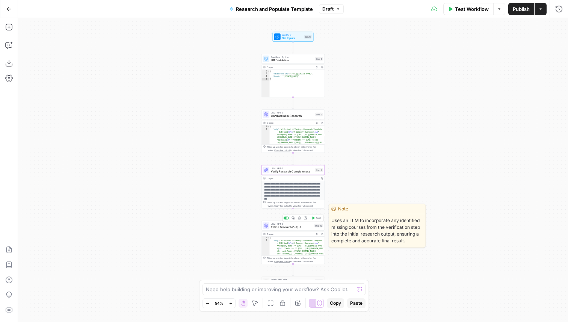
click at [302, 226] on span "Refine Research Output" at bounding box center [292, 227] width 42 height 4
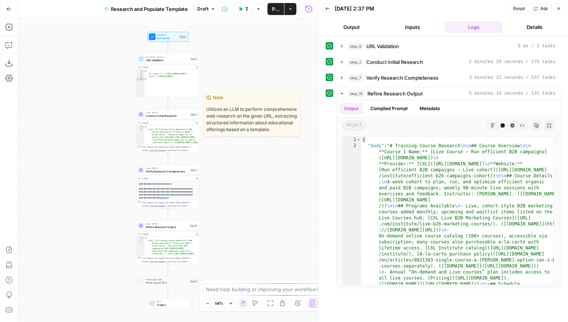
click at [164, 118] on span "Conduct Initial Research" at bounding box center [167, 116] width 42 height 4
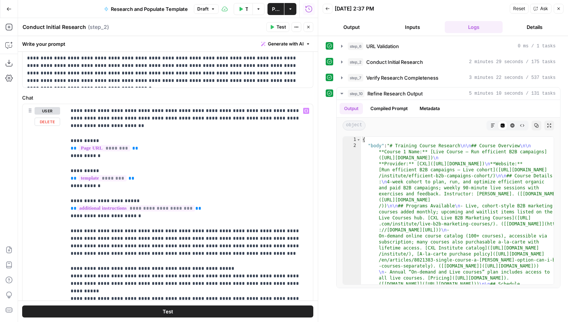
scroll to position [86, 0]
click at [310, 25] on icon "button" at bounding box center [308, 27] width 5 height 5
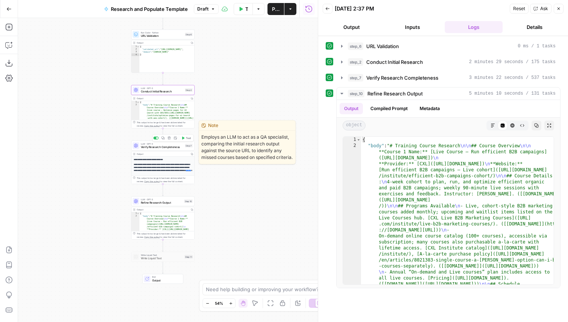
click at [171, 147] on span "Verify Research Completeness" at bounding box center [162, 147] width 42 height 4
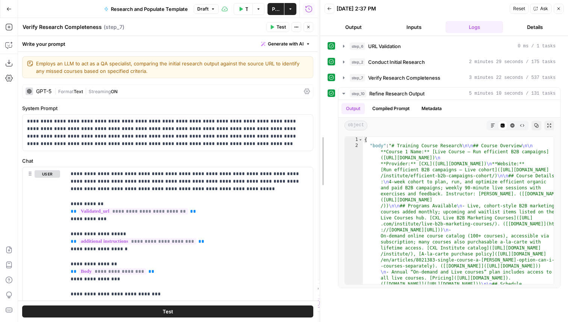
drag, startPoint x: 315, startPoint y: 65, endPoint x: 465, endPoint y: 103, distance: 154.7
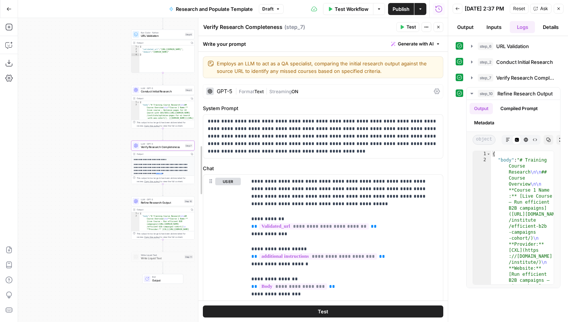
drag, startPoint x: 150, startPoint y: 117, endPoint x: 200, endPoint y: 128, distance: 52.1
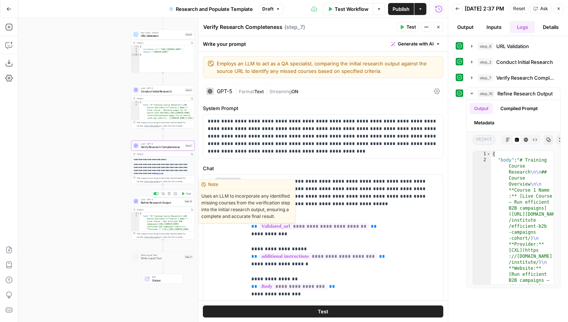
click at [165, 202] on span "Refine Research Output" at bounding box center [162, 203] width 42 height 4
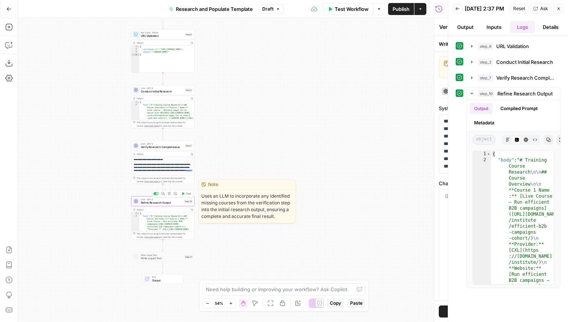
type textarea "Refine Research Output"
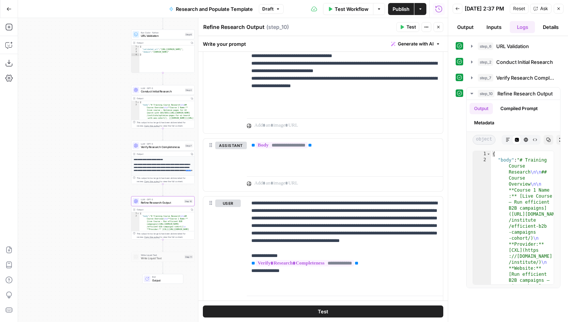
scroll to position [360, 0]
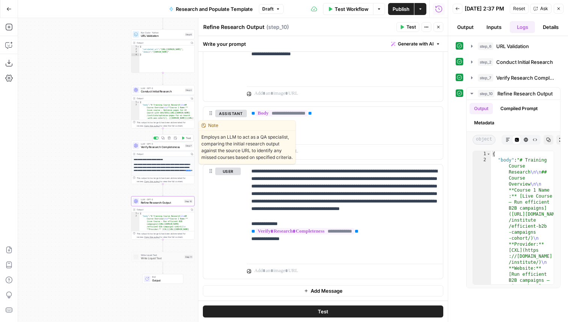
click at [163, 148] on span "Verify Research Completeness" at bounding box center [162, 147] width 42 height 4
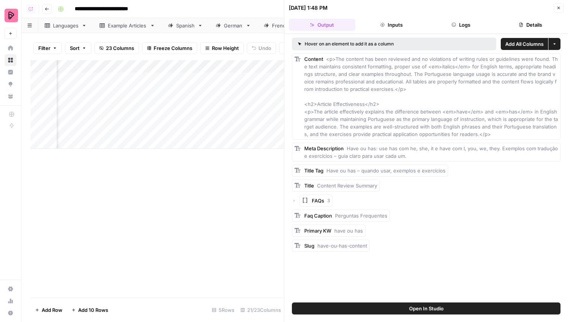
scroll to position [0, 322]
click at [258, 80] on div "Add Column" at bounding box center [157, 104] width 254 height 89
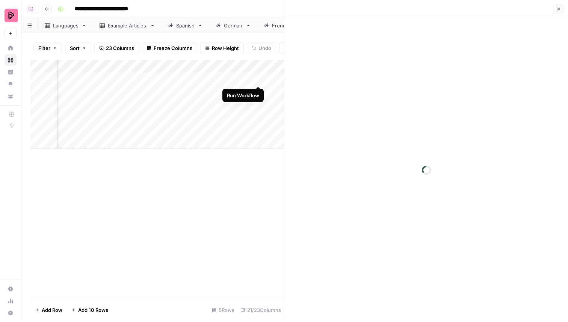
click at [258, 80] on div "Add Column" at bounding box center [157, 104] width 254 height 89
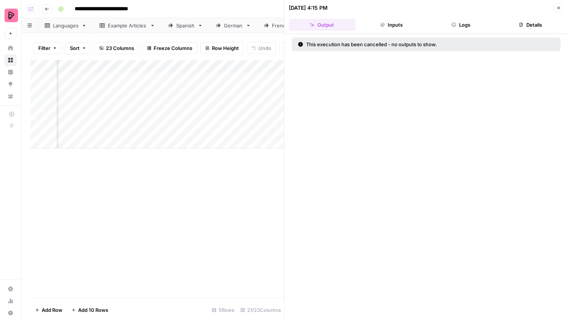
click at [554, 10] on button "Close" at bounding box center [559, 8] width 10 height 10
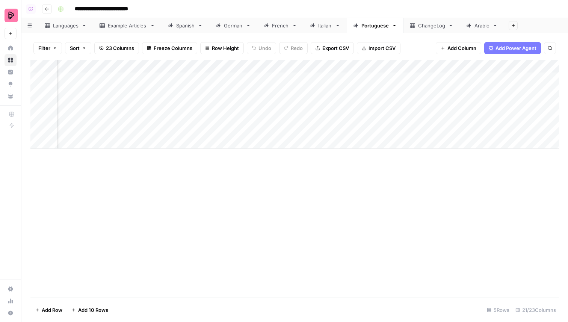
scroll to position [0, 498]
click at [266, 82] on div "Add Column" at bounding box center [294, 104] width 529 height 89
click at [442, 77] on div "Add Column" at bounding box center [294, 104] width 529 height 89
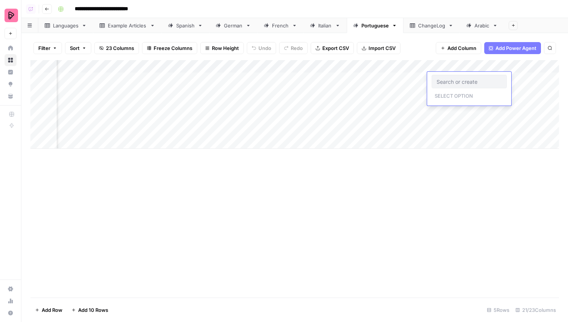
click at [454, 85] on div at bounding box center [469, 82] width 75 height 14
click at [449, 79] on input "text" at bounding box center [469, 81] width 65 height 7
type input "4 - Very Good"
click at [490, 67] on div "Add Column" at bounding box center [294, 104] width 529 height 89
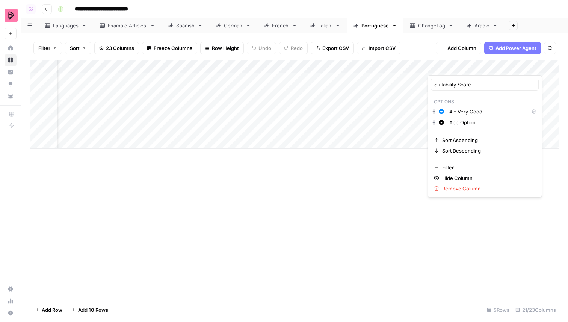
click at [463, 124] on input "Add Option" at bounding box center [493, 123] width 86 height 8
type input "3"
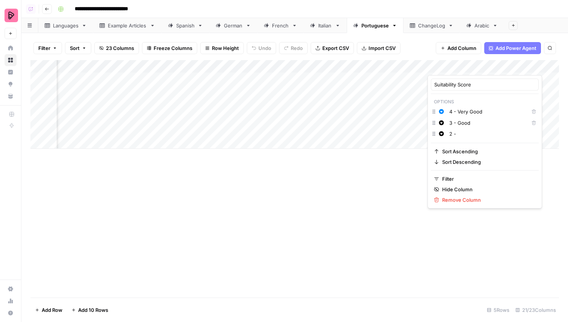
type input "2 -"
click at [481, 135] on input "2 -" at bounding box center [493, 134] width 86 height 8
type input "2 - Not Good Enough"
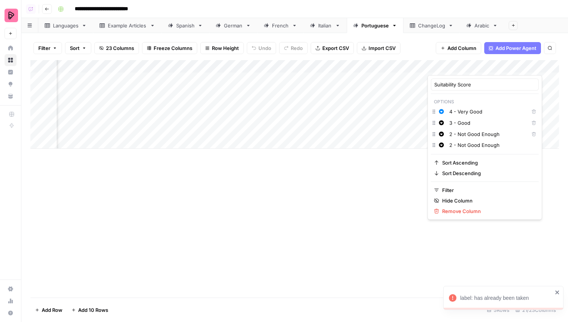
drag, startPoint x: 502, startPoint y: 145, endPoint x: 446, endPoint y: 145, distance: 56.0
click at [446, 145] on div "Change color 2 - Not Good Enough" at bounding box center [485, 146] width 108 height 11
type input "1 - Poor"
click at [443, 114] on button "Change color" at bounding box center [441, 111] width 9 height 9
click at [465, 124] on span "Green" at bounding box center [484, 124] width 49 height 8
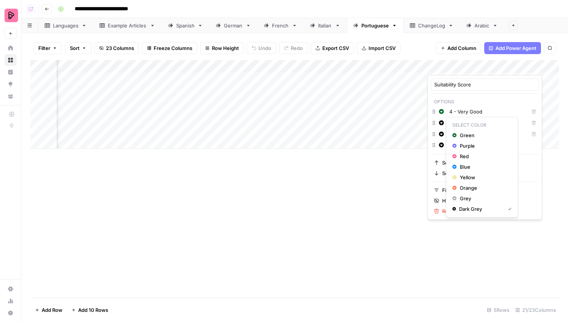
click at [442, 124] on icon "button" at bounding box center [441, 122] width 5 height 5
click at [476, 175] on span "Yellow" at bounding box center [484, 178] width 49 height 8
click at [440, 136] on icon "button" at bounding box center [441, 134] width 5 height 5
click at [469, 200] on span "Orange" at bounding box center [484, 199] width 49 height 8
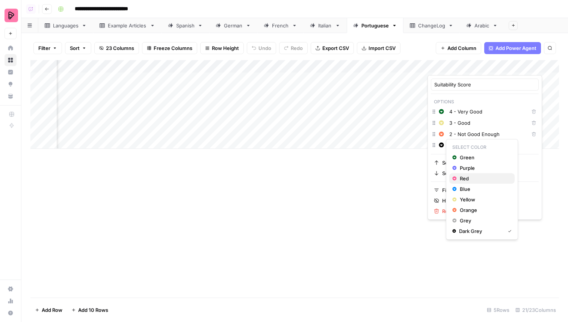
click at [473, 178] on span "Red" at bounding box center [484, 179] width 49 height 8
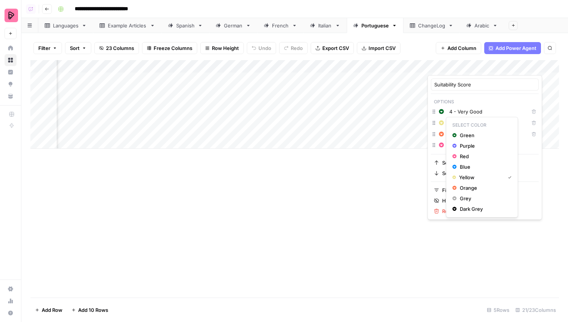
click at [443, 124] on icon "button" at bounding box center [441, 122] width 5 height 5
click at [461, 167] on span "Blue" at bounding box center [484, 167] width 49 height 8
click at [397, 210] on div "Add Column" at bounding box center [294, 179] width 529 height 238
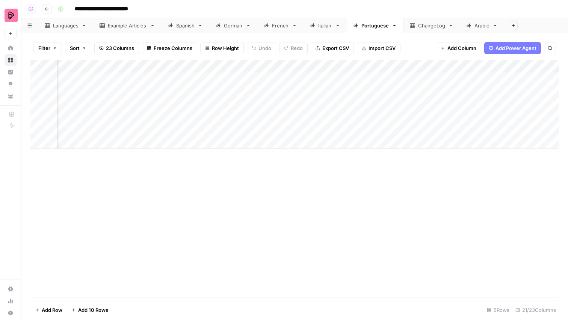
scroll to position [0, 0]
click at [332, 49] on span "Export CSV" at bounding box center [335, 48] width 27 height 8
click at [331, 224] on div "Add Column" at bounding box center [294, 179] width 529 height 238
click at [323, 24] on div "Italian" at bounding box center [325, 26] width 14 height 8
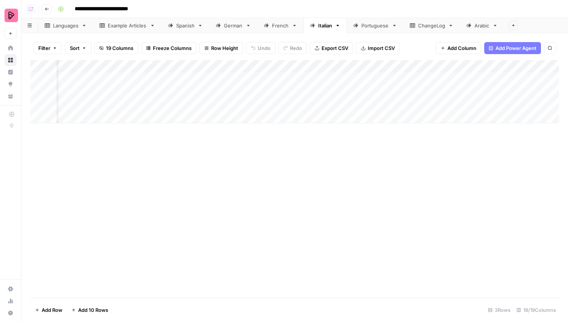
click at [367, 24] on div "Portuguese" at bounding box center [375, 26] width 27 height 8
click at [316, 27] on div "Italian" at bounding box center [321, 26] width 22 height 8
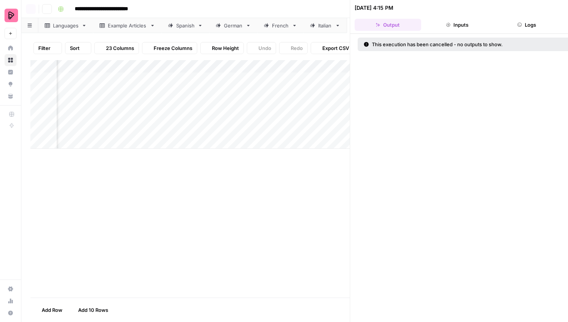
scroll to position [0, 367]
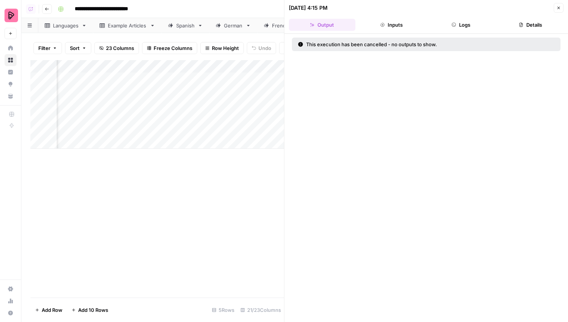
click at [555, 8] on button "Close" at bounding box center [559, 8] width 10 height 10
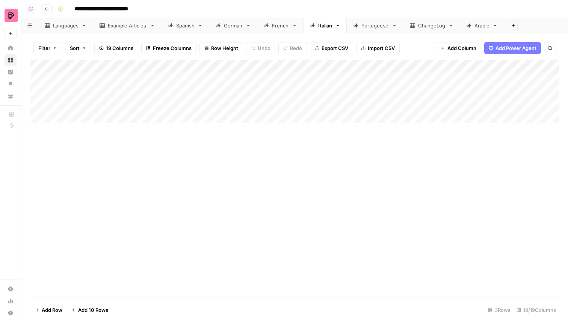
click at [525, 67] on div "Add Column" at bounding box center [294, 91] width 529 height 63
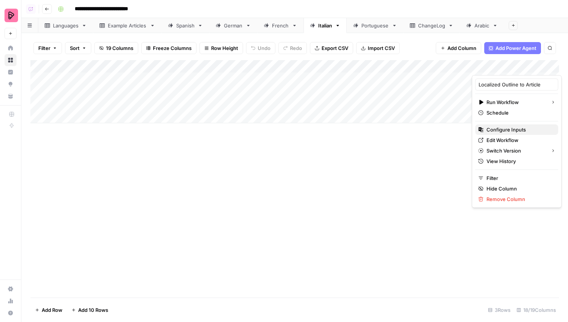
click at [508, 129] on span "Configure Inputs" at bounding box center [520, 130] width 66 height 8
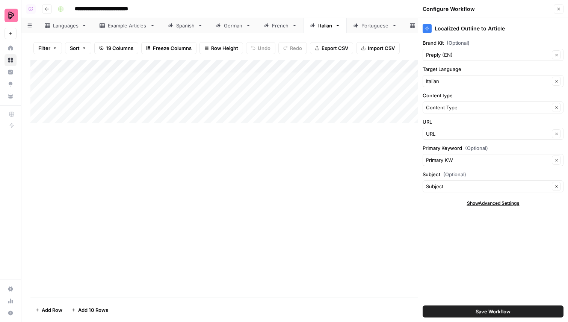
click at [562, 9] on button "Close" at bounding box center [559, 9] width 10 height 10
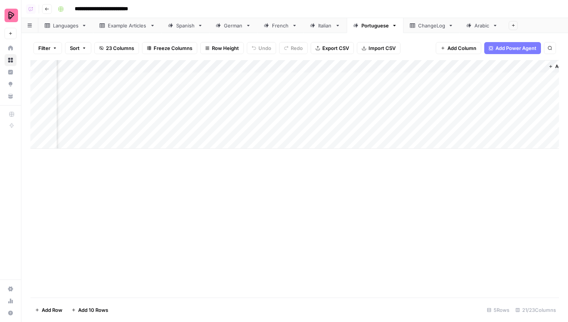
scroll to position [0, 1194]
click at [277, 27] on div "French" at bounding box center [280, 26] width 17 height 8
click at [321, 26] on div "Export all rows as a CSV file" at bounding box center [330, 32] width 67 height 12
click at [323, 28] on div "Italian" at bounding box center [325, 26] width 14 height 8
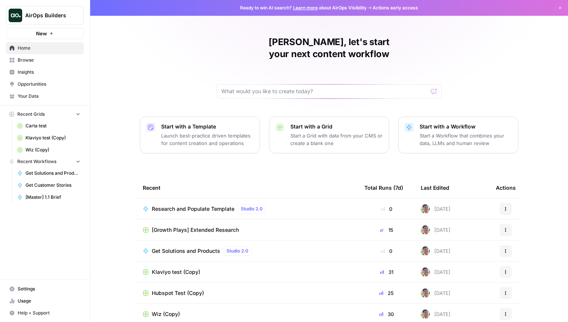
click at [53, 19] on span "AirOps Builders" at bounding box center [47, 16] width 45 height 8
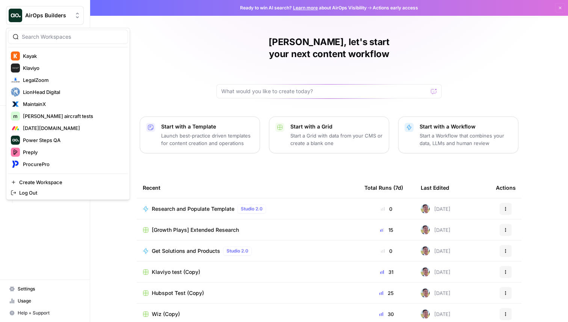
scroll to position [307, 0]
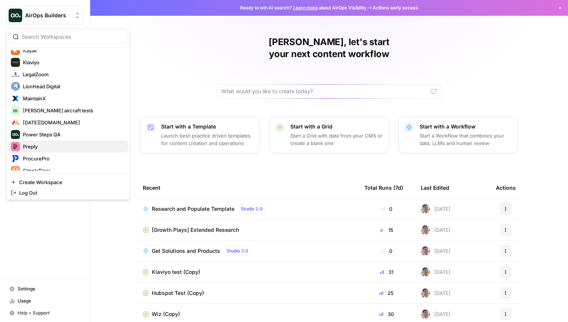
click at [49, 143] on span "Preply" at bounding box center [72, 147] width 99 height 8
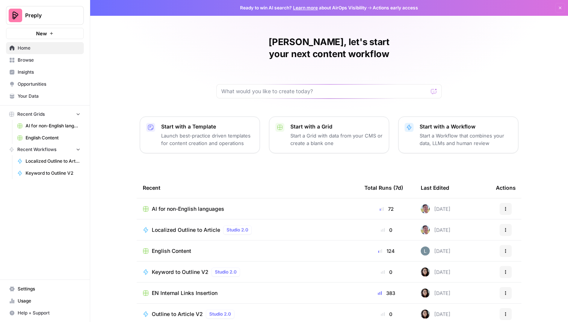
click at [192, 205] on span "AI for non-English languages" at bounding box center [188, 209] width 73 height 8
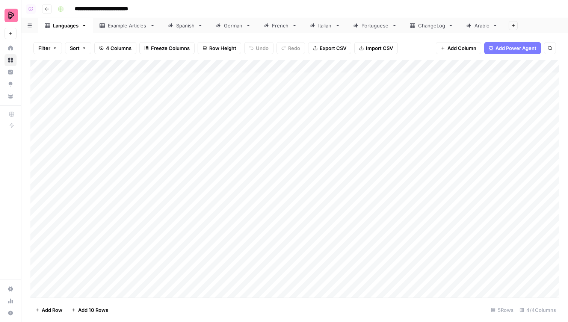
click at [183, 27] on div "Spanish" at bounding box center [185, 26] width 18 height 8
click at [244, 67] on div "Add Column" at bounding box center [294, 179] width 529 height 238
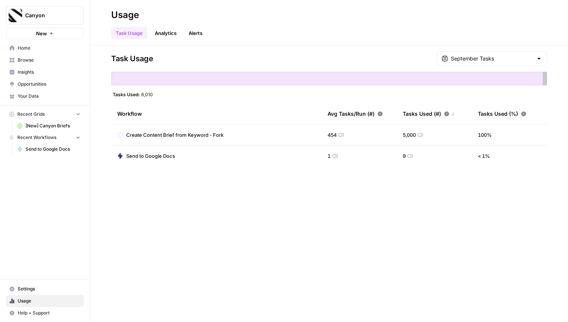
click at [54, 48] on span "Home" at bounding box center [49, 48] width 63 height 7
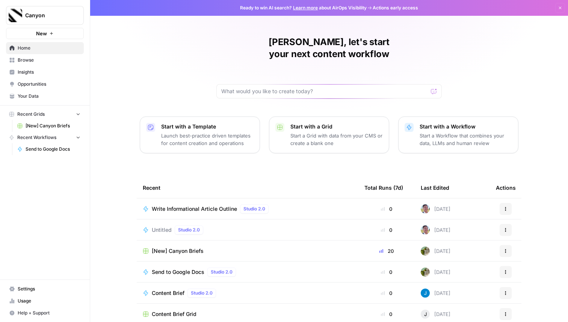
click at [171, 247] on span "[New] Canyon Briefs" at bounding box center [178, 251] width 52 height 8
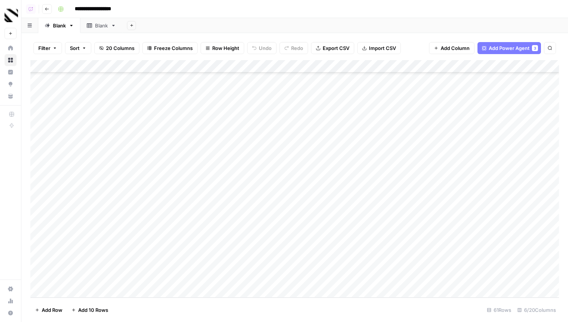
scroll to position [567, 0]
click at [295, 242] on div "Add Column" at bounding box center [294, 179] width 529 height 238
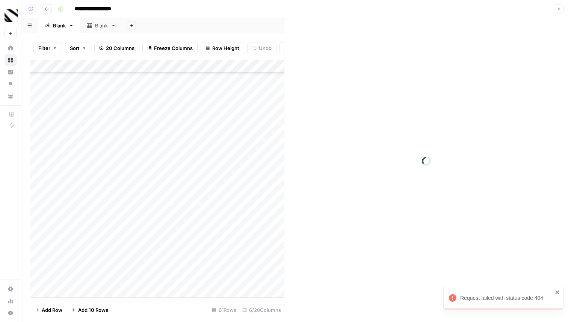
click at [559, 8] on icon "button" at bounding box center [559, 9] width 5 height 5
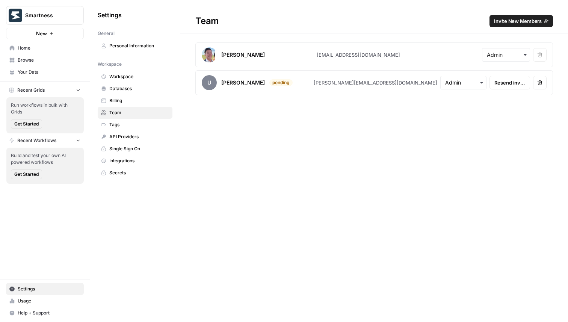
click at [35, 68] on link "Your Data" at bounding box center [45, 72] width 78 height 12
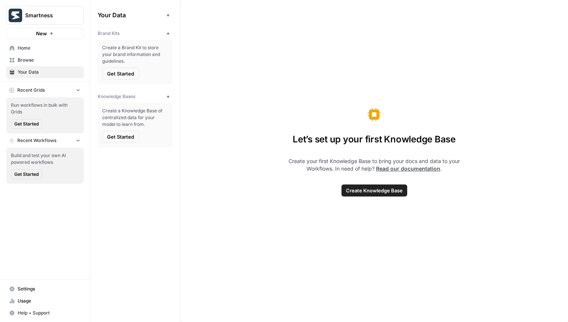
click at [127, 73] on span "Get Started" at bounding box center [120, 74] width 27 height 8
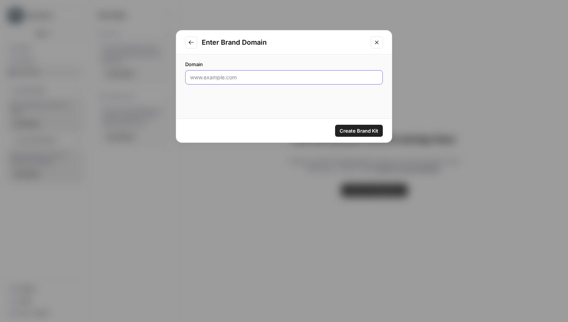
click at [234, 78] on input "Domain" at bounding box center [284, 78] width 188 height 8
click at [354, 129] on span "Create Brand Kit" at bounding box center [359, 131] width 39 height 8
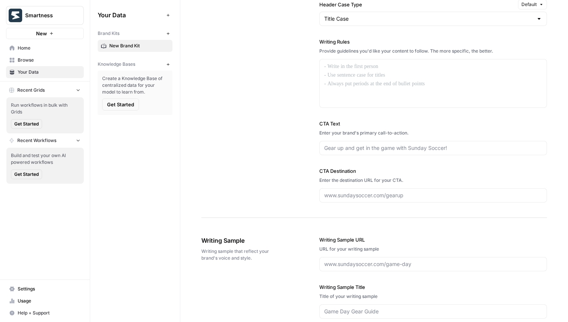
scroll to position [618, 0]
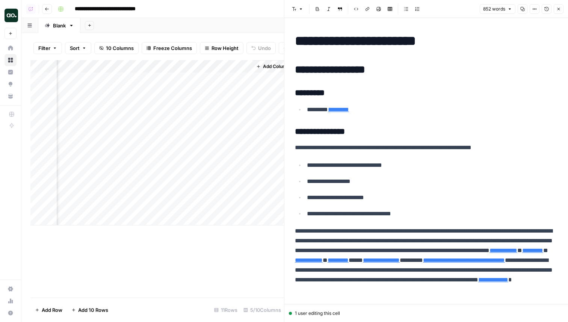
scroll to position [0, 319]
click at [553, 10] on div "852 words Copy Options Version History Close" at bounding box center [522, 9] width 84 height 10
click at [561, 11] on button "Close" at bounding box center [559, 9] width 10 height 10
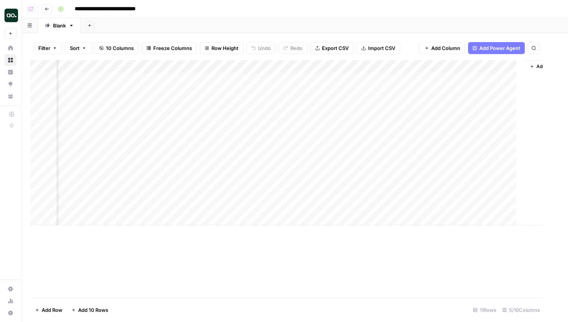
scroll to position [0, 35]
click at [489, 207] on div "Add Column" at bounding box center [294, 142] width 529 height 165
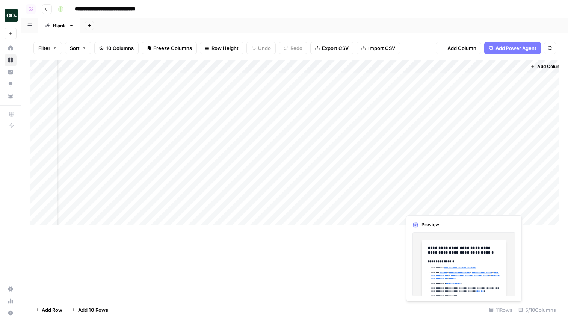
click at [489, 207] on div "Add Column" at bounding box center [294, 142] width 529 height 165
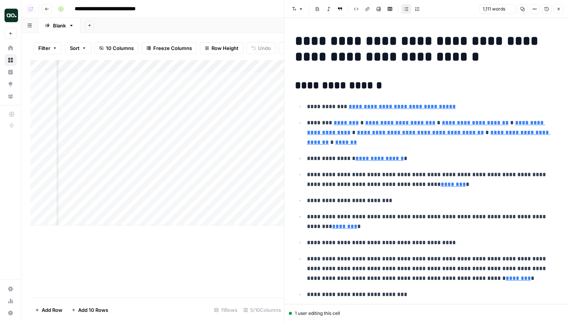
type input "[URL][DOMAIN_NAME]"
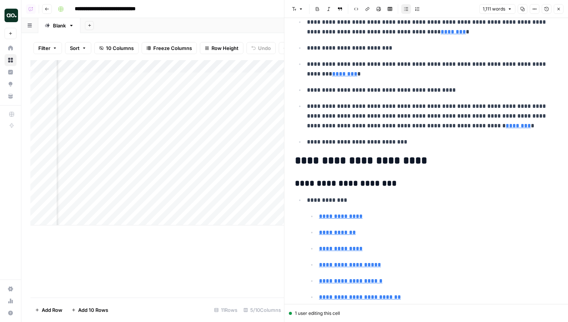
scroll to position [172, 0]
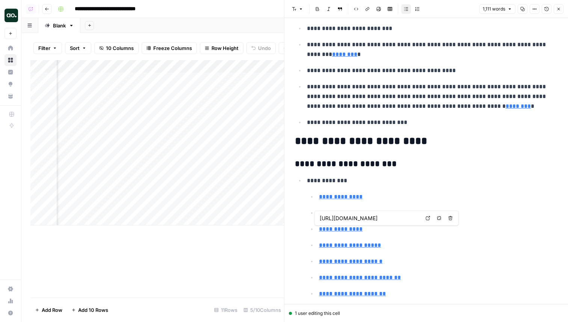
type input "[URL][DOMAIN_NAME]"
click at [430, 236] on link "Open in a new tab" at bounding box center [428, 235] width 10 height 10
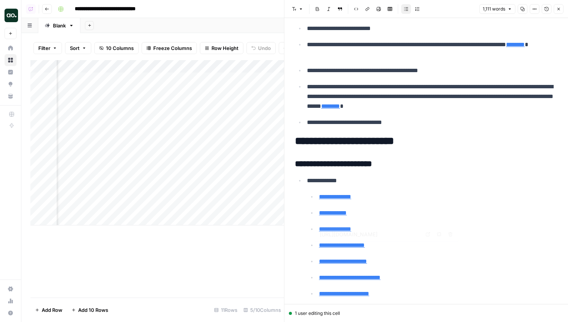
type input "[URL][DOMAIN_NAME]"
click at [428, 266] on icon at bounding box center [428, 267] width 5 height 5
type input "[URL][DOMAIN_NAME]"
click at [431, 186] on link "Open in a new tab" at bounding box center [428, 186] width 10 height 10
type input "[URL][DOMAIN_NAME]"
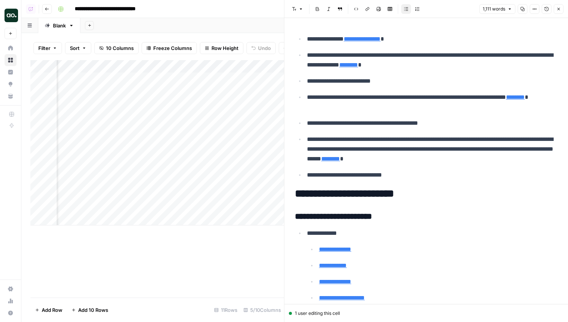
scroll to position [0, 0]
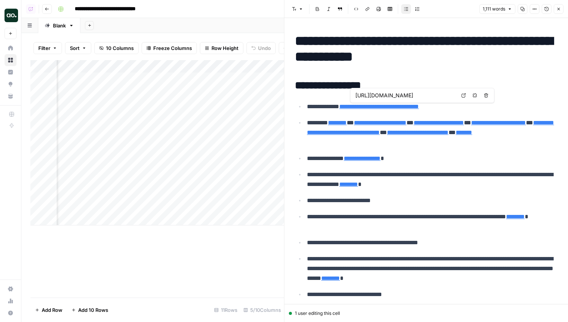
click at [465, 98] on link "Open in a new tab" at bounding box center [464, 96] width 10 height 10
type input "[URL][DOMAIN_NAME]"
click at [121, 205] on div "Add Column" at bounding box center [157, 142] width 254 height 165
drag, startPoint x: 119, startPoint y: 207, endPoint x: 58, endPoint y: 206, distance: 61.3
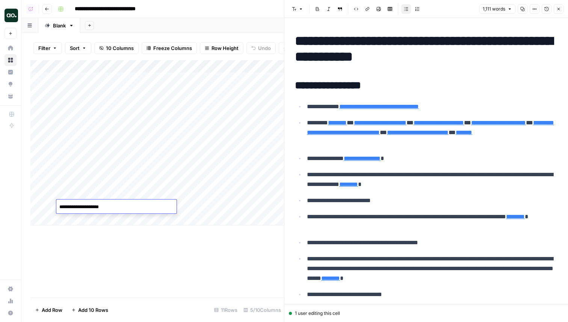
click at [58, 206] on textarea "**********" at bounding box center [116, 207] width 120 height 11
type textarea "**********"
click at [207, 206] on div "Add Column" at bounding box center [157, 142] width 254 height 165
click at [197, 206] on div "Add Column" at bounding box center [157, 142] width 254 height 165
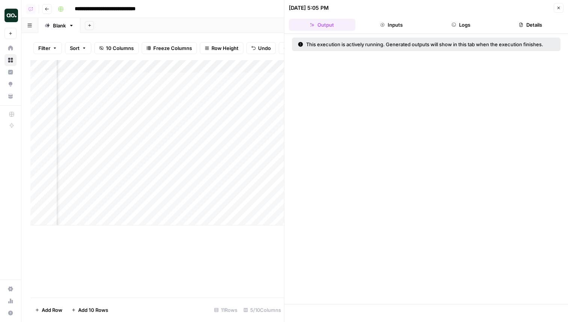
click at [455, 25] on icon "button" at bounding box center [454, 25] width 5 height 5
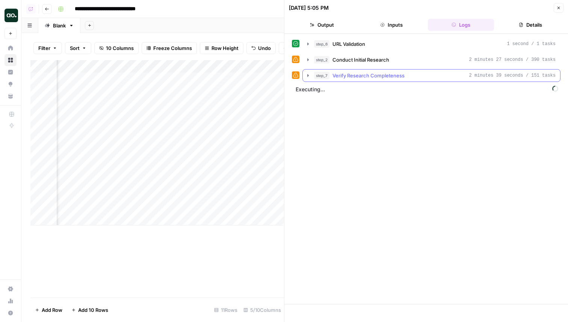
click at [367, 70] on button "step_7 Verify Research Completeness 2 minutes 39 seconds / 151 tasks" at bounding box center [431, 76] width 257 height 12
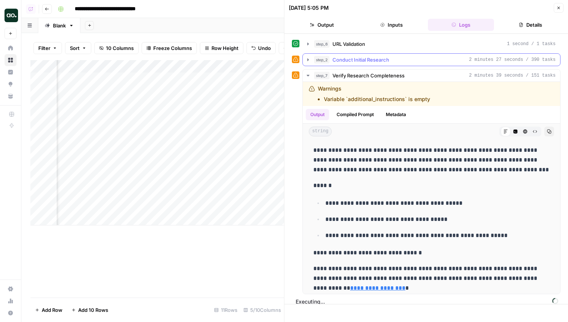
click at [363, 59] on span "Conduct Initial Research" at bounding box center [361, 60] width 57 height 8
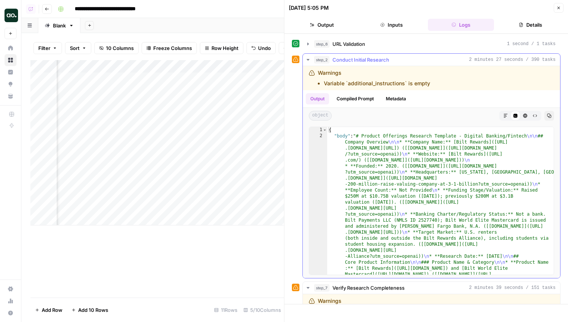
click at [499, 109] on div "object Markdown Code Editor HTML Viewer Raw Output Copy" at bounding box center [431, 116] width 257 height 16
click at [504, 112] on button "Markdown" at bounding box center [506, 116] width 10 height 10
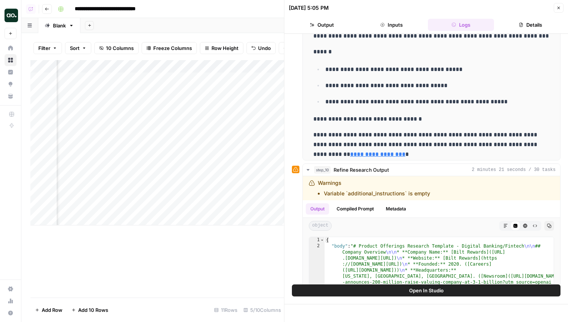
scroll to position [454, 0]
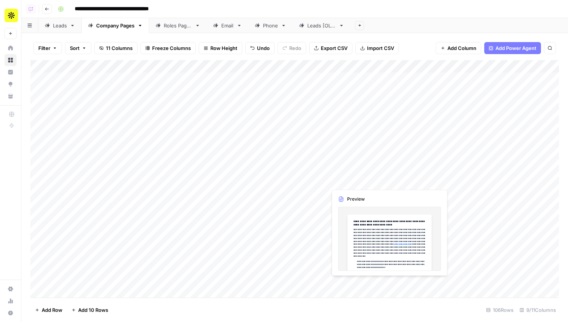
click at [355, 184] on div "Add Column" at bounding box center [294, 179] width 529 height 238
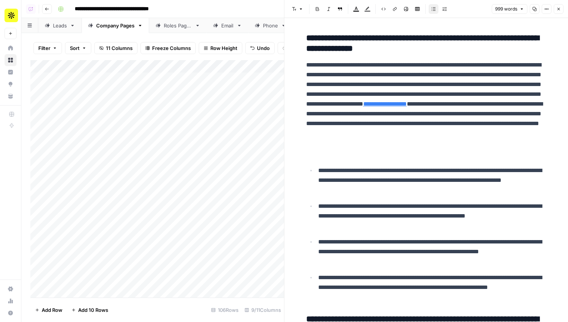
click at [558, 7] on icon "button" at bounding box center [559, 9] width 5 height 5
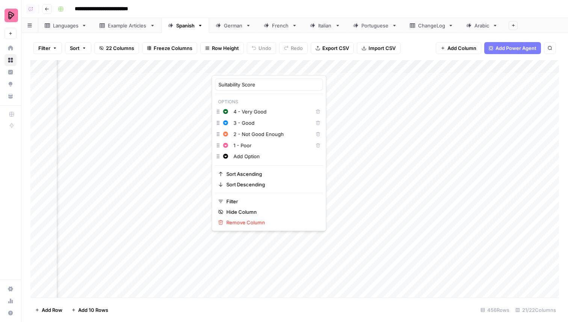
scroll to position [4, 793]
